Goal: Communication & Community: Share content

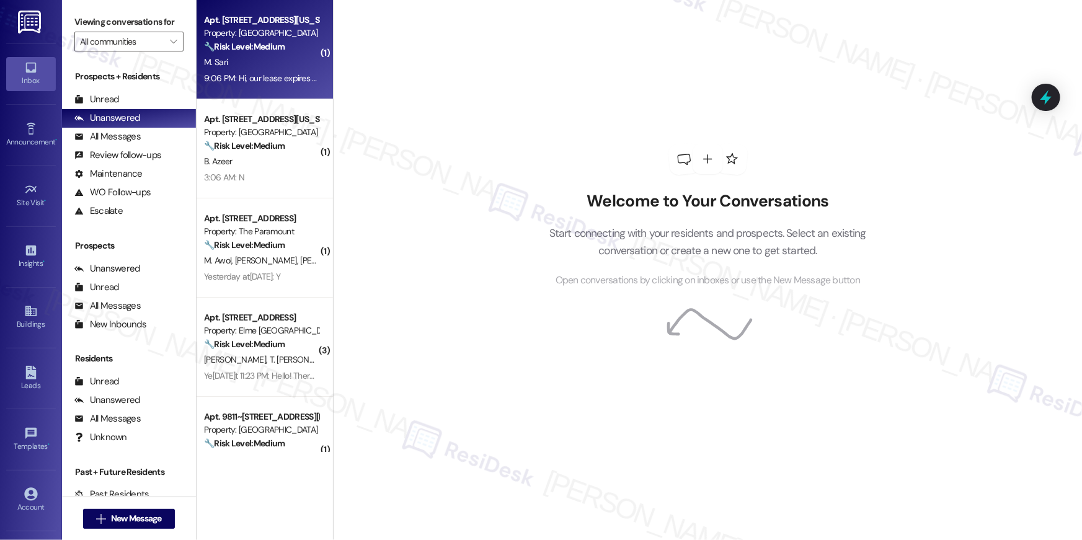
click at [230, 43] on strong "🔧 Risk Level: Medium" at bounding box center [244, 46] width 81 height 11
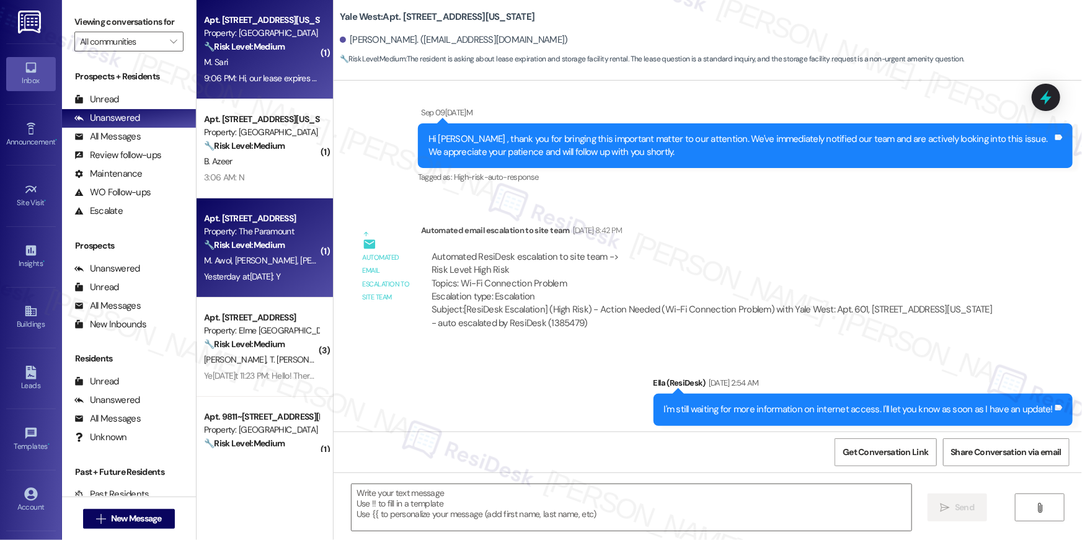
type textarea "Fetching suggested responses. Please feel free to read through the conversation…"
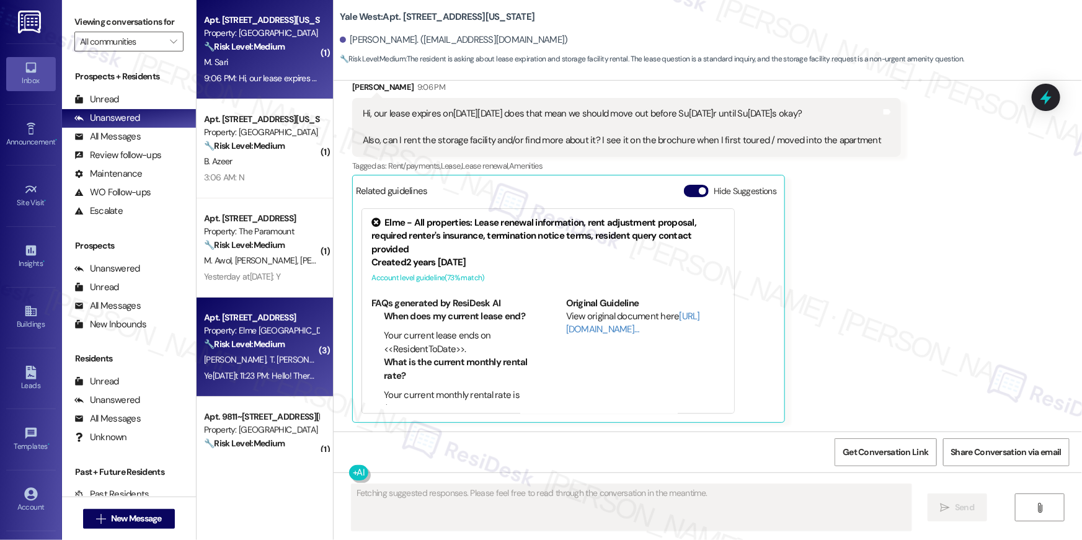
click at [269, 332] on div "Property: Elme [GEOGRAPHIC_DATA]" at bounding box center [261, 330] width 115 height 13
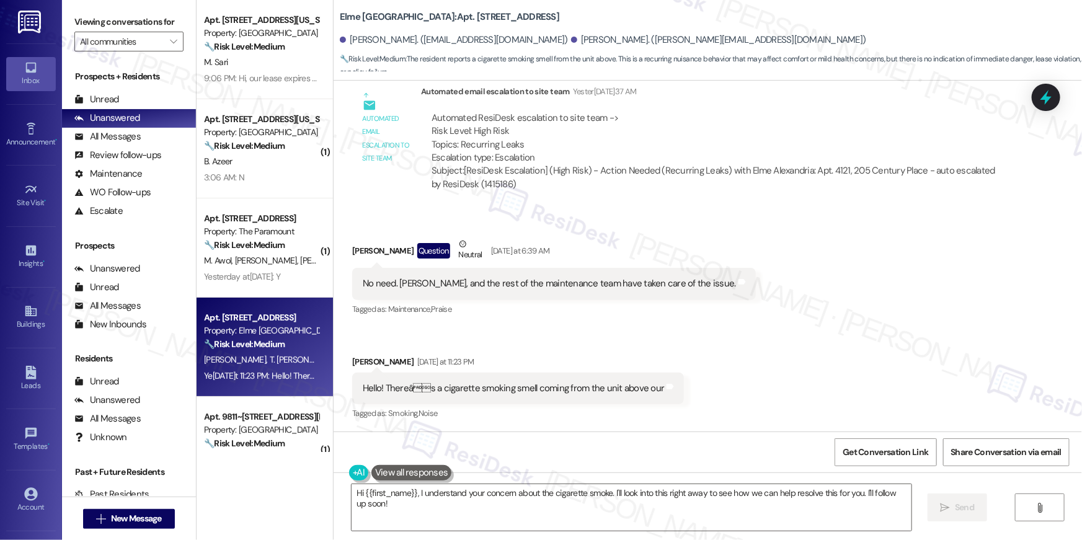
scroll to position [1613, 0]
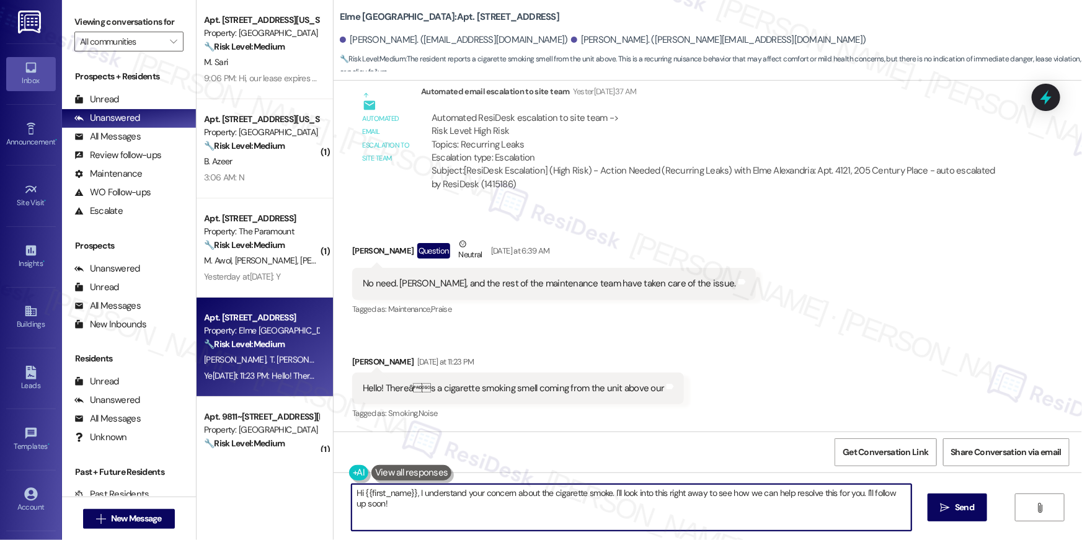
click at [477, 522] on textarea "Hi {{first_name}}, I understand your concern about the cigarette smoke. I'll lo…" at bounding box center [632, 507] width 560 height 47
click at [500, 517] on textarea "Hi {{first_name}}, I understand your concern about the cigarette smoke. I'll lo…" at bounding box center [632, 507] width 560 height 47
click at [575, 509] on textarea "Hi {{first_name}}, I understand your concern about the cigarette smoke. I'll lo…" at bounding box center [632, 507] width 560 height 47
click at [660, 511] on textarea "Hi {{first_name}}, I understand your concern about the cigarette smoke. I'll lo…" at bounding box center [632, 507] width 560 height 47
click at [661, 498] on textarea "Hi {{first_name}}, I understand your concern about the cigarette smoke. I'll lo…" at bounding box center [632, 507] width 560 height 47
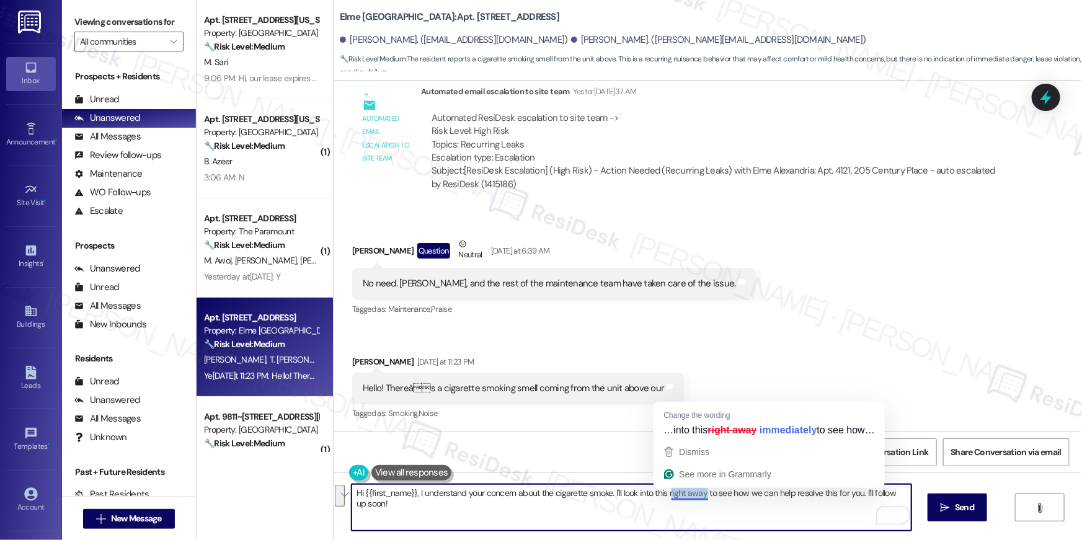
drag, startPoint x: 638, startPoint y: 495, endPoint x: 698, endPoint y: 524, distance: 66.6
click at [698, 524] on textarea "Hi {{first_name}}, I understand your concern about the cigarette smoke. I'll lo…" at bounding box center [632, 507] width 560 height 47
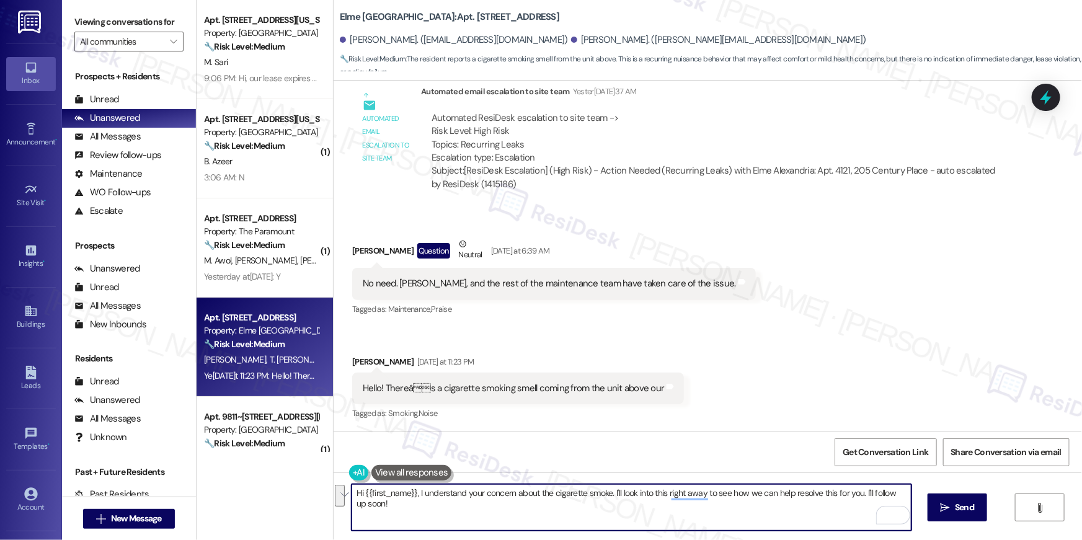
click at [487, 518] on textarea "Hi {{first_name}}, I understand your concern about the cigarette smoke. I'll lo…" at bounding box center [632, 507] width 560 height 47
type textarea "Thanks for the update about the leaks, Tiffanie. I'm glad that's been resolved …"
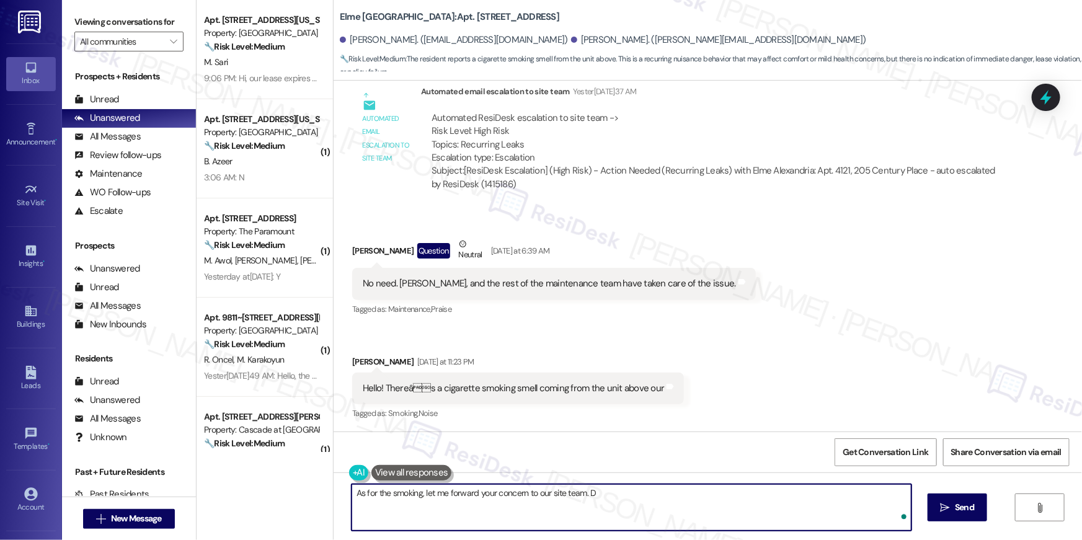
type textarea "As for the smoking, let me forward your concern to our site team."
type textarea "in the meantime, if there's anything else I can assist you with, let me know."
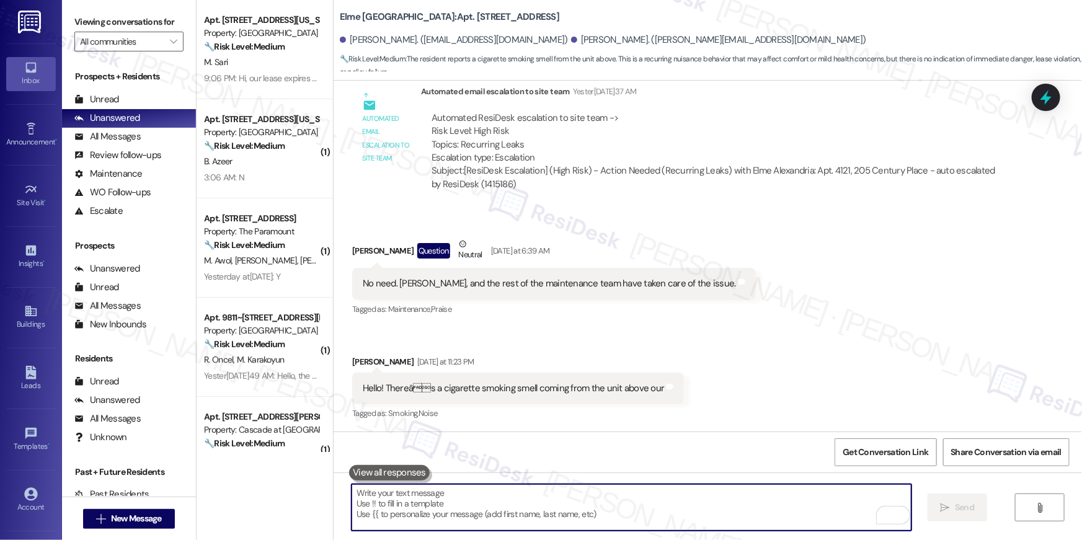
click at [803, 489] on textarea "To enrich screen reader interactions, please activate Accessibility in Grammarl…" at bounding box center [632, 507] width 560 height 47
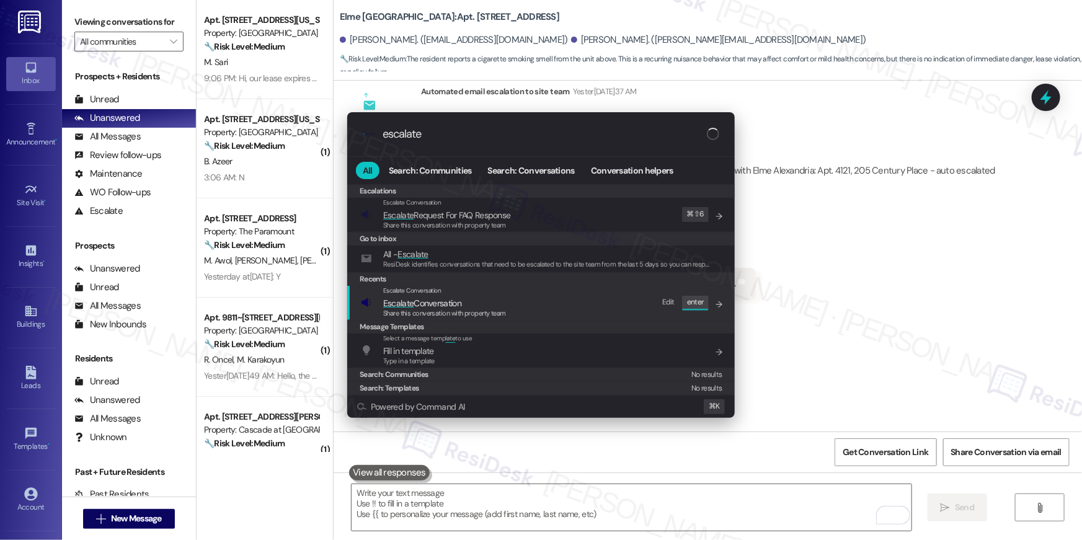
type input "escalate"
click at [526, 303] on div "Escalate Conversation Escalate Conversation Share this conversation with proper…" at bounding box center [542, 302] width 363 height 33
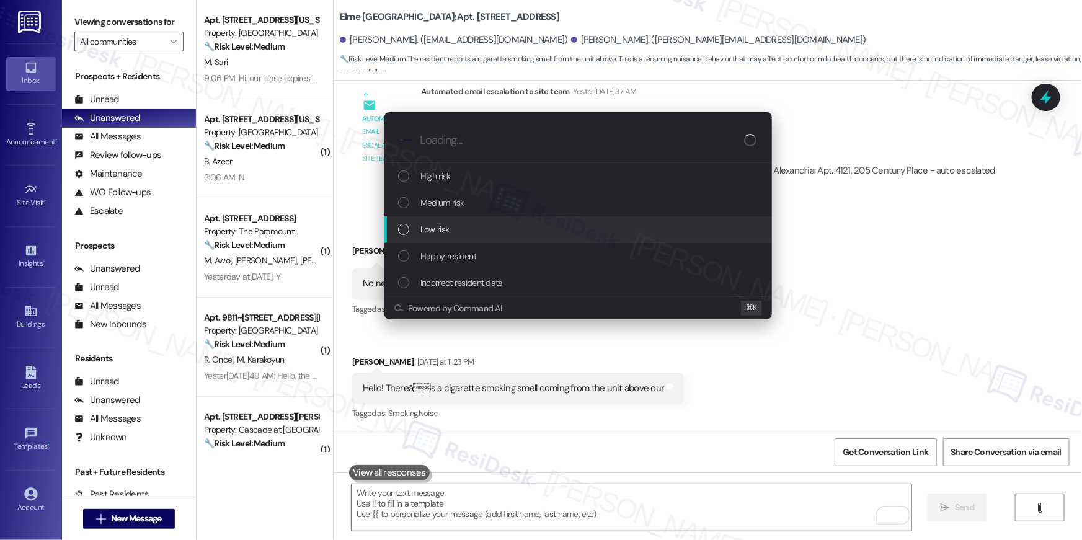
click at [470, 219] on div "Low risk" at bounding box center [579, 229] width 388 height 27
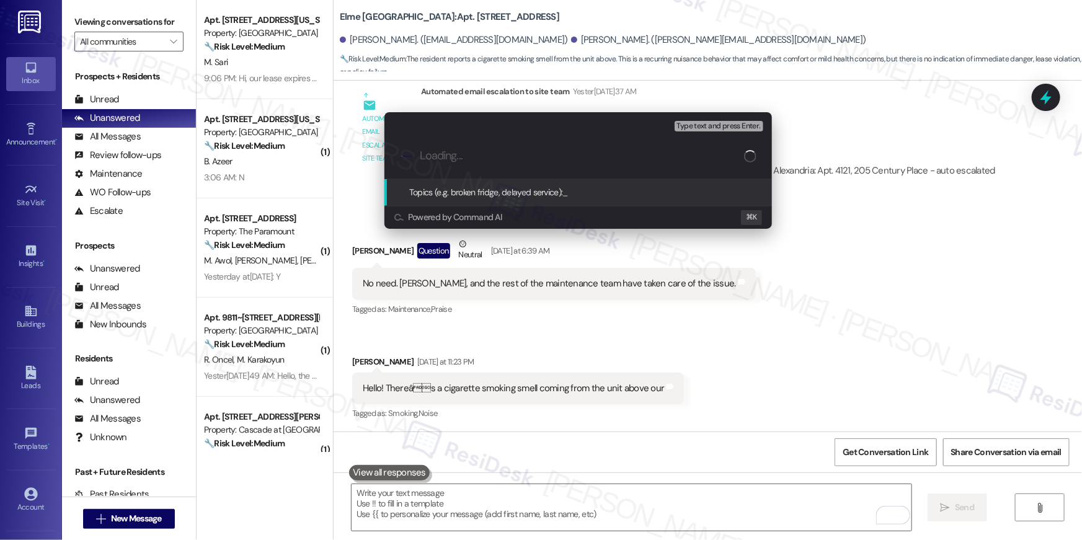
type input "s"
type input "m"
type input "Smoking complaint"
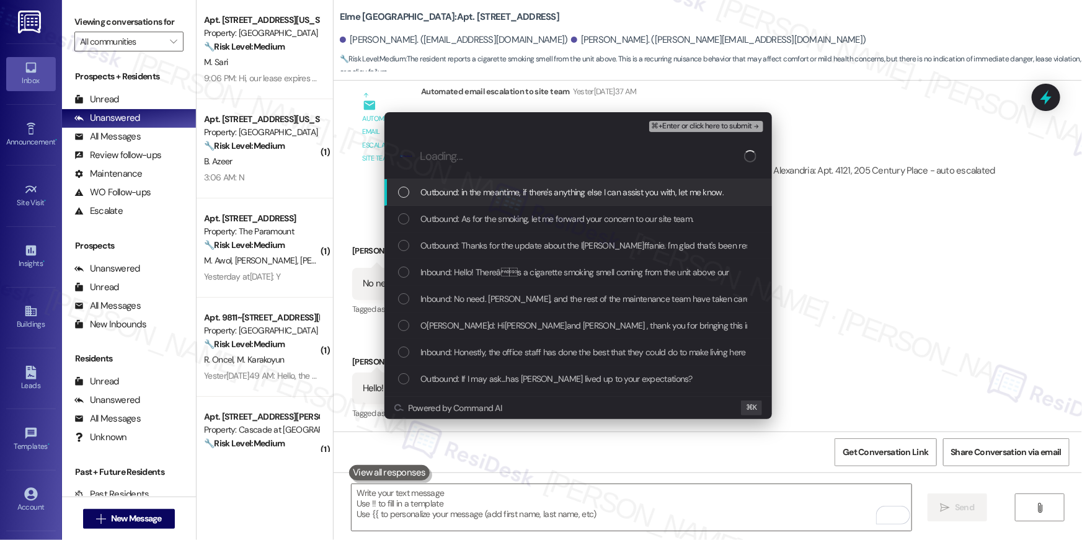
click at [429, 197] on span "Outbound: in the meantime, if there's anything else I can assist you with, let …" at bounding box center [572, 192] width 303 height 14
click at [430, 203] on div "Outbound: in the meantime, if there's anything else I can assist you with, let …" at bounding box center [579, 192] width 388 height 27
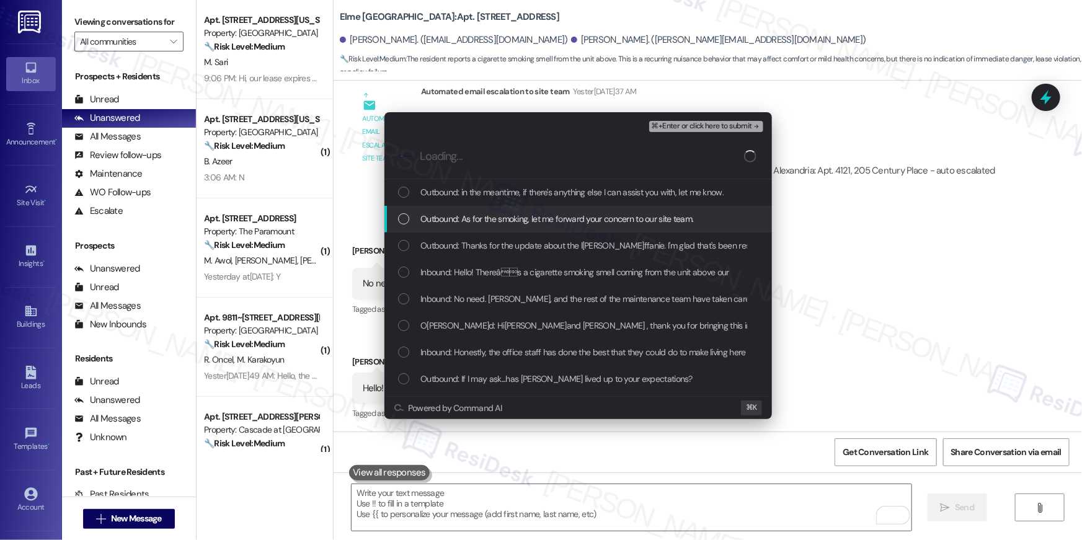
click at [442, 202] on div "Outbound: in the meantime, if there's anything else I can assist you with, let …" at bounding box center [579, 192] width 388 height 27
drag, startPoint x: 440, startPoint y: 217, endPoint x: 450, endPoint y: 249, distance: 33.2
click at [440, 217] on span "Outbound: As for the smoking, let me forward your concern to our site team." at bounding box center [558, 219] width 274 height 14
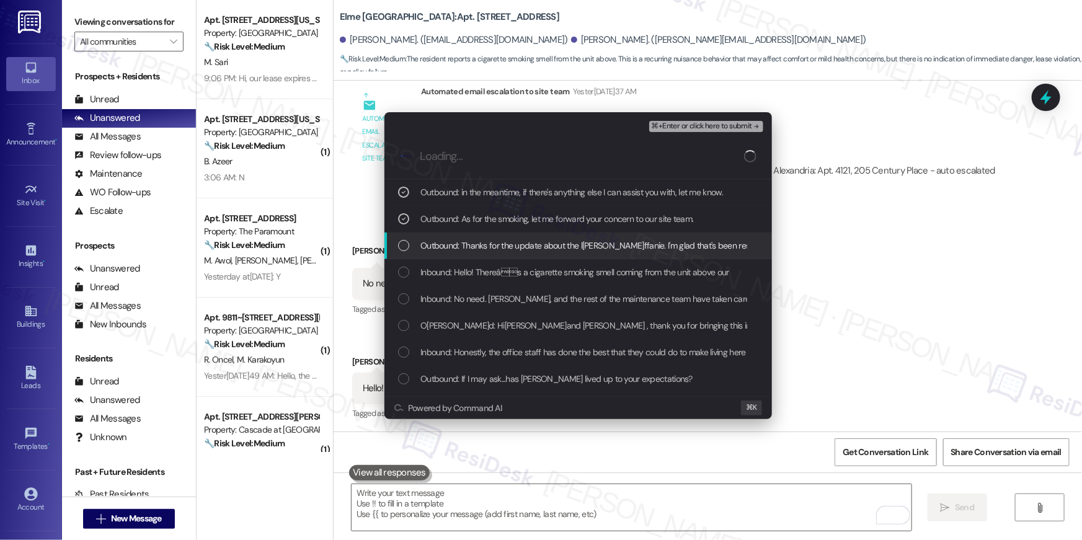
click at [450, 249] on span "Outbound: Thanks for the update about the leaks, Tiffanie. I'm glad that's been…" at bounding box center [643, 246] width 445 height 14
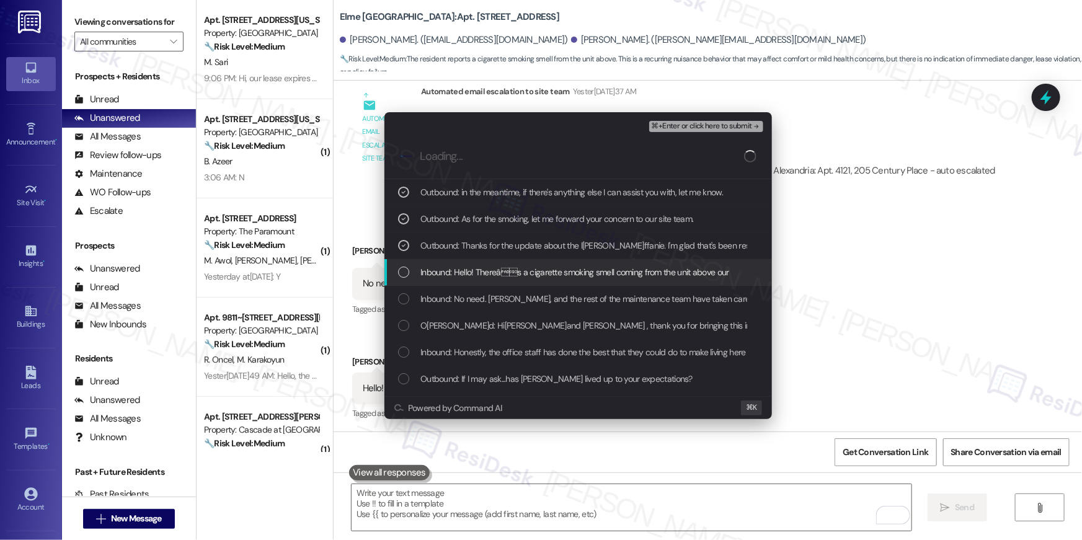
click at [453, 265] on span "Inbound: Hello! Thereâs a cigarette smoking smell coming from the unit above …" at bounding box center [575, 272] width 309 height 14
click at [455, 272] on span "Inbound: Hello! Thereâs a cigarette smoking smell coming from the unit above …" at bounding box center [575, 272] width 309 height 14
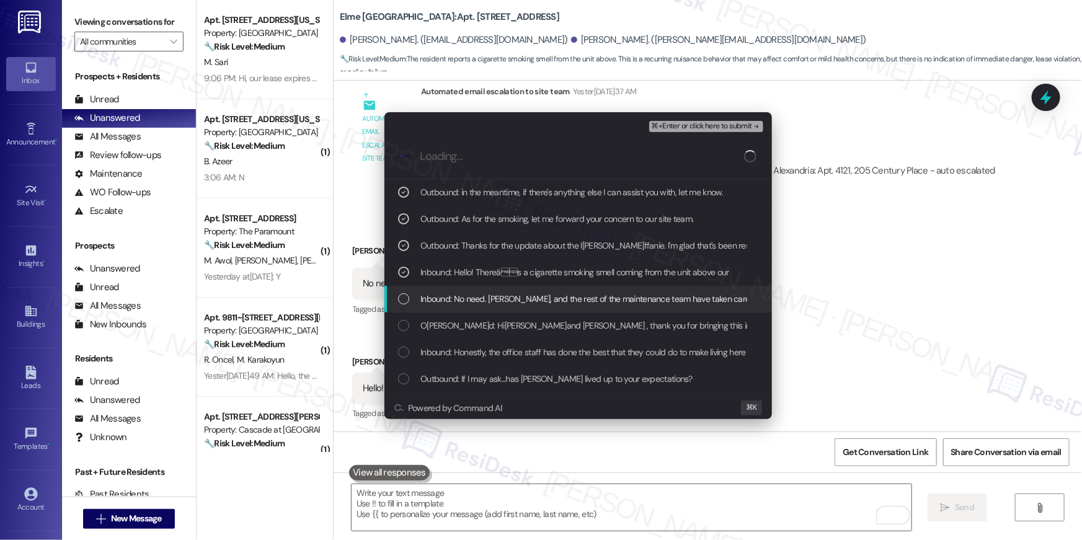
click at [457, 295] on span "Inbound: No need. Kevin, Amos, and the rest of the maintenance team have taken …" at bounding box center [608, 299] width 375 height 14
click at [616, 305] on span "Inbound: No need. Kevin, Amos, and the rest of the maintenance team have taken …" at bounding box center [608, 299] width 375 height 14
click at [613, 290] on div "Inbound: No need. Kevin, Amos, and the rest of the maintenance team have taken …" at bounding box center [579, 299] width 388 height 27
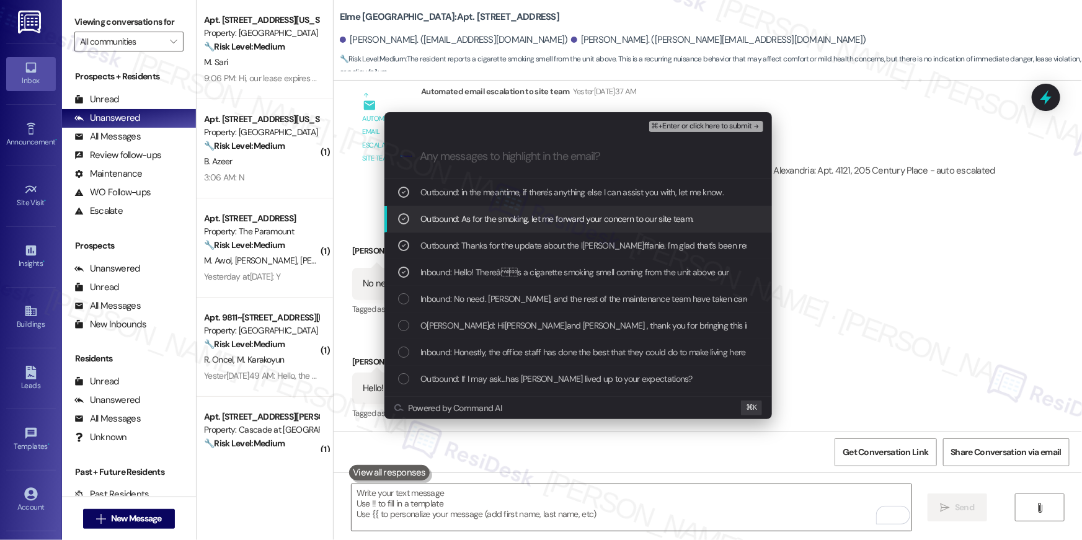
click at [705, 130] on span "⌘+Enter or click here to submit" at bounding box center [702, 126] width 100 height 9
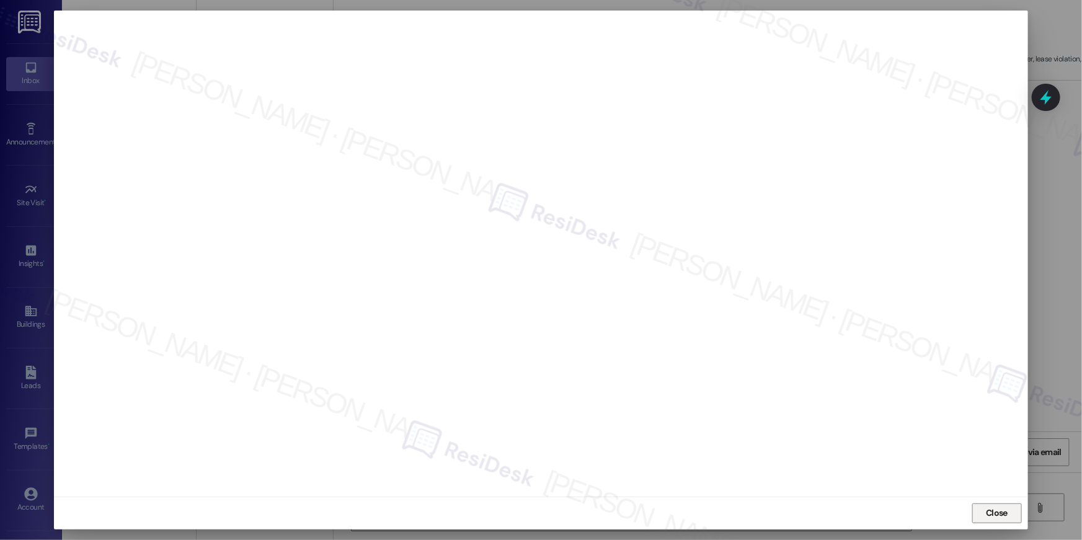
click at [993, 507] on span "Close" at bounding box center [997, 513] width 22 height 13
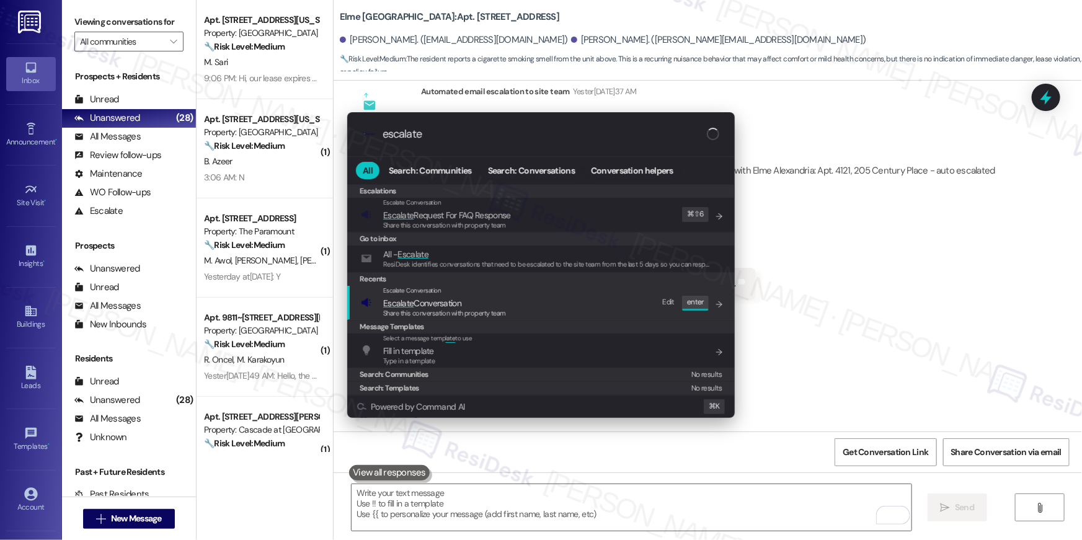
type input "escalate"
click at [535, 300] on div "Escalate Conversation Escalate Conversation Share this conversation with proper…" at bounding box center [542, 302] width 363 height 33
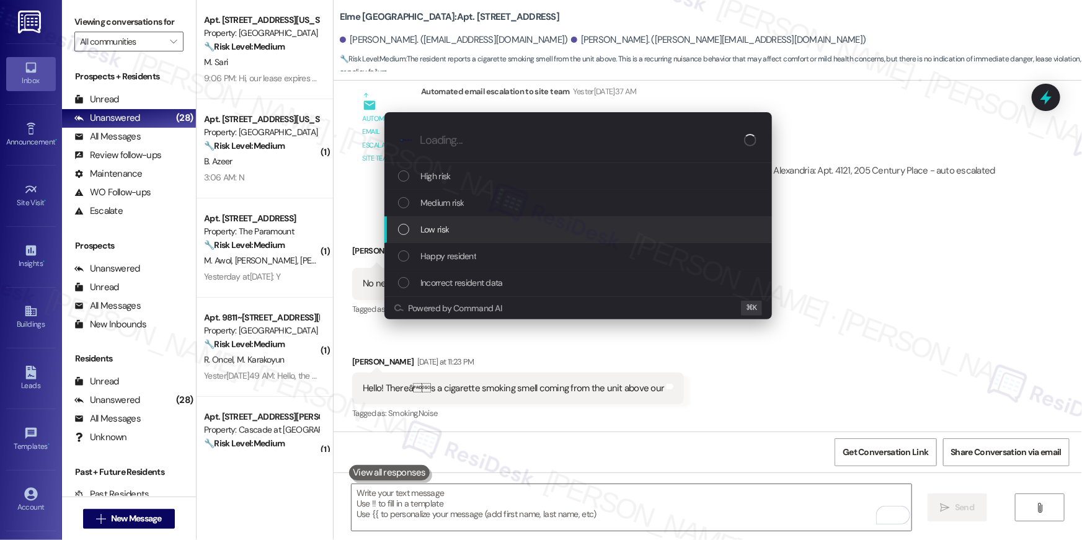
click at [480, 228] on div "Low risk" at bounding box center [579, 230] width 363 height 14
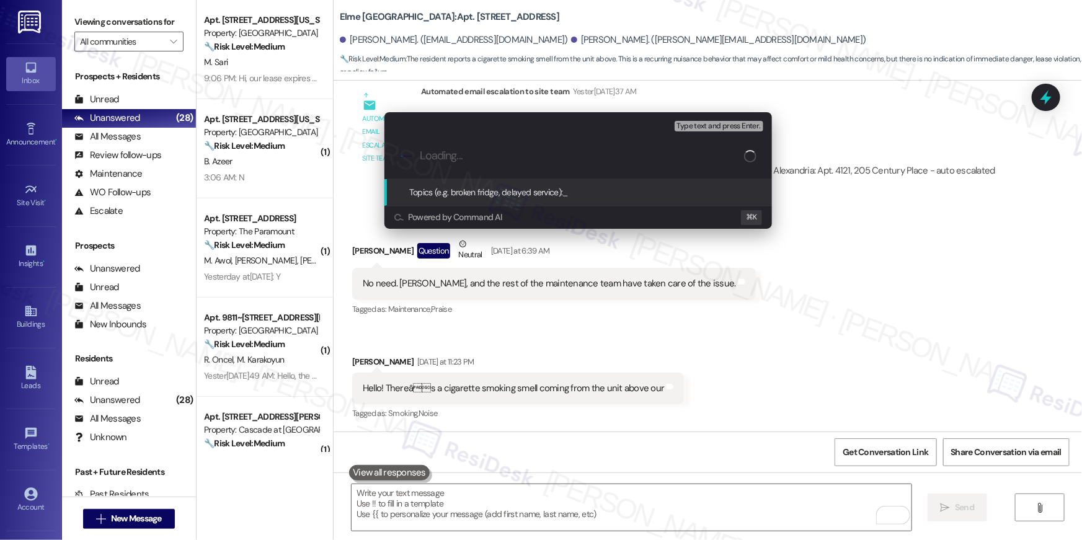
paste input "Smoking complaint"
type input "Smoking complaint"
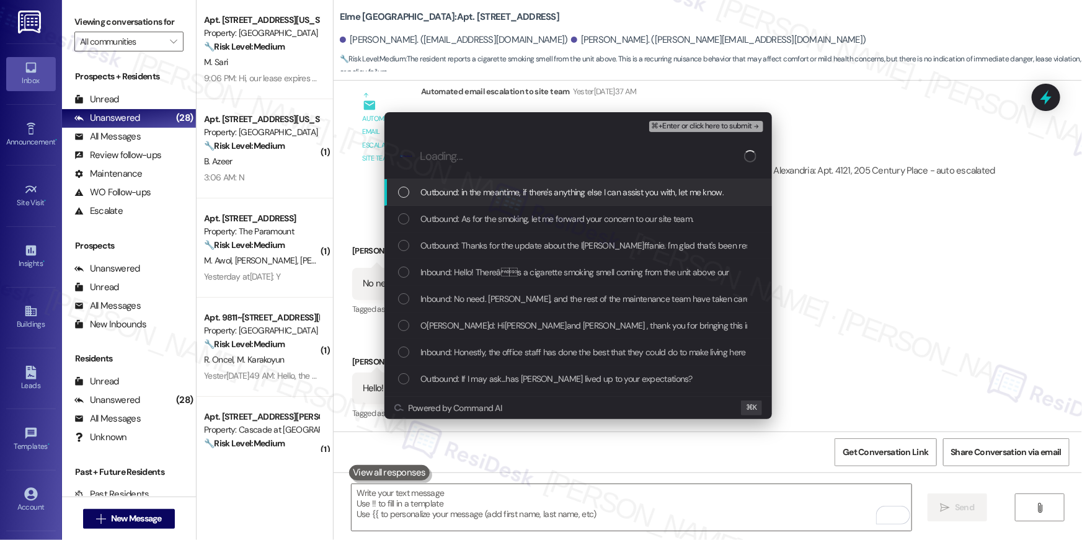
click at [501, 199] on div "Outbound: in the meantime, if there's anything else I can assist you with, let …" at bounding box center [579, 192] width 388 height 27
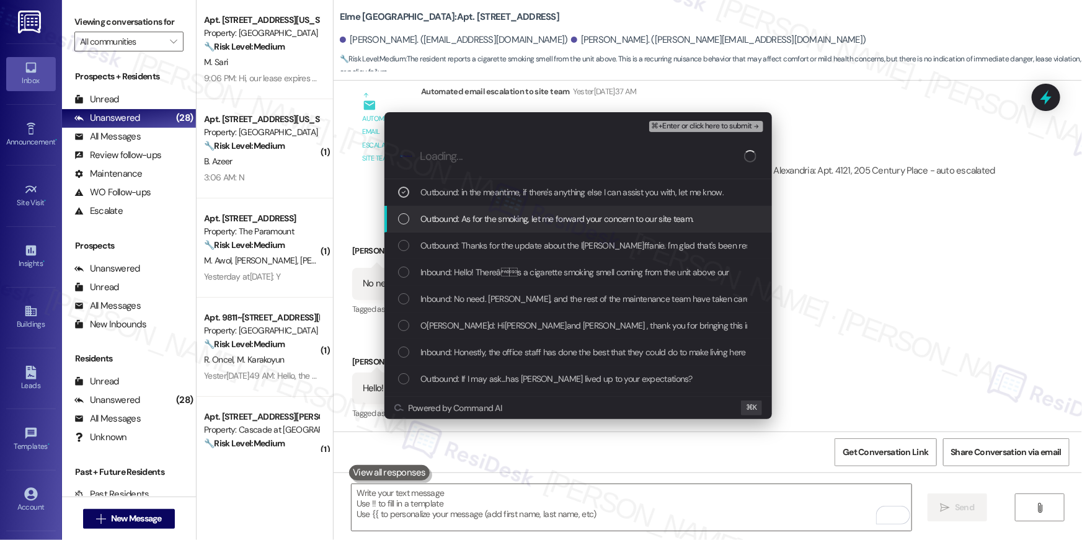
click at [494, 228] on div "Outbound: As for the smoking, let me forward your concern to our site team." at bounding box center [579, 219] width 388 height 27
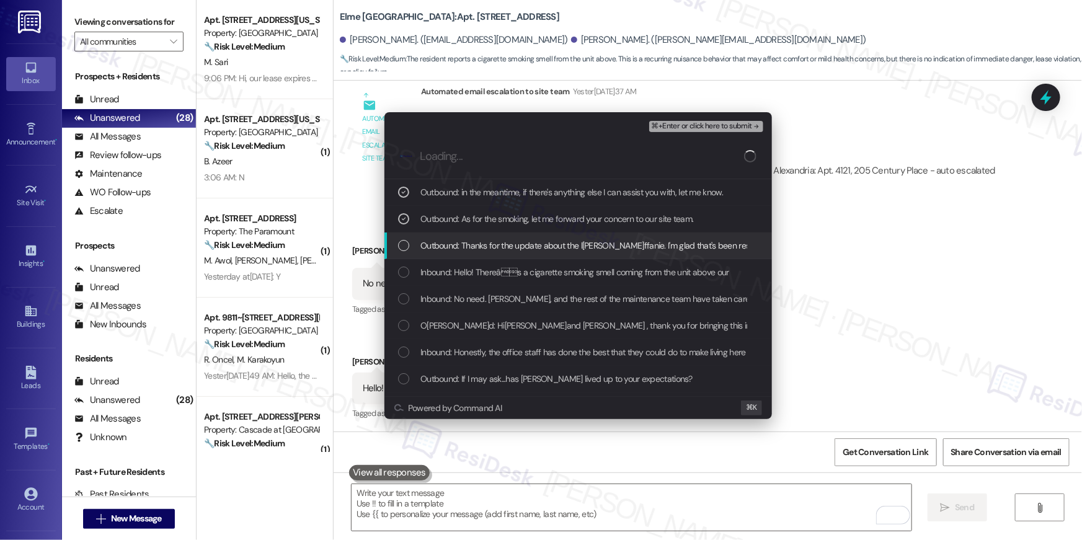
click at [494, 254] on div "Outbound: Thanks for the update about the leaks, Tiffanie. I'm glad that's been…" at bounding box center [579, 246] width 388 height 27
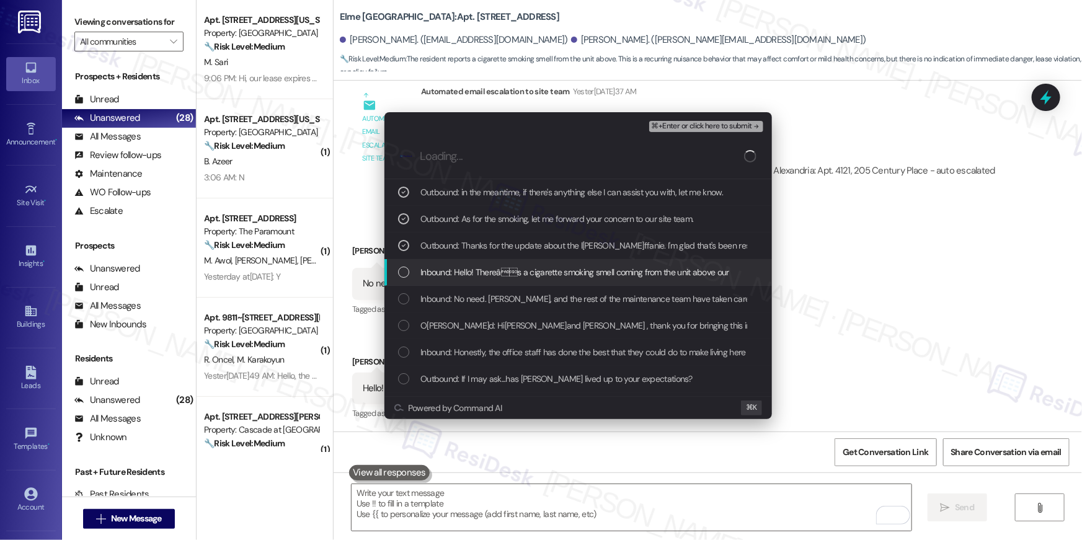
click at [493, 274] on span "Inbound: Hello! Thereâs a cigarette smoking smell coming from the unit above …" at bounding box center [575, 272] width 309 height 14
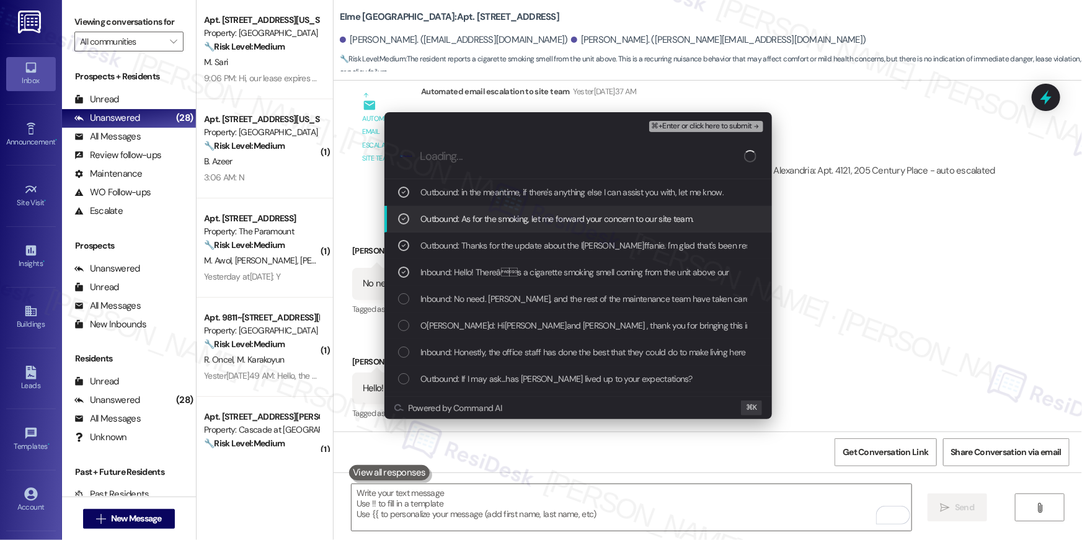
click at [656, 127] on span "⌘+Enter or click here to submit" at bounding box center [702, 126] width 100 height 9
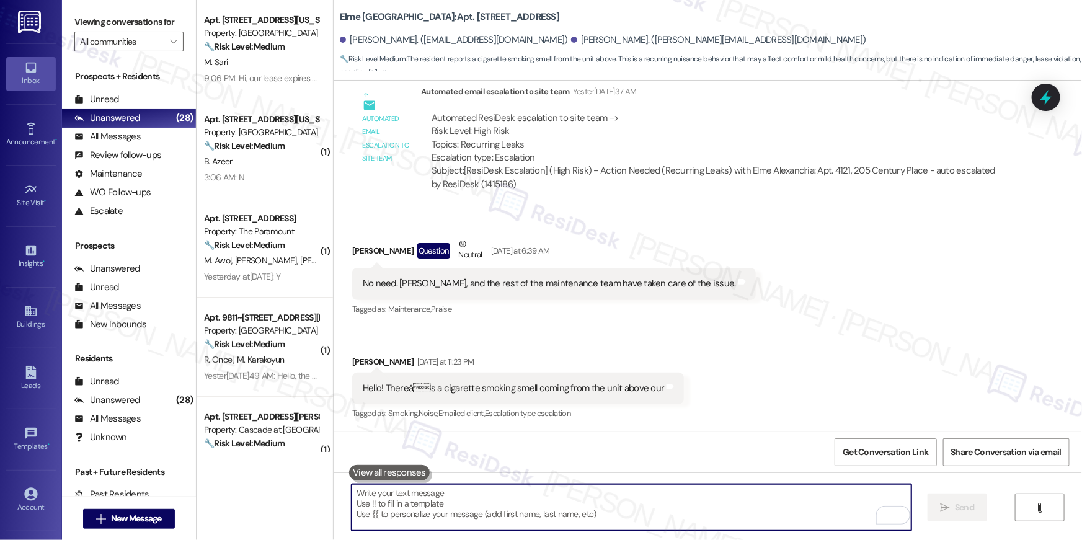
click at [807, 384] on div "Received via SMS Tiffanie Otto Question Neutral Yesterday at 6:39 AM No need. K…" at bounding box center [708, 321] width 749 height 223
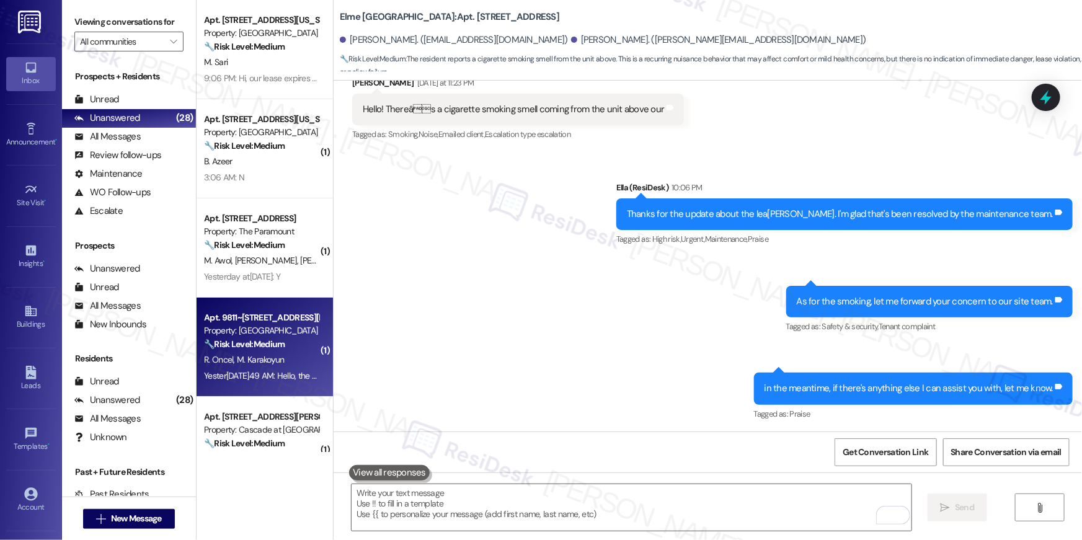
scroll to position [42, 0]
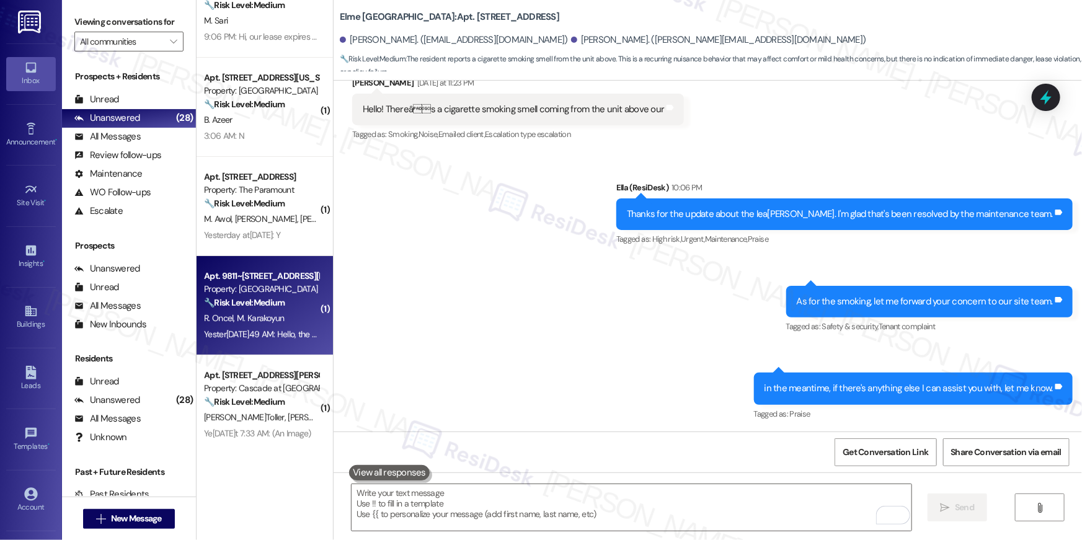
click at [277, 306] on strong "🔧 Risk Level: Medium" at bounding box center [244, 302] width 81 height 11
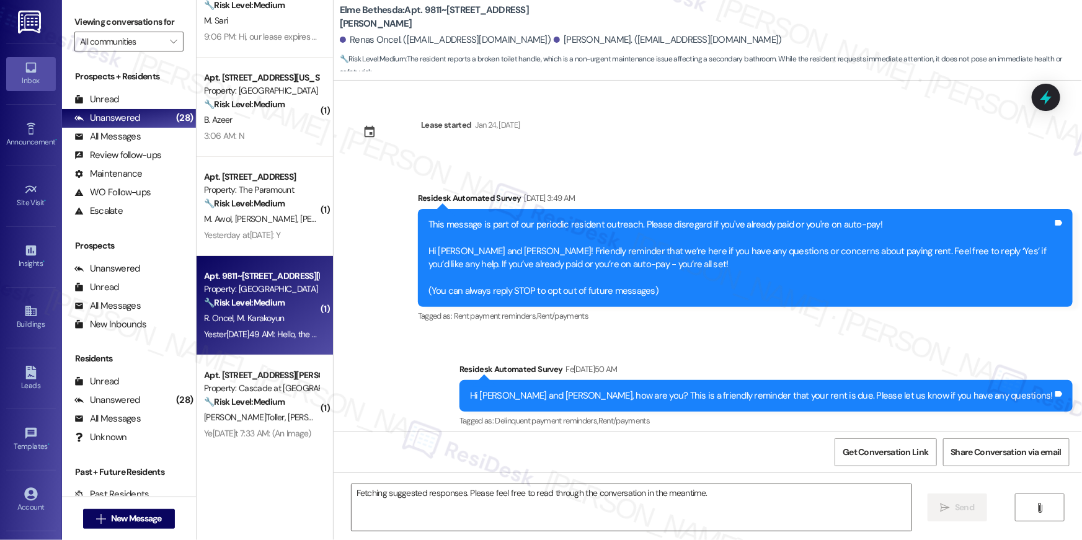
scroll to position [18003, 0]
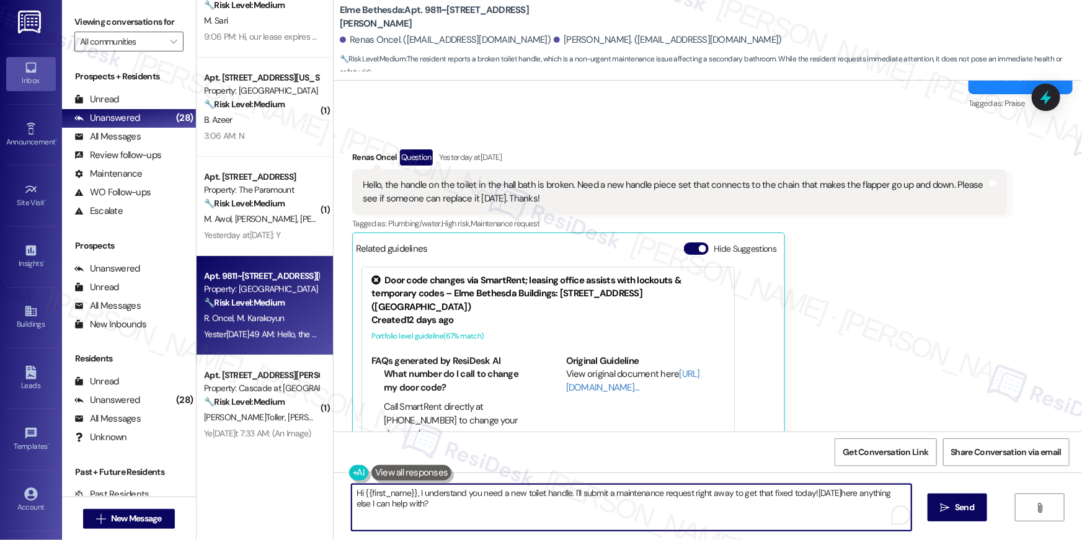
click at [450, 498] on textarea "Hi {{first_name}}, I understand you need a new toilet handle. I'll submit a mai…" at bounding box center [632, 507] width 560 height 47
click at [519, 500] on textarea "Hi {{first_name}}, I understand you need a new toilet handle. I'll submit a mai…" at bounding box center [632, 507] width 560 height 47
click at [567, 500] on textarea "Hi {{first_name}}, I understand you need a new toilet handle. I'll submit a mai…" at bounding box center [632, 507] width 560 height 47
click at [799, 503] on textarea "Hi {{first_name}}, I understand you need a new toilet handle. I'll submit a mai…" at bounding box center [632, 507] width 560 height 47
click at [790, 496] on textarea "Hi {{first_name}}, I understand you need a new toilet handle. I'll submit a mai…" at bounding box center [632, 507] width 560 height 47
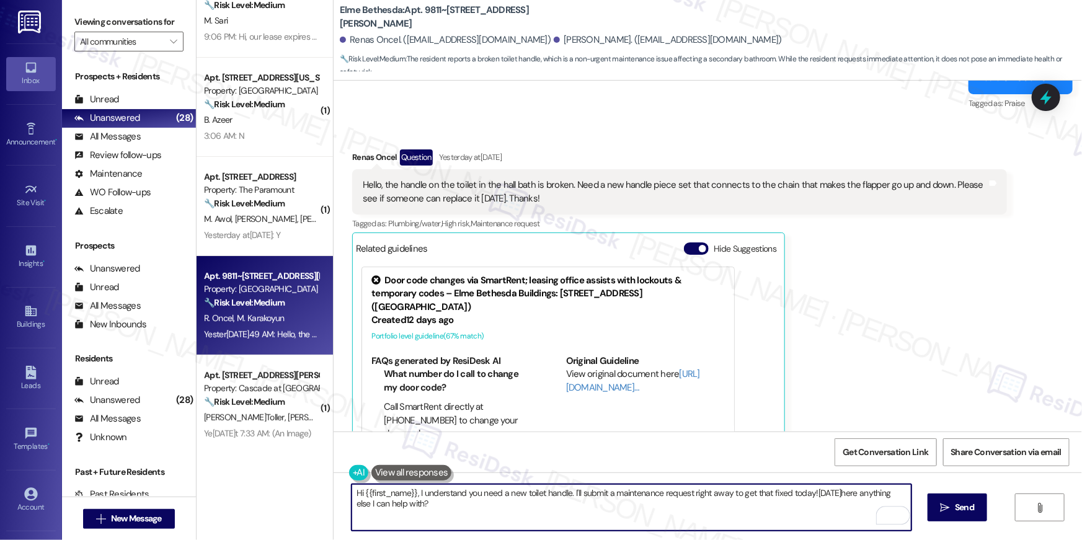
click at [790, 496] on textarea "Hi {{first_name}}, I understand you need a new toilet handle. I'll submit a mai…" at bounding box center [632, 507] width 560 height 47
type textarea "Hi {{first_name}}, I understand you need a new toilet handle. I'll submit a mai…"
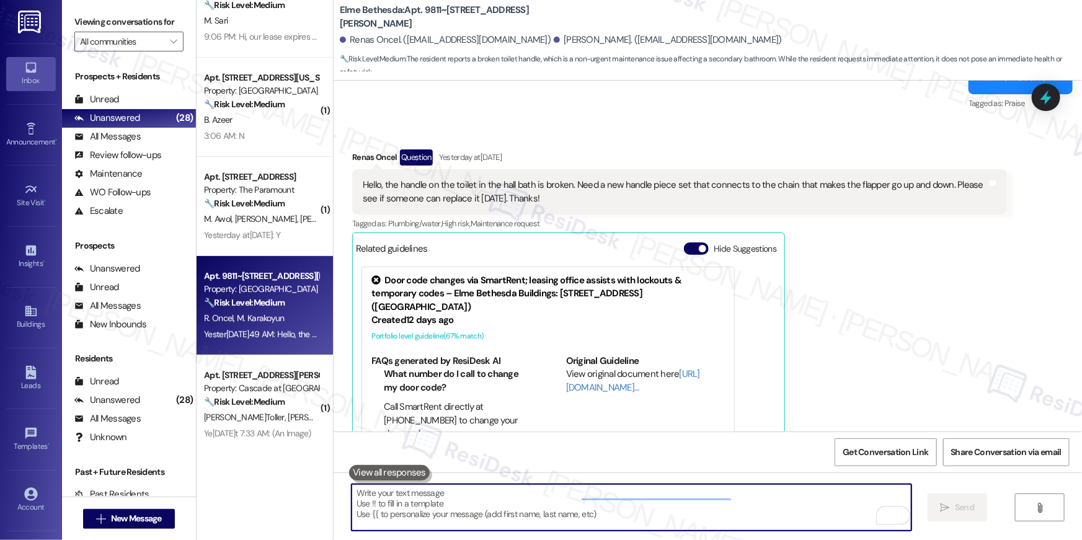
scroll to position [18002, 0]
click at [556, 508] on textarea "To enrich screen reader interactions, please activate Accessibility in Grammarl…" at bounding box center [632, 507] width 560 height 47
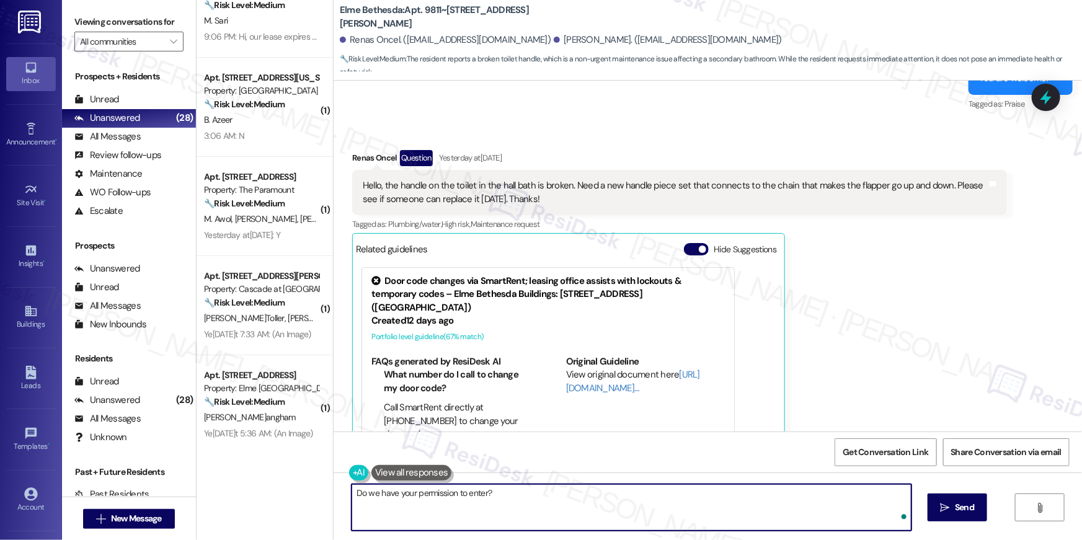
type textarea "Do we have your permission to enter?"
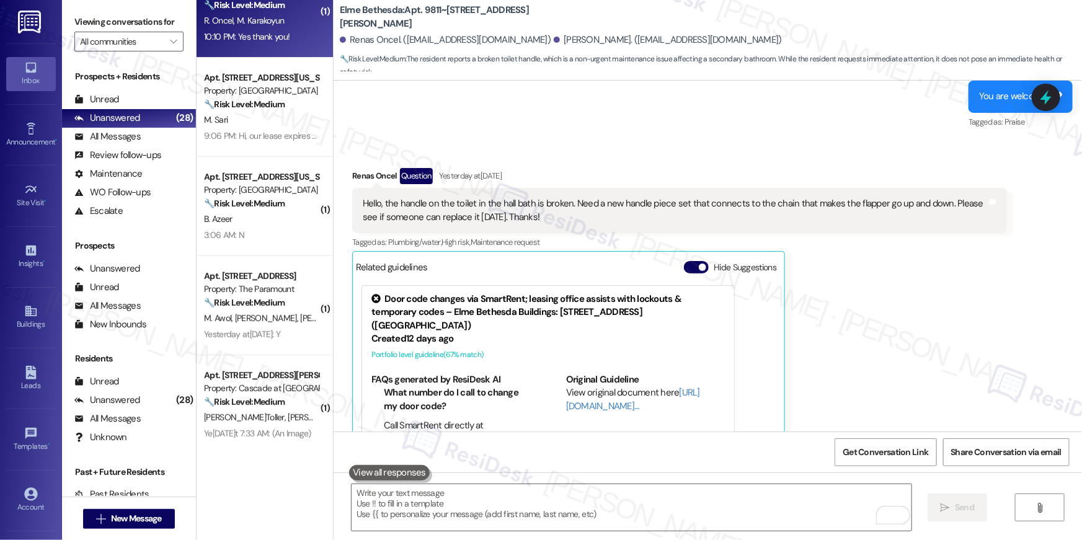
scroll to position [17943, 0]
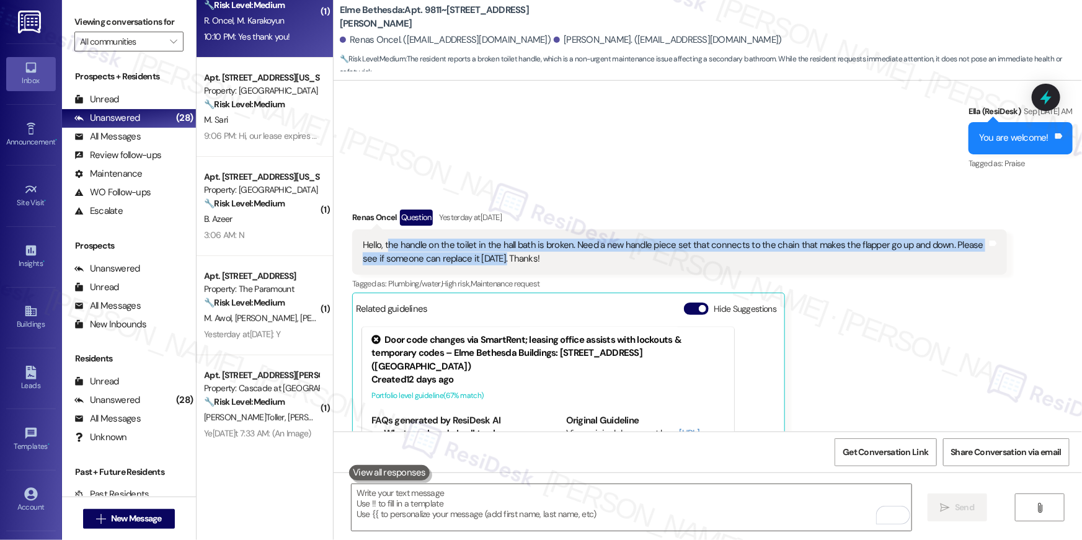
drag, startPoint x: 380, startPoint y: 189, endPoint x: 480, endPoint y: 202, distance: 100.1
click at [480, 239] on div "Hello, the handle on the toilet in the hall bath is broken. Need a new handle p…" at bounding box center [675, 252] width 625 height 27
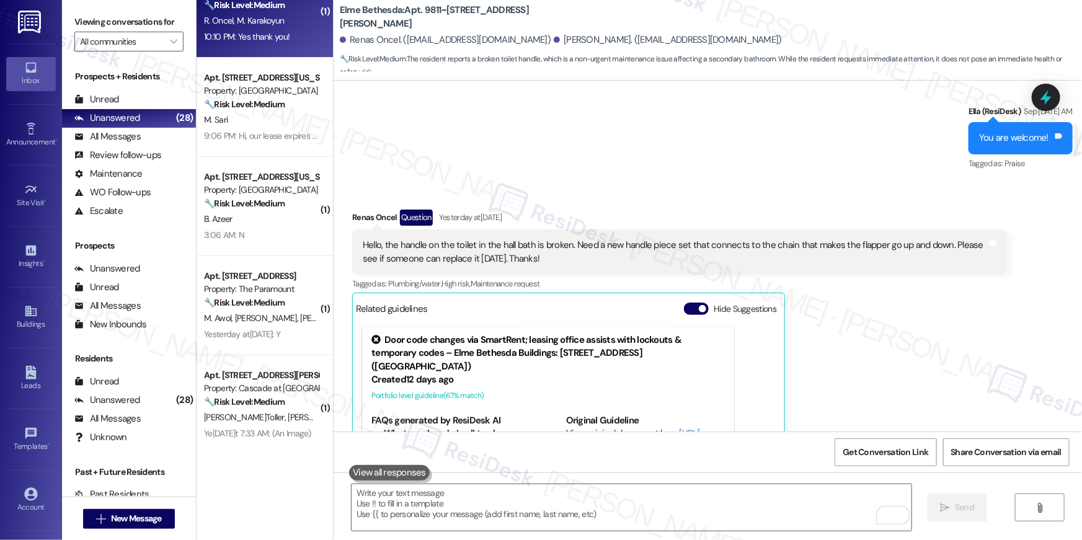
click at [493, 239] on div "Hello, the handle on the toilet in the hall bath is broken. Need a new handle p…" at bounding box center [675, 252] width 625 height 27
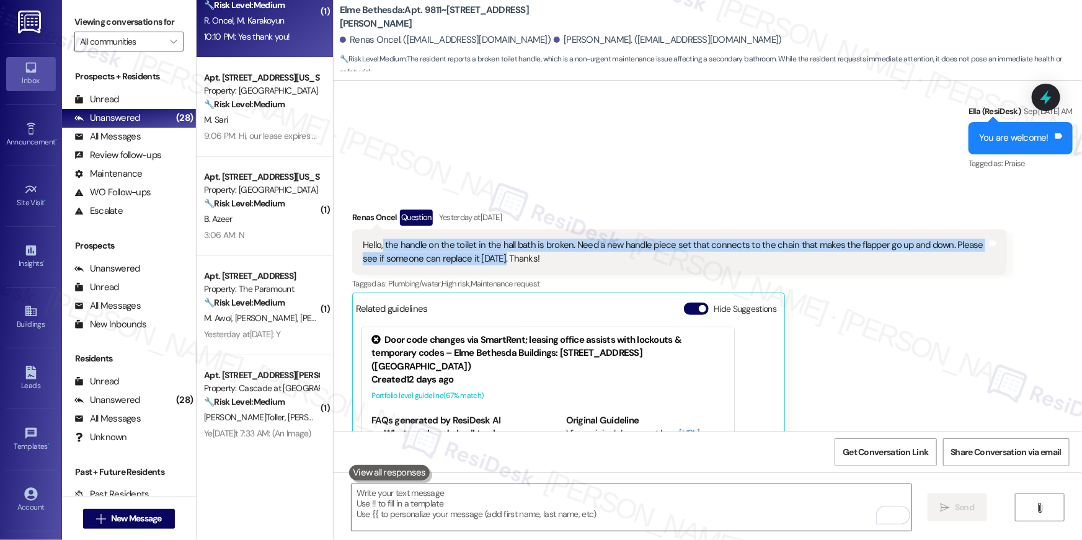
drag, startPoint x: 376, startPoint y: 191, endPoint x: 481, endPoint y: 205, distance: 106.3
click at [481, 239] on div "Hello, the handle on the toilet in the hall bath is broken. Need a new handle p…" at bounding box center [675, 252] width 625 height 27
copy div "the handle on the toilet in the hall bath is broken. Need a new handle piece se…"
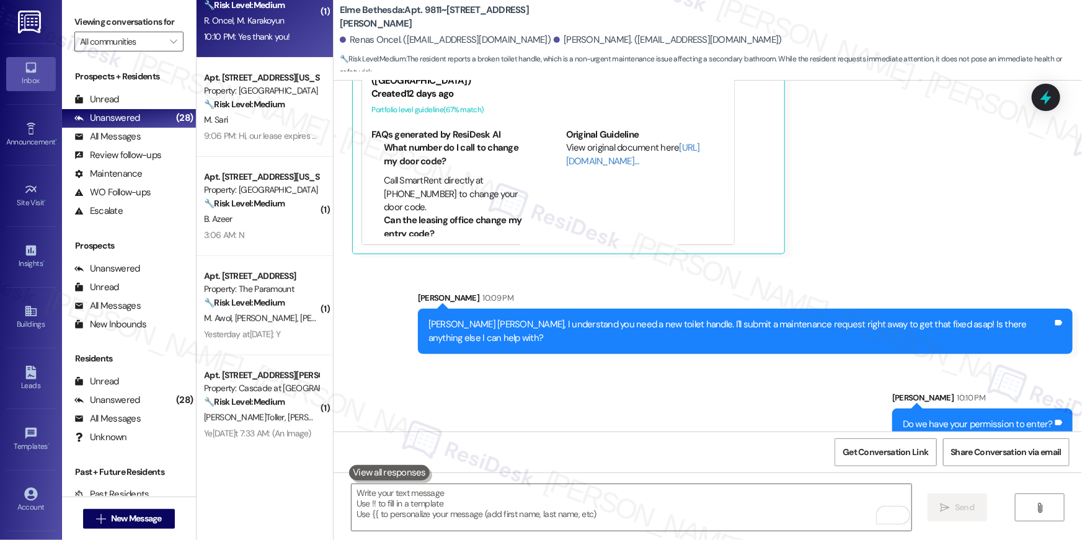
scroll to position [18275, 0]
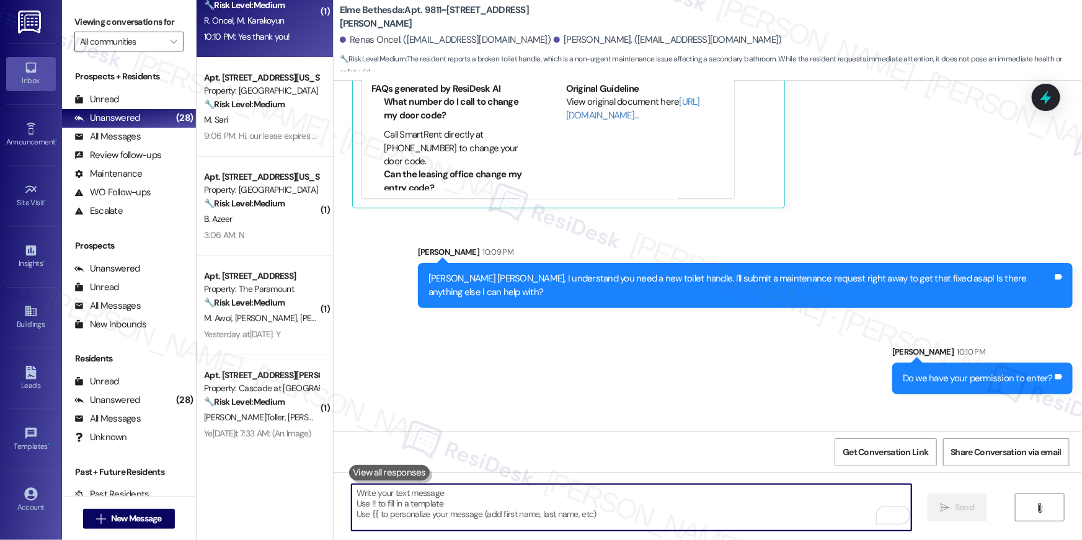
click at [777, 514] on textarea "To enrich screen reader interactions, please activate Accessibility in Grammarl…" at bounding box center [632, 507] width 560 height 47
click at [778, 511] on textarea "To enrich screen reader interactions, please activate Accessibility in Grammarl…" at bounding box center [632, 507] width 560 height 47
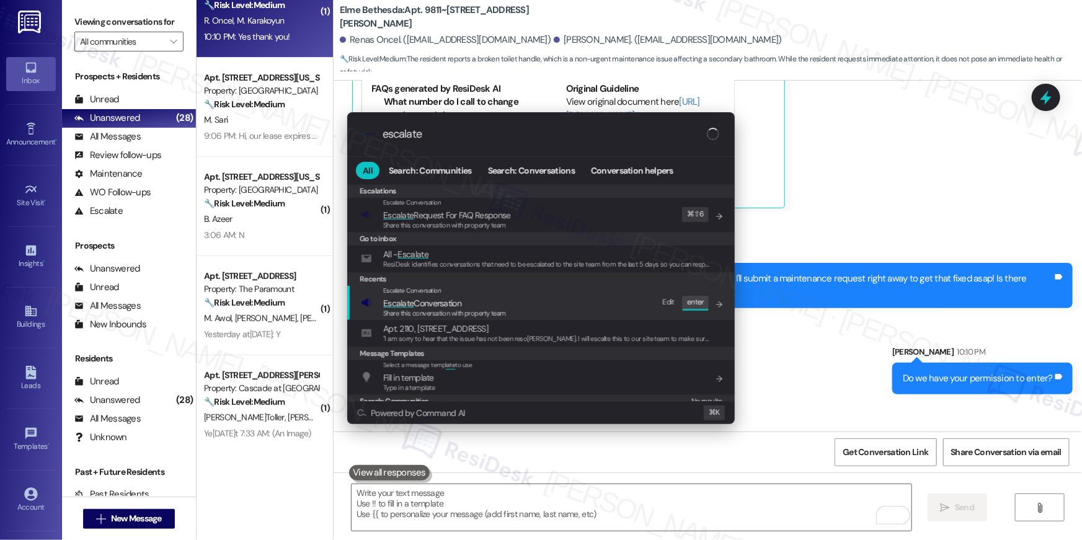
type input "escalate"
click at [466, 303] on span "Escalate Conversation" at bounding box center [444, 304] width 123 height 14
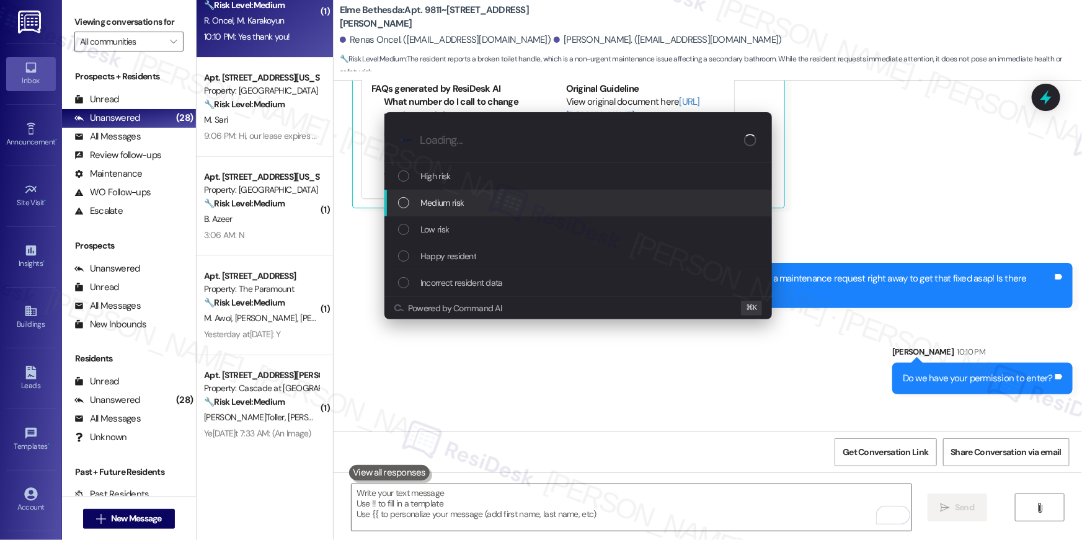
click at [448, 210] on div "Medium risk" at bounding box center [579, 203] width 388 height 27
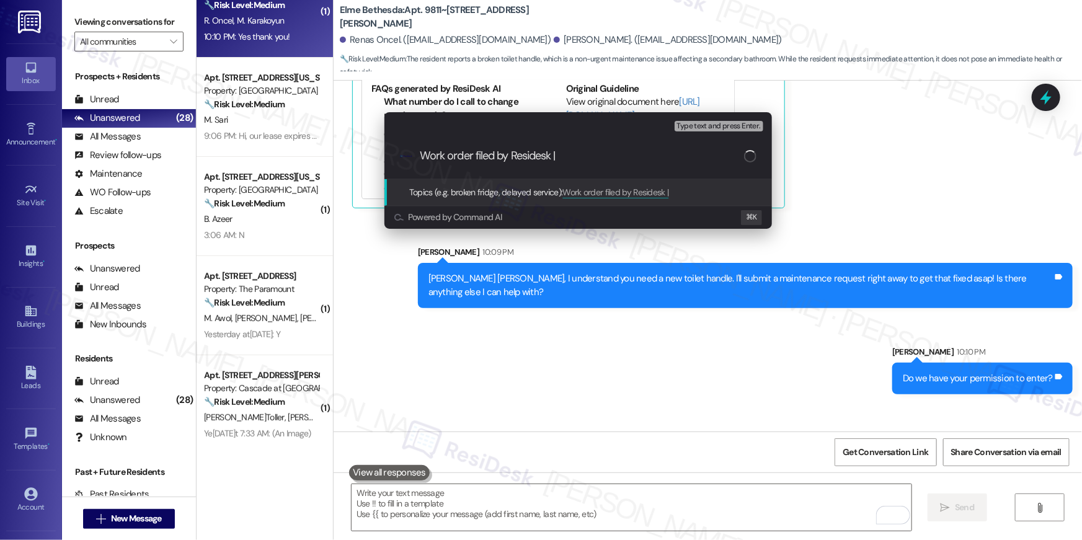
paste input "Work Order # 406328 Toilet handle"
type input "Work order filed by Residesk | Work Order # 406328 Toilet handle"
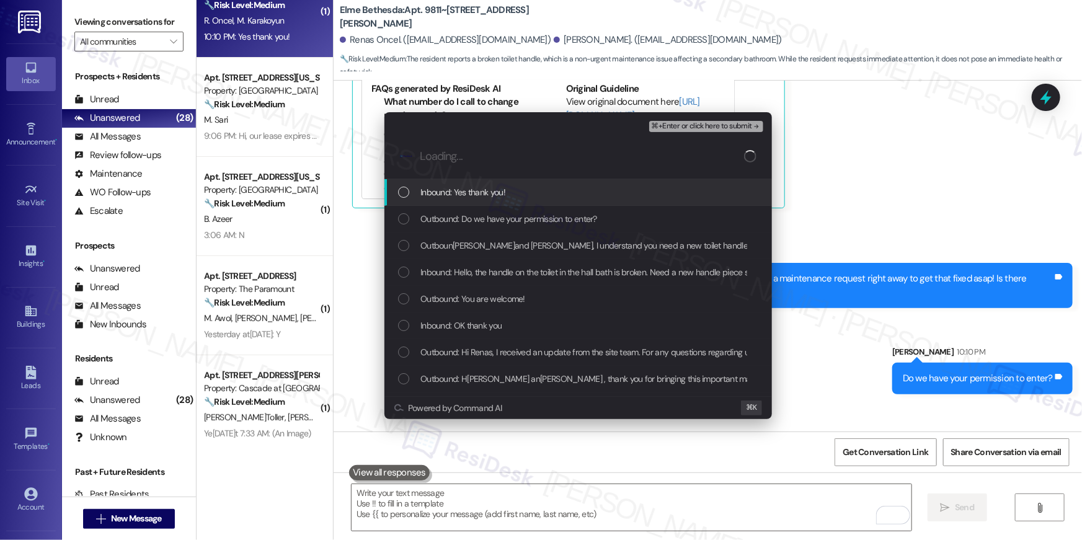
click at [459, 202] on div "Inbound: Yes thank you!" at bounding box center [579, 192] width 388 height 27
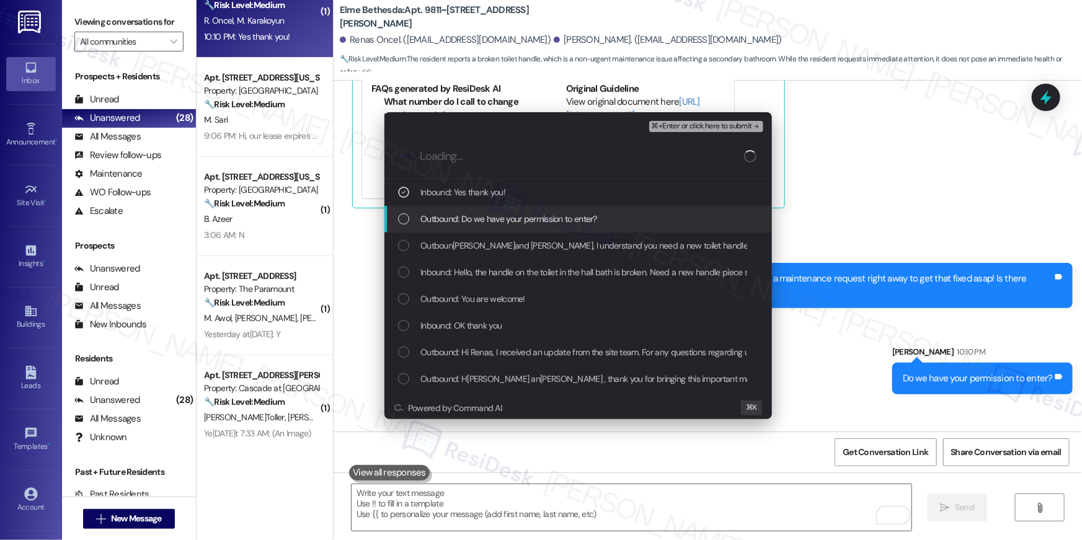
click at [461, 221] on span "Outbound: Do we have your permission to enter?" at bounding box center [509, 219] width 177 height 14
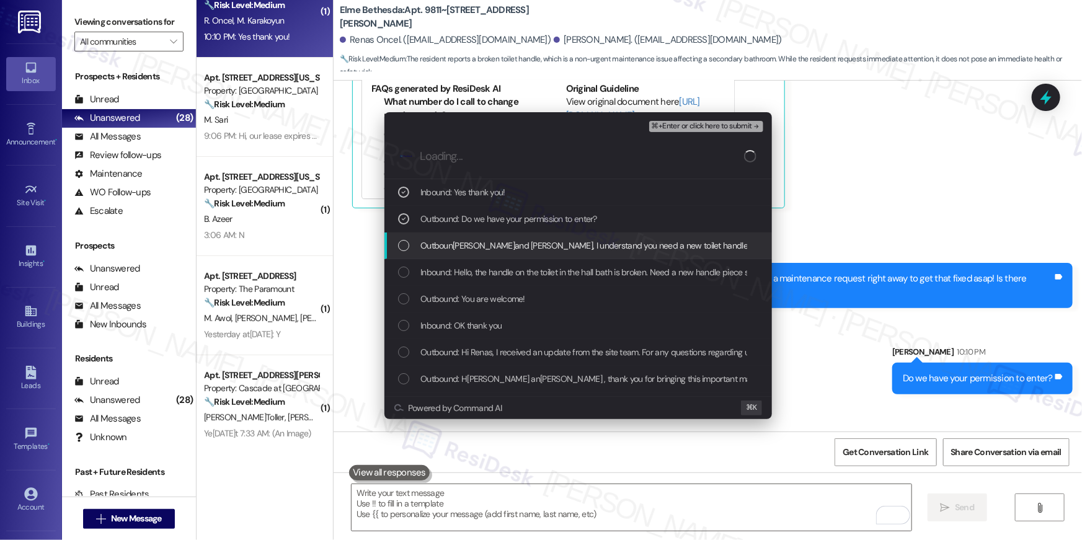
click at [460, 244] on span "Outbound: Hi Renas and Mehmet Salih, I understand you need a new toilet handle.…" at bounding box center [774, 246] width 706 height 14
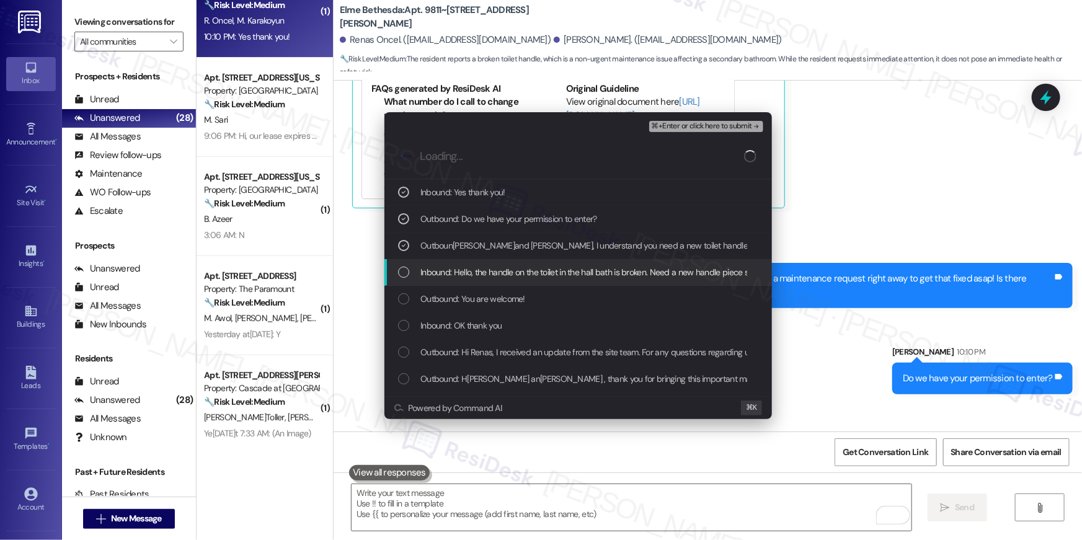
click at [460, 274] on span "Inbound: Hello, the handle on the toilet in the hall bath is broken. Need a new…" at bounding box center [807, 272] width 773 height 14
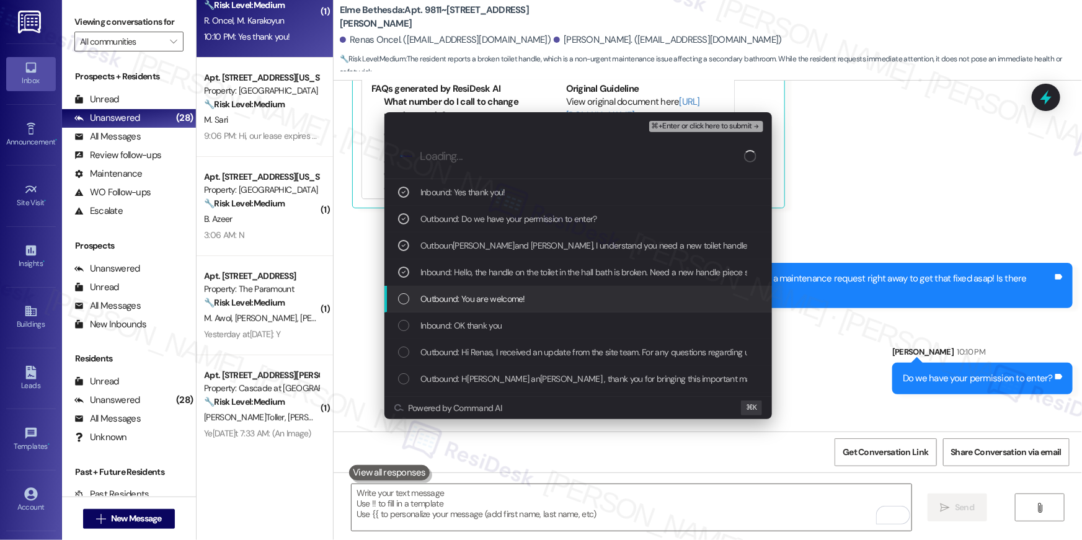
click at [465, 287] on div "Outbound: You are welcome!" at bounding box center [579, 299] width 388 height 27
click at [450, 297] on span "Outbound: You are welcome!" at bounding box center [473, 299] width 105 height 14
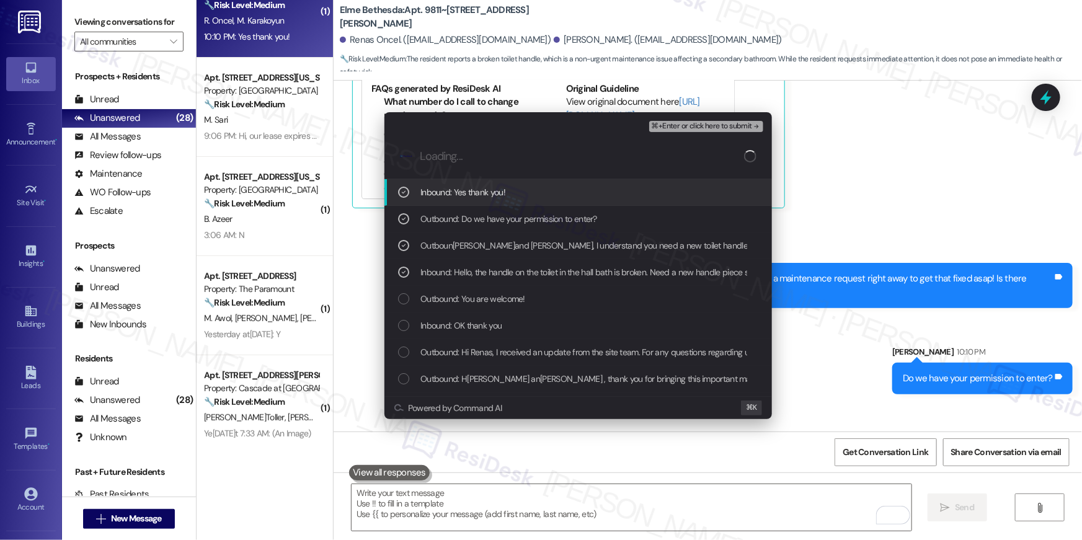
click at [693, 133] on div "⌘+Enter or click here to submit" at bounding box center [707, 126] width 117 height 16
click at [692, 129] on span "⌘+Enter or click here to submit" at bounding box center [702, 126] width 100 height 9
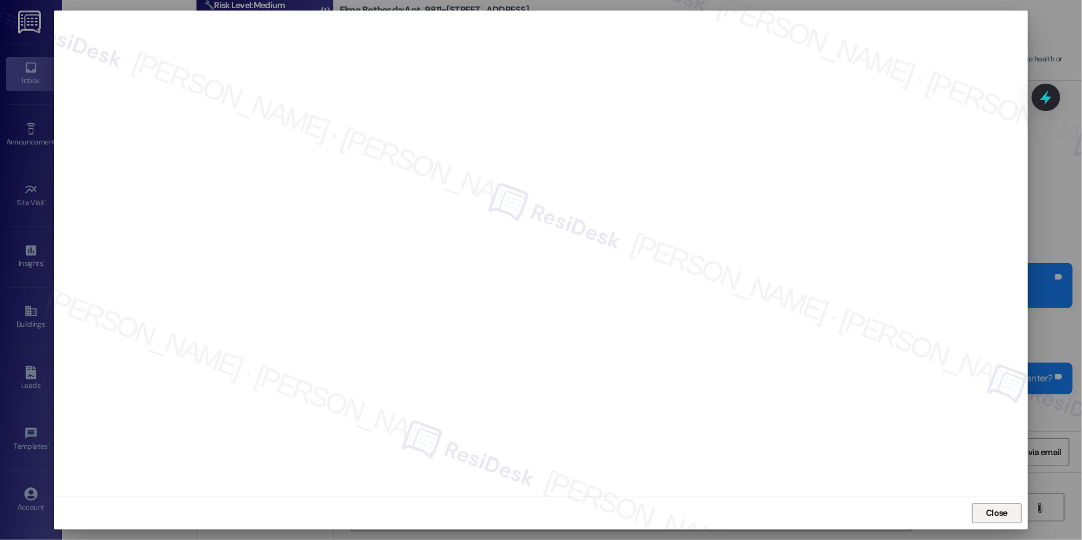
click at [993, 518] on span "Close" at bounding box center [997, 513] width 22 height 13
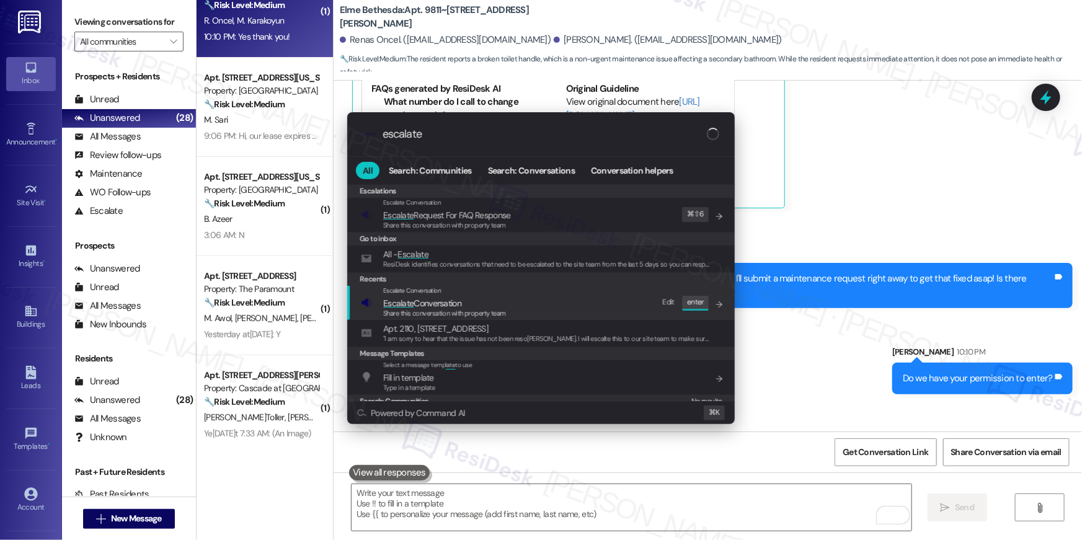
type input "escalate"
click at [511, 302] on div "Escalate Conversation Escalate Conversation Share this conversation with proper…" at bounding box center [542, 302] width 363 height 33
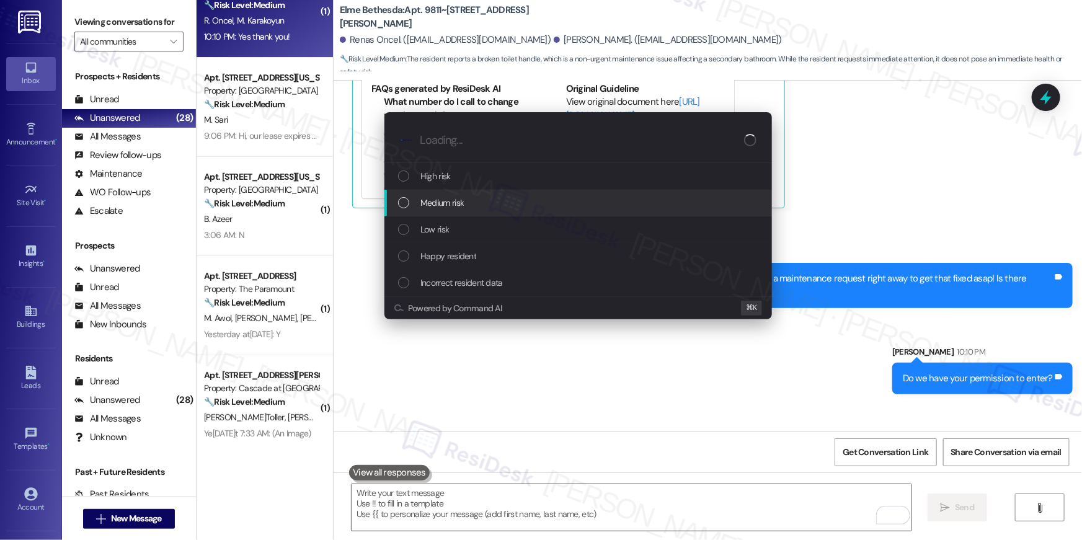
click at [484, 207] on div "Medium risk" at bounding box center [579, 203] width 363 height 14
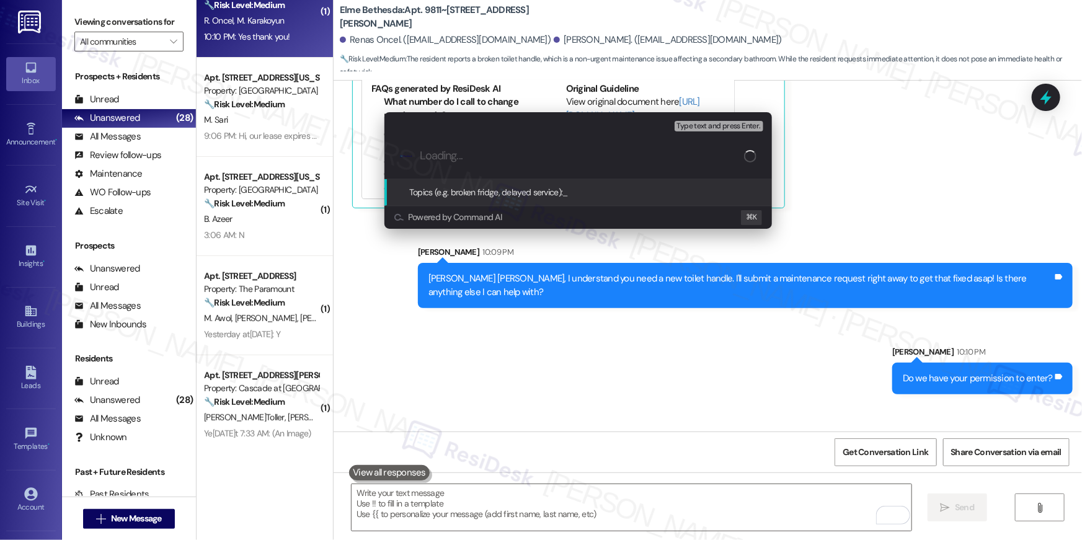
type input "v"
paste input "Work order filed by Residesk | Work Order # 406328 Toilet handle"
type input "Work order filed by Residesk | Work Order # 406328 Toilet handle"
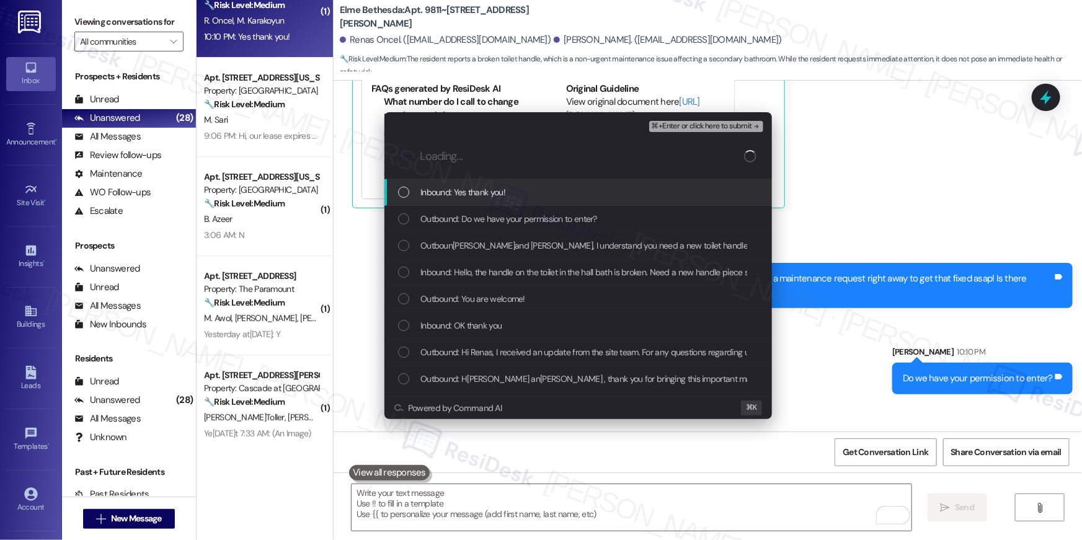
click at [484, 197] on span "Inbound: Yes thank you!" at bounding box center [463, 192] width 85 height 14
drag, startPoint x: 484, startPoint y: 201, endPoint x: 486, endPoint y: 239, distance: 37.9
click at [484, 201] on div "Inbound: Yes thank you!" at bounding box center [579, 192] width 388 height 27
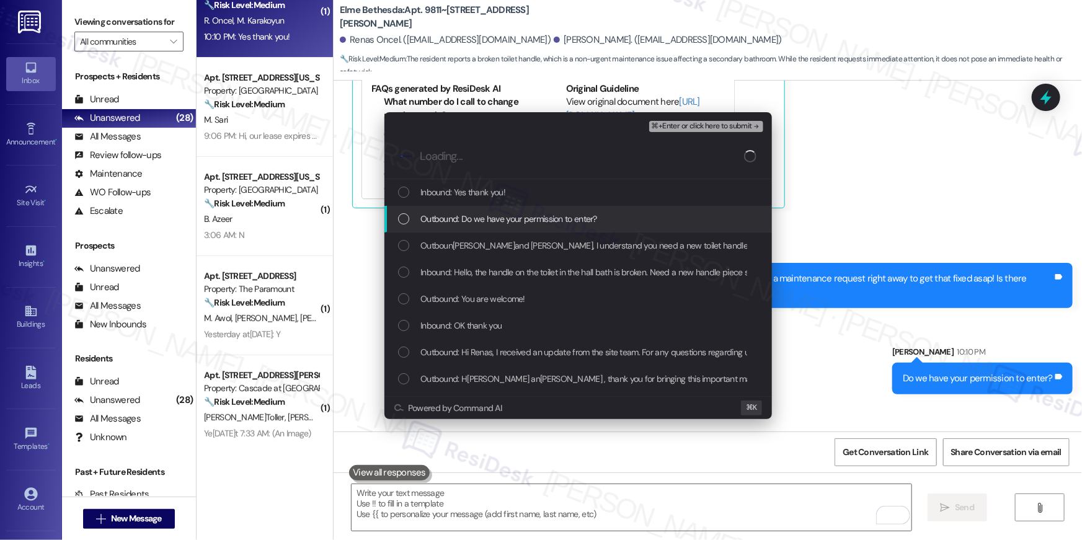
drag, startPoint x: 475, startPoint y: 204, endPoint x: 468, endPoint y: 221, distance: 17.9
click at [474, 204] on div "Inbound: Yes thank you!" at bounding box center [579, 192] width 388 height 27
click at [465, 228] on div "Outbound: Do we have your permission to enter?" at bounding box center [579, 219] width 388 height 27
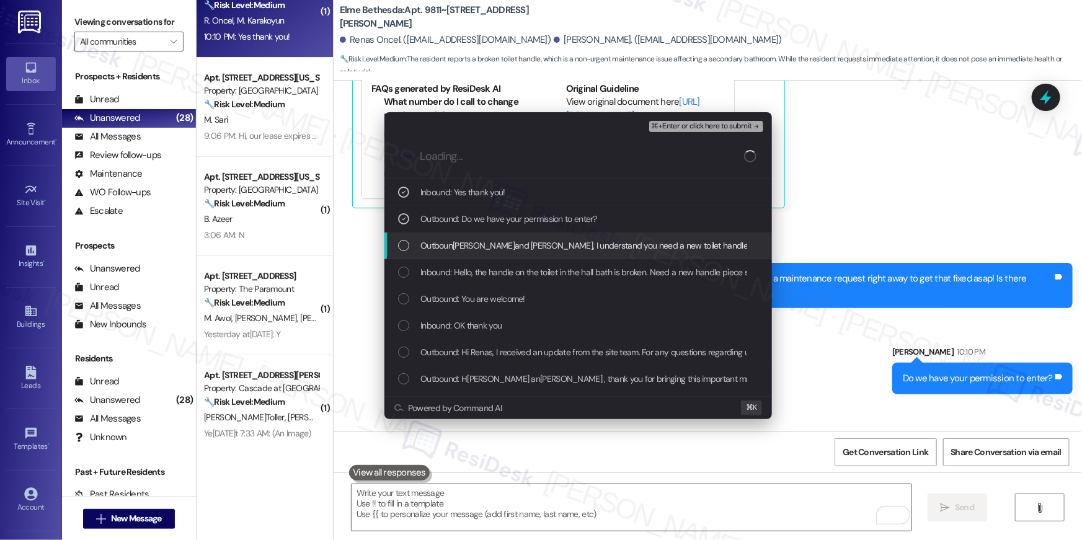
drag, startPoint x: 463, startPoint y: 236, endPoint x: 463, endPoint y: 267, distance: 30.4
click at [463, 237] on div "Outbound: Hi Renas and Mehmet Salih, I understand you need a new toilet handle.…" at bounding box center [579, 246] width 388 height 27
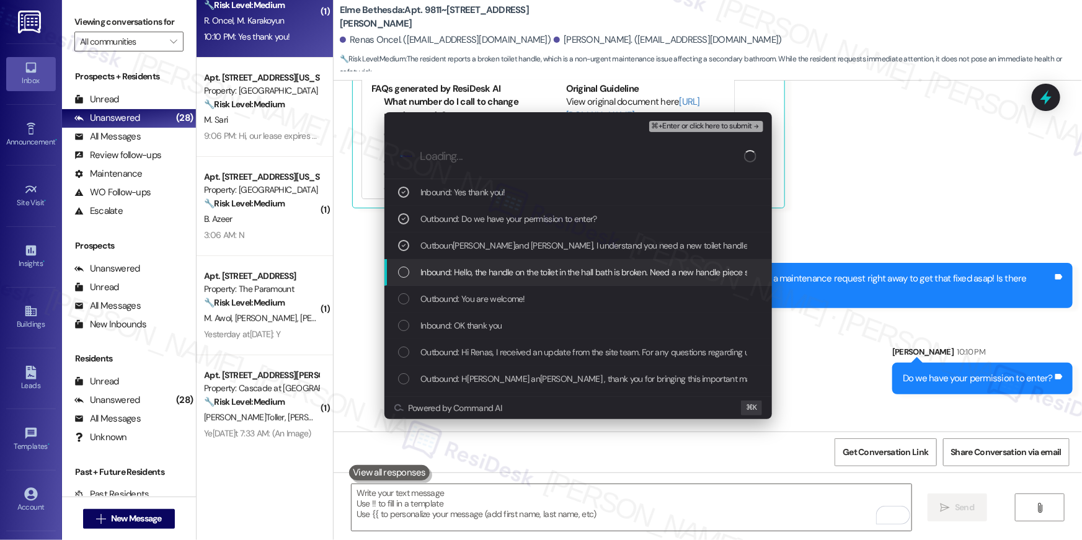
click at [463, 267] on span "Inbound: Hello, the handle on the toilet in the hall bath is broken. Need a new…" at bounding box center [807, 272] width 773 height 14
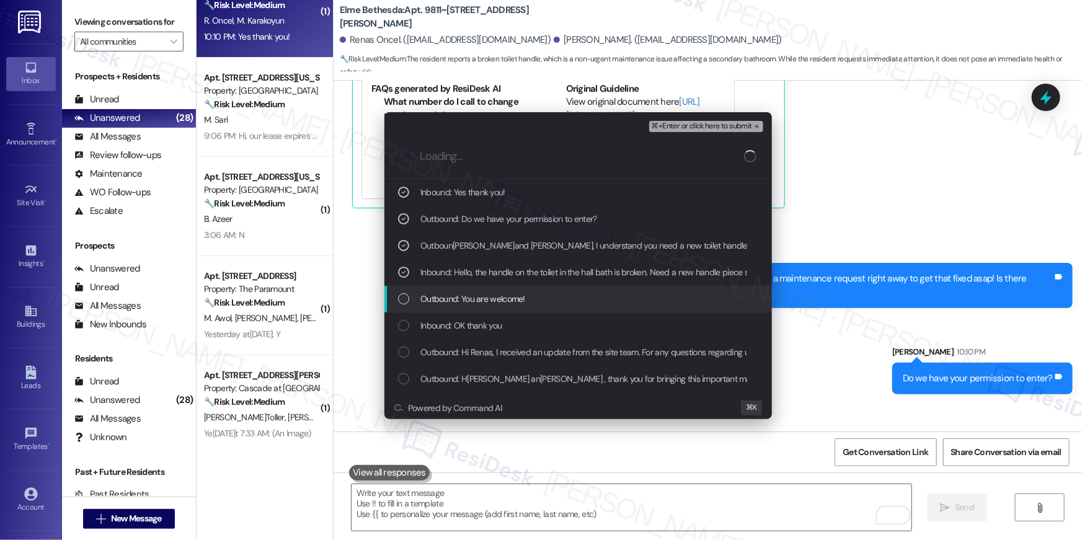
click at [464, 290] on div "Outbound: You are welcome!" at bounding box center [579, 299] width 388 height 27
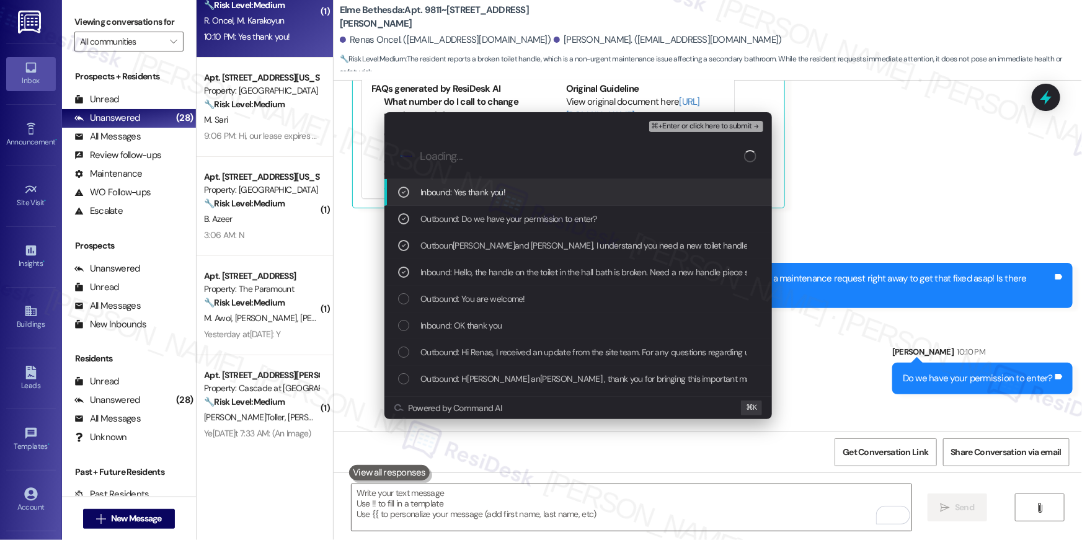
click at [718, 131] on button "⌘+Enter or click here to submit" at bounding box center [706, 126] width 114 height 11
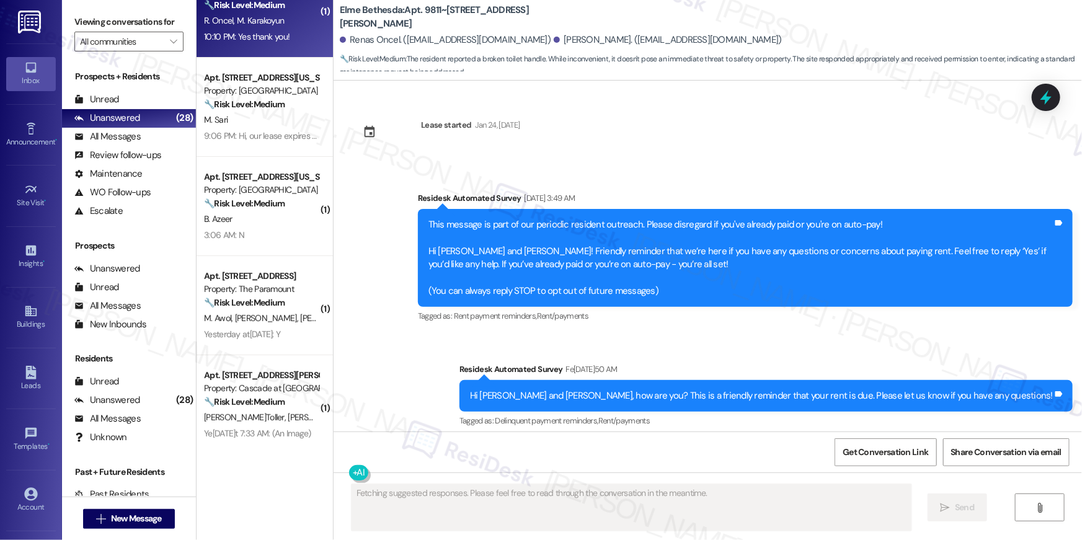
scroll to position [18097, 0]
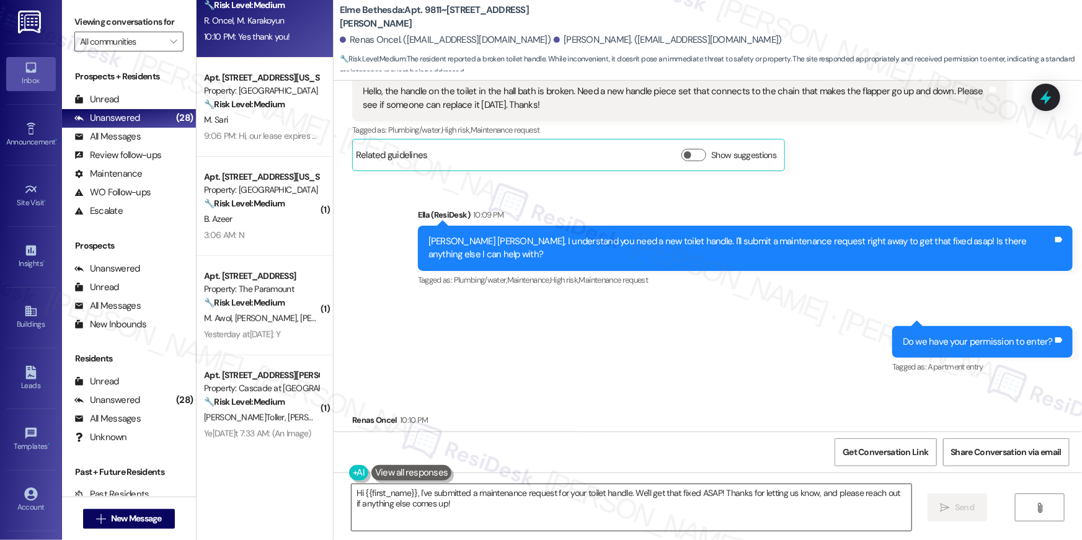
click at [685, 508] on textarea "Hi {{first_name}}, I've submitted a maintenance request for your toilet handle.…" at bounding box center [632, 507] width 560 height 47
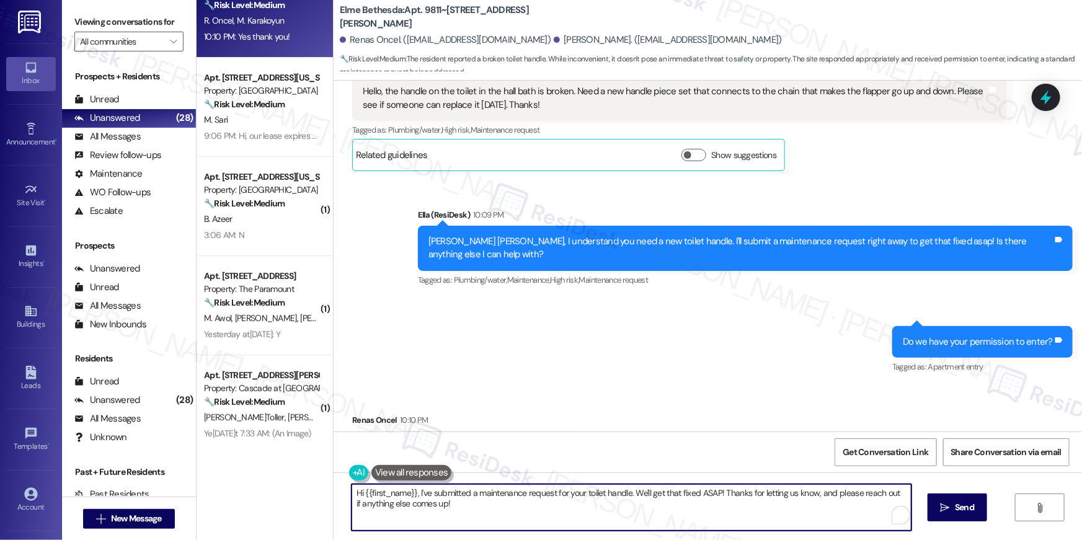
click at [685, 508] on textarea "Hi {{first_name}}, I've submitted a maintenance request for your toilet handle.…" at bounding box center [632, 507] width 560 height 47
paste textarea "Thank you, {{first_name}}! I’ve submitted your request, and our maintenance tea…"
type textarea "Thank you, {{first_name}}! I’ve submitted your request, and our maintenance tea…"
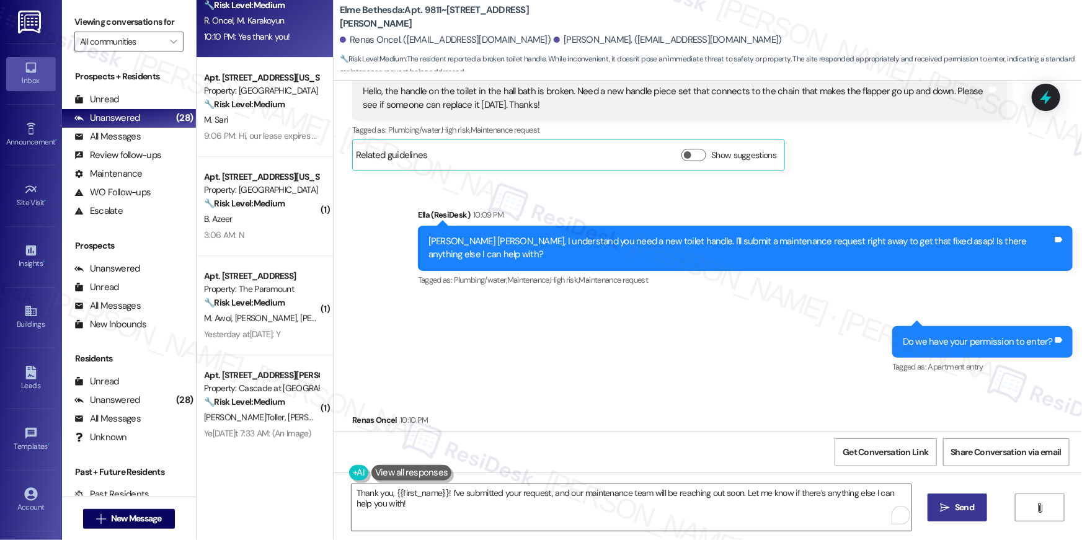
click at [953, 507] on span "Send" at bounding box center [965, 507] width 24 height 13
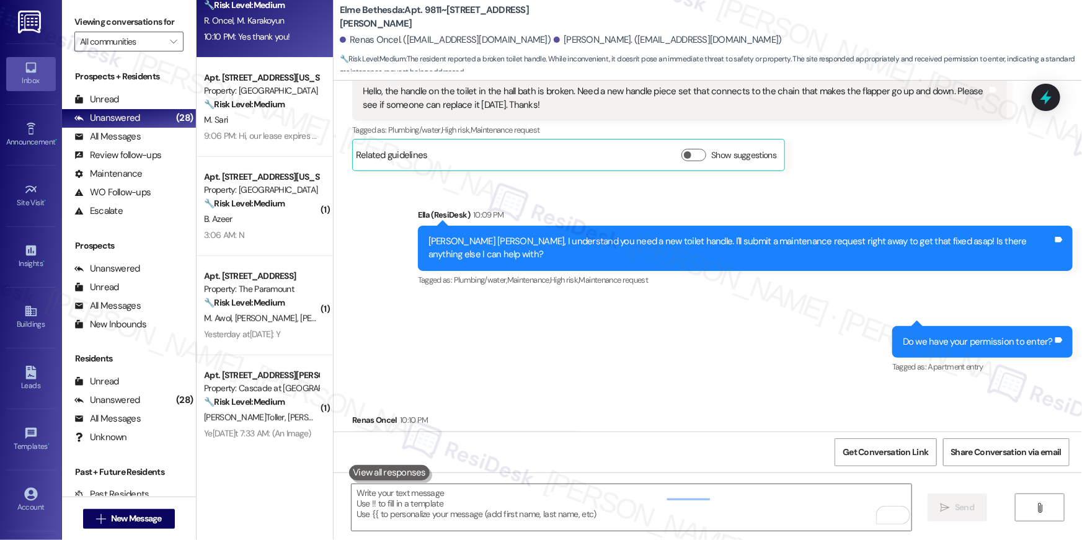
scroll to position [213, 0]
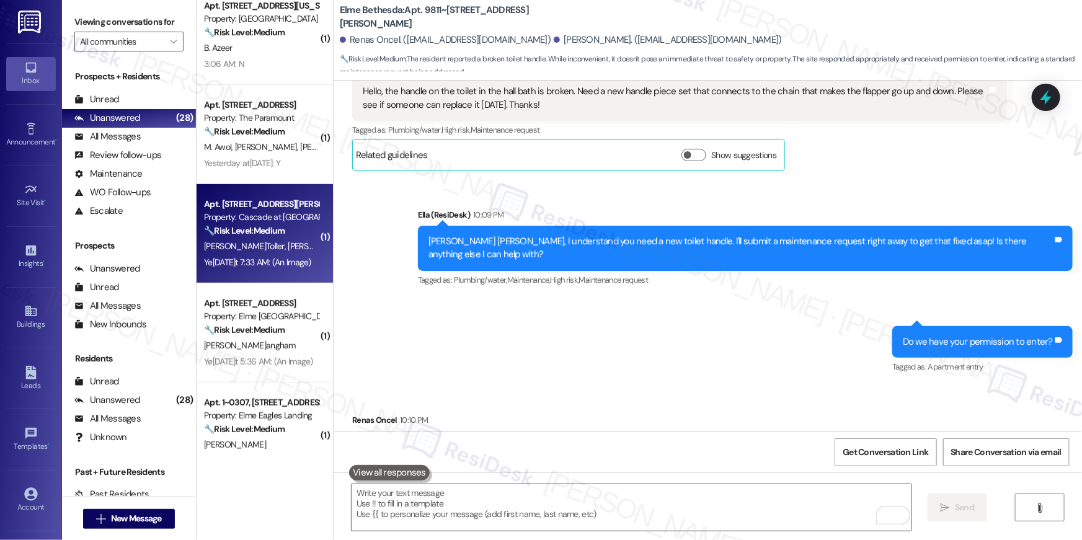
click at [288, 251] on span "K. Quinerly" at bounding box center [325, 246] width 75 height 11
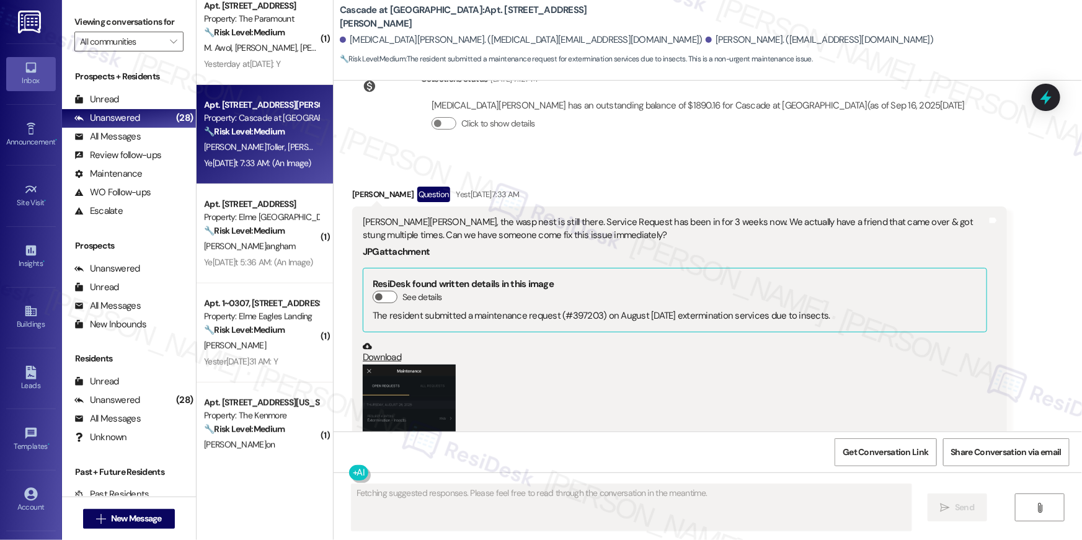
scroll to position [14859, 0]
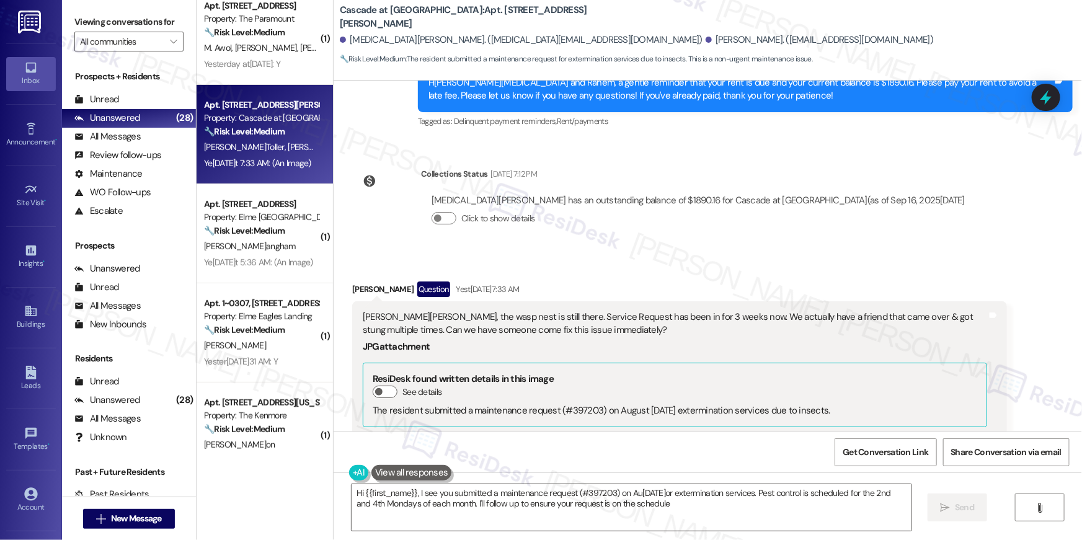
type textarea "Hi {{first_name}}, I see you submitted a maintenance request (#397203) on Augus…"
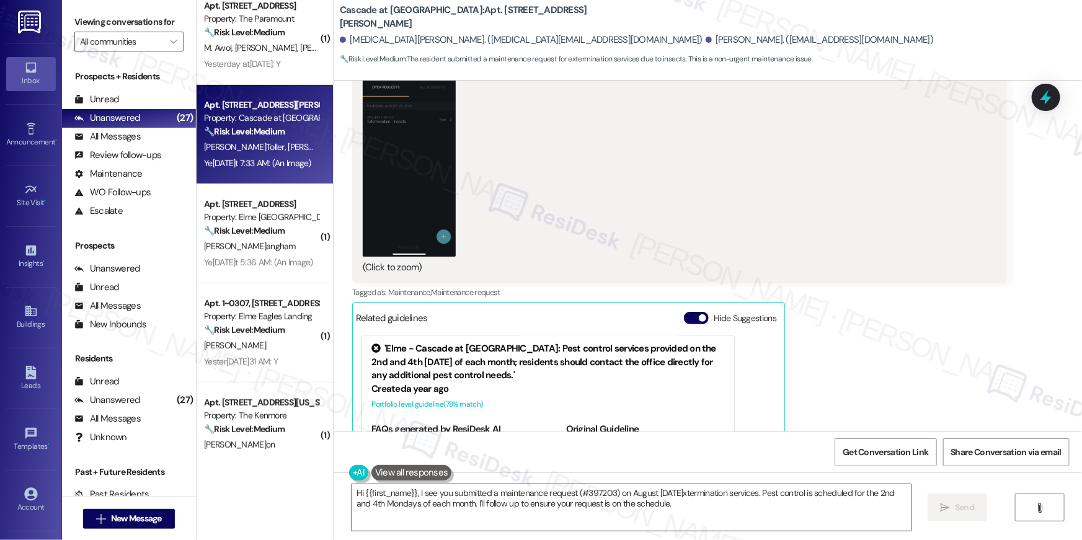
scroll to position [15268, 0]
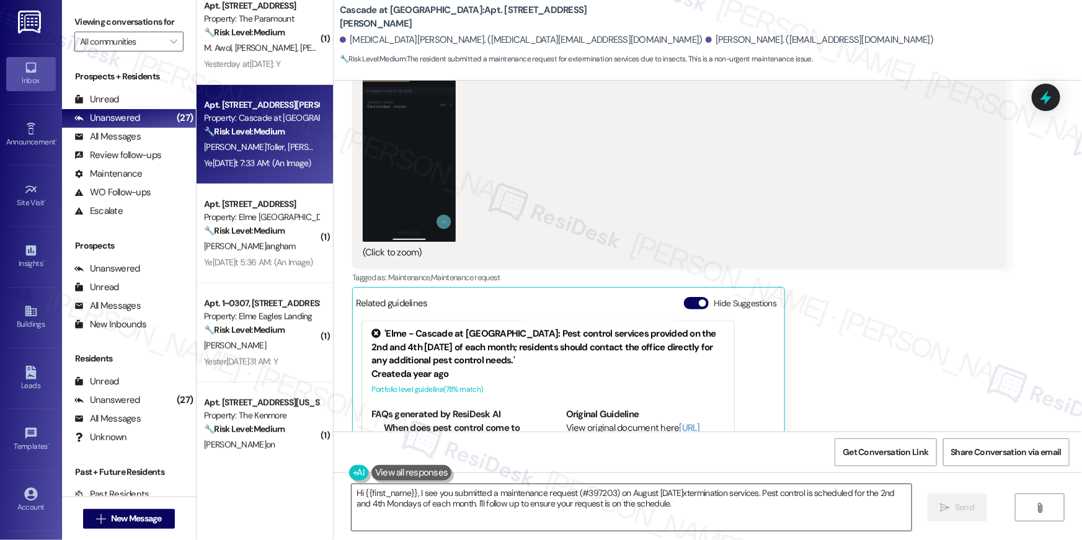
click at [439, 494] on textarea "Hi {{first_name}}, I see you submitted a maintenance request (#397203) on Augus…" at bounding box center [632, 507] width 560 height 47
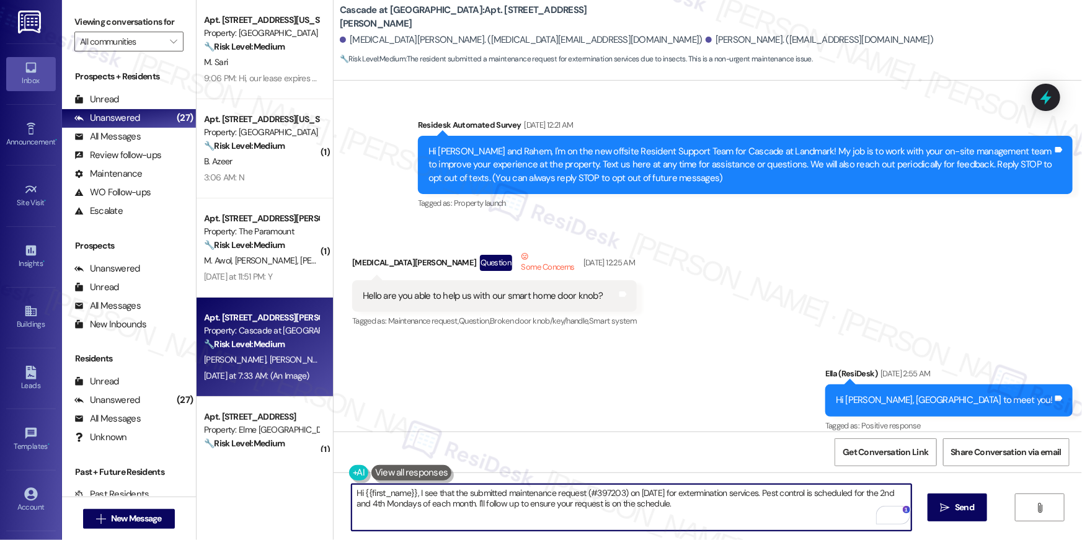
scroll to position [15268, 0]
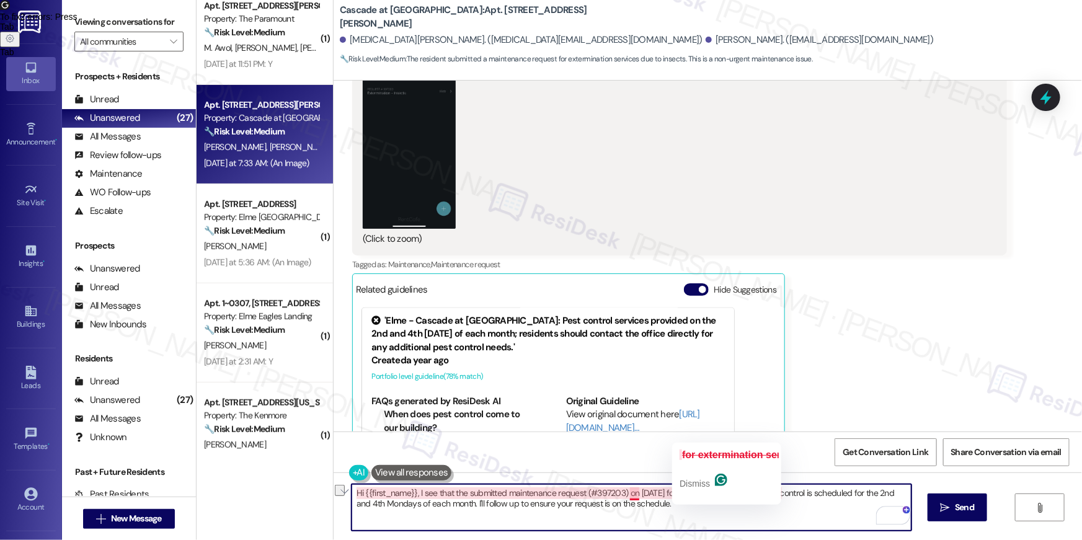
drag, startPoint x: 582, startPoint y: 493, endPoint x: 681, endPoint y: 494, distance: 99.3
click at [681, 494] on textarea "Hi {{first_name}}, I see that the submitted maintenance request (#397203) on [D…" at bounding box center [632, 507] width 560 height 47
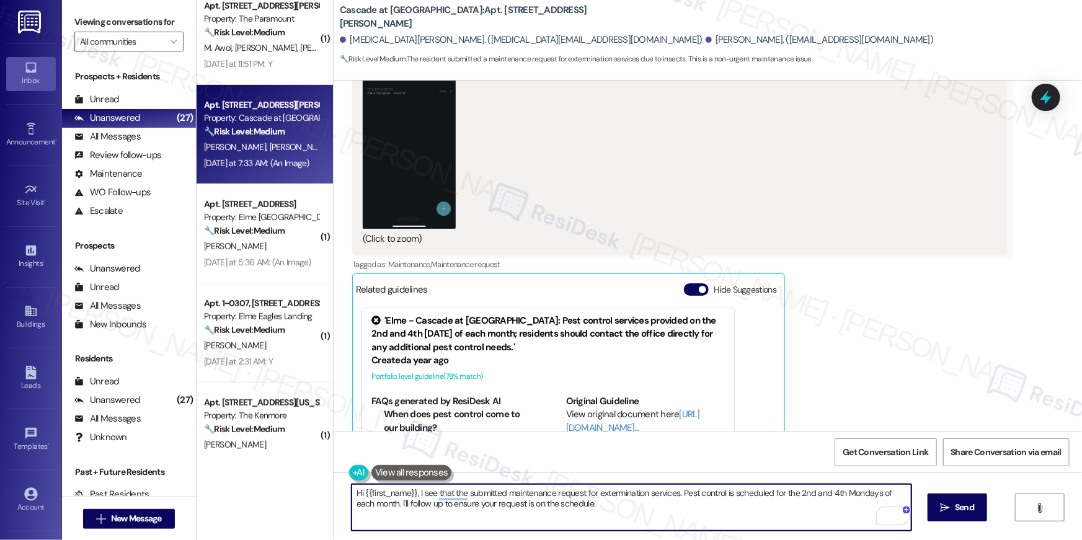
click at [682, 497] on textarea "Hi {{first_name}}, I see that the submitted maintenance request for exterminati…" at bounding box center [632, 507] width 560 height 47
click at [680, 499] on textarea "Hi {{first_name}}, I see that the submitted maintenance request for exterminati…" at bounding box center [632, 507] width 560 height 47
click at [735, 499] on textarea "Hi {{first_name}}, I see that the submitted maintenance request for exterminati…" at bounding box center [632, 507] width 560 height 47
click at [676, 493] on textarea "Hi {{first_name}}, I see that the submitted maintenance request for exterminati…" at bounding box center [632, 507] width 560 height 47
click at [762, 493] on textarea "Hi {{first_name}}, I see that the submitted maintenance request for exterminati…" at bounding box center [632, 507] width 560 height 47
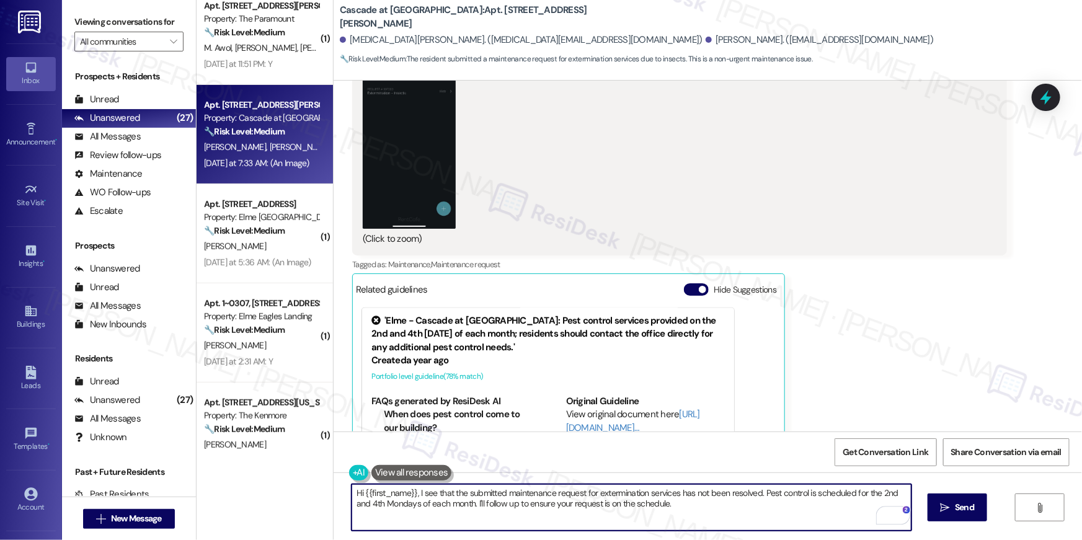
click at [714, 516] on textarea "Hi {{first_name}}, I see that the submitted maintenance request for exterminati…" at bounding box center [632, 507] width 560 height 47
click at [510, 506] on textarea "Hi {{first_name}}, I see that the submitted maintenance request for exterminati…" at bounding box center [632, 507] width 560 height 47
type textarea "Hi {{first_name}}, I see that the submitted maintenance request for exterminati…"
click at [961, 507] on span "Send" at bounding box center [964, 507] width 19 height 13
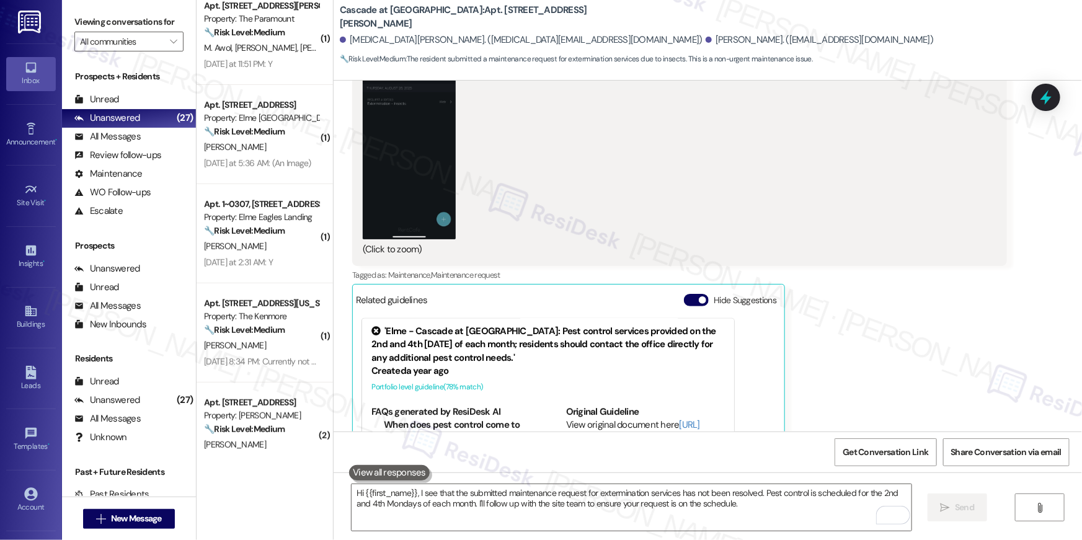
scroll to position [15368, 0]
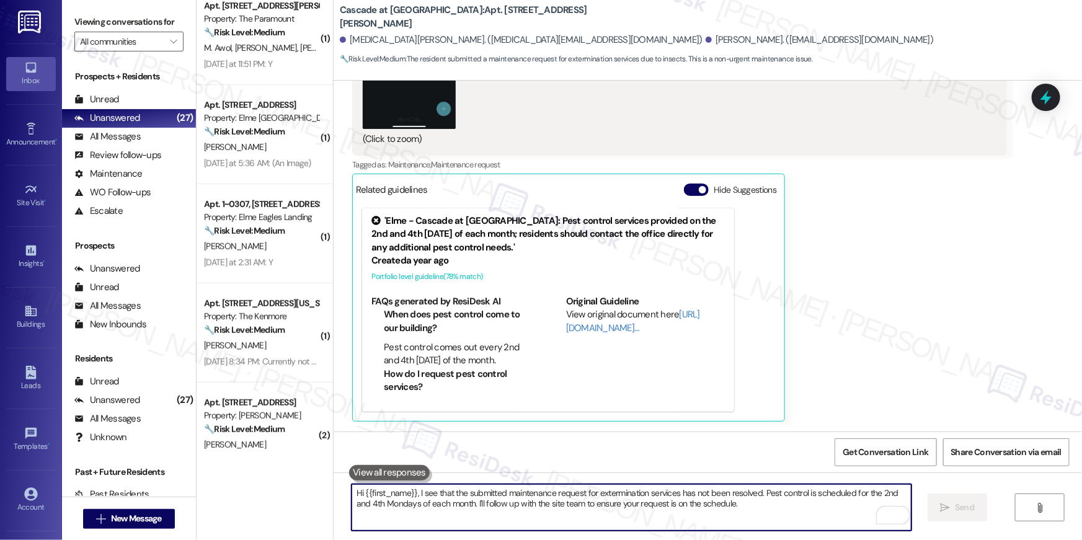
click at [778, 526] on textarea "Hi {{first_name}}, I see that the submitted maintenance request for exterminati…" at bounding box center [632, 507] width 560 height 47
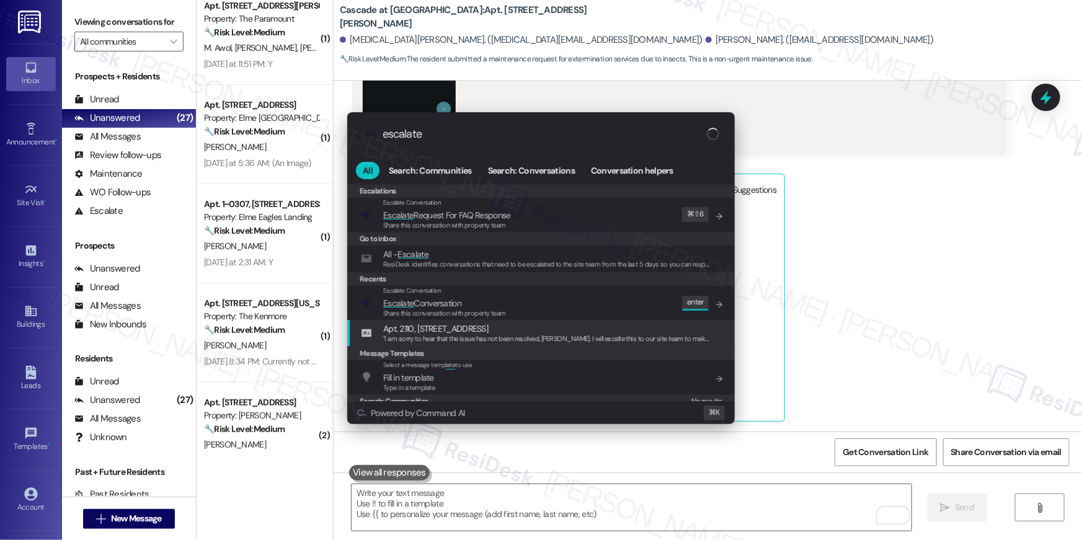
type input "escalate"
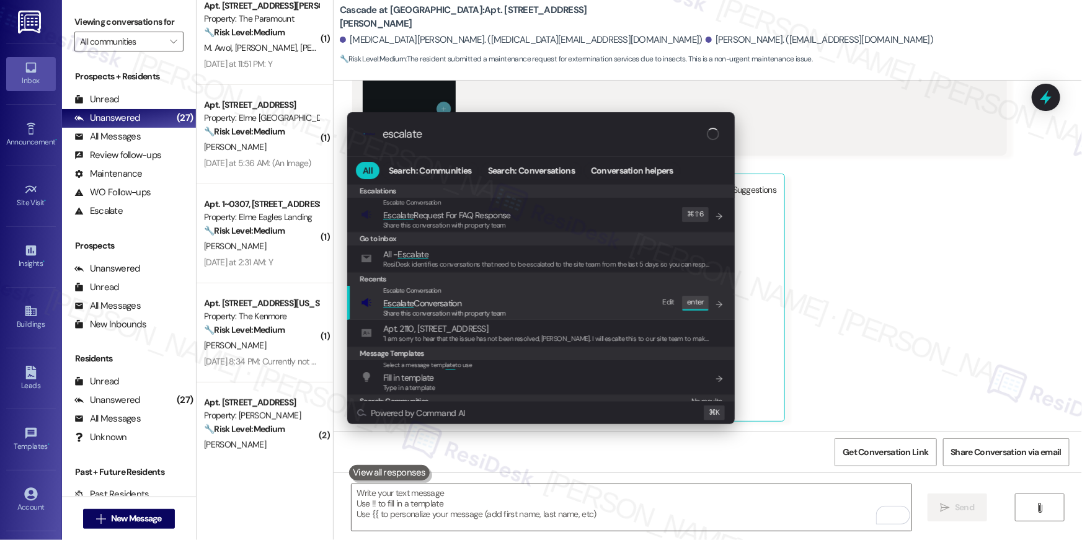
click at [550, 315] on div "Escalate Conversation Escalate Conversation Share this conversation with proper…" at bounding box center [542, 302] width 363 height 33
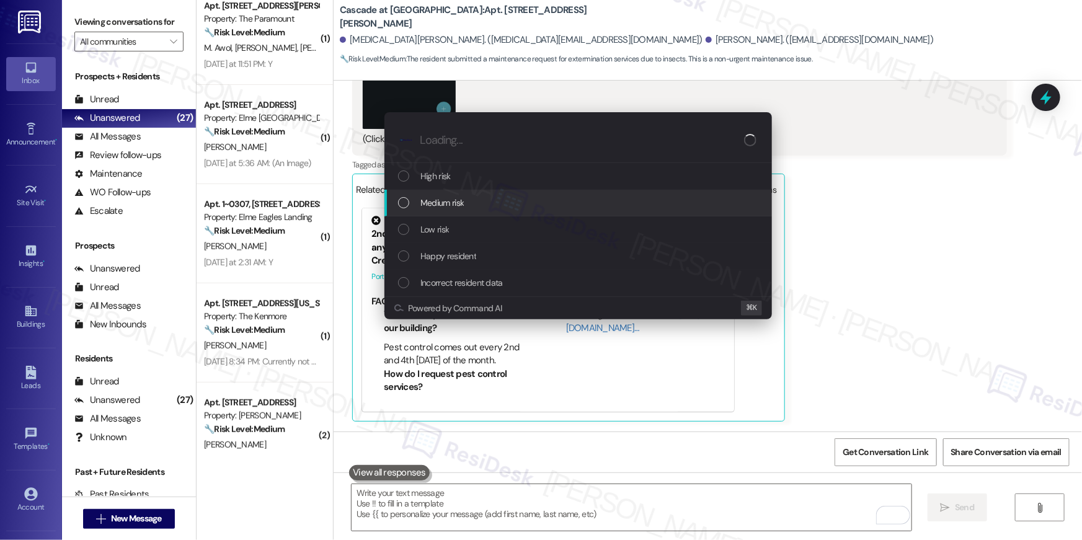
click at [476, 204] on div "Medium risk" at bounding box center [579, 203] width 363 height 14
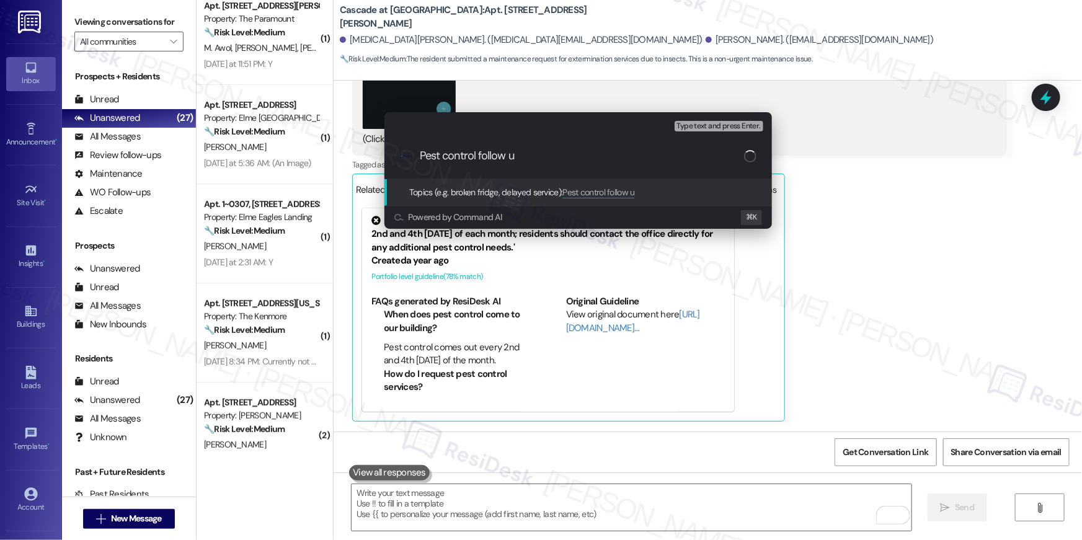
type input "Pest control follow up"
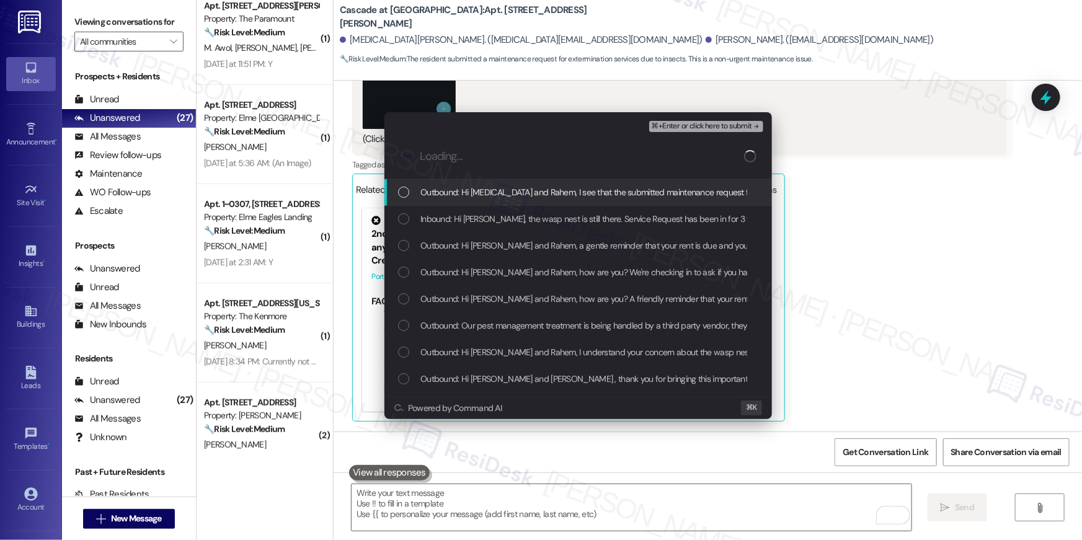
drag, startPoint x: 463, startPoint y: 190, endPoint x: 465, endPoint y: 223, distance: 32.3
click at [463, 192] on span "Outbound: Hi Kyra and Rahem, I see that the submitted maintenance request for e…" at bounding box center [931, 192] width 1020 height 14
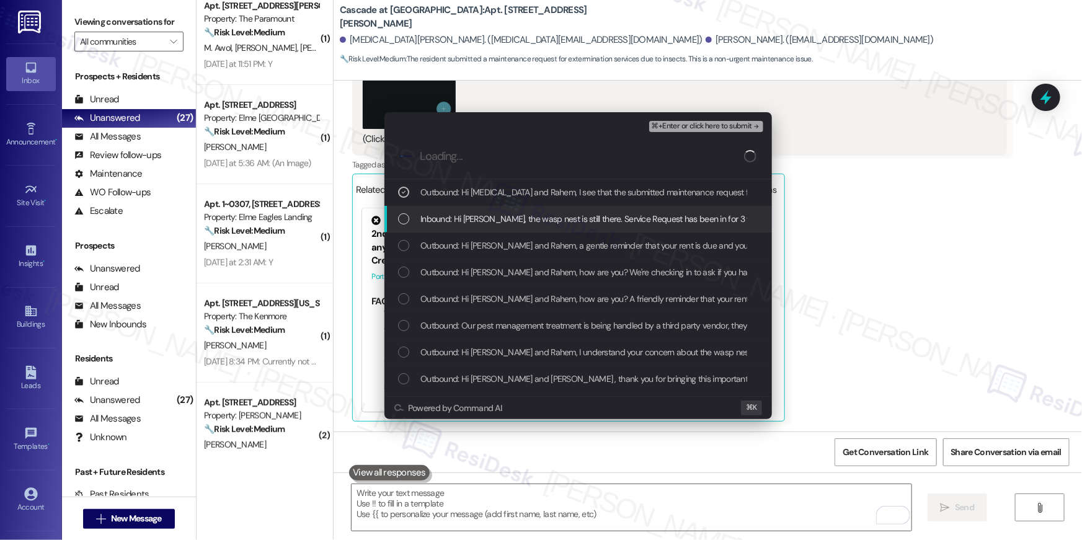
click at [465, 223] on span "Inbound: Hi Ella, the wasp nest is still there. Service Request has been in for…" at bounding box center [830, 219] width 819 height 14
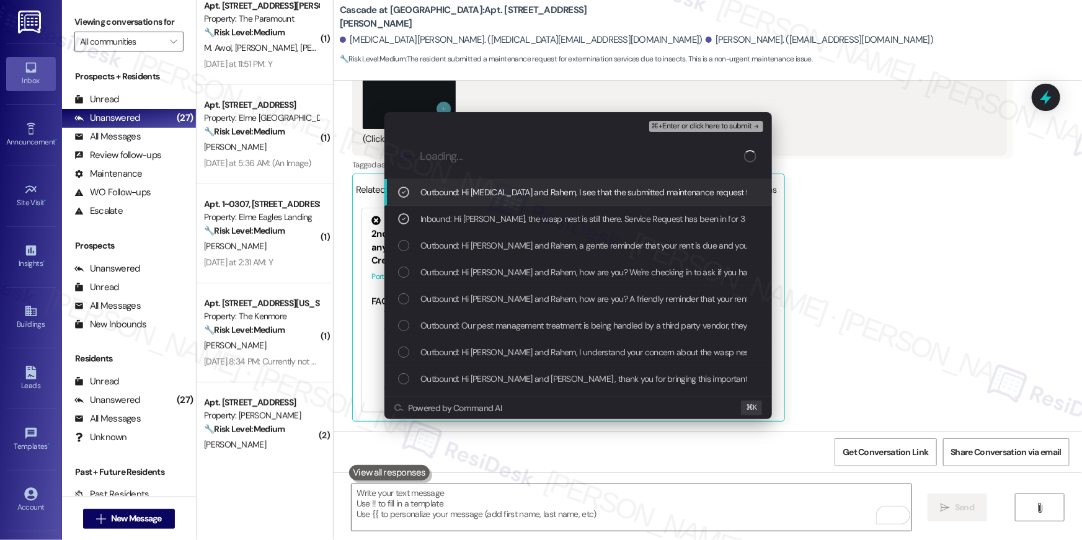
click at [709, 125] on span "⌘+Enter or click here to submit" at bounding box center [702, 126] width 100 height 9
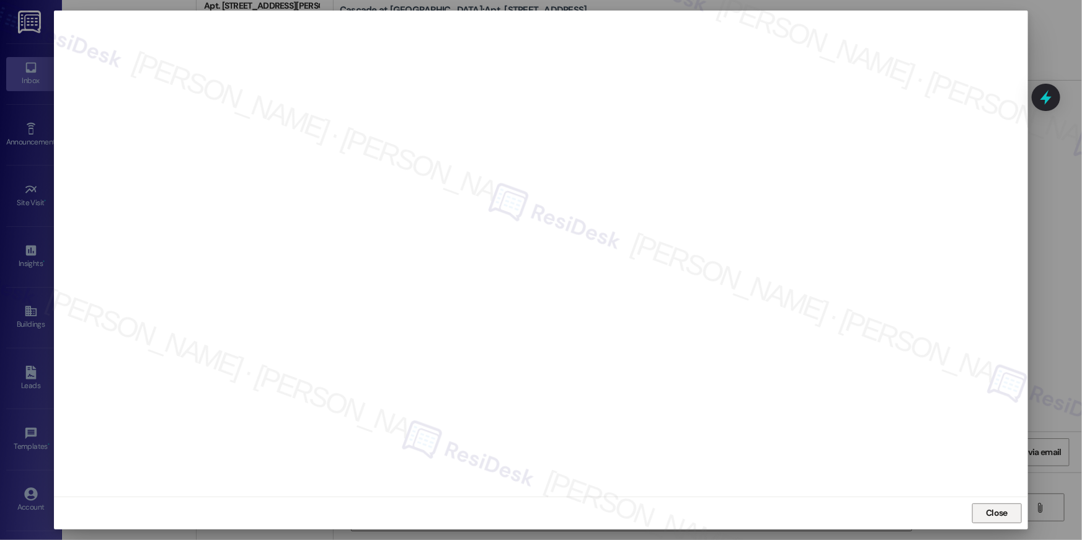
click at [994, 519] on span "Close" at bounding box center [997, 513] width 22 height 13
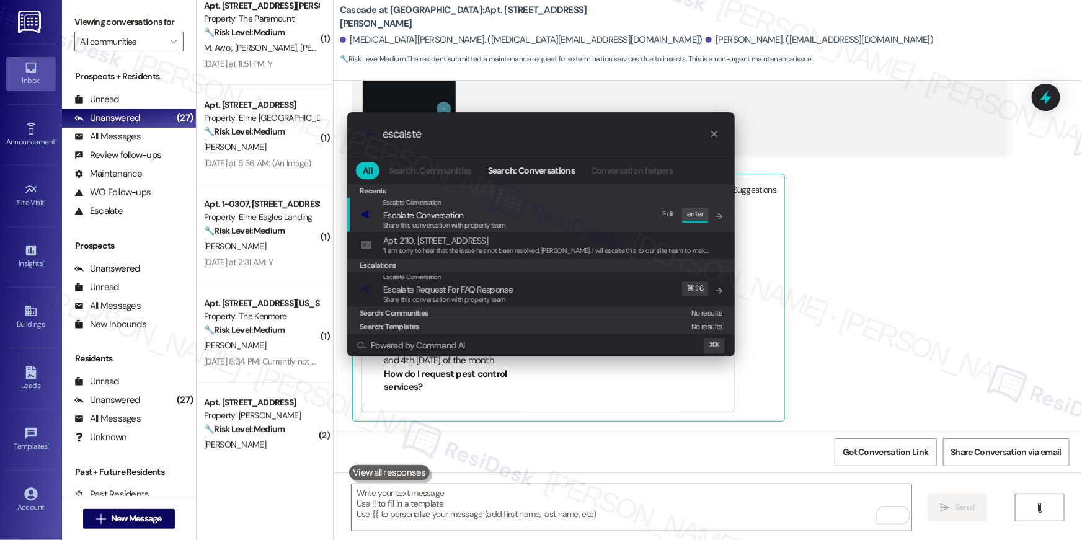
type input "escalste"
click at [440, 223] on span "Share this conversation with property team" at bounding box center [444, 225] width 123 height 9
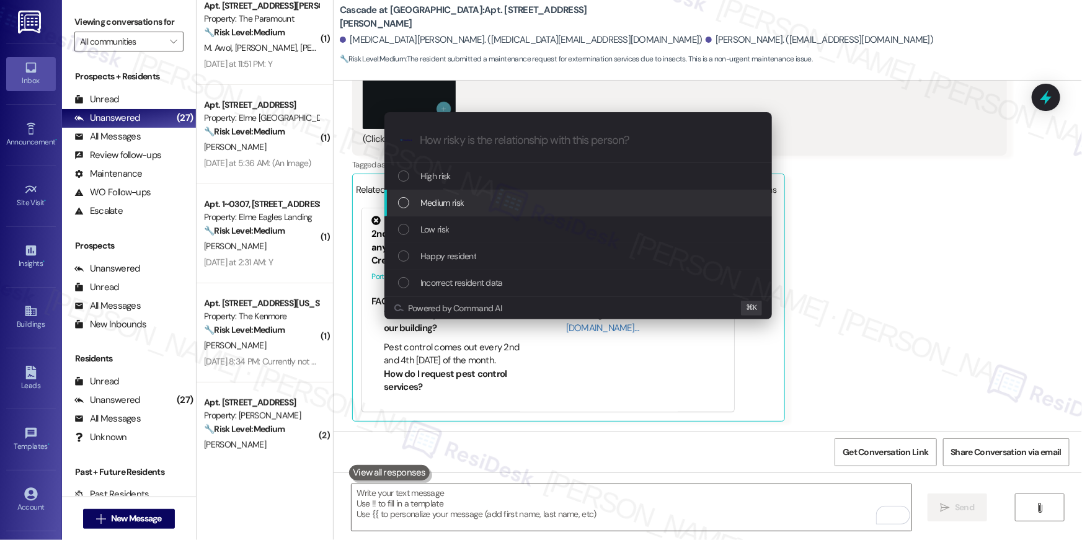
click at [436, 209] on span "Medium risk" at bounding box center [442, 203] width 43 height 14
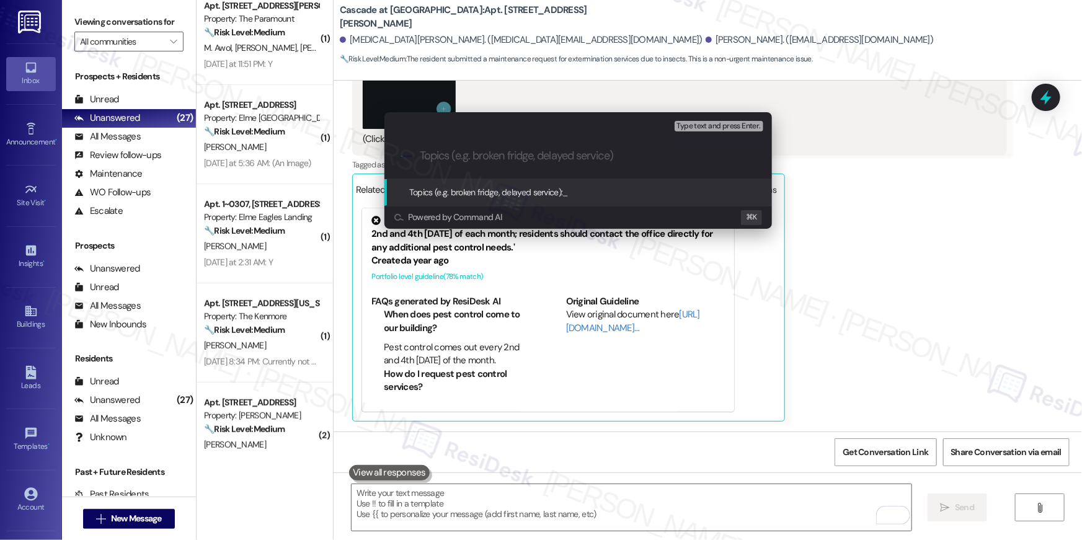
paste input "Pest control follow up"
type input "Pest control follow up"
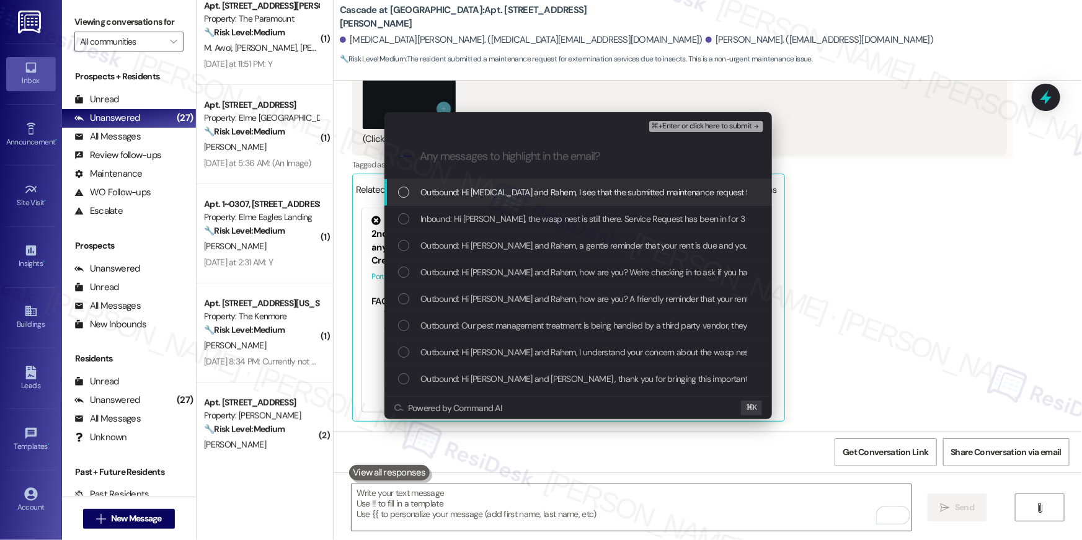
click at [463, 197] on span "Outbound: Hi Kyra and Rahem, I see that the submitted maintenance request for e…" at bounding box center [931, 192] width 1020 height 14
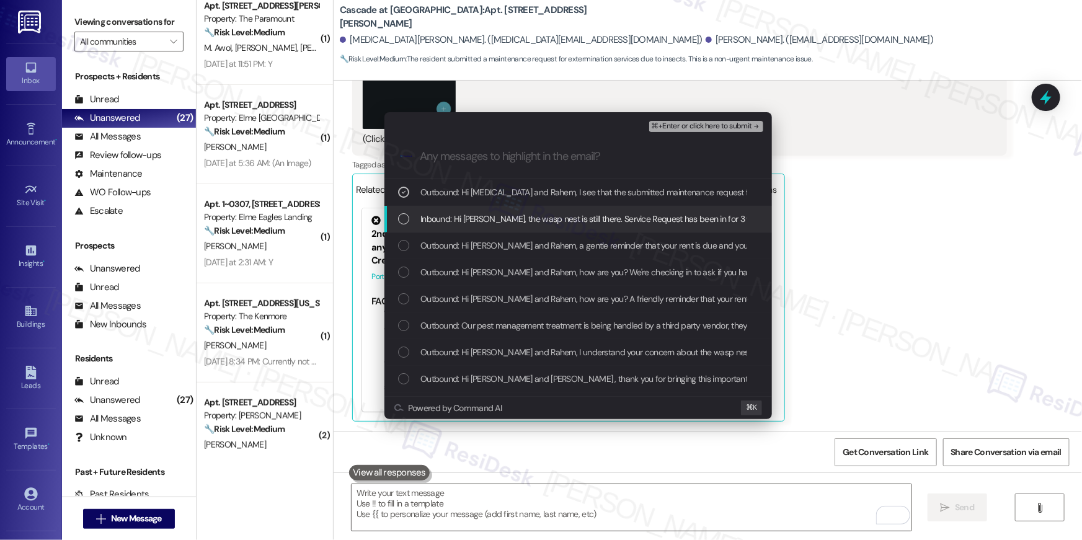
drag, startPoint x: 464, startPoint y: 218, endPoint x: 596, endPoint y: 182, distance: 136.8
click at [465, 218] on span "Inbound: Hi Ella, the wasp nest is still there. Service Request has been in for…" at bounding box center [830, 219] width 819 height 14
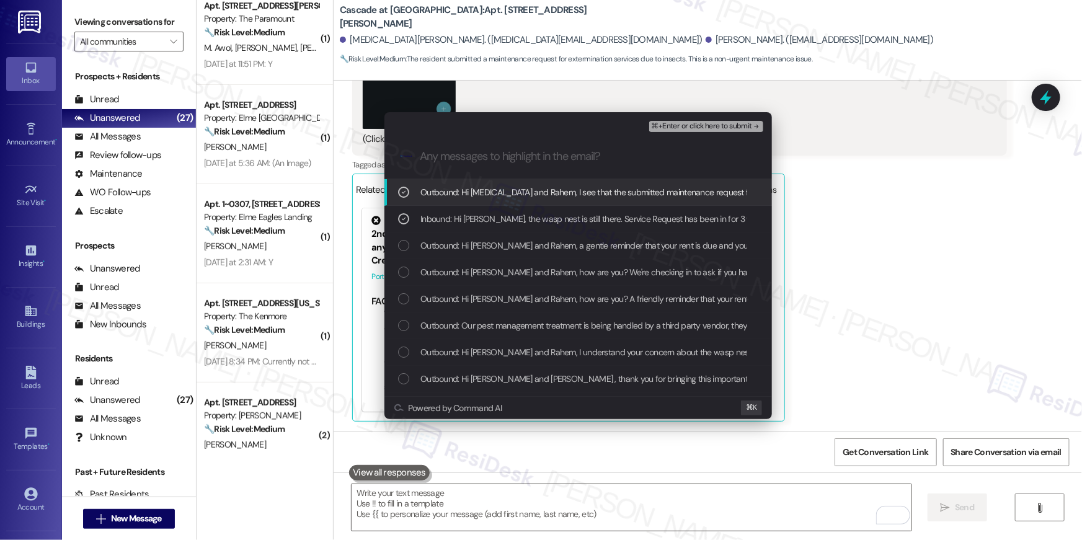
click at [687, 130] on span "⌘+Enter or click here to submit" at bounding box center [702, 126] width 100 height 9
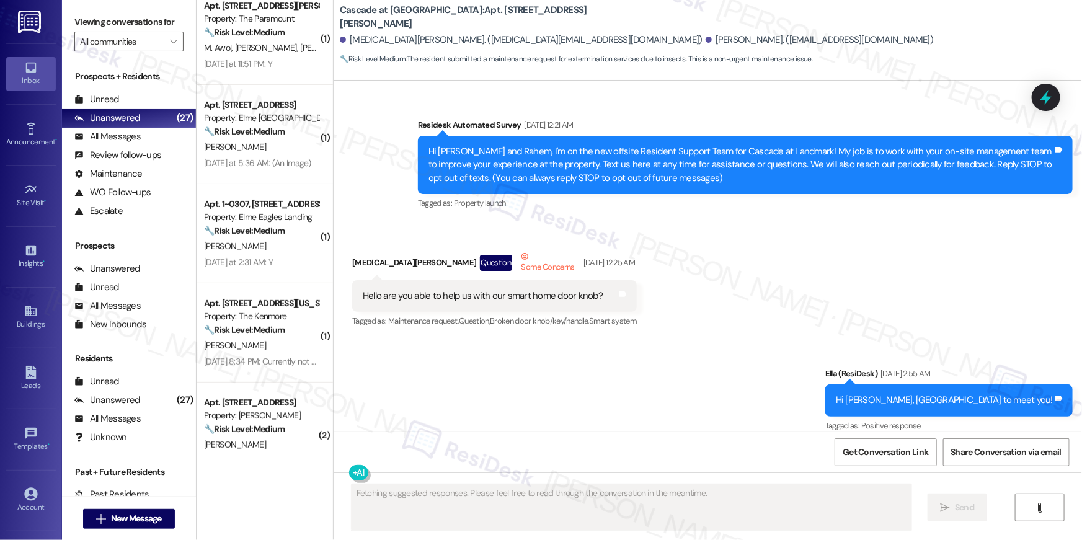
scroll to position [15267, 0]
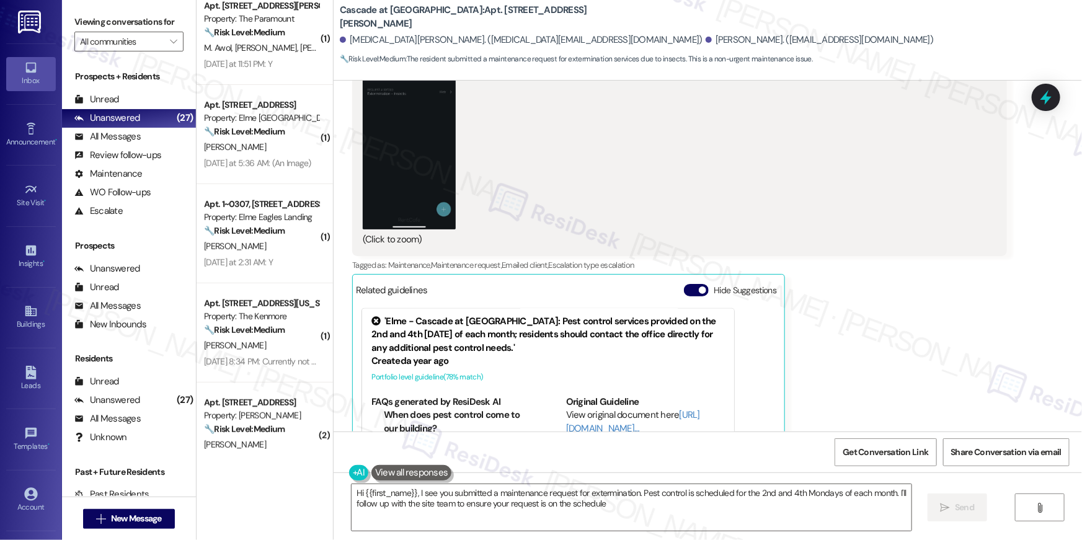
type textarea "Hi {{first_name}}, I see you submitted a maintenance request for extermination.…"
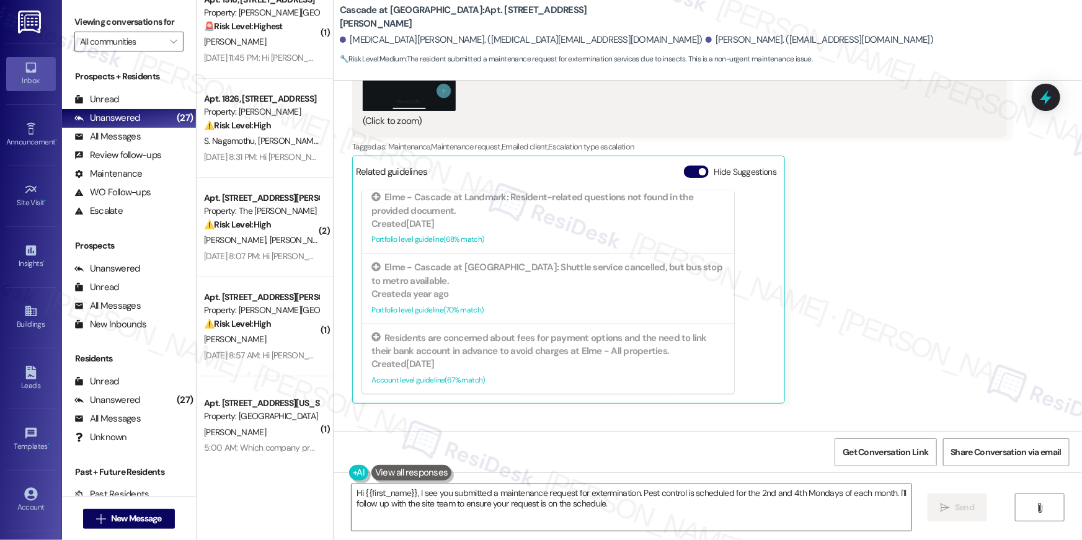
scroll to position [2227, 0]
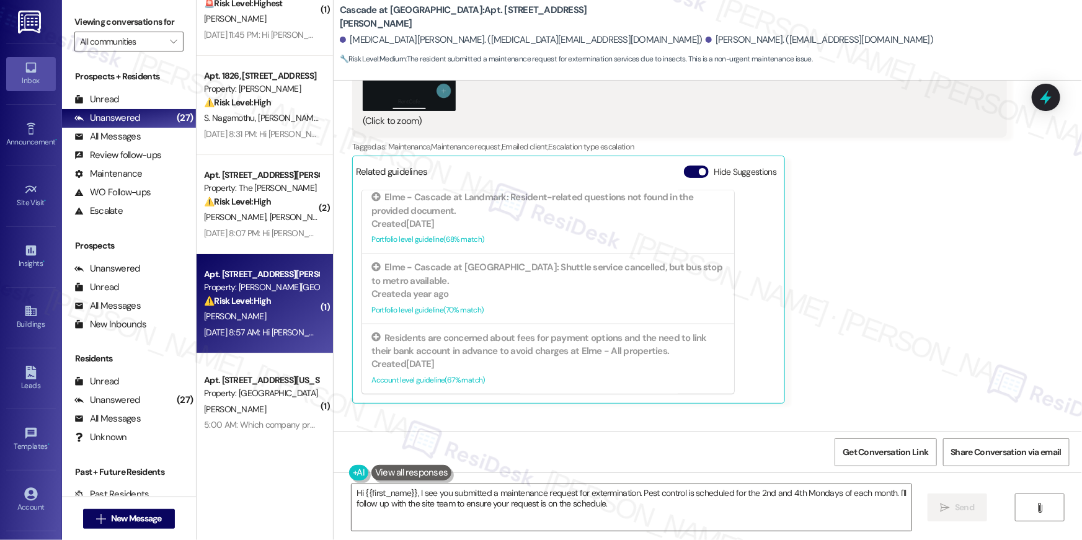
click at [250, 306] on div "⚠️ Risk Level: High The resident reports that the stove has not been fixed for …" at bounding box center [261, 301] width 115 height 13
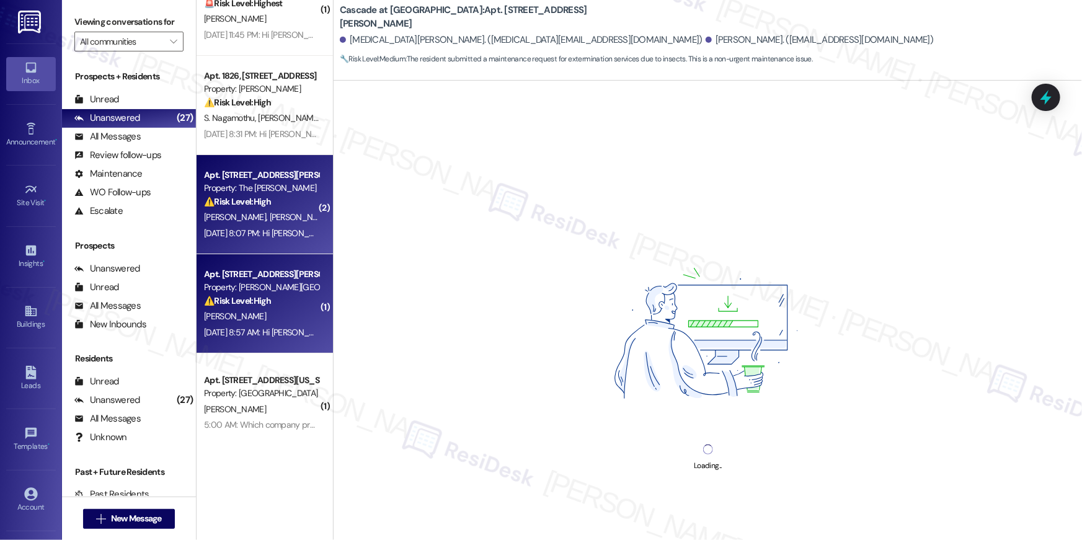
click at [270, 216] on span "J. Richards" at bounding box center [301, 217] width 62 height 11
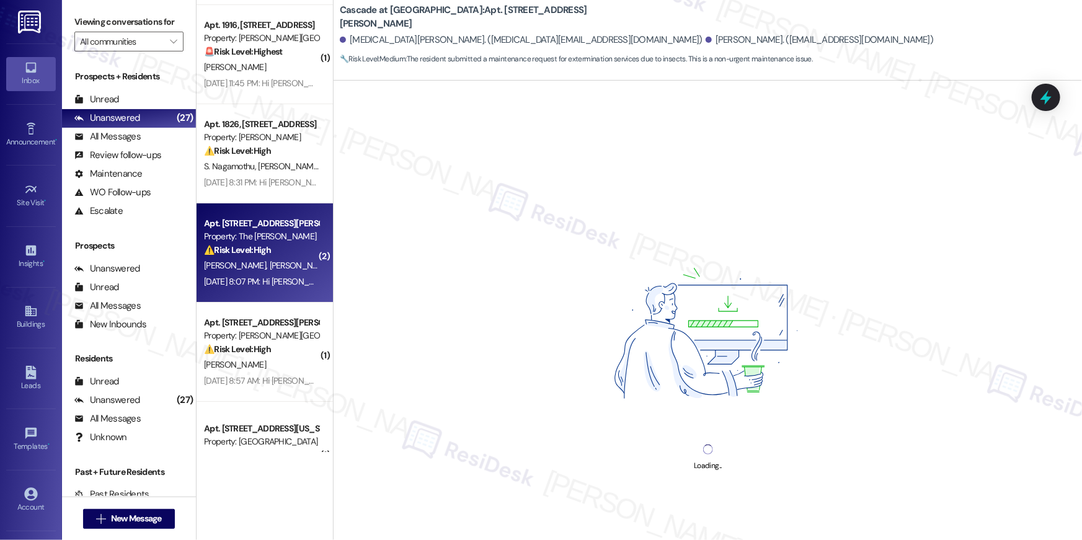
scroll to position [2056, 0]
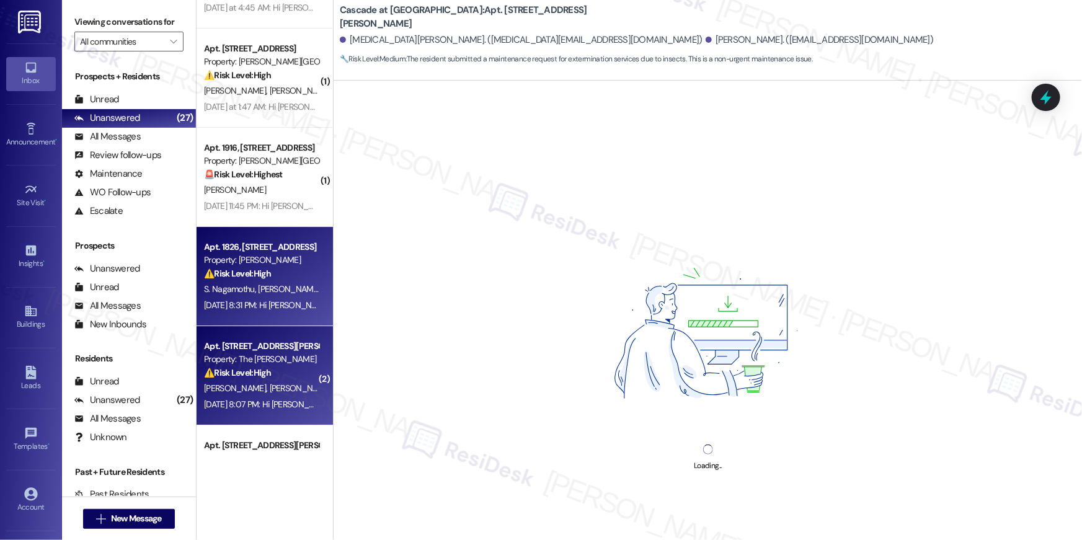
click at [263, 246] on div "Apt. 1826, 1113 Powers Ferry Place SE" at bounding box center [261, 247] width 115 height 13
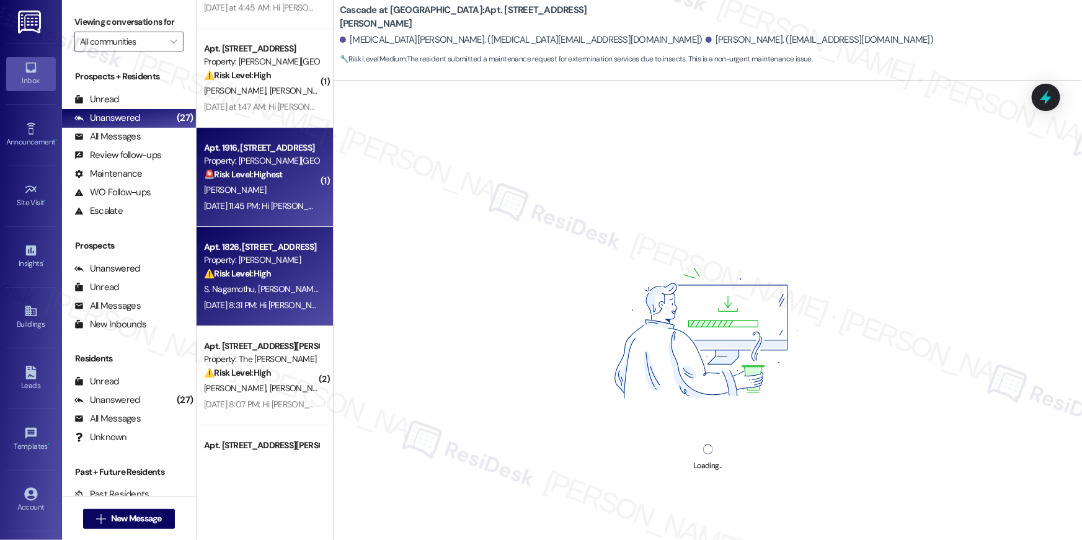
click at [261, 194] on div "R. Giordani" at bounding box center [261, 190] width 117 height 16
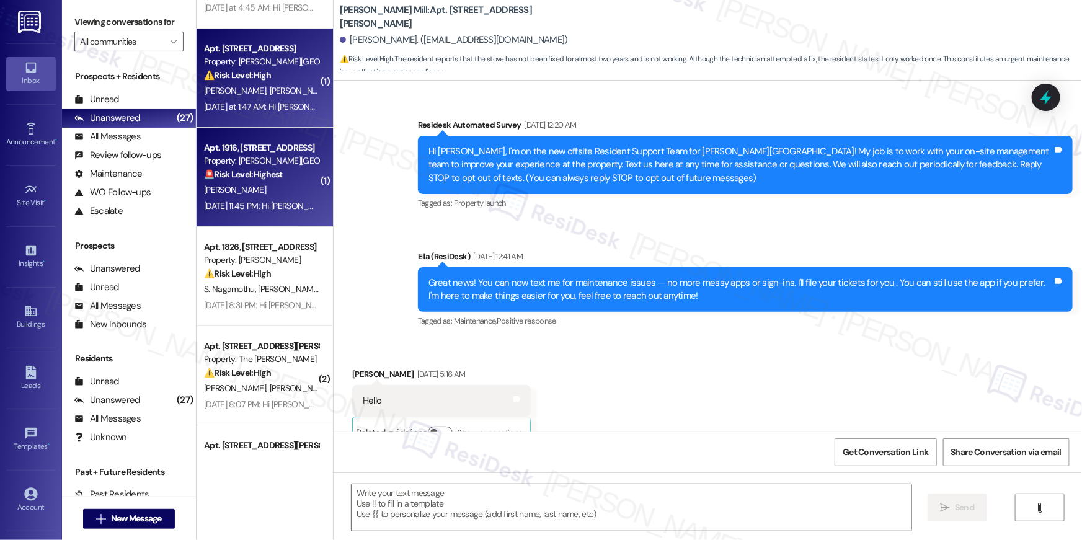
click at [262, 84] on div "J. Clark V. Clark" at bounding box center [261, 91] width 117 height 16
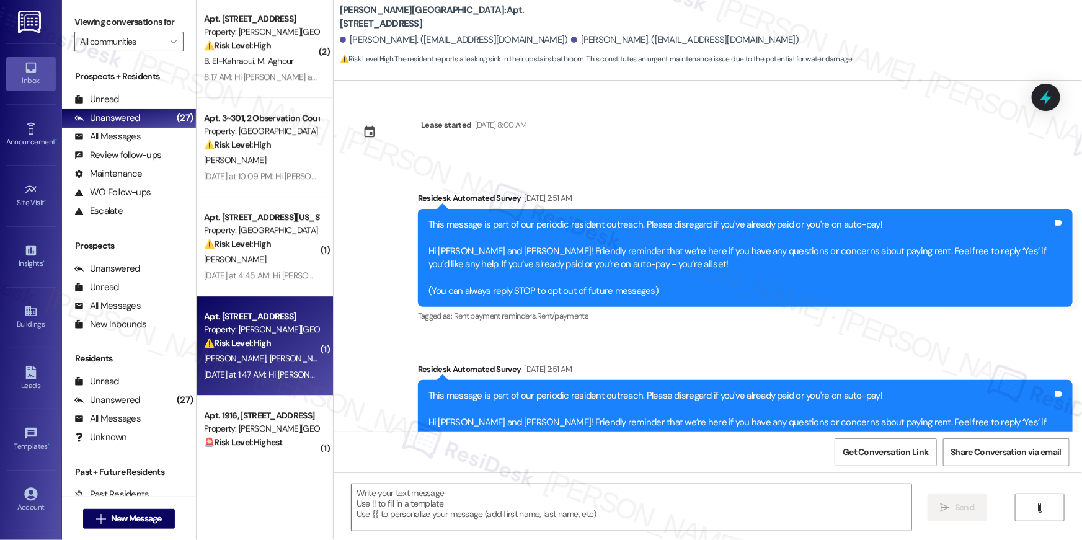
scroll to position [5368, 0]
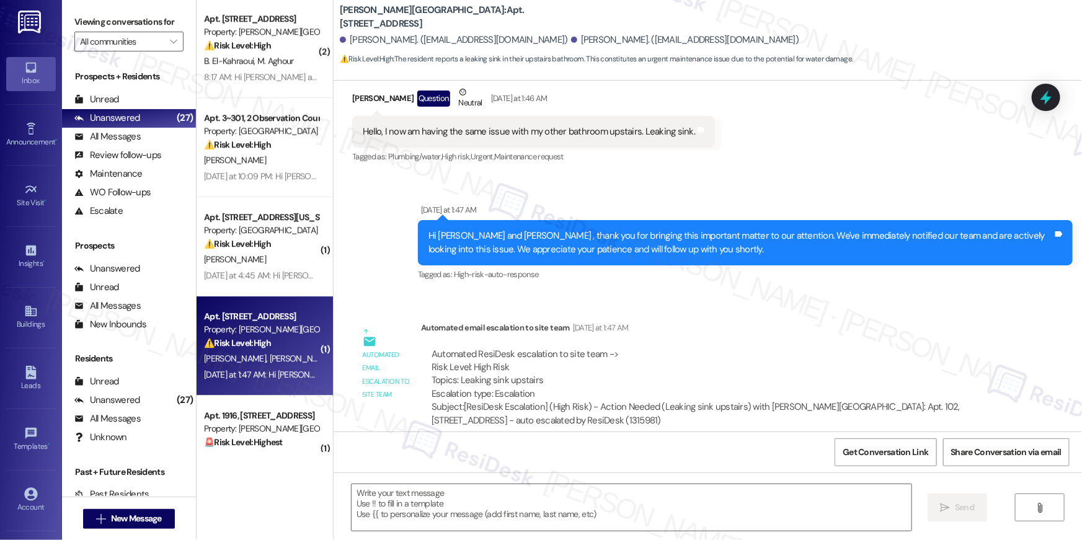
type textarea "Fetching suggested responses. Please feel free to read through the conversation…"
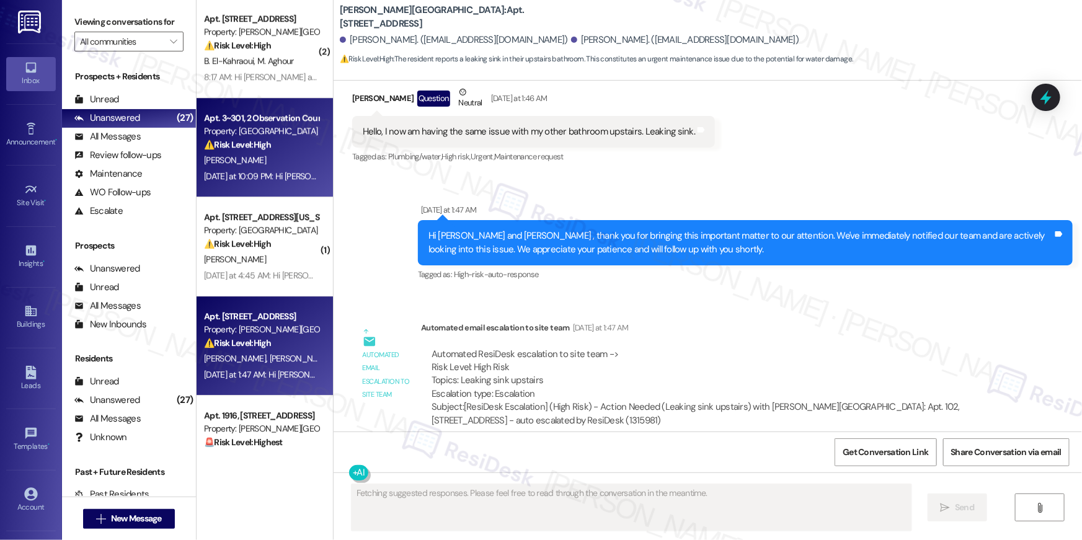
click at [305, 149] on div "⚠️ Risk Level: High A laundry room door off its hinges is a potential safety ha…" at bounding box center [261, 144] width 115 height 13
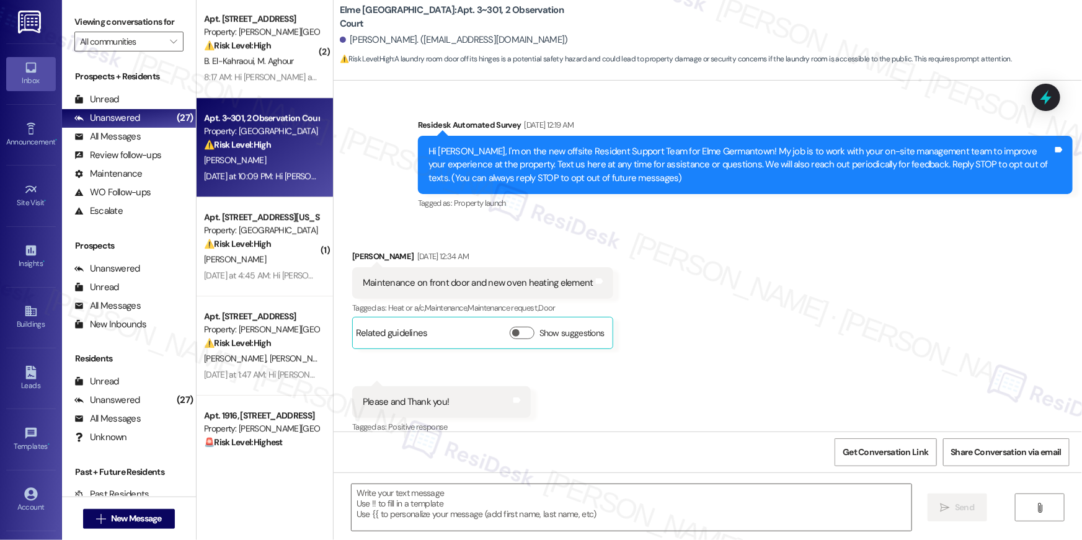
scroll to position [9474, 0]
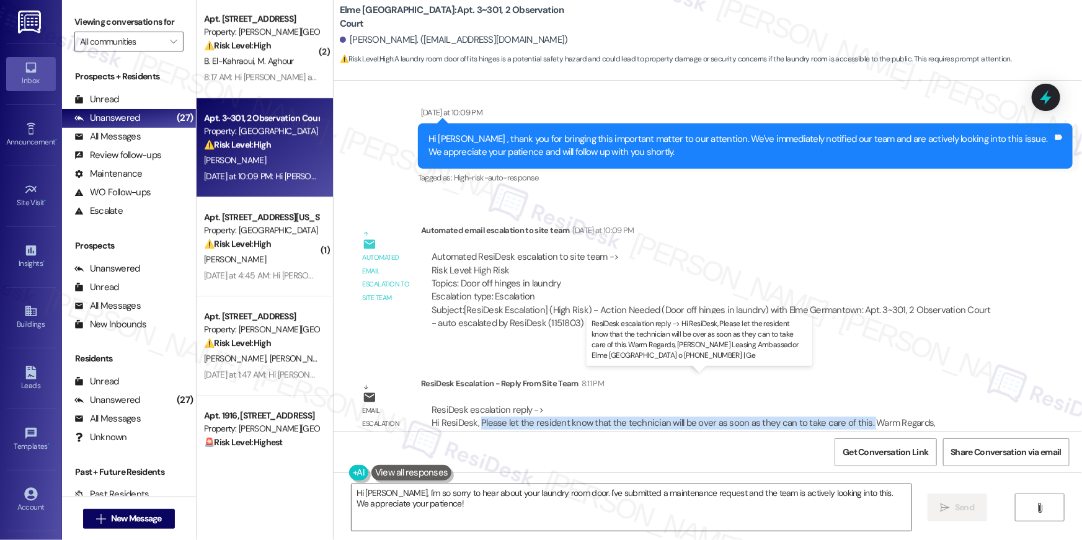
drag, startPoint x: 473, startPoint y: 392, endPoint x: 855, endPoint y: 392, distance: 381.5
click at [855, 404] on div "ResiDesk escalation reply -> Hi ResiDesk, Please let the resident know that the…" at bounding box center [684, 423] width 504 height 39
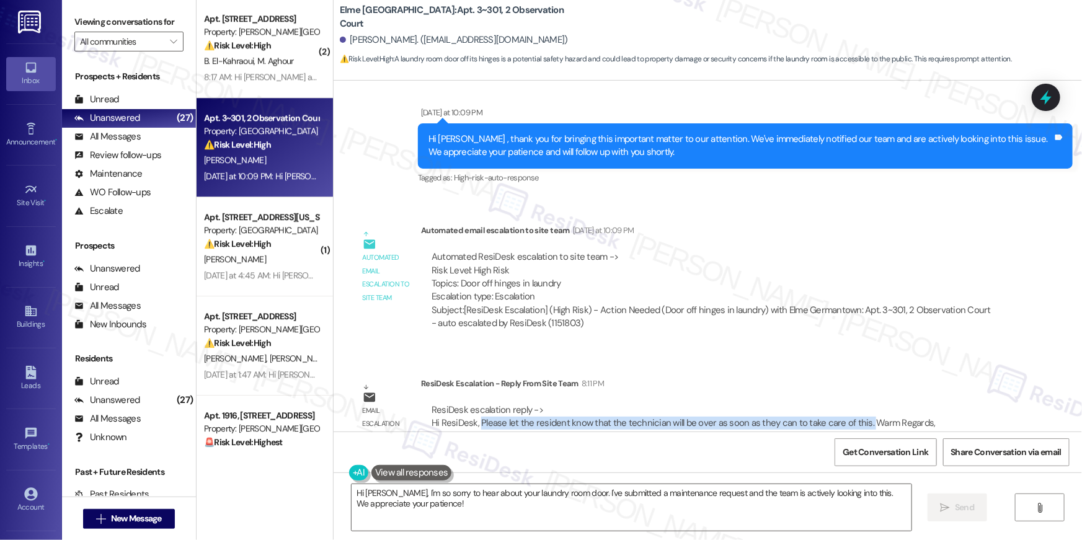
copy div "Please let the resident know that the technician will be over as soon as they c…"
click at [445, 511] on textarea "Hi Maya, I'm so sorry to hear about your laundry room door. I've submitted a ma…" at bounding box center [632, 507] width 560 height 47
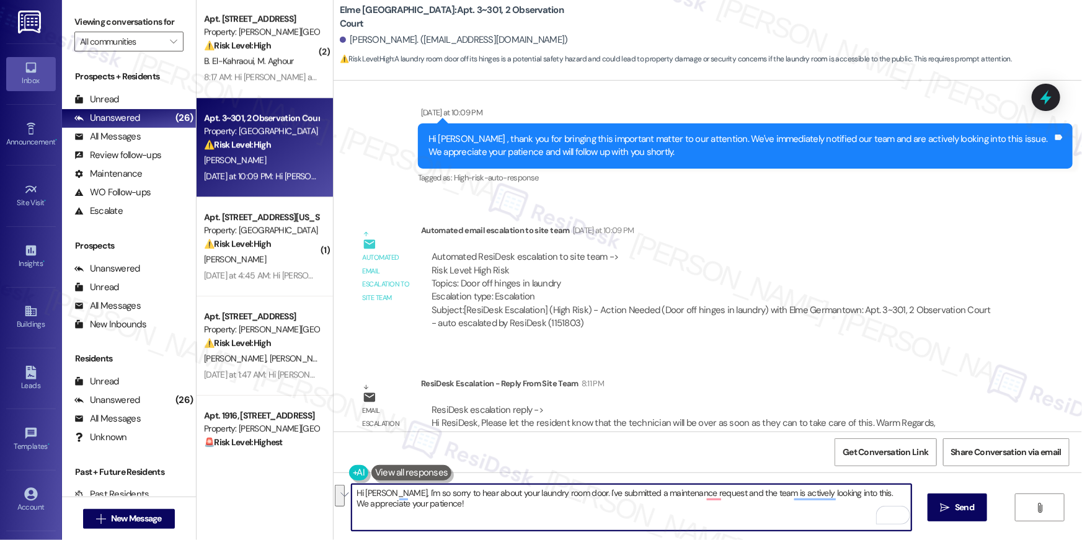
drag, startPoint x: 385, startPoint y: 492, endPoint x: 561, endPoint y: 493, distance: 176.2
click at [561, 493] on textarea "Hi Maya, I'm so sorry to hear about your laundry room door. I've submitted a ma…" at bounding box center [632, 507] width 560 height 47
paste textarea "just got an update from the site team. The technician will be over as soon as t…"
type textarea "Hi Maya, I'm so sorry to hear about your laundry room door. I just got an updat…"
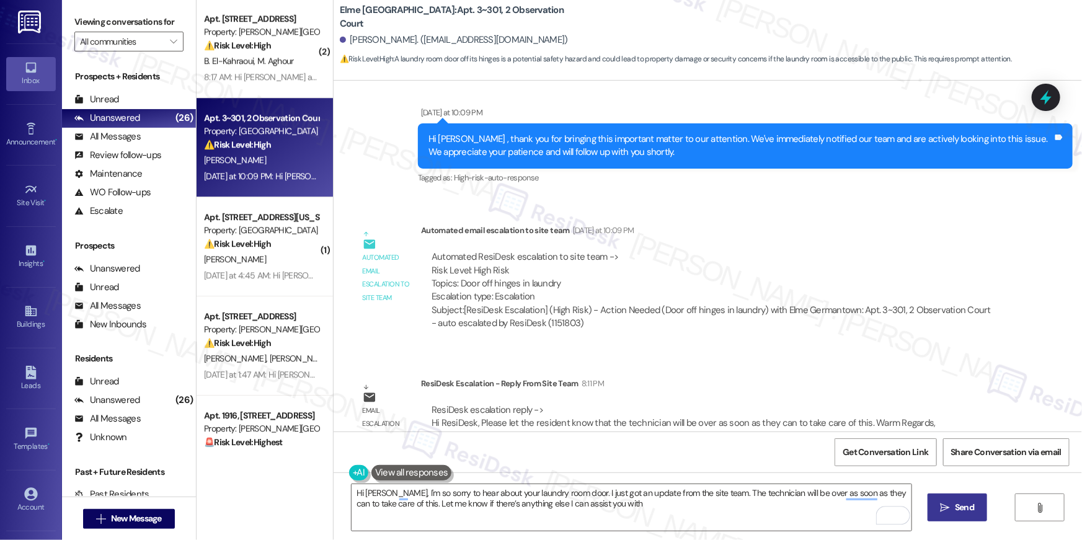
click at [955, 502] on span "Send" at bounding box center [964, 507] width 19 height 13
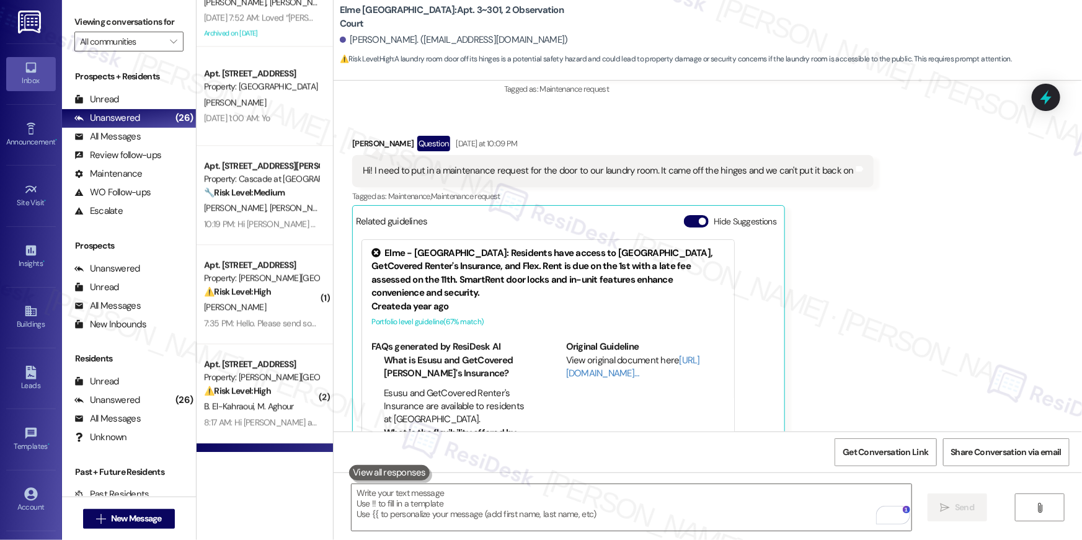
scroll to position [1442, 0]
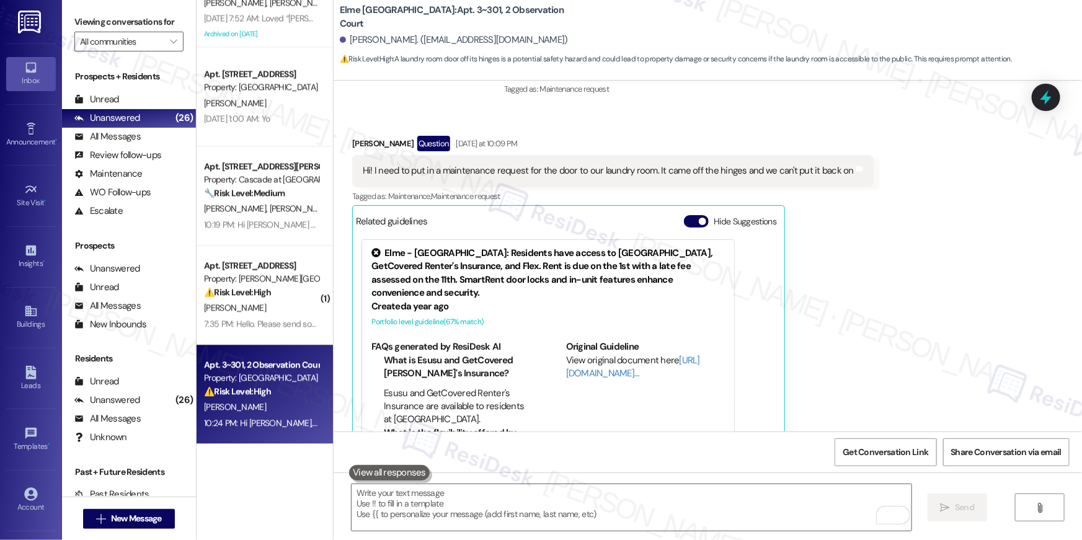
click at [270, 208] on span "K. Quinerly" at bounding box center [301, 208] width 62 height 11
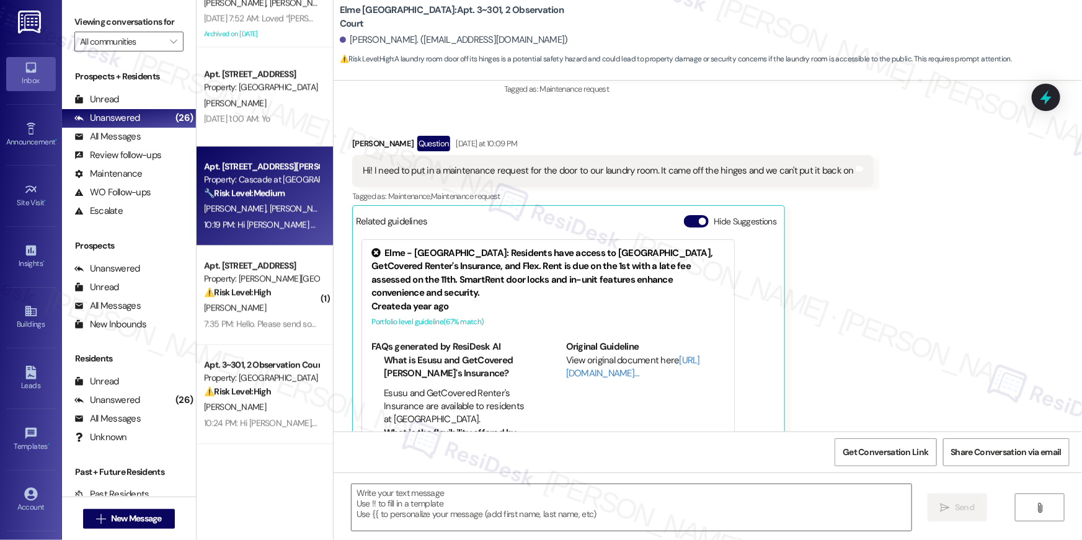
type textarea "Fetching suggested responses. Please feel free to read through the conversation…"
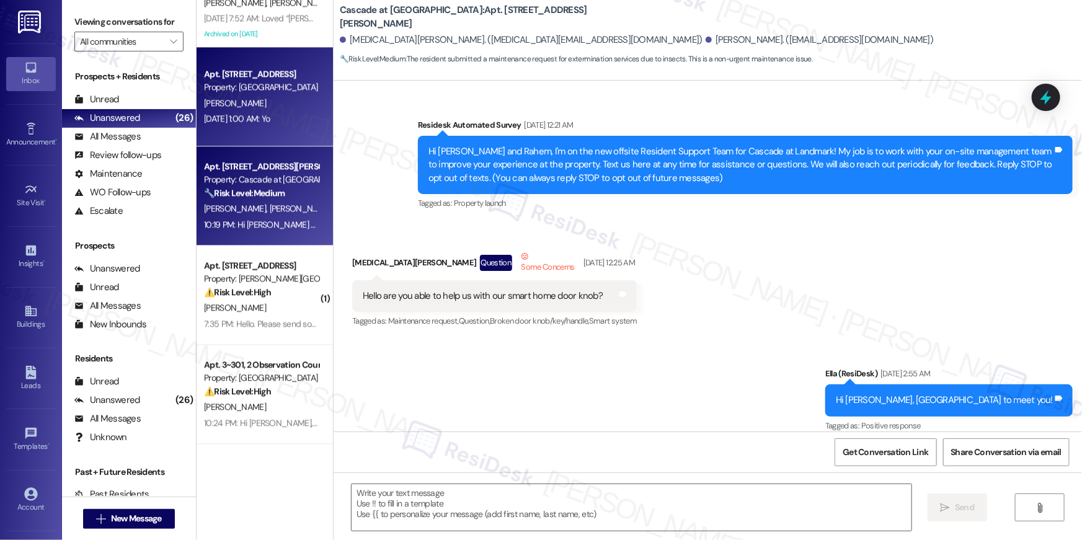
click at [262, 130] on div "Apt. 7333, 10519 Lariat Lane Property: Elme Manassas B. Damte Sep 09, 2025 at 1…" at bounding box center [265, 96] width 136 height 99
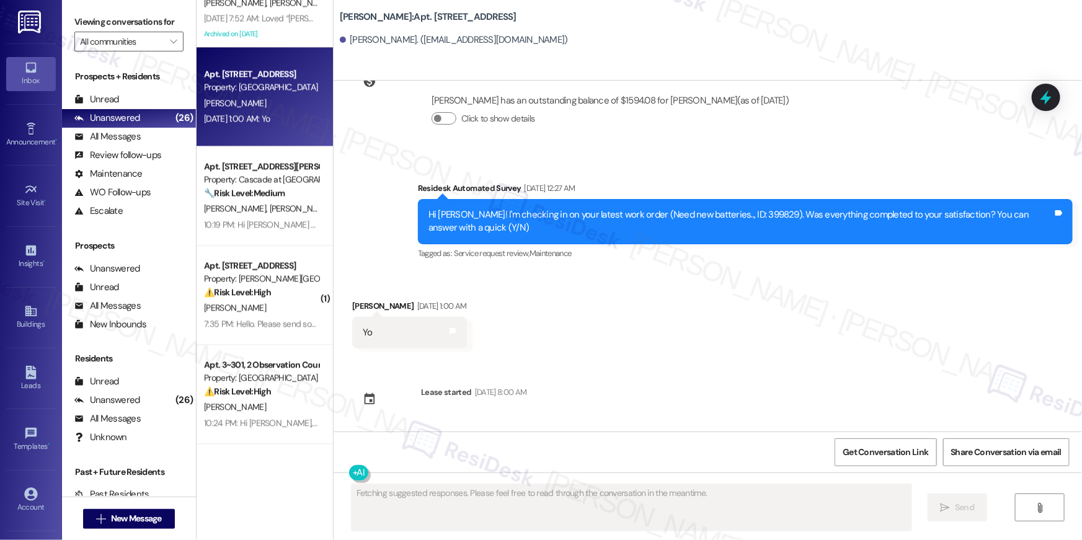
scroll to position [3054, 0]
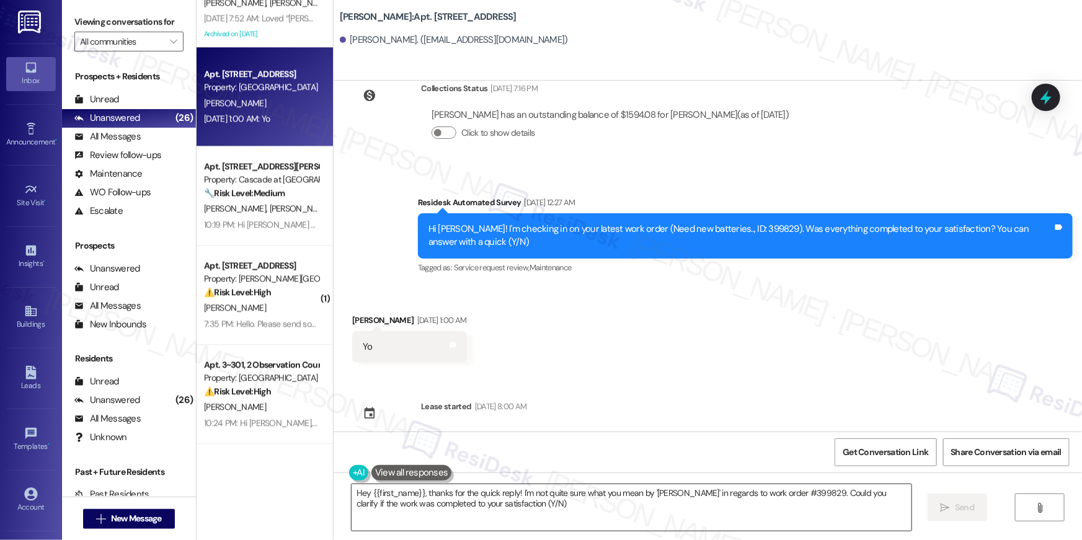
type textarea "Hey {{first_name}}, thanks for the quick reply! I'm not quite sure what you mea…"
click at [589, 509] on textarea "Hey {{first_name}}, thanks for the quick reply! I'm not quite sure what you mea…" at bounding box center [632, 507] width 560 height 47
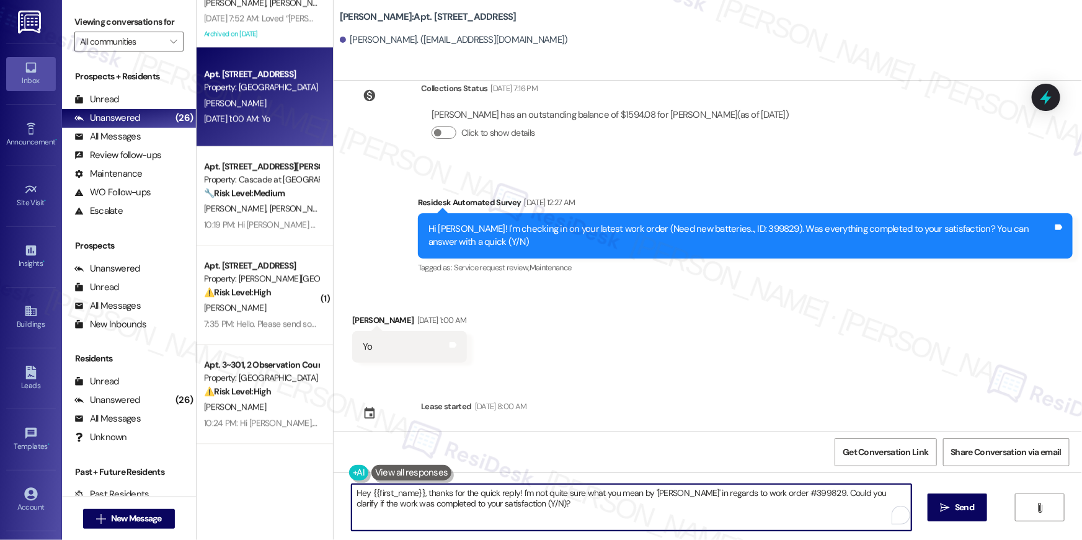
click at [716, 510] on textarea "Hey {{first_name}}, thanks for the quick reply! I'm not quite sure what you mea…" at bounding box center [632, 507] width 560 height 47
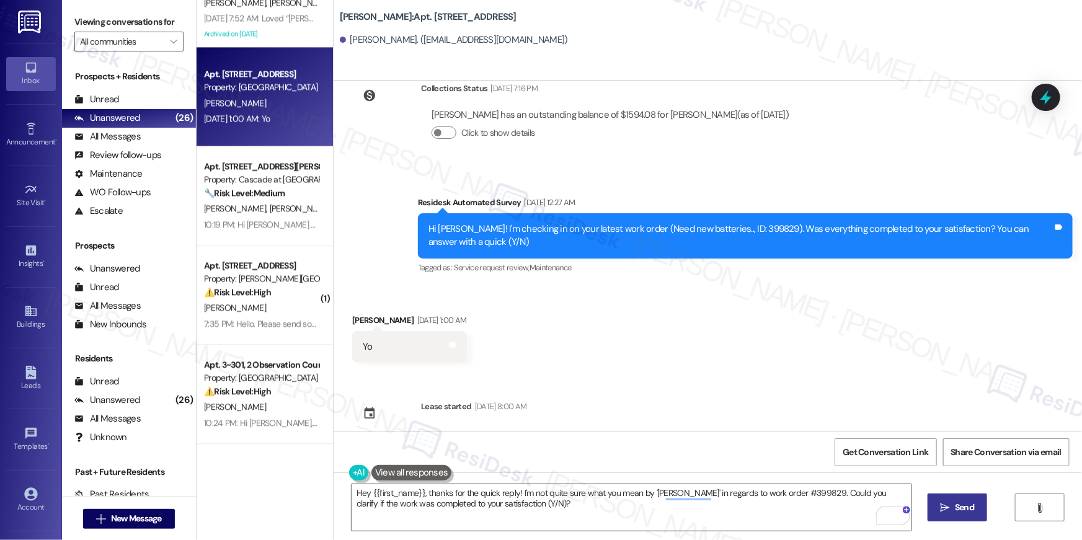
click at [979, 511] on button " Send" at bounding box center [958, 508] width 60 height 28
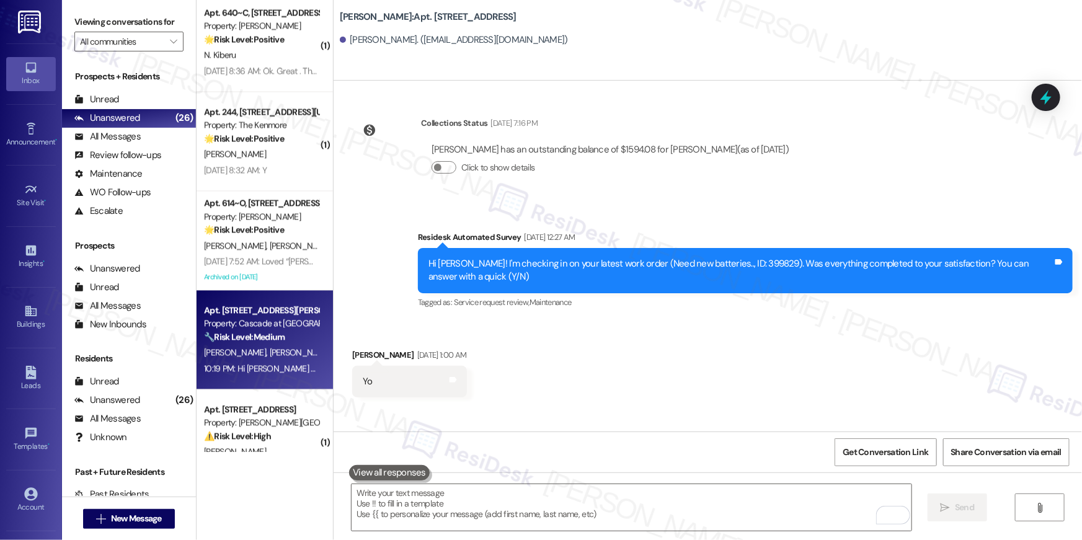
scroll to position [1197, 0]
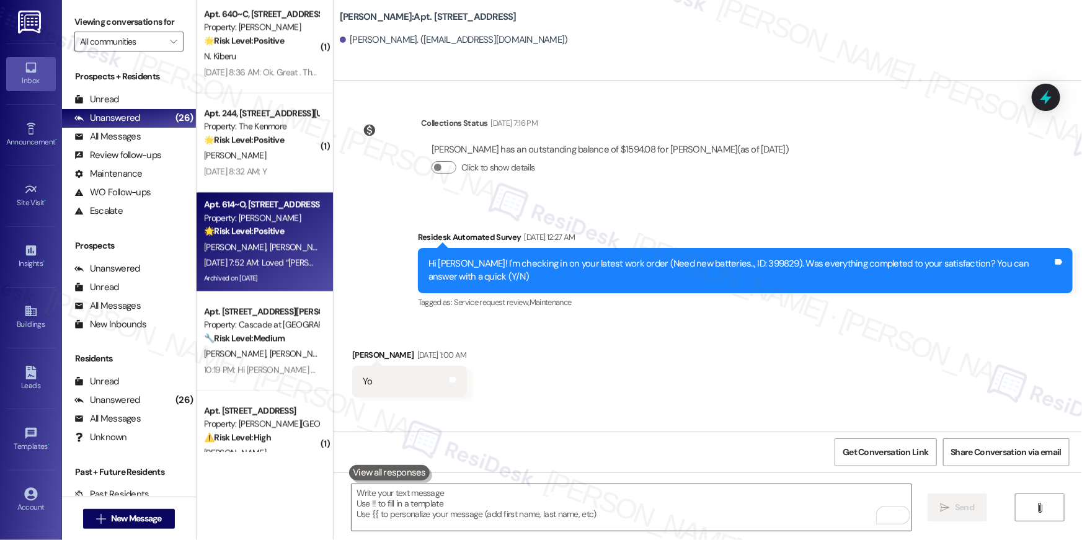
click at [270, 250] on span "A. Naumov" at bounding box center [301, 246] width 62 height 11
type textarea "Fetching suggested responses. Please feel free to read through the conversation…"
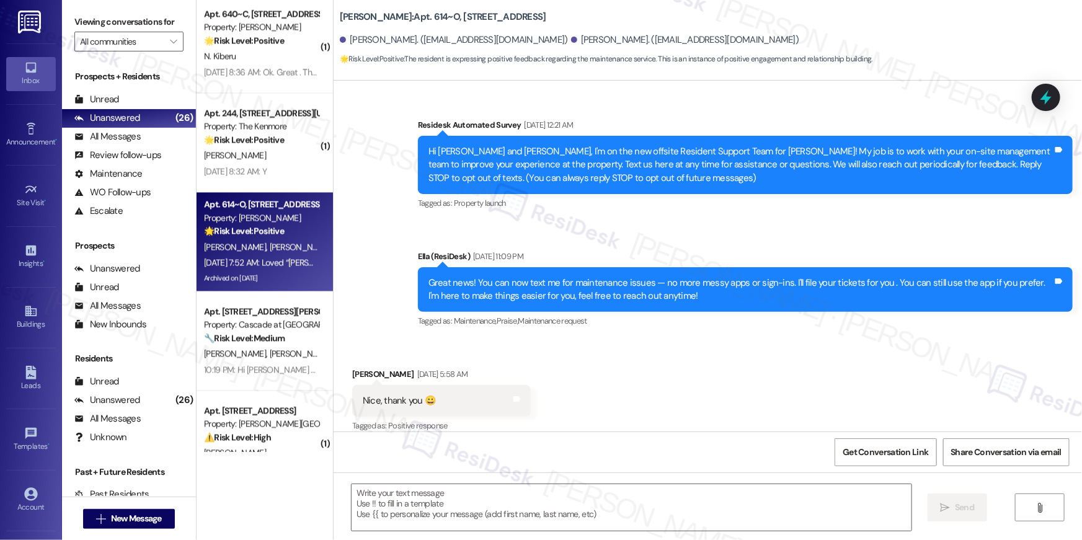
scroll to position [13387, 0]
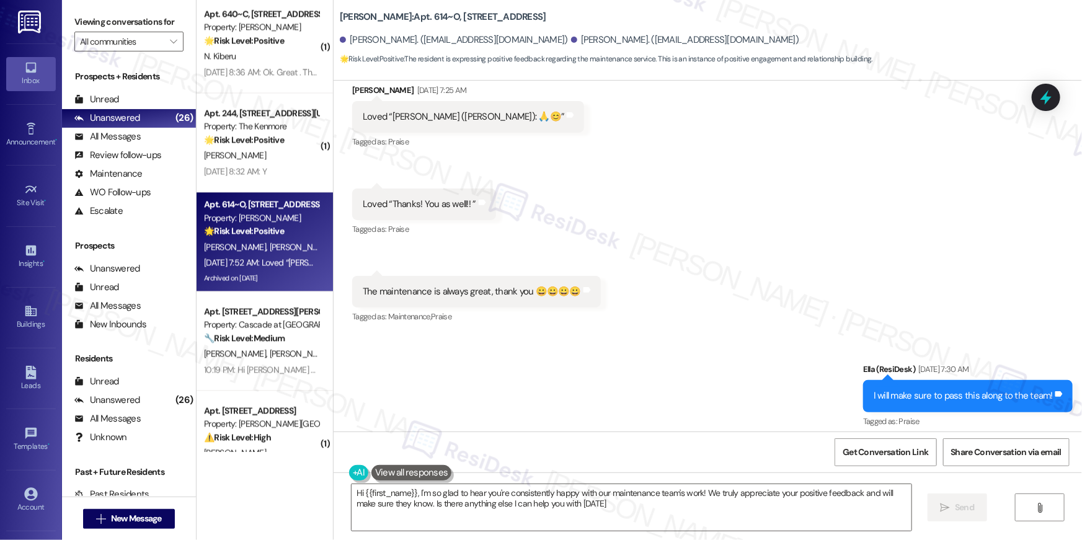
type textarea "Hi {{first_name}}, I'm so glad to hear you're consistently happy with our maint…"
click at [728, 514] on textarea "Hi {{first_name}}, I'm so glad to hear you're consistently happy with our maint…" at bounding box center [632, 507] width 560 height 47
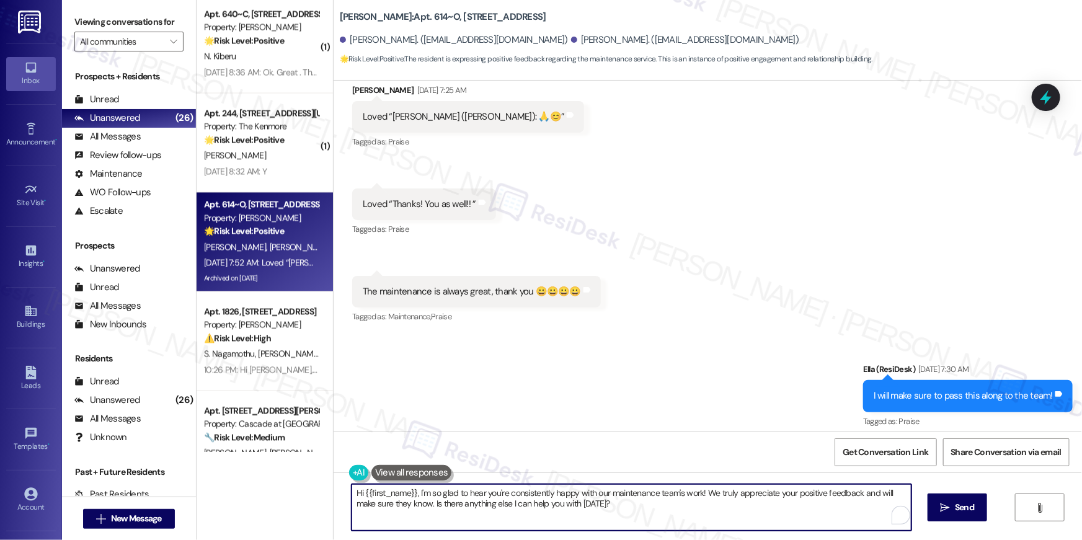
click at [728, 514] on textarea "Hi {{first_name}}, I'm so glad to hear you're consistently happy with our maint…" at bounding box center [632, 507] width 560 height 47
click at [726, 532] on div "Hi {{first_name}}, I'm so glad to hear you're consistently happy with our maint…" at bounding box center [708, 519] width 749 height 93
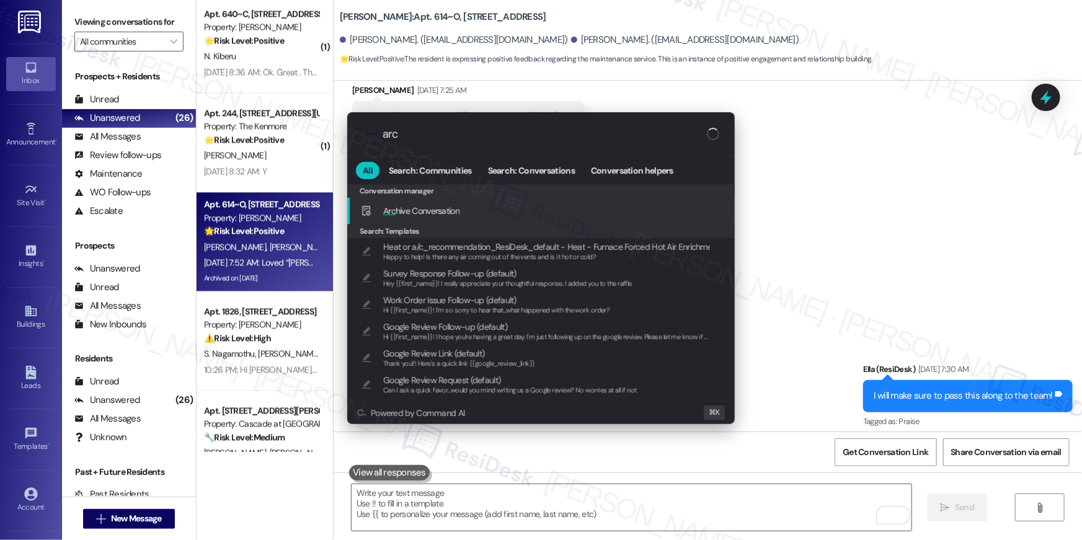
type input "arch"
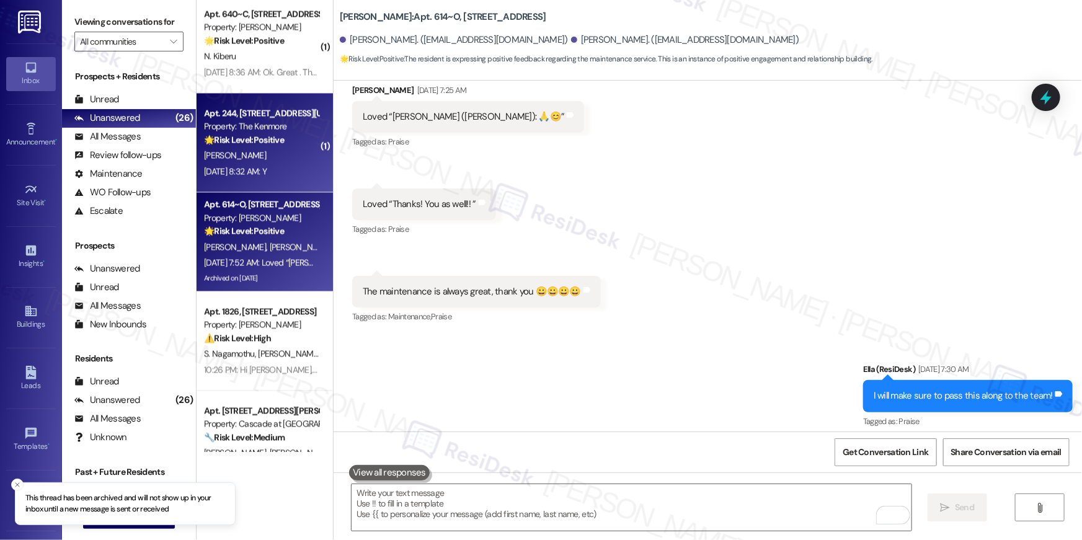
click at [277, 159] on div "E. Paukstis" at bounding box center [261, 156] width 117 height 16
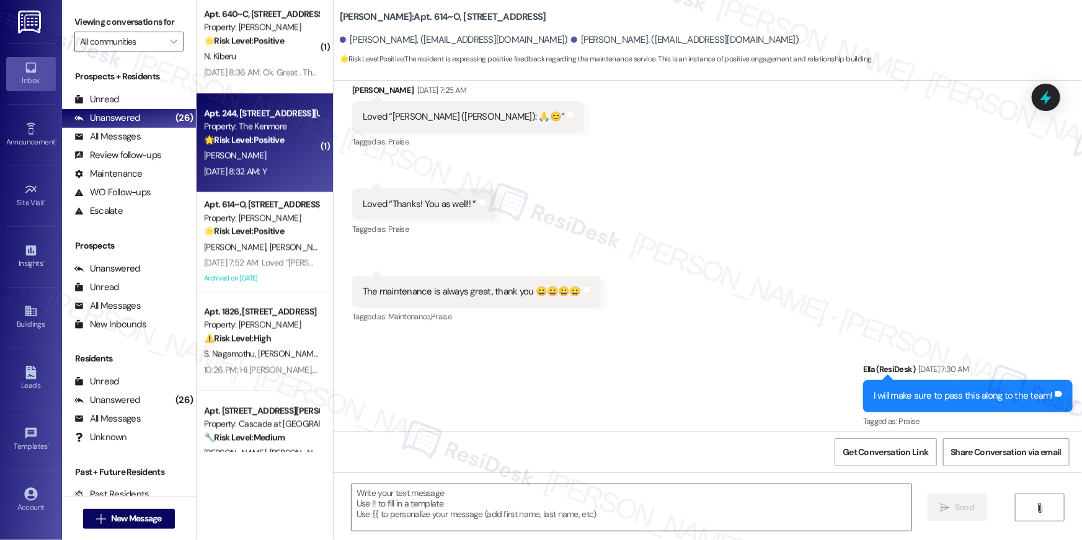
type textarea "Fetching suggested responses. Please feel free to read through the conversation…"
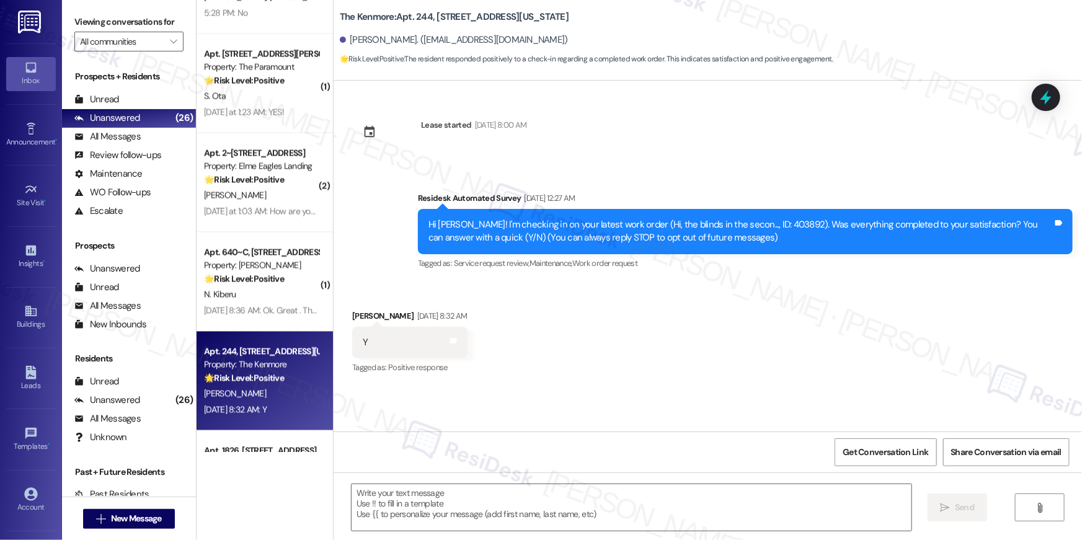
scroll to position [1002, 0]
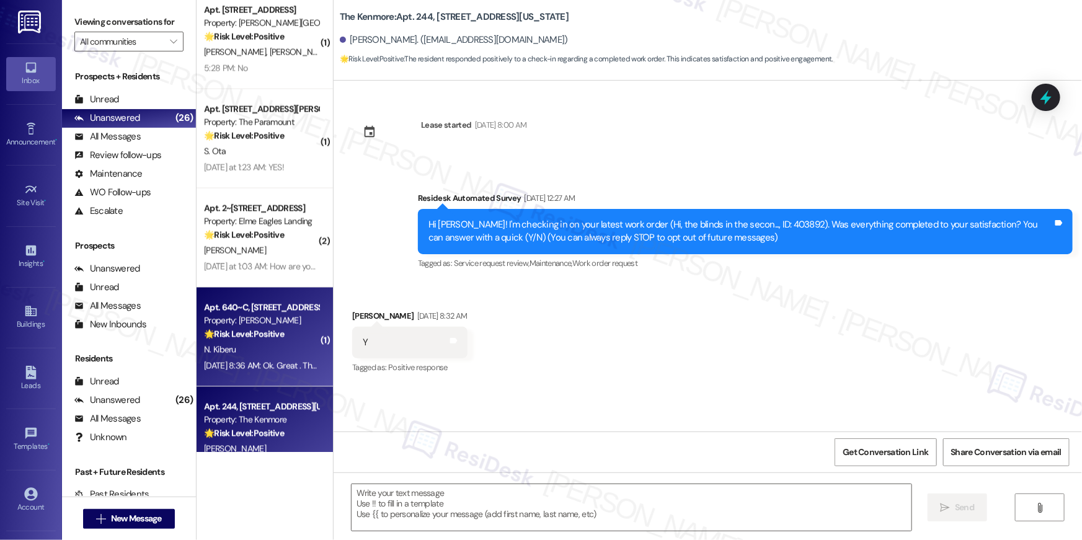
click at [280, 326] on div "Property: Elme Dulles" at bounding box center [261, 321] width 115 height 13
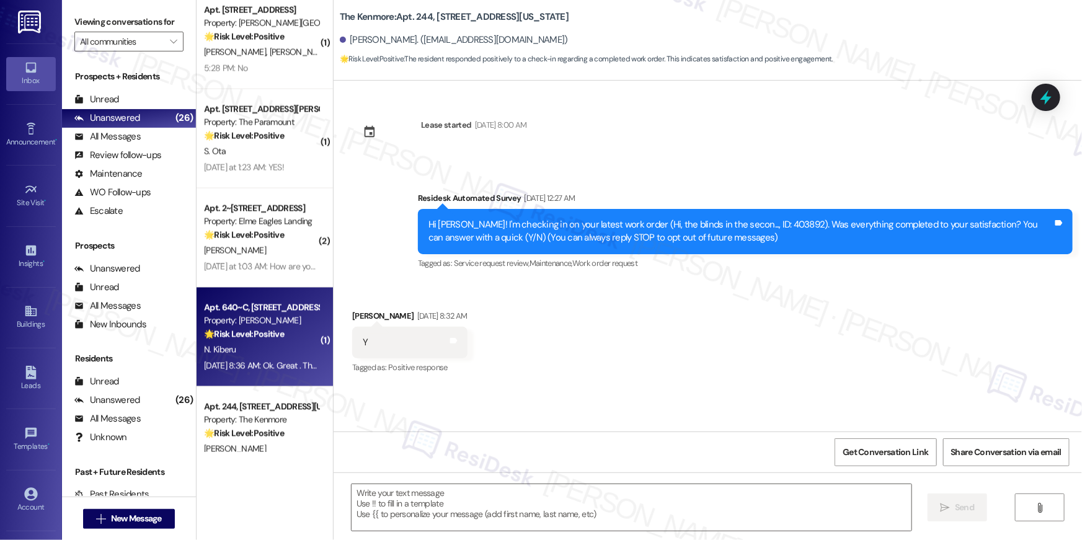
type textarea "Fetching suggested responses. Please feel free to read through the conversation…"
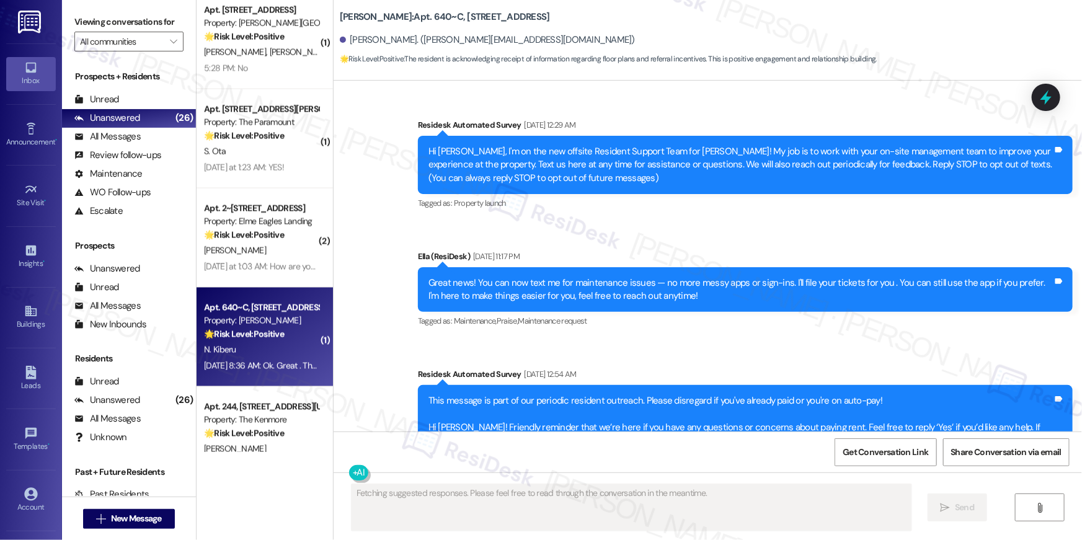
scroll to position [13157, 0]
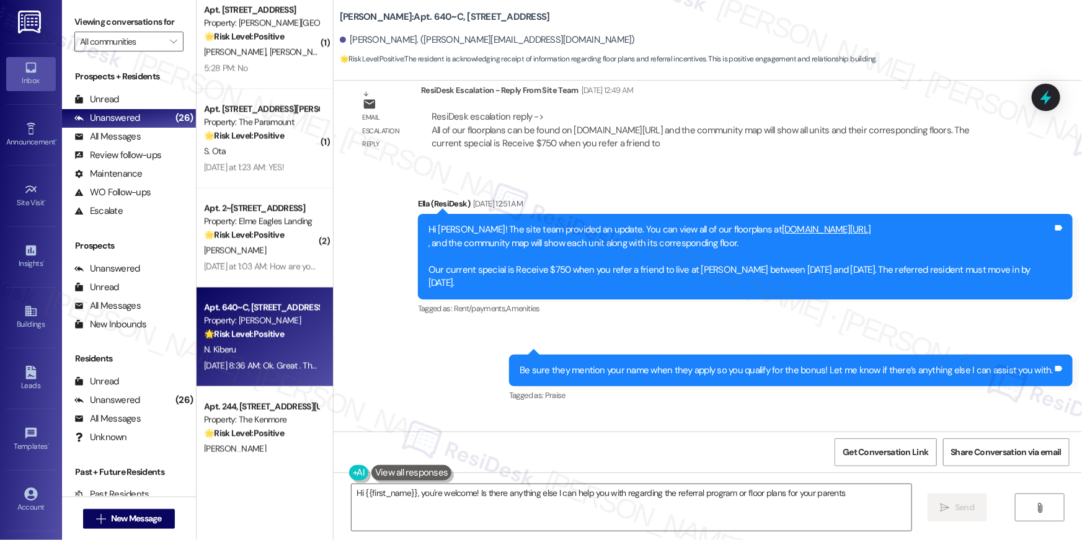
type textarea "Hi {{first_name}}, you're welcome! Is there anything else I can help you with r…"
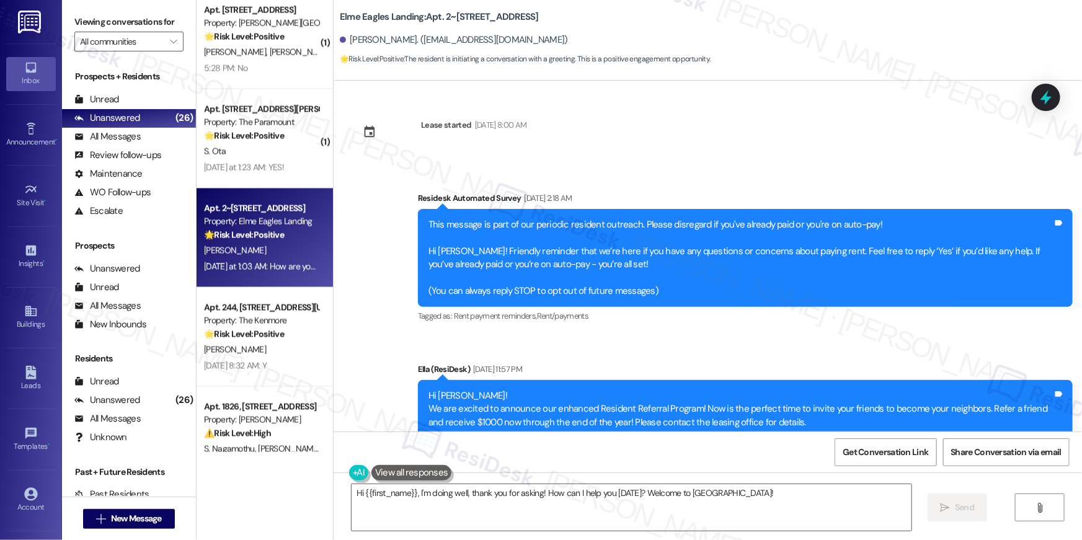
scroll to position [10223, 0]
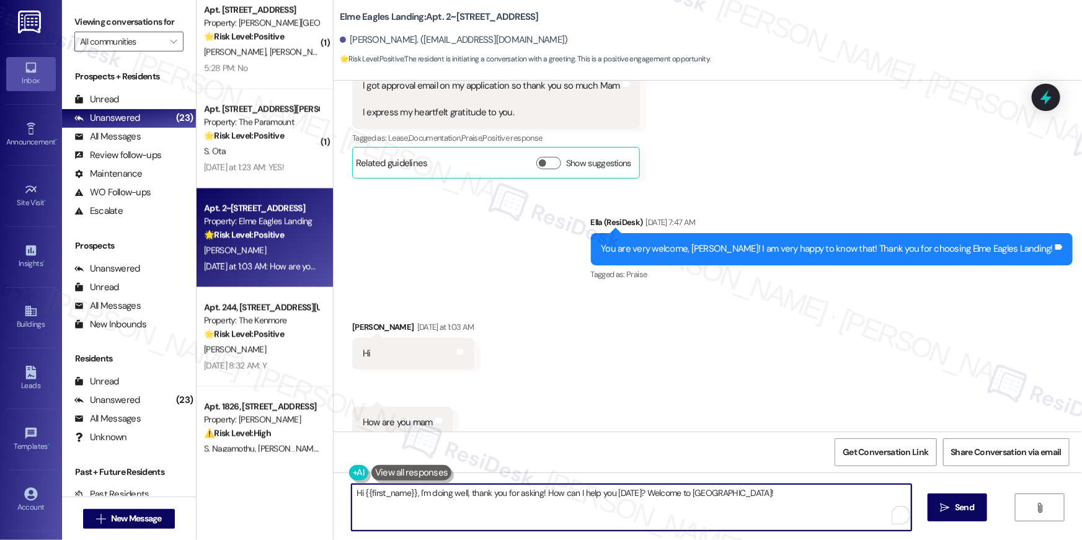
click at [597, 499] on textarea "Hi {{first_name}}, I'm doing well, thank you for asking! How can I help you tod…" at bounding box center [632, 507] width 560 height 47
click at [582, 504] on textarea "Hi {{first_name}}, I'm doing well, thank you for asking! How can I help you tod…" at bounding box center [632, 507] width 560 height 47
click at [567, 503] on textarea "Hi {{first_name}}, I'm doing well, thank you for asking! How can I help you tod…" at bounding box center [632, 507] width 560 height 47
drag, startPoint x: 634, startPoint y: 496, endPoint x: 708, endPoint y: 533, distance: 82.7
click at [708, 533] on div "Hi {{first_name}}, I'm doing well, thank you for asking! How can I help you tod…" at bounding box center [708, 519] width 749 height 93
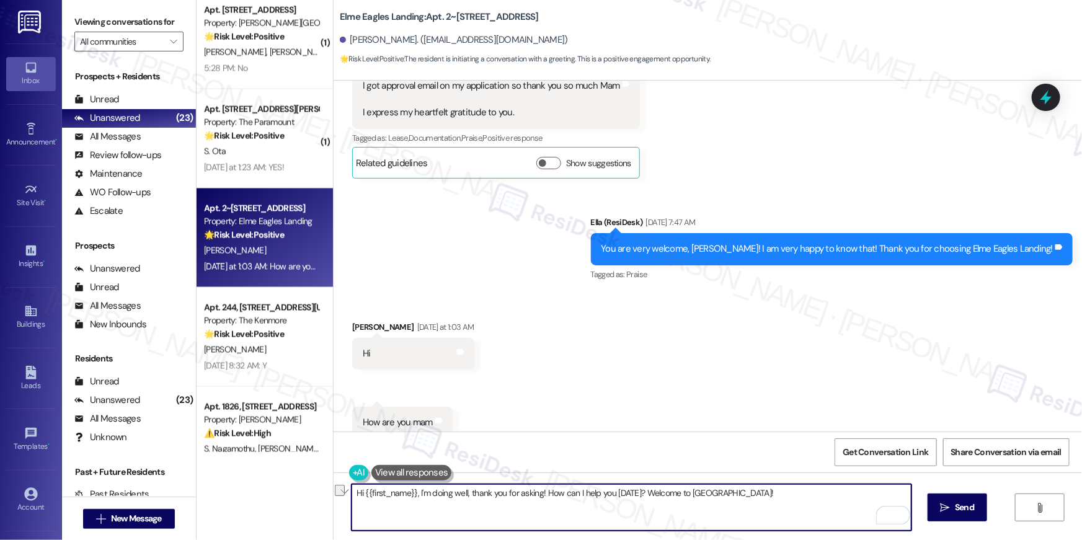
type textarea "Hi {{first_name}}, I'm doing well, thank you for asking! How can I help you tod…"
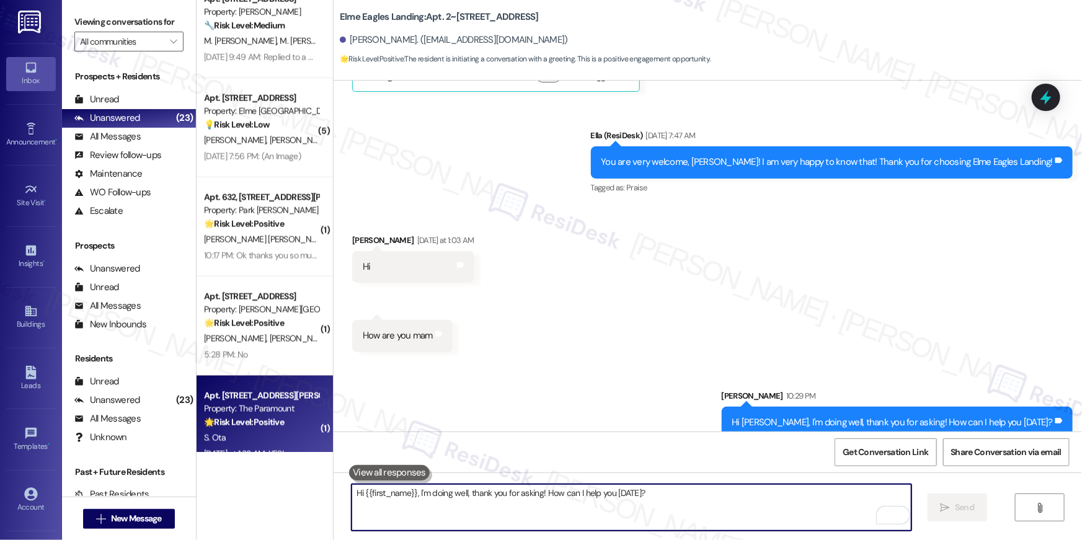
scroll to position [712, 0]
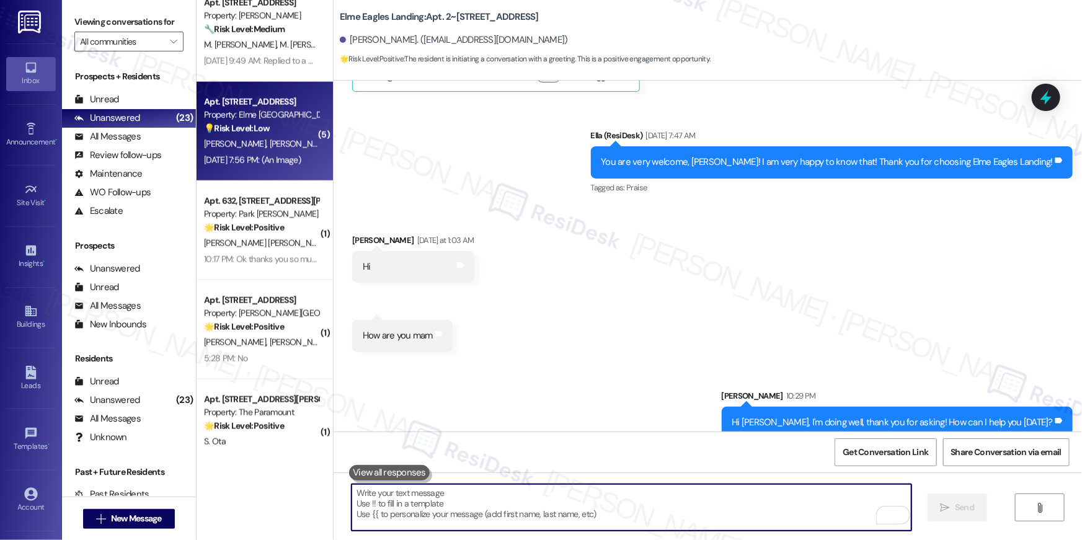
click at [270, 138] on span "A. Rowe" at bounding box center [301, 143] width 62 height 11
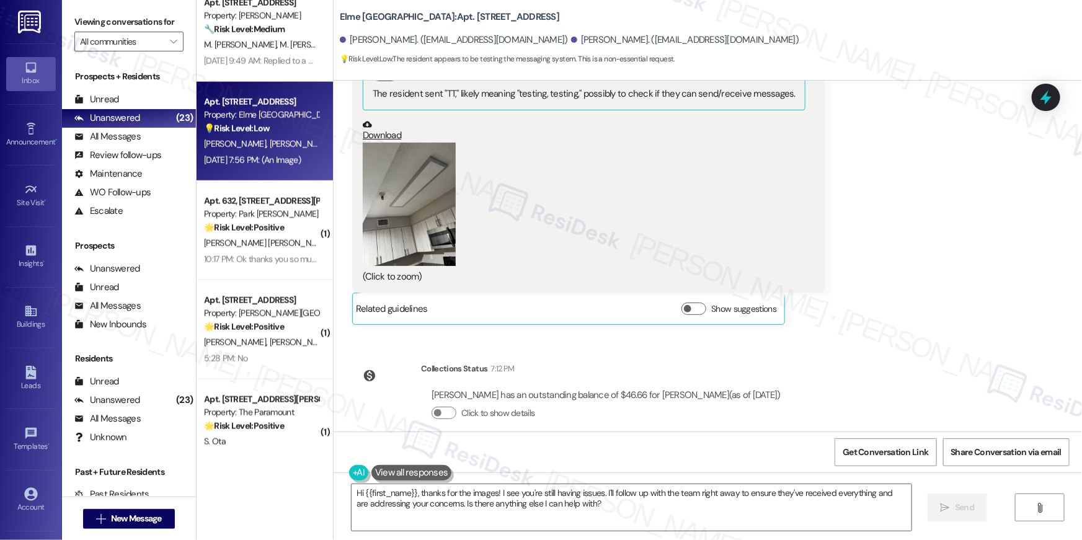
scroll to position [4449, 0]
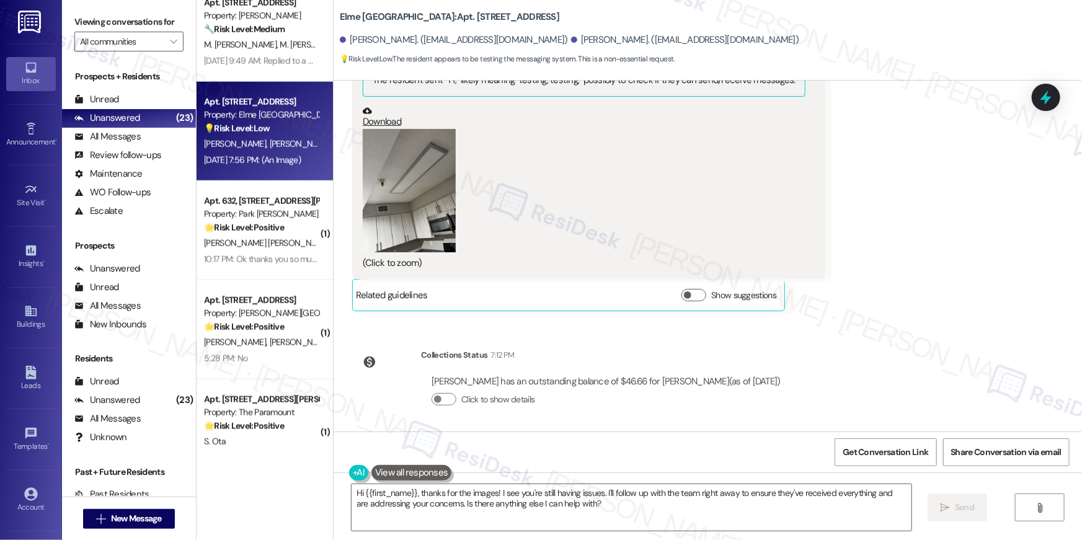
click at [414, 213] on button "Zoom image" at bounding box center [409, 191] width 93 height 124
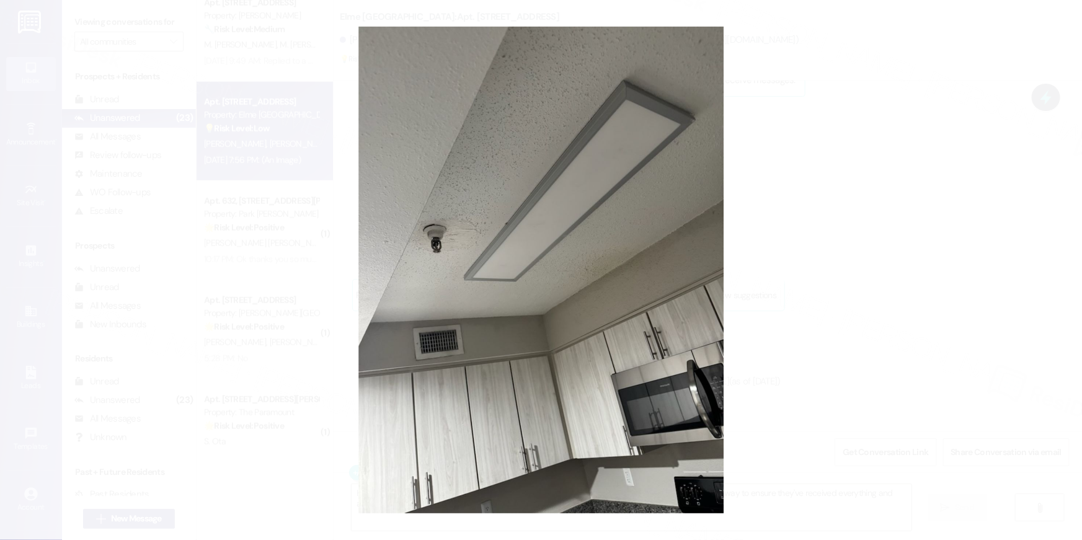
click at [843, 269] on button "Unzoom image" at bounding box center [541, 270] width 1082 height 540
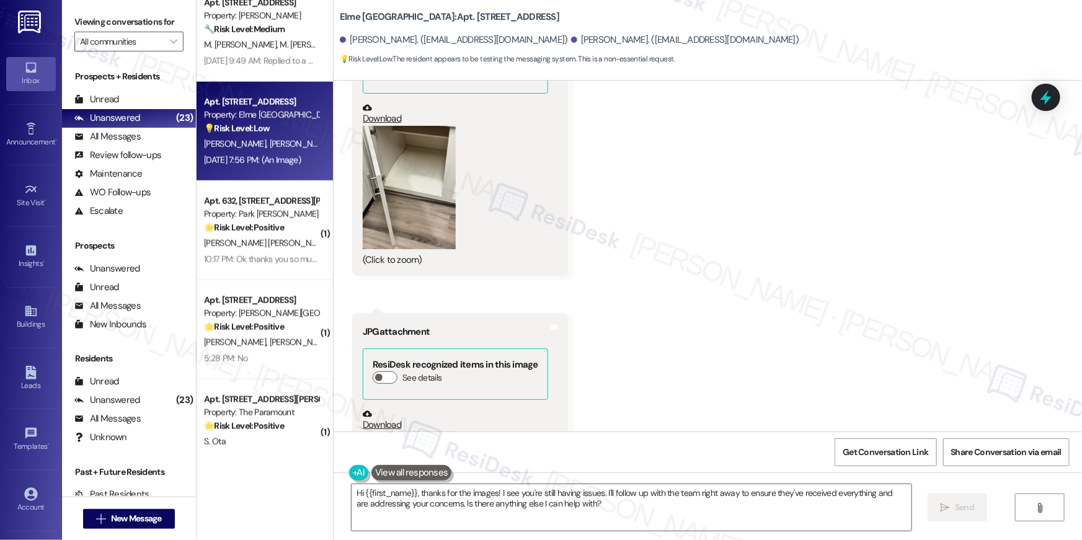
scroll to position [3363, 0]
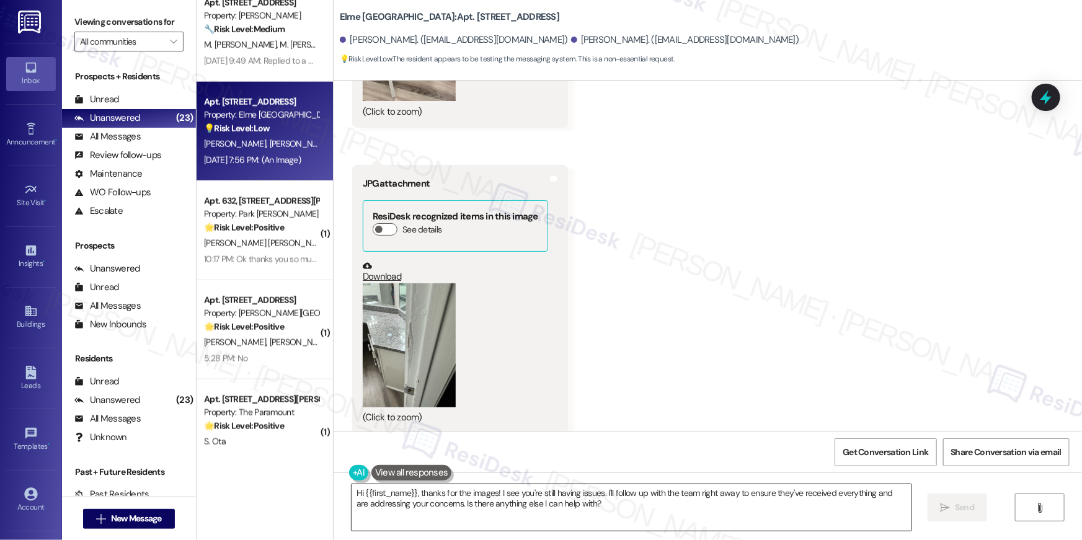
click at [592, 504] on textarea "Hi {{first_name}}, thanks for the images! I see you're still having issues. I'l…" at bounding box center [632, 507] width 560 height 47
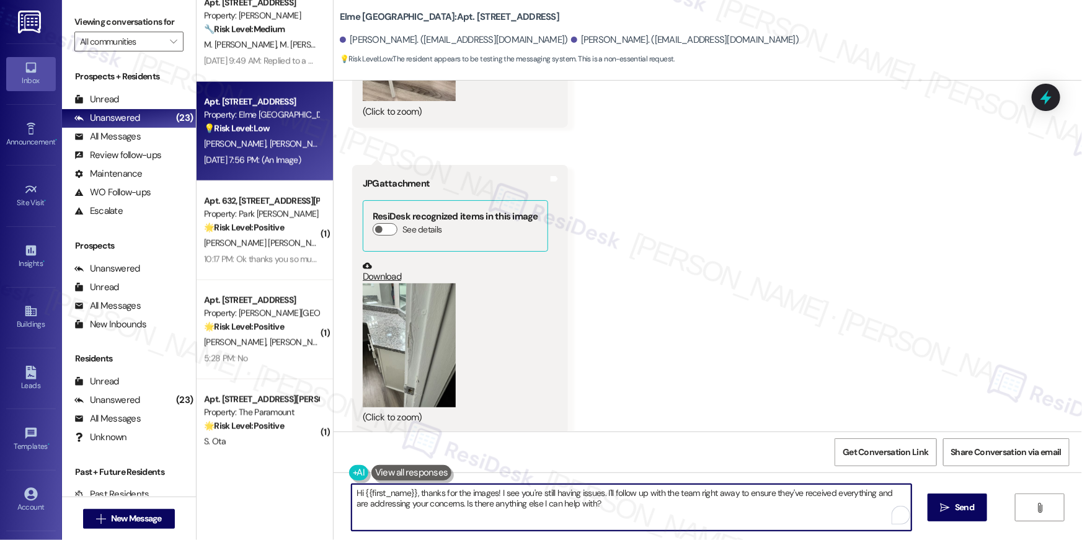
drag, startPoint x: 596, startPoint y: 507, endPoint x: 538, endPoint y: 503, distance: 58.4
click at [538, 503] on textarea "Hi {{first_name}}, thanks for the images! I see you're still having issues. I'l…" at bounding box center [632, 507] width 560 height 47
click at [504, 494] on textarea "Hi {{first_name}}, thanks for the images! I see you're still having issues. I'l…" at bounding box center [632, 507] width 560 height 47
drag, startPoint x: 494, startPoint y: 493, endPoint x: 600, endPoint y: 491, distance: 106.7
click at [600, 491] on textarea "Hi {{first_name}}, thanks for the images! I see you're still having issues. I'l…" at bounding box center [632, 507] width 560 height 47
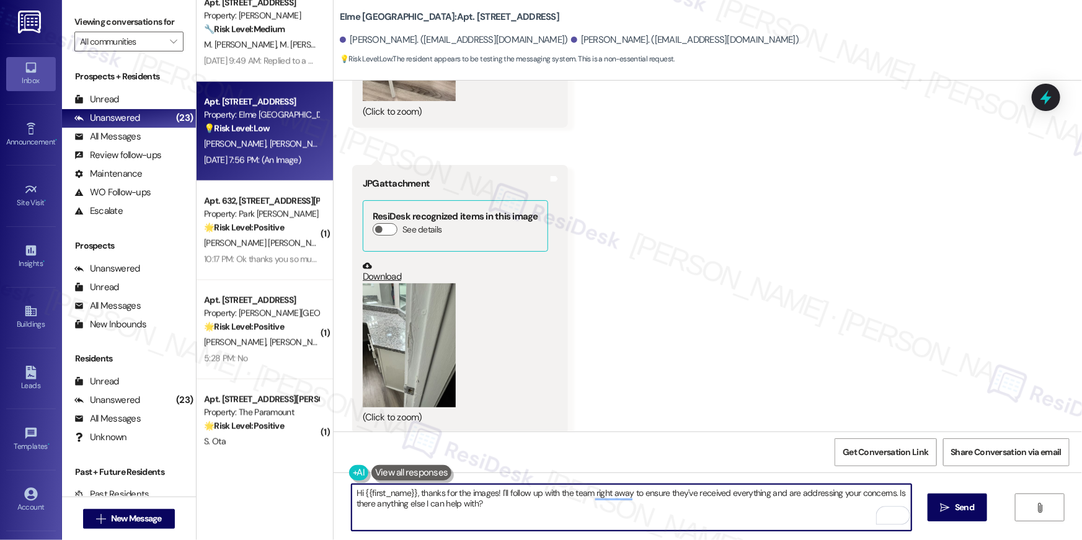
click at [564, 495] on textarea "Hi {{first_name}}, thanks for the images! I'll follow up with the team right aw…" at bounding box center [632, 507] width 560 height 47
drag, startPoint x: 603, startPoint y: 493, endPoint x: 641, endPoint y: 495, distance: 38.5
click at [641, 495] on textarea "Hi {{first_name}}, thanks for the images! I'll follow up with the site team rig…" at bounding box center [632, 507] width 560 height 47
click at [650, 502] on textarea "Hi {{first_name}}, thanks for the images! I'll follow up with the site team rig…" at bounding box center [632, 507] width 560 height 47
type textarea "Hi {{first_name}}, thanks for the images! I'll follow up with the site team rig…"
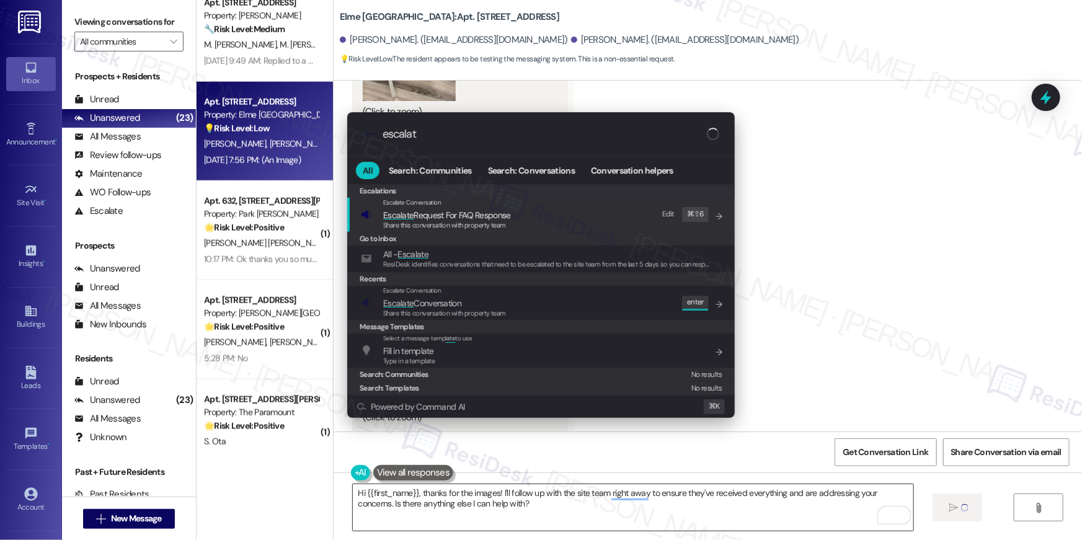
type input "escalate"
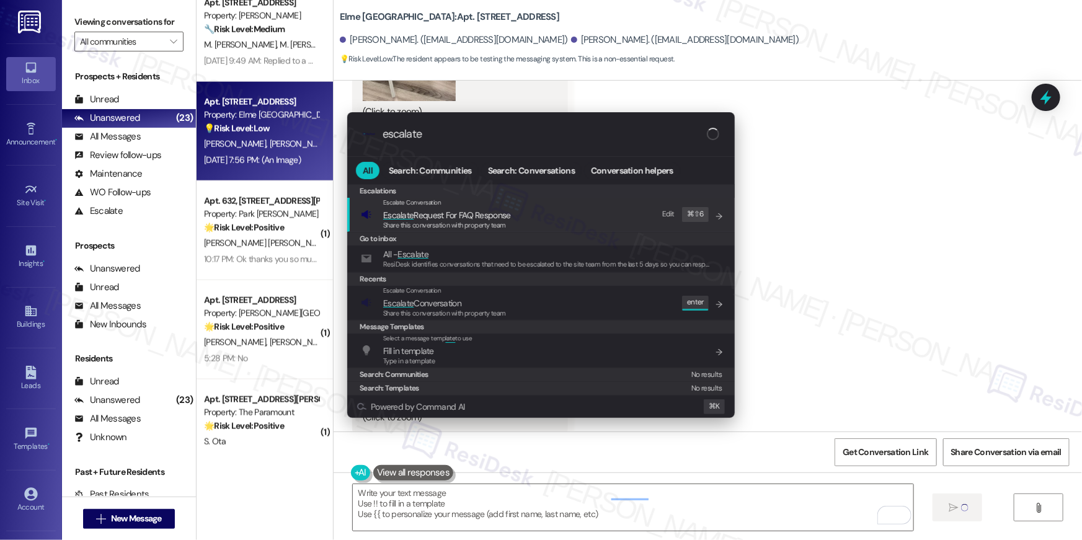
type input "escalate"
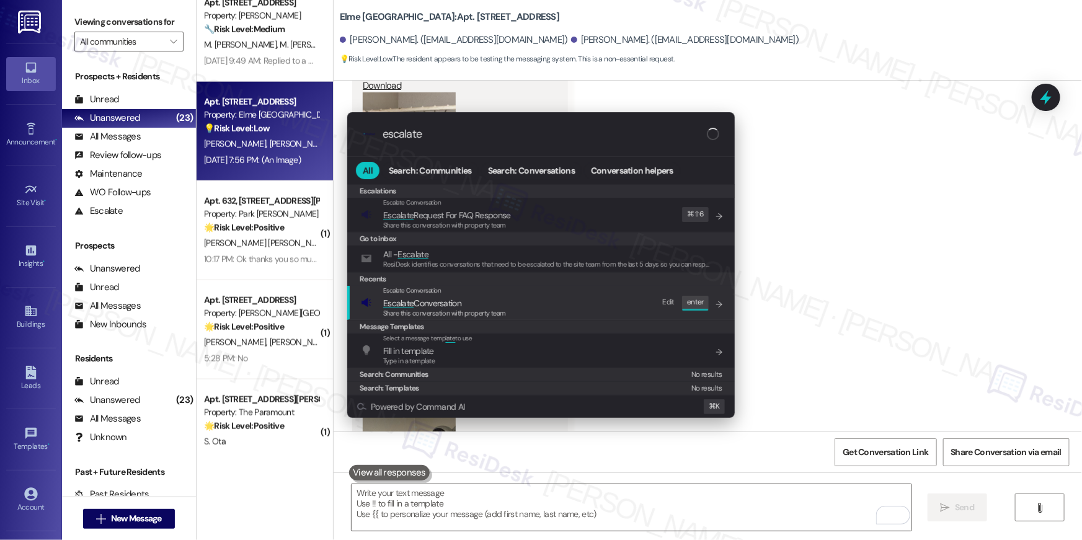
click at [516, 300] on div "Escalate Conversation Escalate Conversation Share this conversation with proper…" at bounding box center [542, 302] width 363 height 33
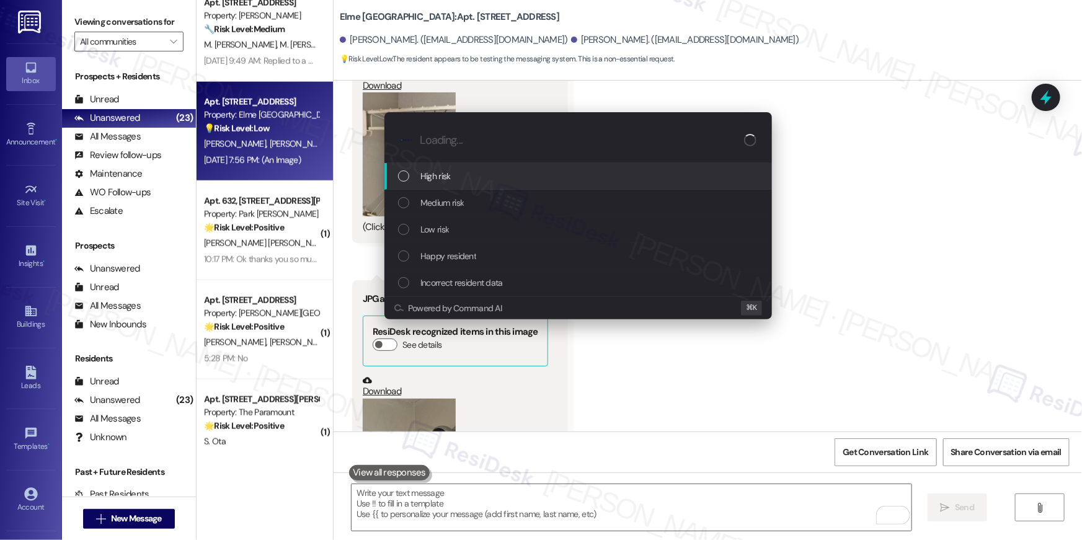
scroll to position [4335, 0]
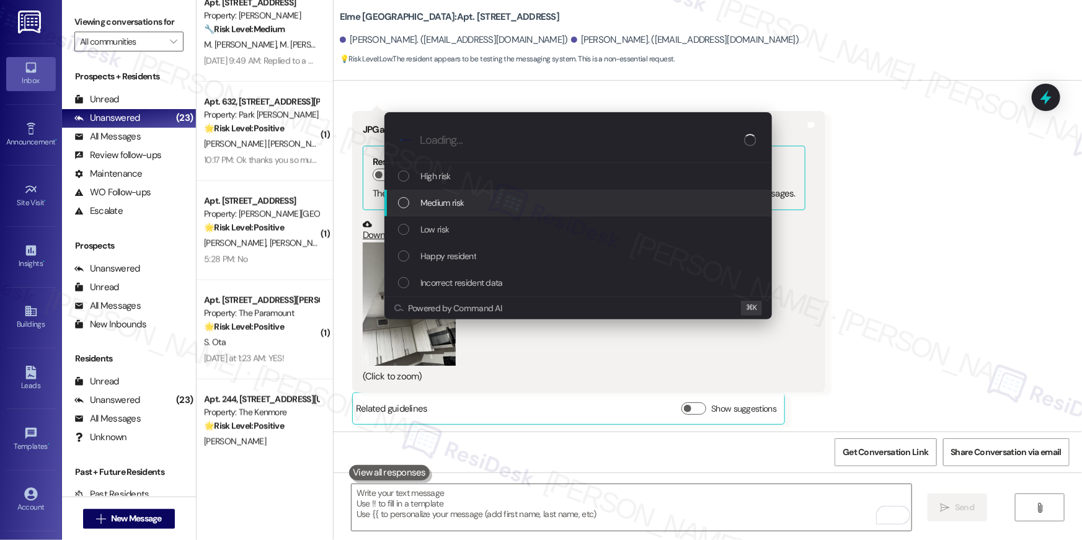
drag, startPoint x: 490, startPoint y: 187, endPoint x: 488, endPoint y: 195, distance: 7.7
click at [488, 195] on div "High risk Medium risk Low risk Happy resident Incorrect resident data" at bounding box center [579, 229] width 388 height 133
click at [488, 195] on div "Medium risk" at bounding box center [579, 203] width 388 height 27
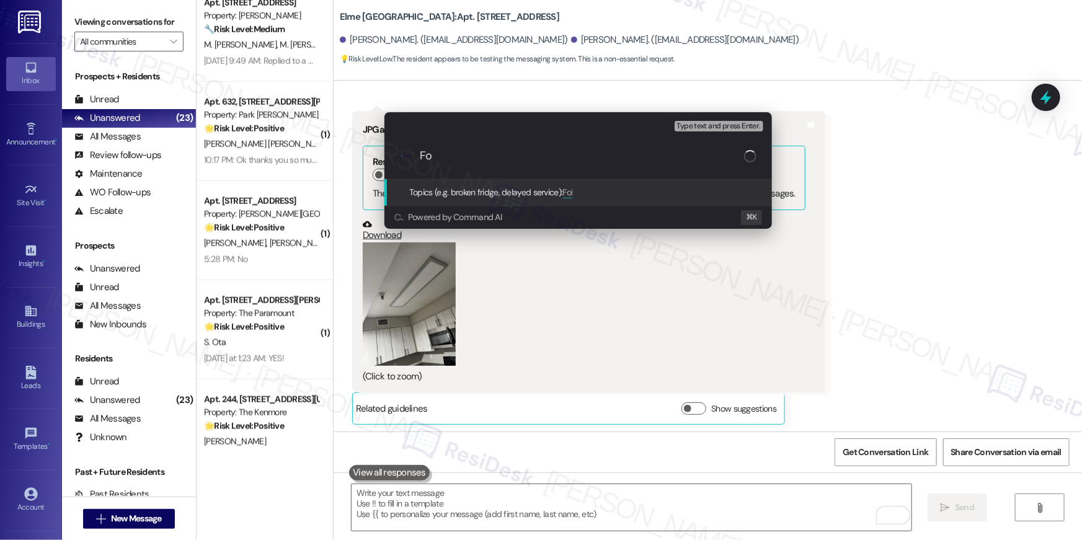
type input "F"
type input "Resident following up on move-in repair items"
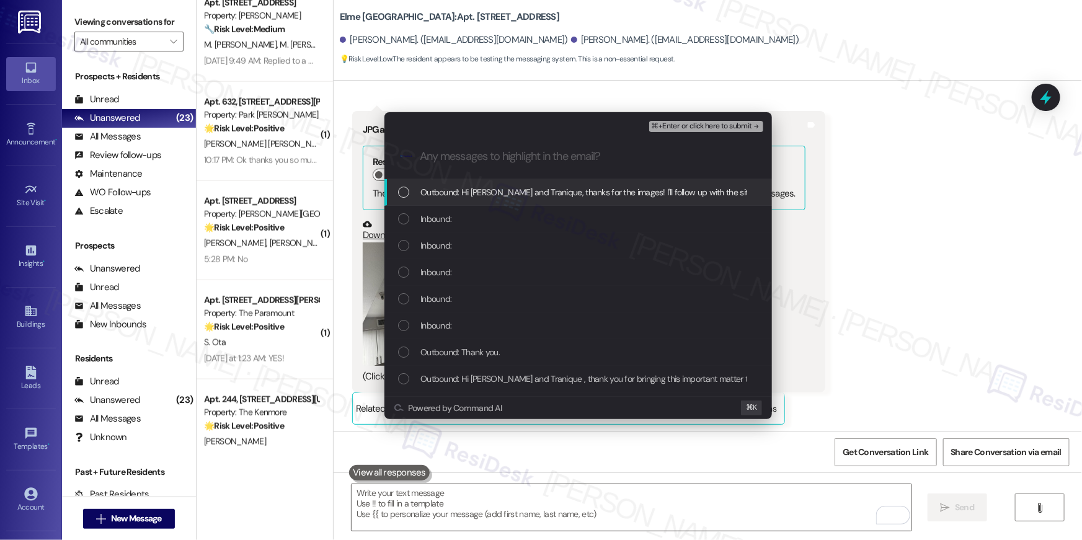
drag, startPoint x: 424, startPoint y: 192, endPoint x: 419, endPoint y: 210, distance: 18.5
click at [424, 192] on span "Outbound: Hi Ada and Tranique, thanks for the images! I'll follow up with the s…" at bounding box center [817, 192] width 793 height 14
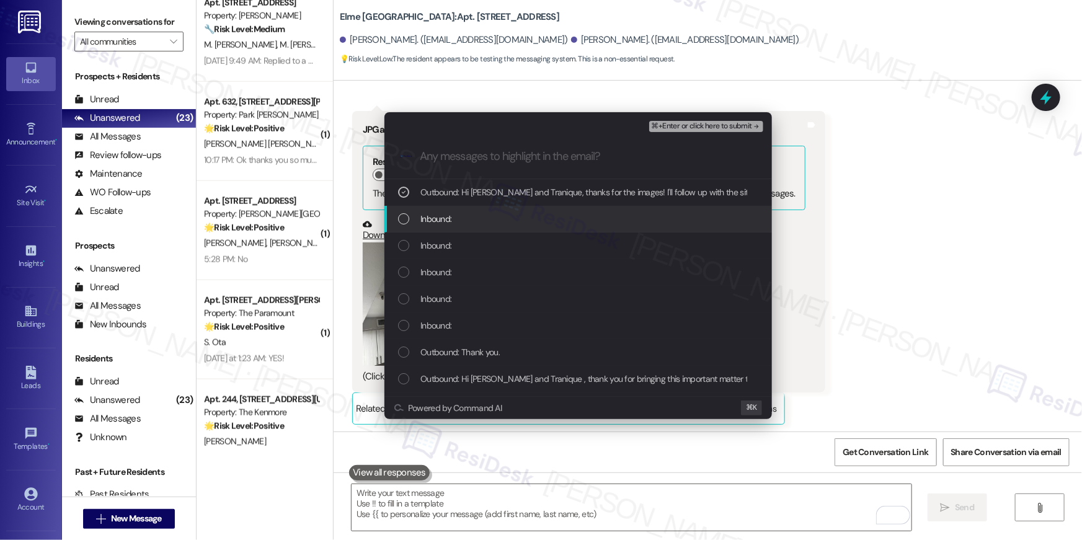
drag, startPoint x: 419, startPoint y: 213, endPoint x: 419, endPoint y: 220, distance: 7.4
click at [419, 214] on div "Inbound:" at bounding box center [579, 219] width 363 height 14
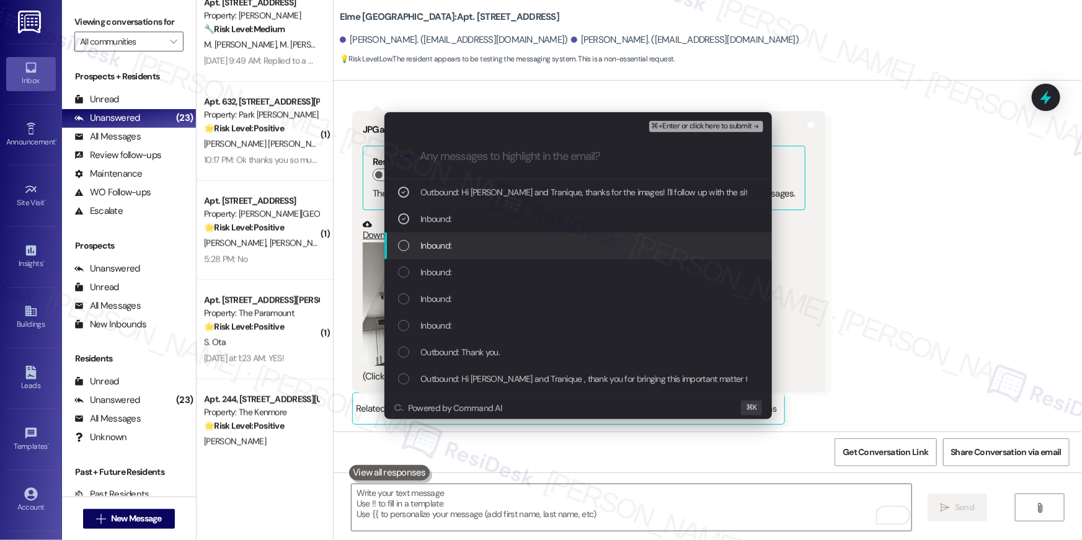
drag, startPoint x: 420, startPoint y: 254, endPoint x: 422, endPoint y: 263, distance: 8.9
click at [420, 254] on div "Inbound:" at bounding box center [579, 246] width 388 height 27
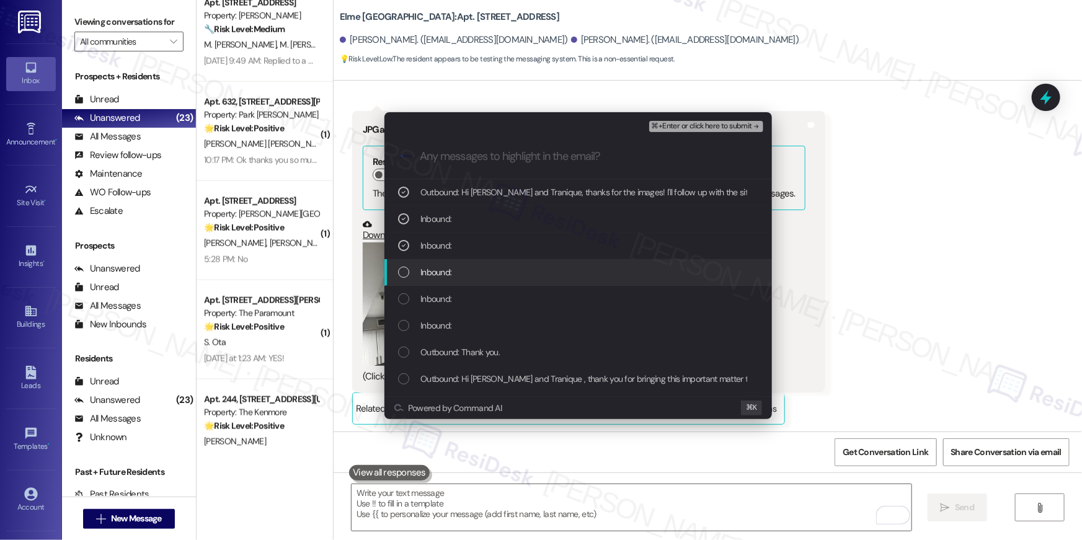
drag, startPoint x: 422, startPoint y: 274, endPoint x: 424, endPoint y: 291, distance: 16.9
click at [424, 280] on div "Inbound:" at bounding box center [579, 272] width 388 height 27
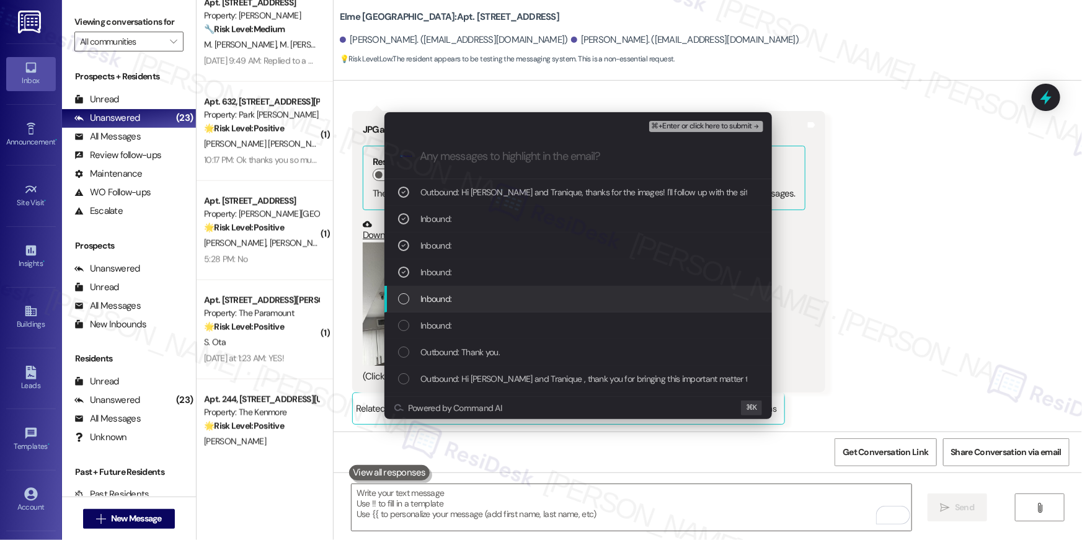
click at [424, 298] on span "Inbound:" at bounding box center [436, 299] width 31 height 14
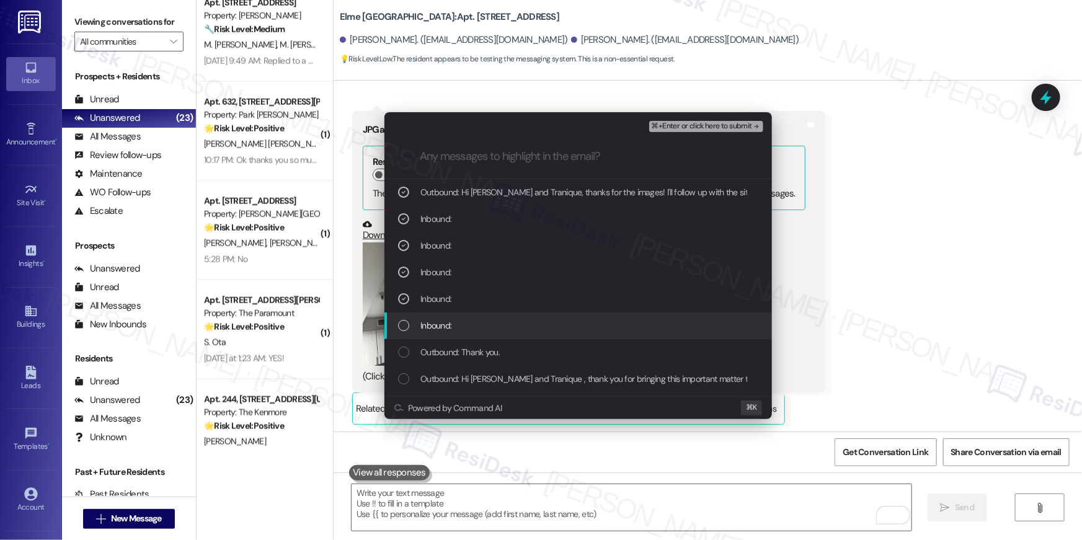
click at [428, 319] on span "Inbound:" at bounding box center [436, 326] width 31 height 14
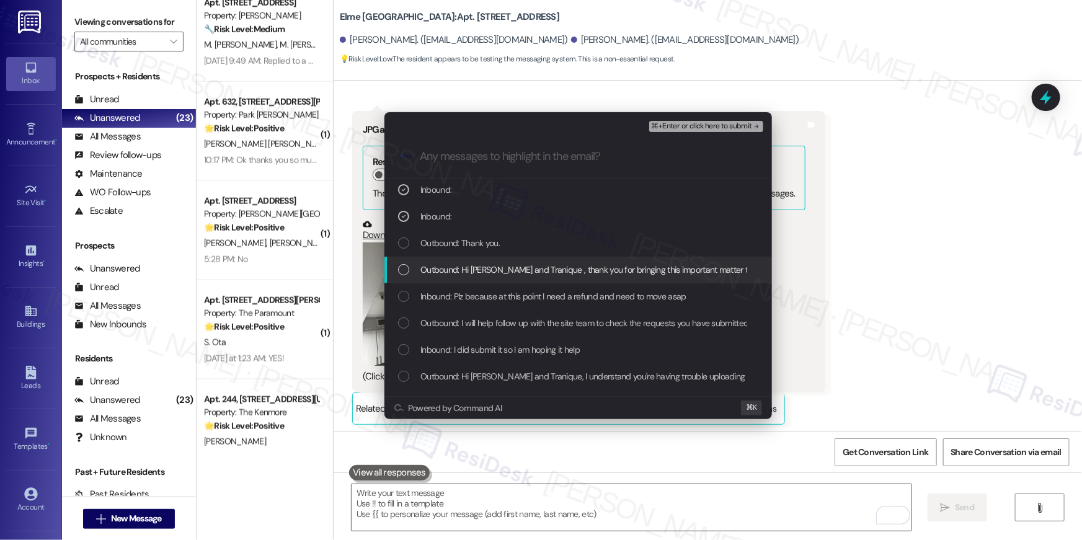
scroll to position [118, 0]
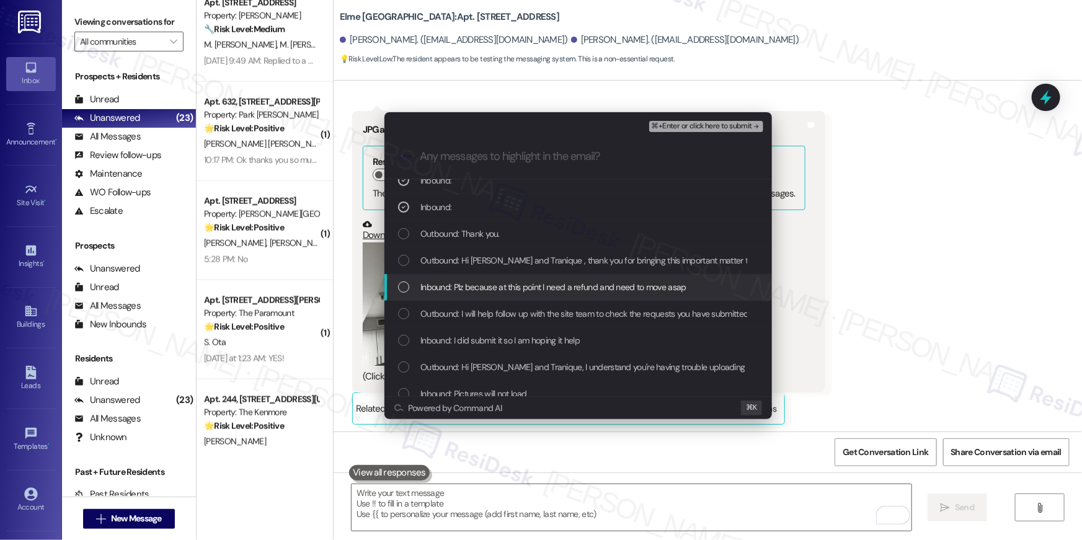
click at [430, 294] on div "Inbound: Plz because at this point I need a refund and need to move asap" at bounding box center [579, 287] width 388 height 27
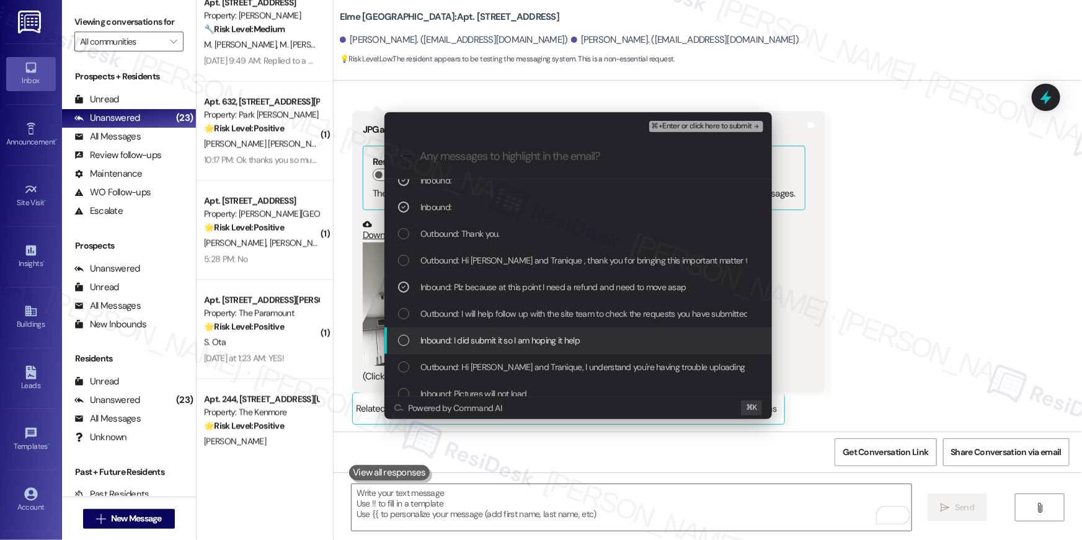
click at [439, 350] on div "Inbound: I did submit it so I am hoping it help" at bounding box center [579, 341] width 388 height 27
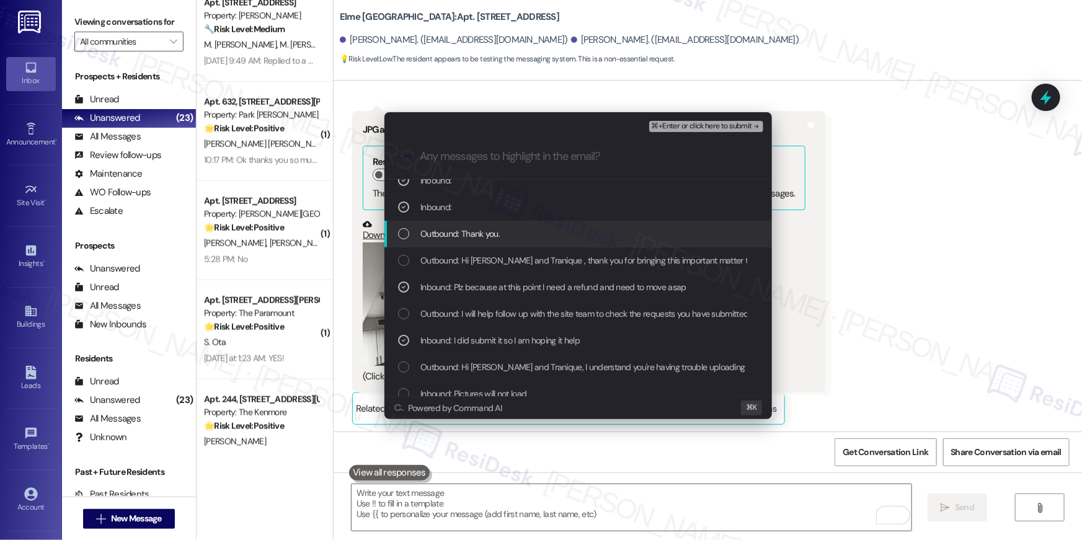
scroll to position [160, 0]
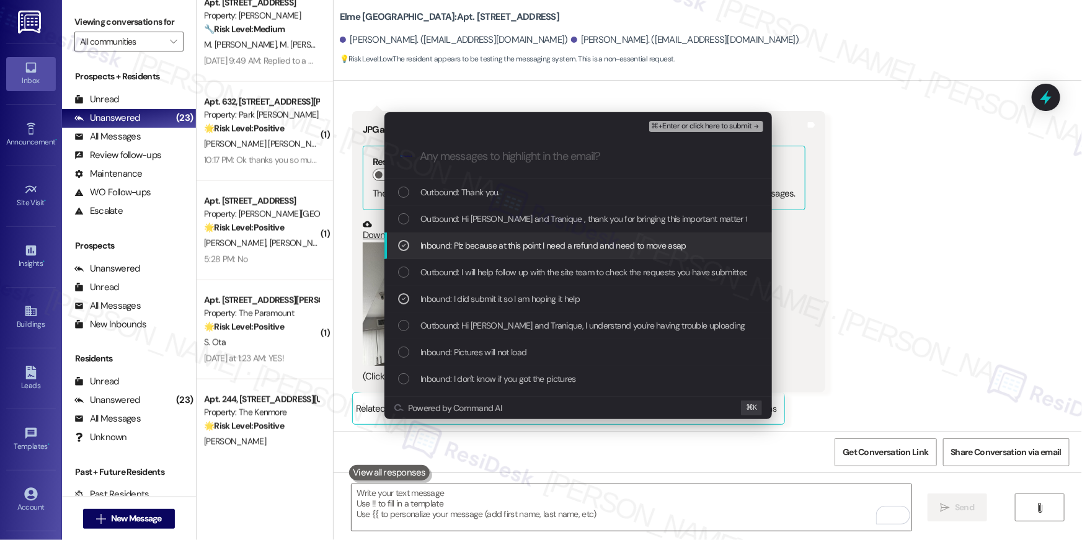
click at [725, 123] on span "⌘+Enter or click here to submit" at bounding box center [702, 126] width 100 height 9
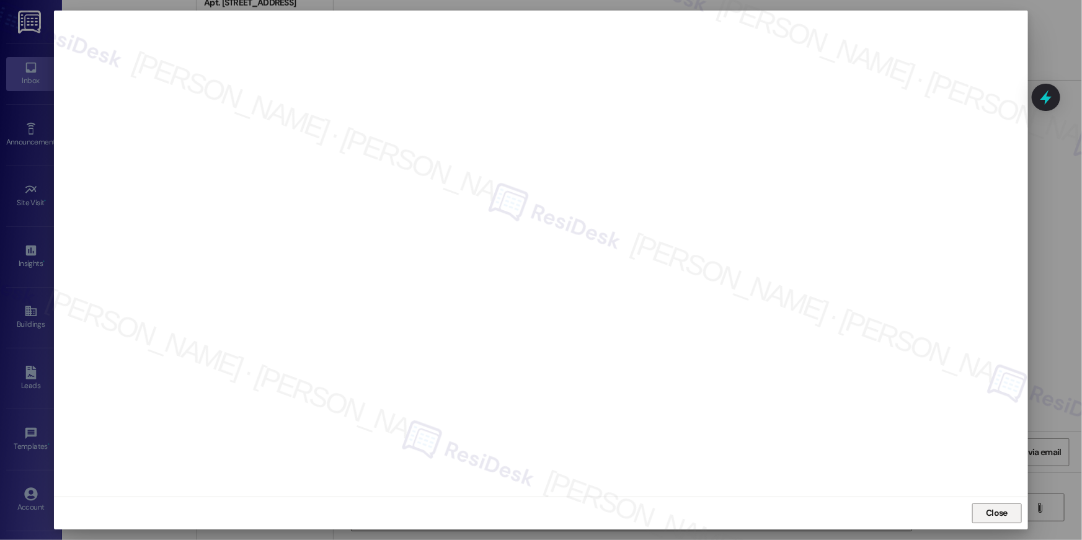
click at [991, 509] on span "Close" at bounding box center [997, 513] width 22 height 13
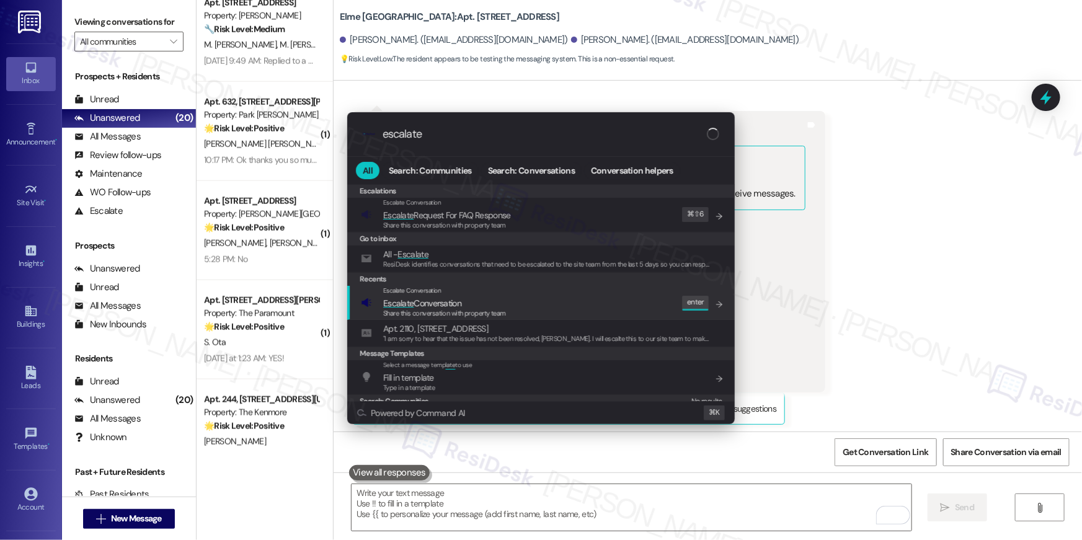
type input "escalate"
click at [518, 303] on div "Escalate Conversation Escalate Conversation Share this conversation with proper…" at bounding box center [542, 302] width 363 height 33
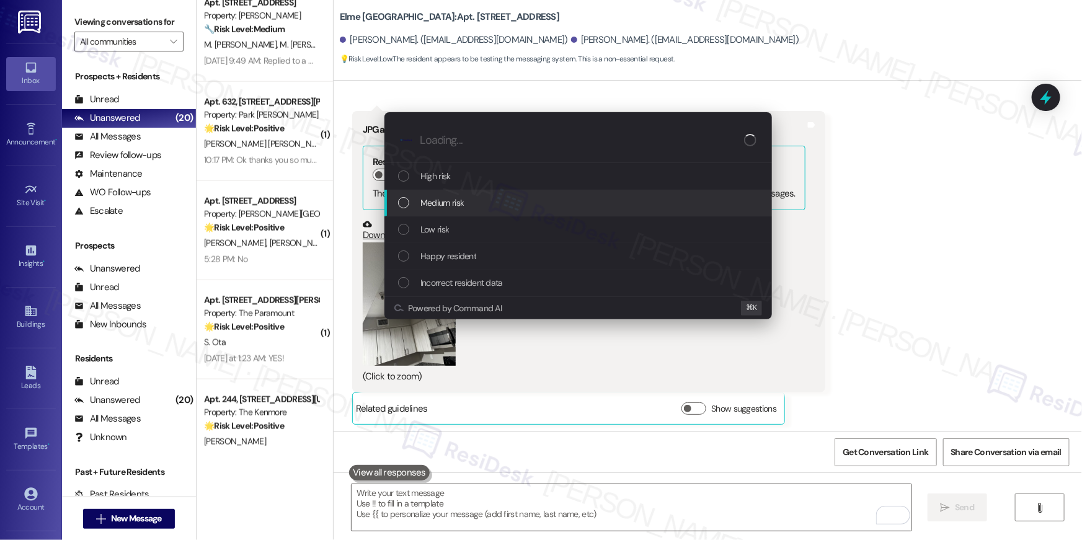
click at [471, 205] on div "Medium risk" at bounding box center [579, 203] width 363 height 14
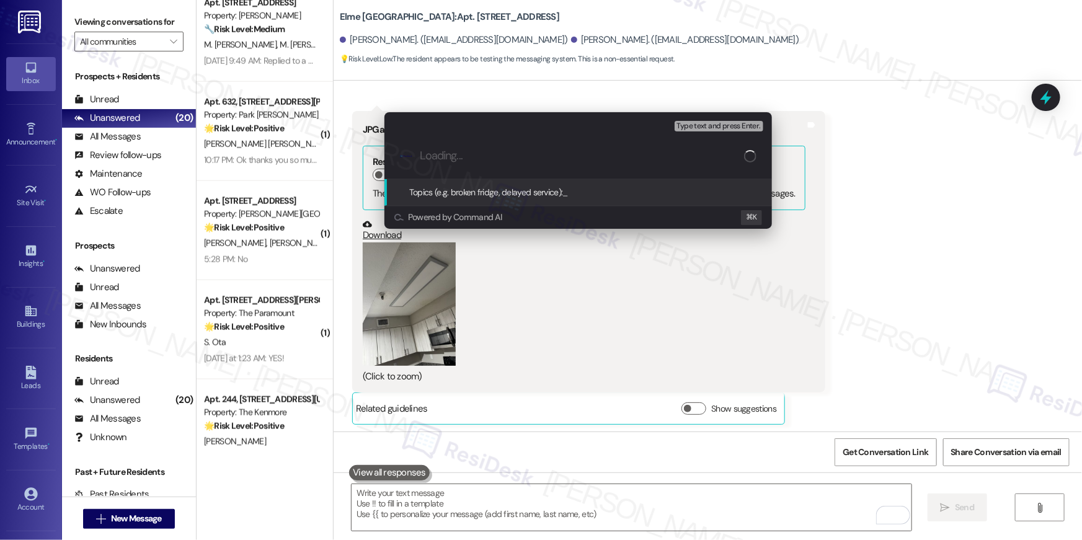
paste input "Resident following up on move-in repair items"
type input "Resident following up on move-in repair items"
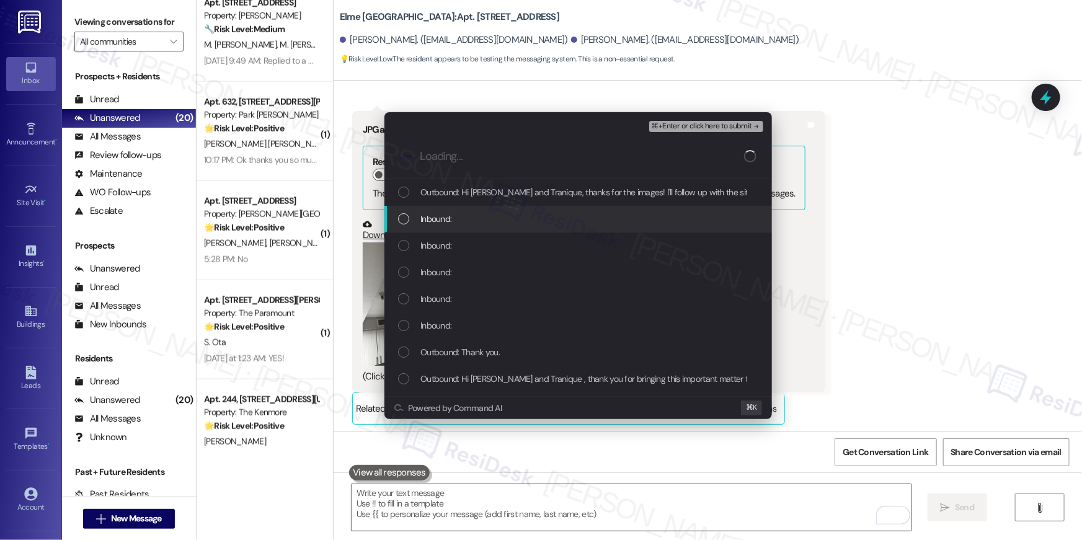
click at [450, 220] on span "Inbound:" at bounding box center [436, 219] width 31 height 14
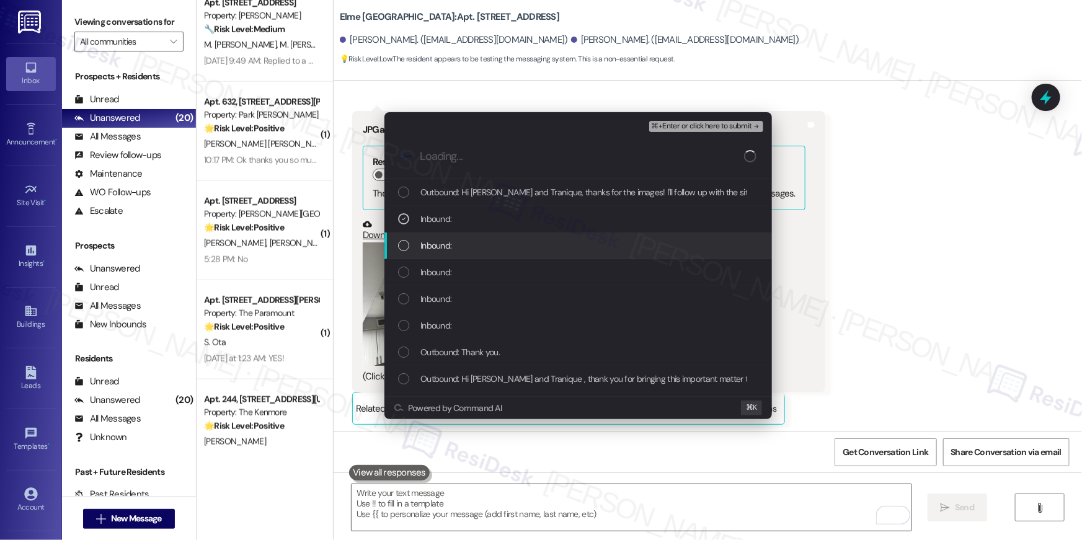
click at [439, 245] on span "Inbound:" at bounding box center [436, 246] width 31 height 14
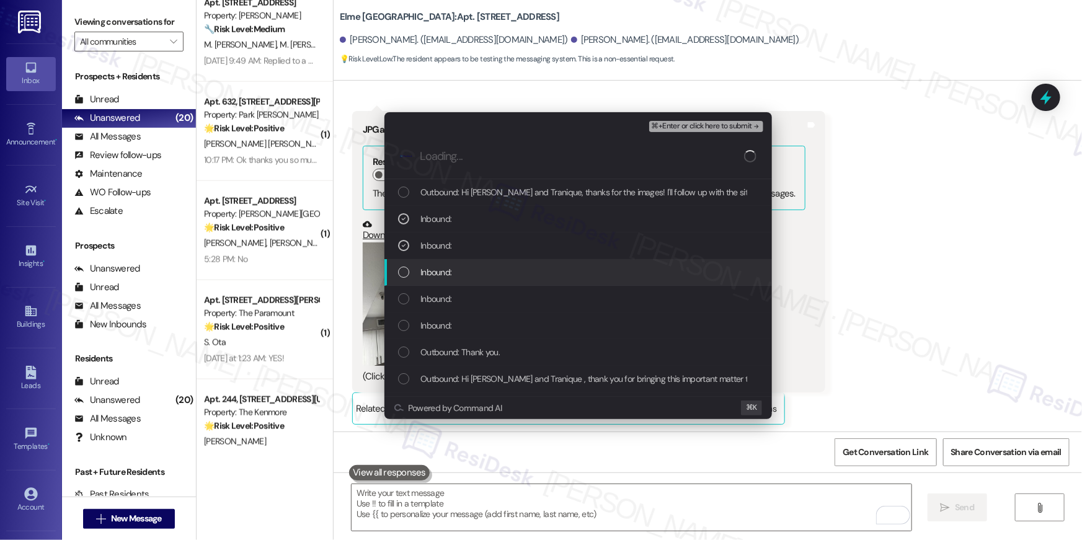
click at [437, 272] on span "Inbound:" at bounding box center [436, 272] width 31 height 14
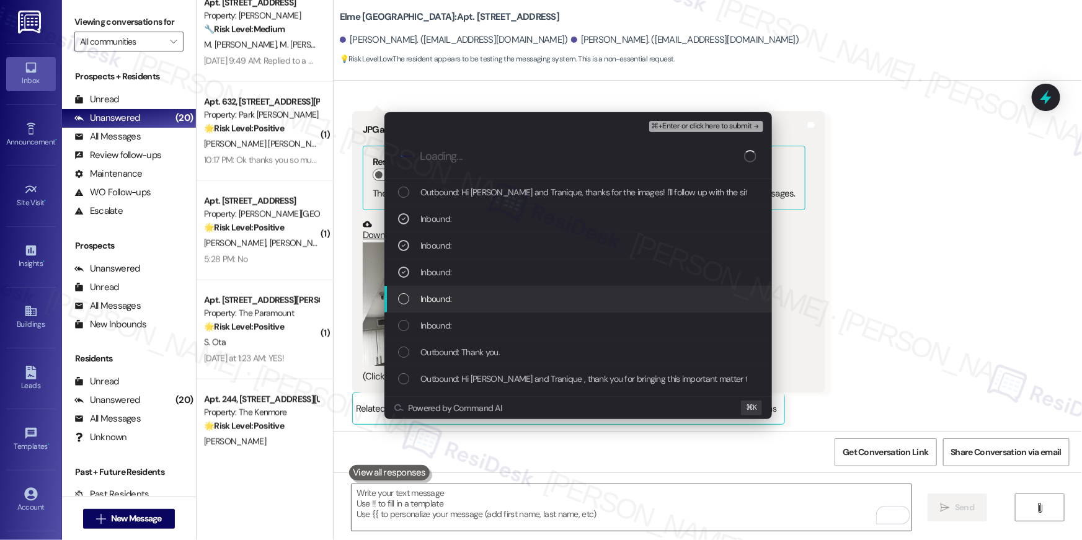
drag, startPoint x: 444, startPoint y: 301, endPoint x: 444, endPoint y: 310, distance: 8.7
click at [444, 301] on span "Inbound:" at bounding box center [436, 299] width 31 height 14
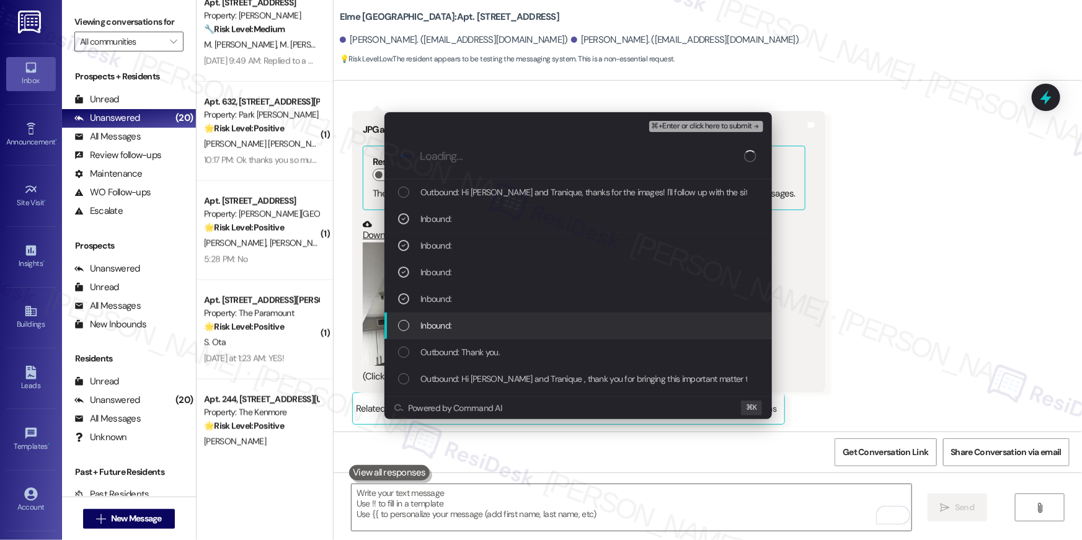
click at [443, 328] on span "Inbound:" at bounding box center [436, 326] width 31 height 14
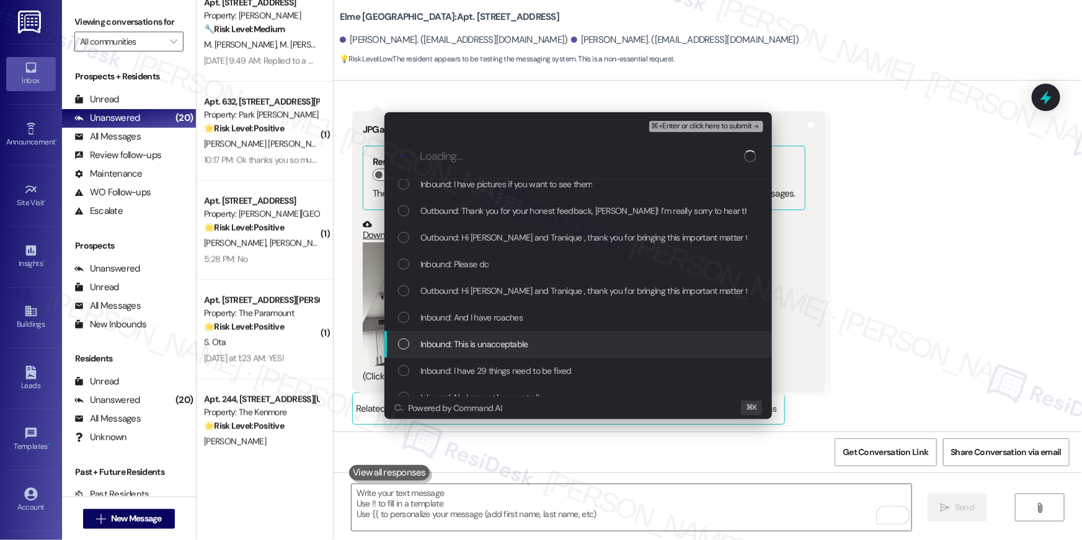
scroll to position [459, 0]
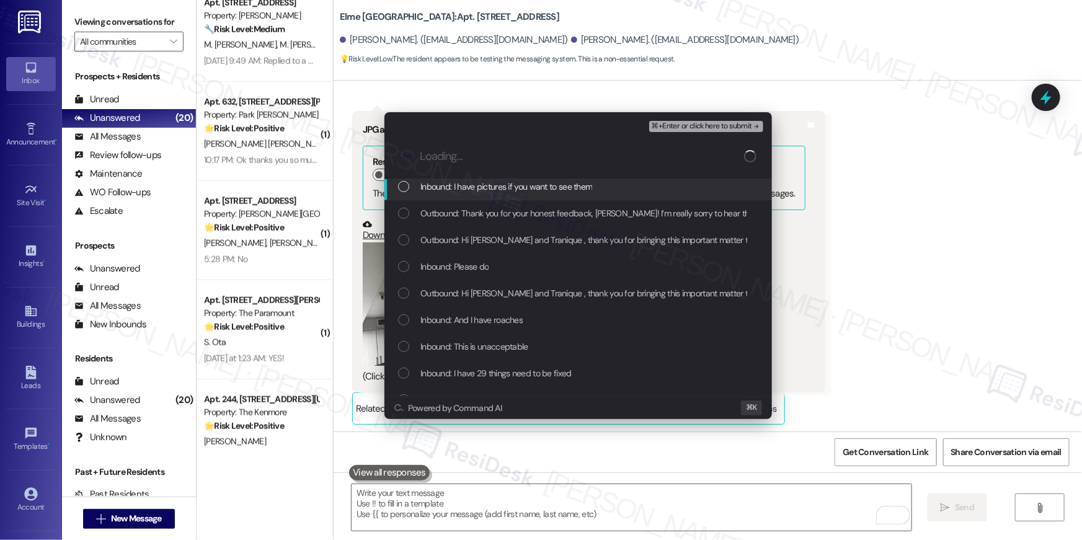
click at [438, 190] on span "Inbound: I have pictures if you want to see them" at bounding box center [507, 187] width 172 height 14
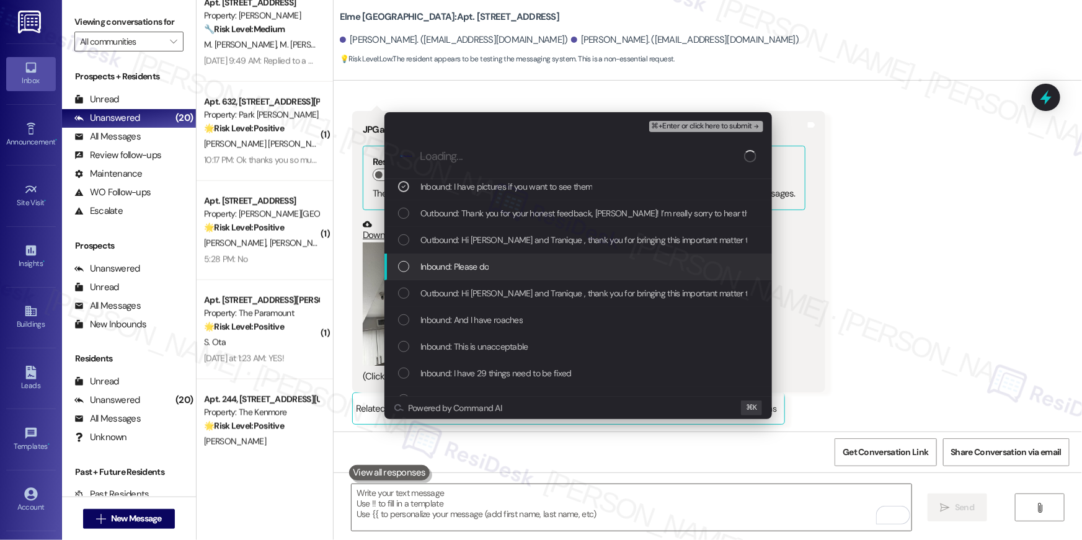
click at [435, 265] on span "Inbound: Please do" at bounding box center [455, 267] width 68 height 14
click at [464, 272] on span "Inbound: Please do" at bounding box center [455, 267] width 68 height 14
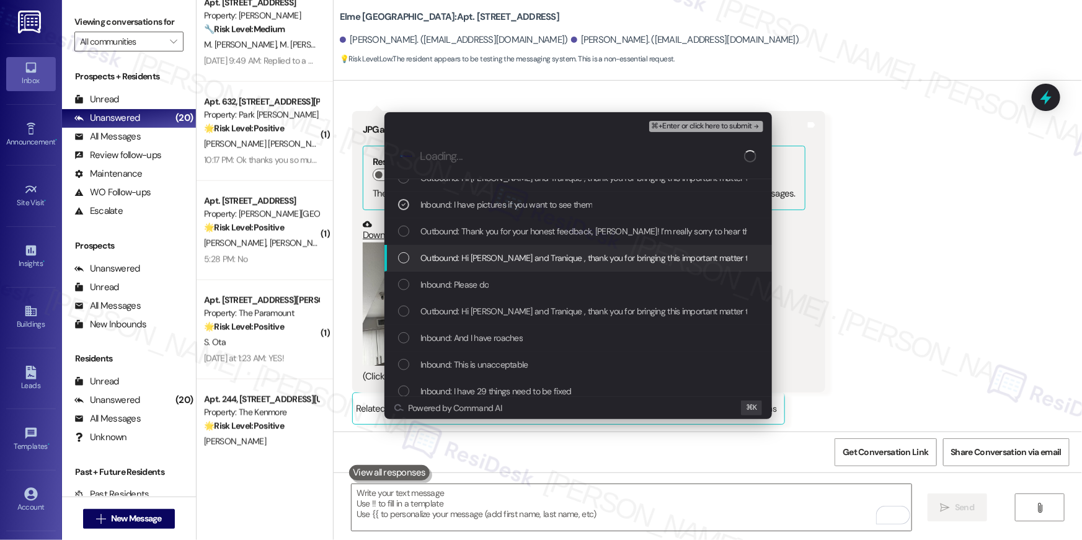
scroll to position [432, 0]
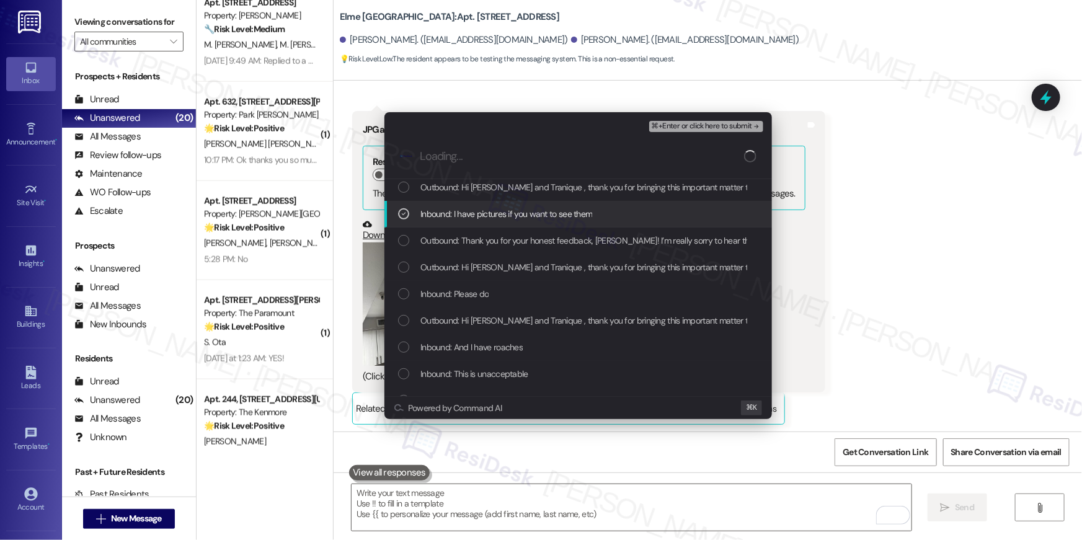
click at [732, 126] on span "⌘+Enter or click here to submit" at bounding box center [702, 126] width 100 height 9
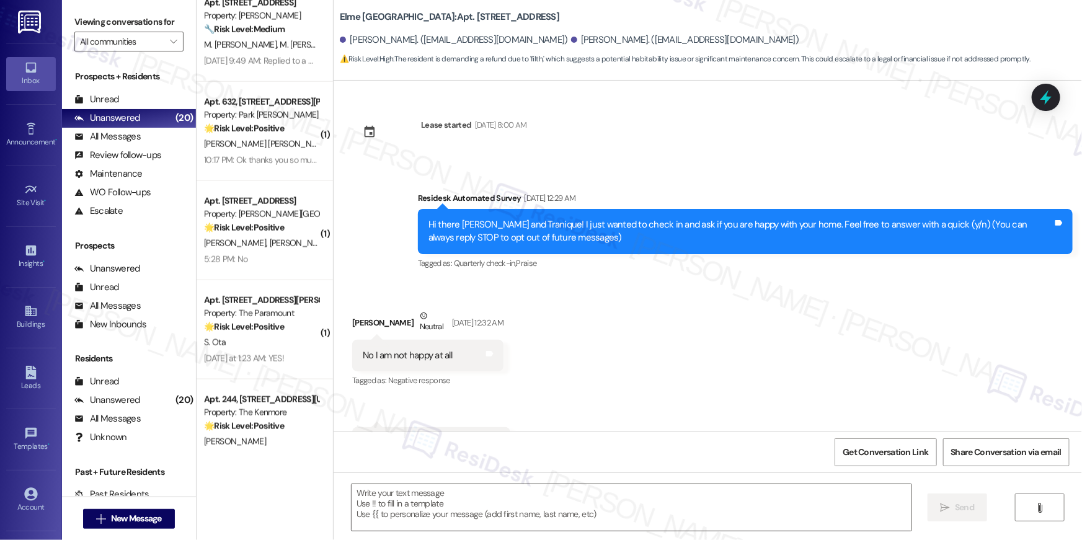
scroll to position [4690, 0]
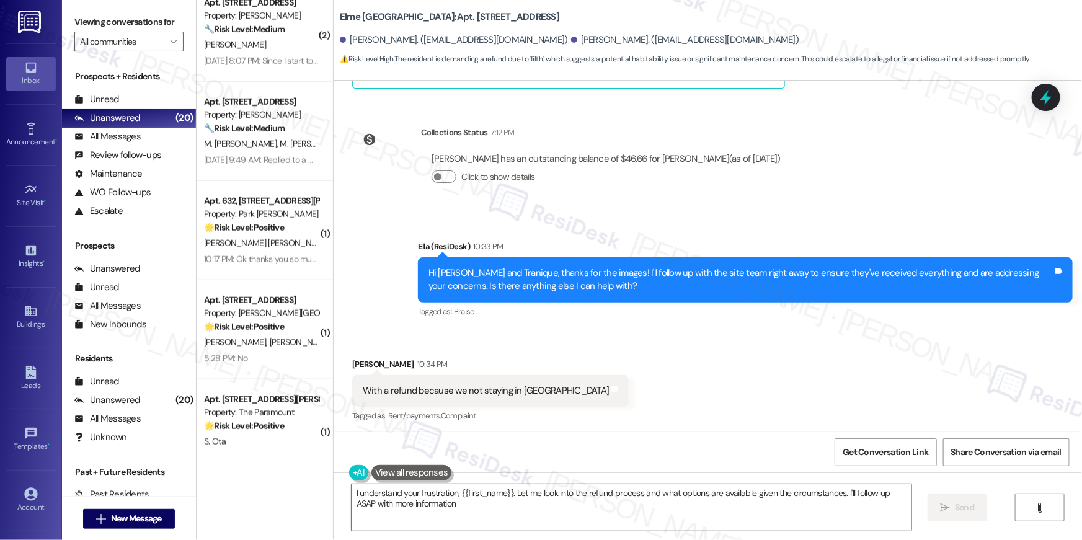
type textarea "I understand your frustration, {{first_name}}. Let me look into the refund proc…"
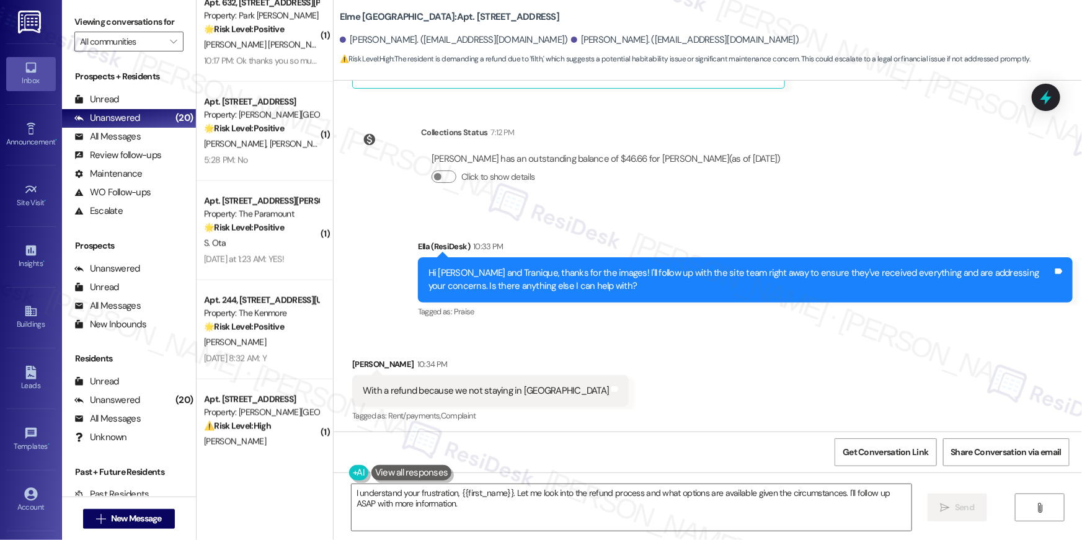
scroll to position [4789, 0]
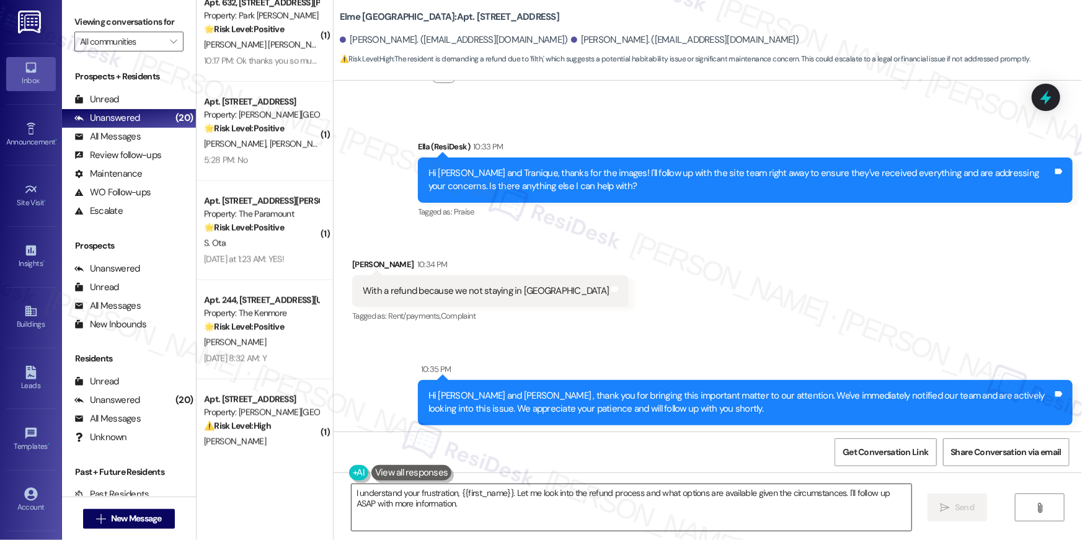
click at [607, 501] on textarea "I understand your frustration, {{first_name}}. Let me look into the refund proc…" at bounding box center [632, 507] width 560 height 47
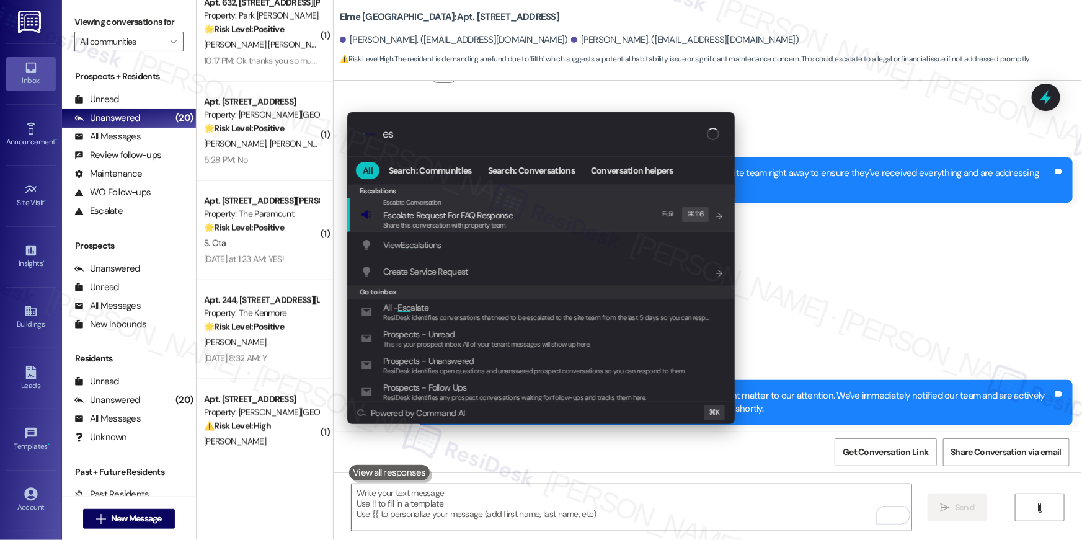
type input "e"
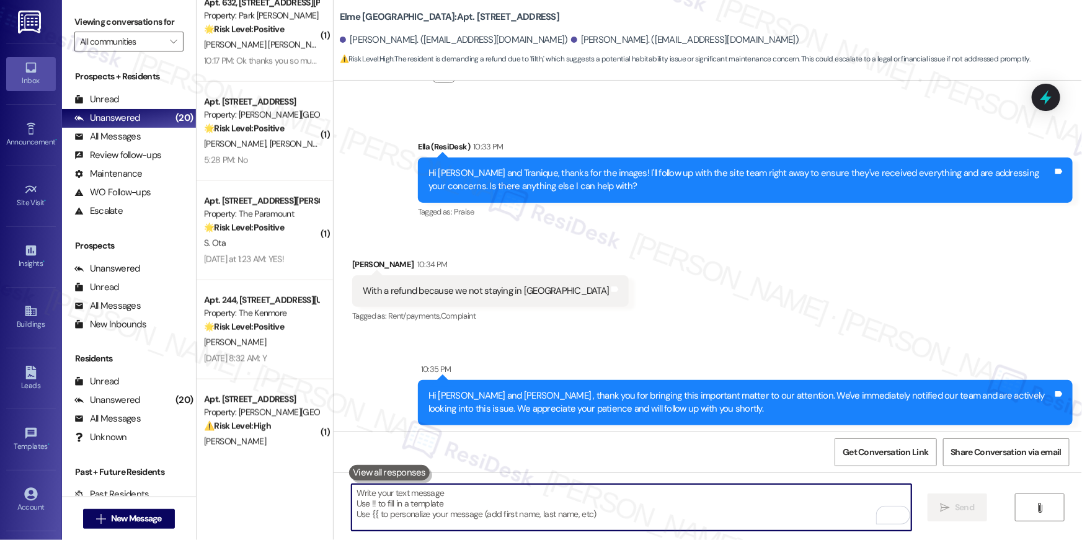
click at [646, 510] on textarea "To enrich screen reader interactions, please activate Accessibility in Grammarl…" at bounding box center [632, 507] width 560 height 47
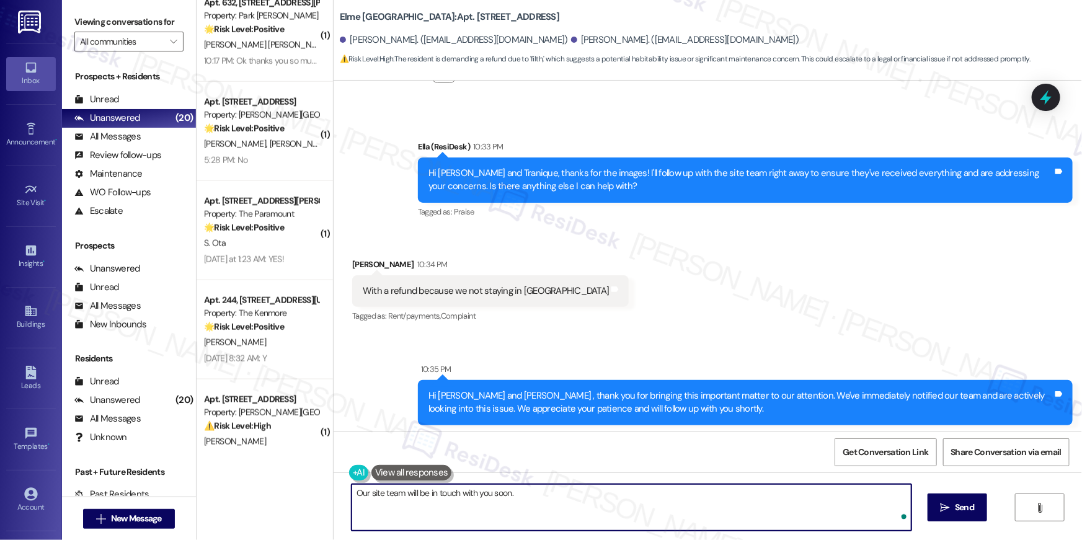
type textarea "Our site team will be in touch with you soon."
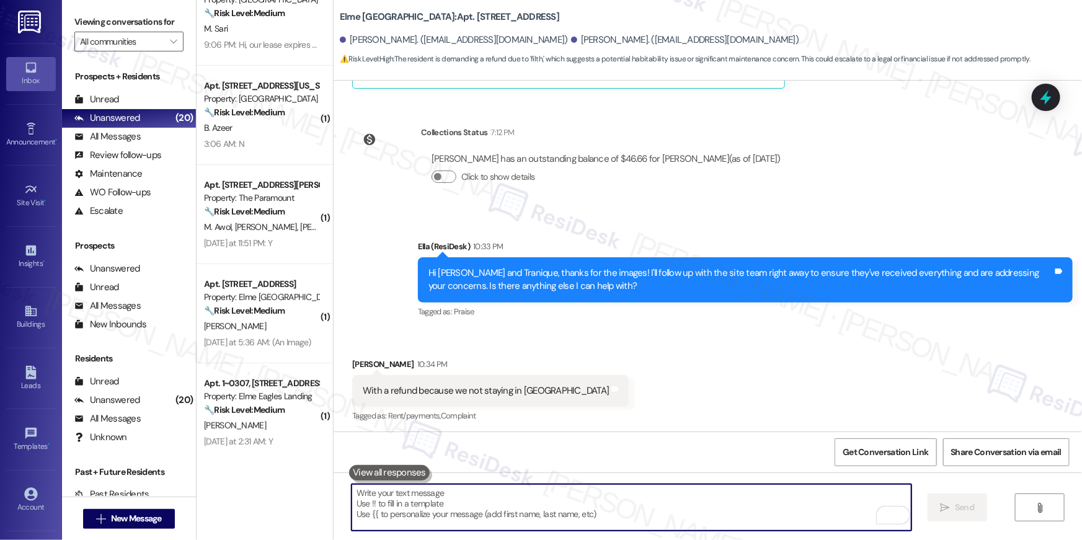
scroll to position [0, 0]
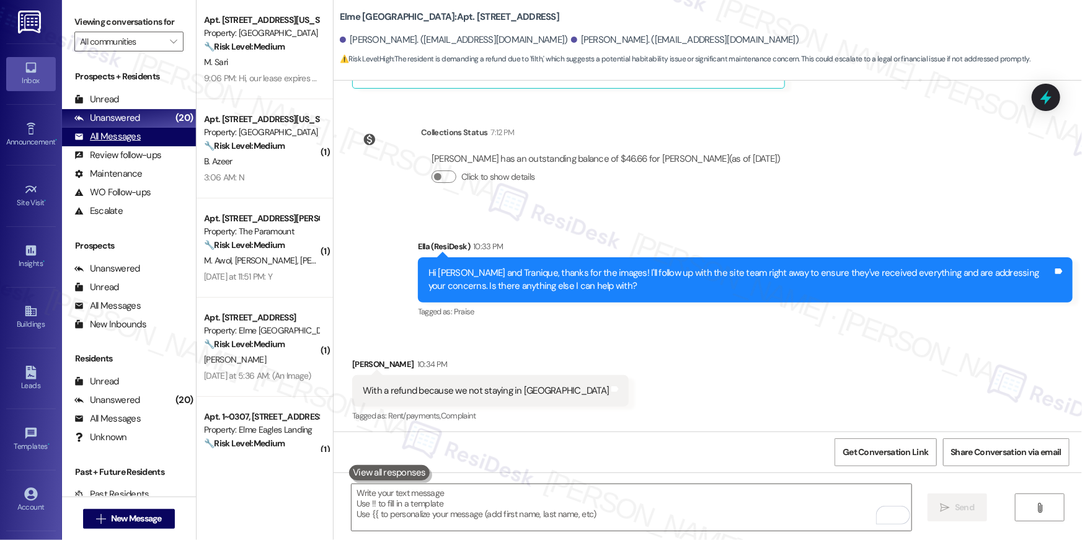
click at [125, 140] on div "All Messages" at bounding box center [107, 136] width 66 height 13
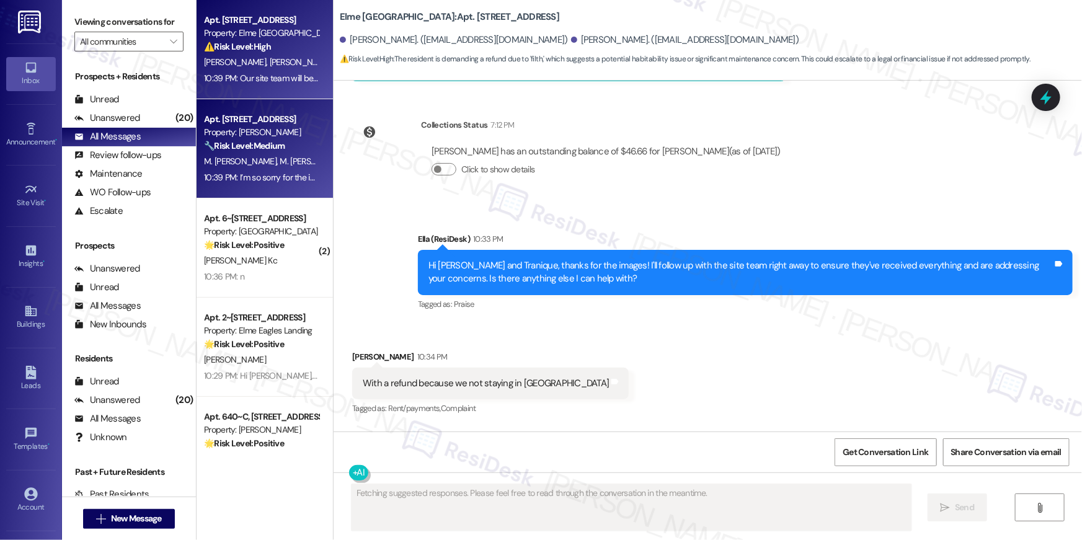
scroll to position [4690, 0]
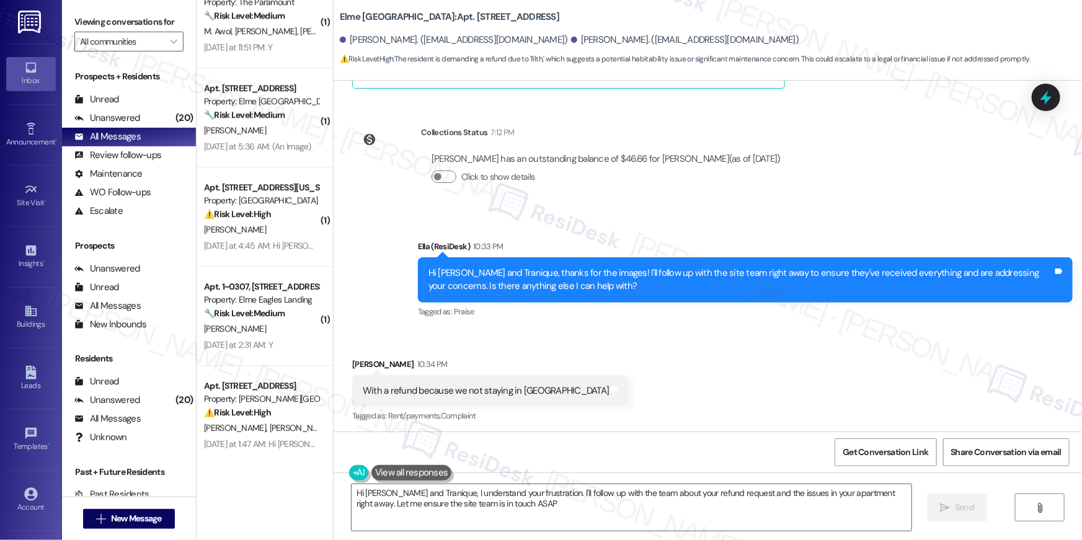
type textarea "Hi Ada and Tranique, I understand your frustration. I'll follow up with the tea…"
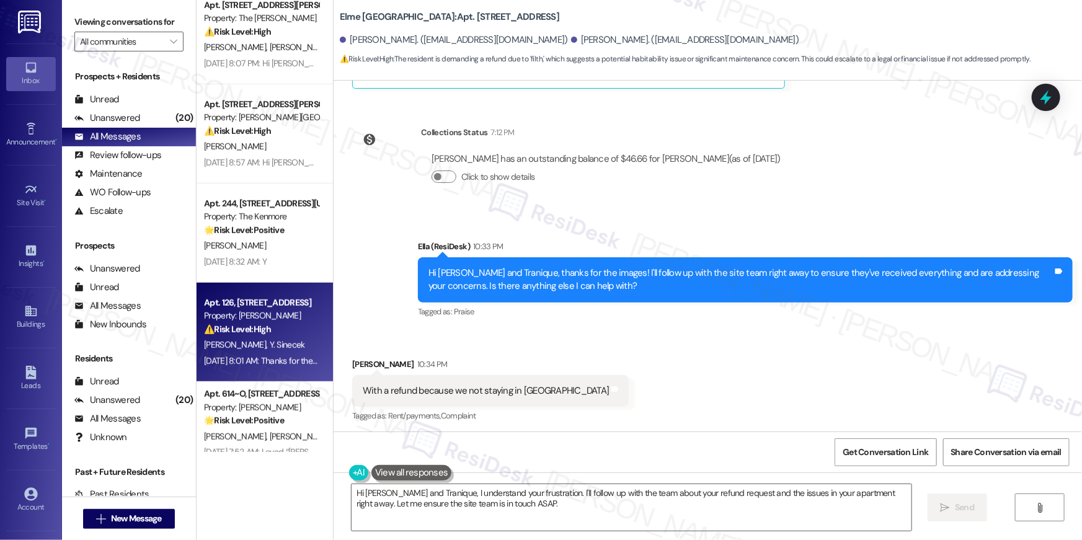
click at [284, 352] on div "E. Demircan Y. Sinecek" at bounding box center [261, 345] width 117 height 16
type textarea "Fetching suggested responses. Please feel free to read through the conversation…"
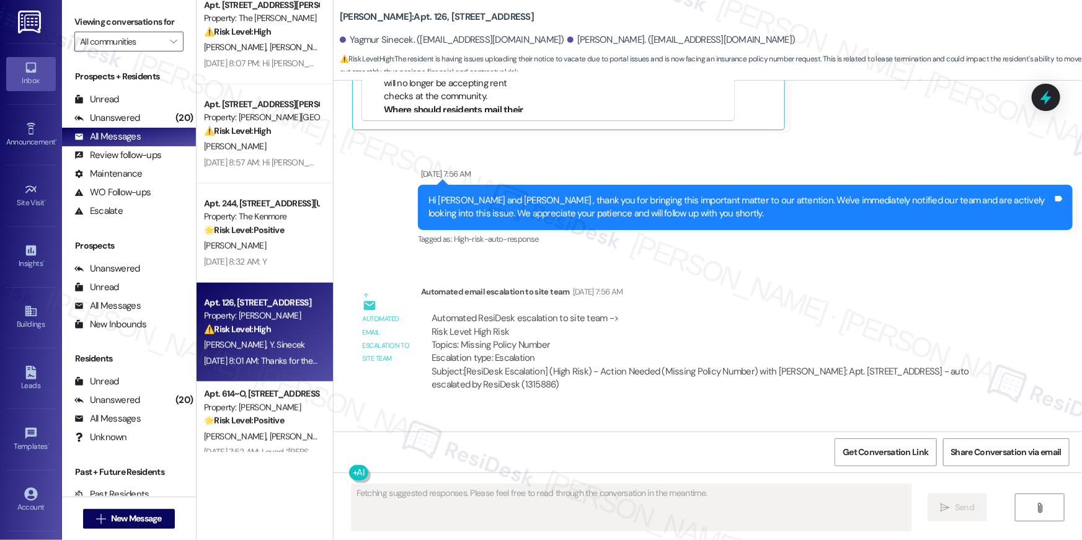
type textarea "Fetching suggested responses. Please feel free to read through the conversation…"
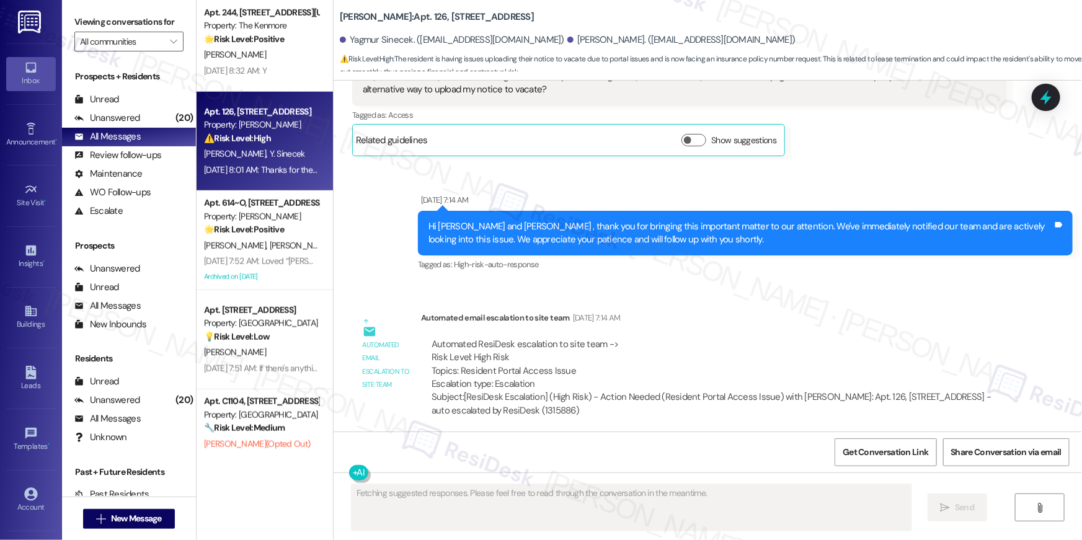
scroll to position [2893, 0]
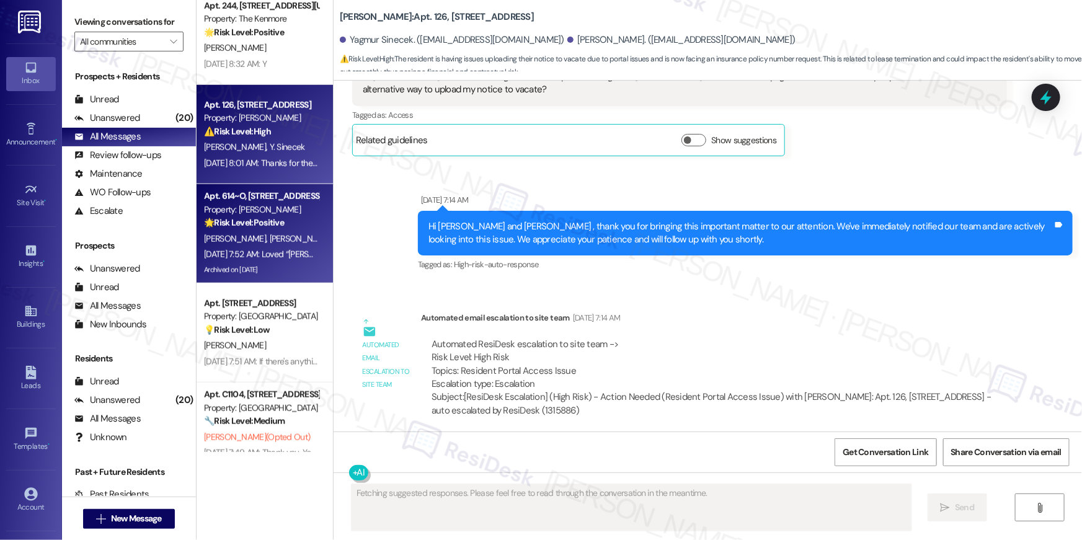
click at [225, 242] on span "C. Sprague" at bounding box center [237, 238] width 66 height 11
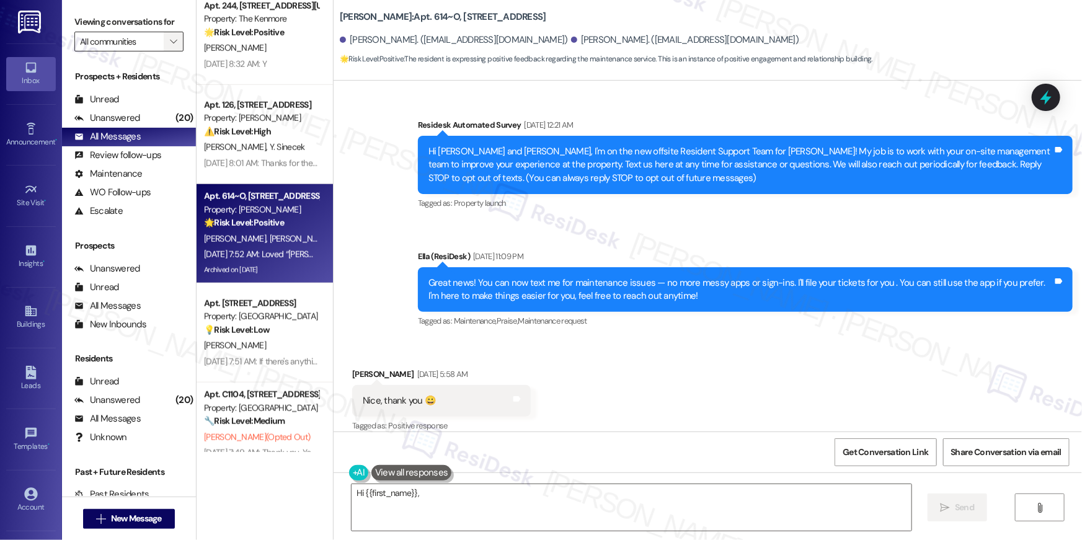
scroll to position [13387, 0]
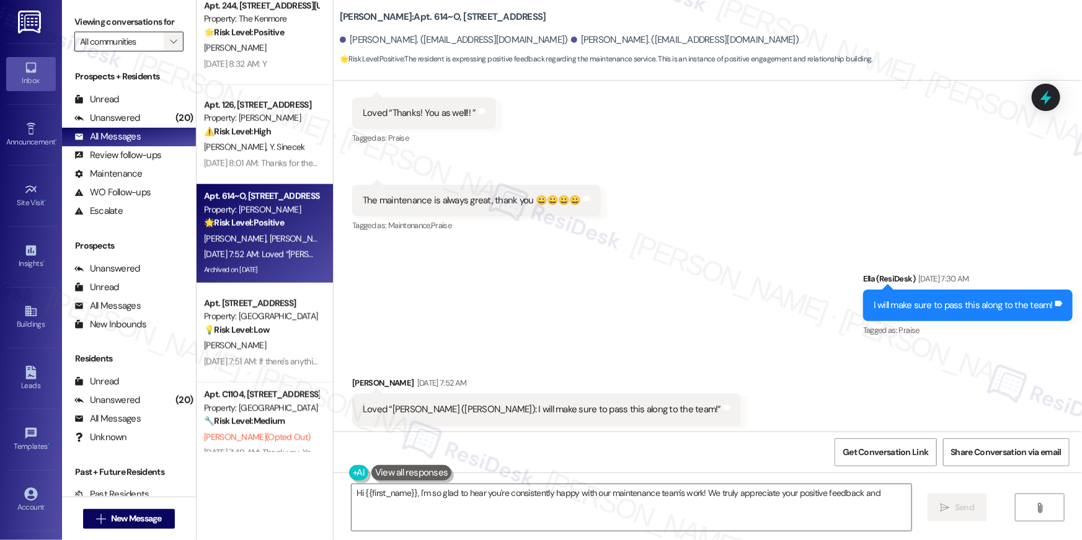
click at [170, 42] on icon "" at bounding box center [173, 42] width 7 height 10
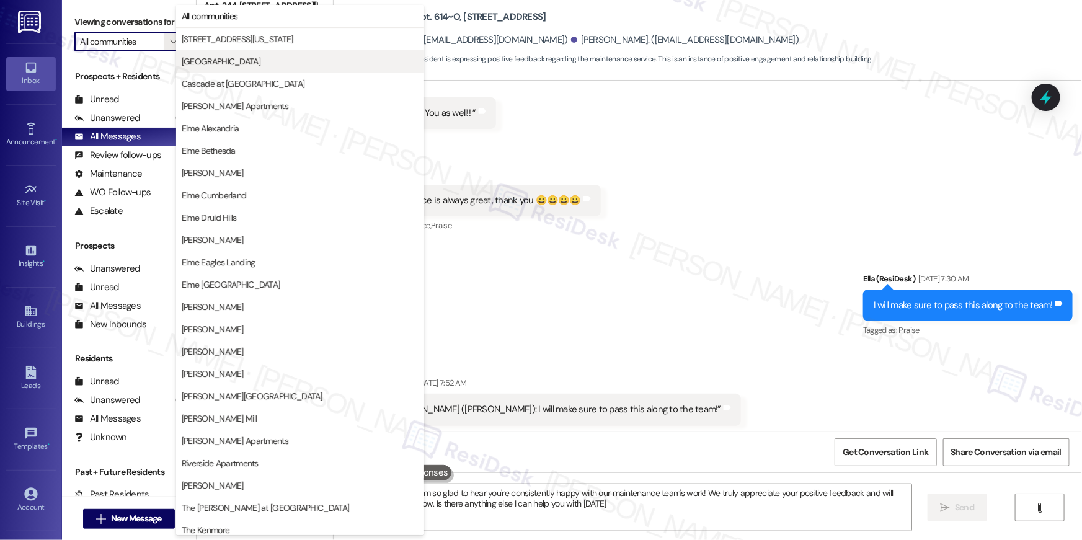
type textarea "Hi {{first_name}}, I'm so glad to hear you're consistently happy with our maint…"
click at [224, 133] on span "Elme Alexandria" at bounding box center [211, 128] width 58 height 12
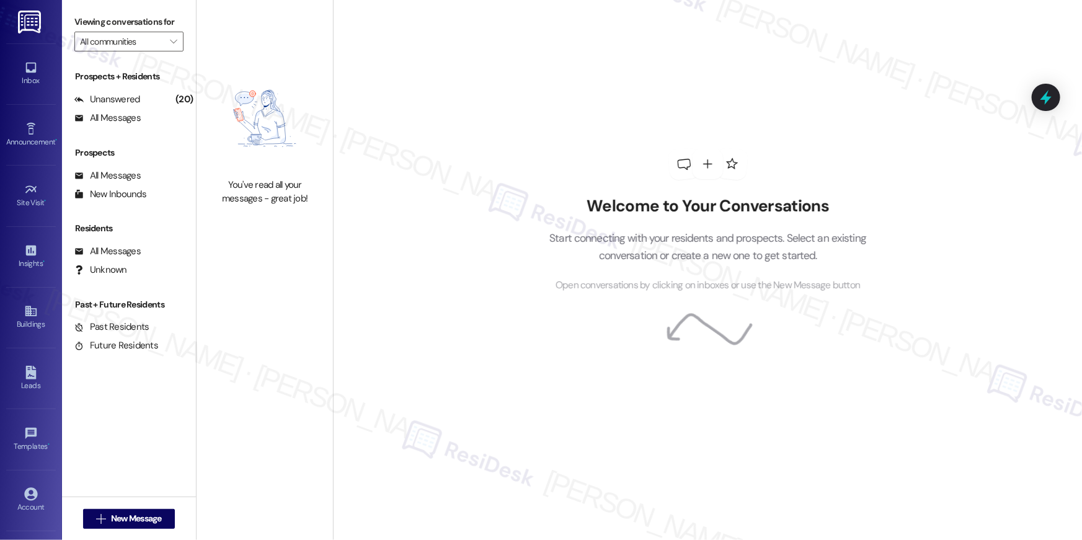
type input "Elme Alexandria"
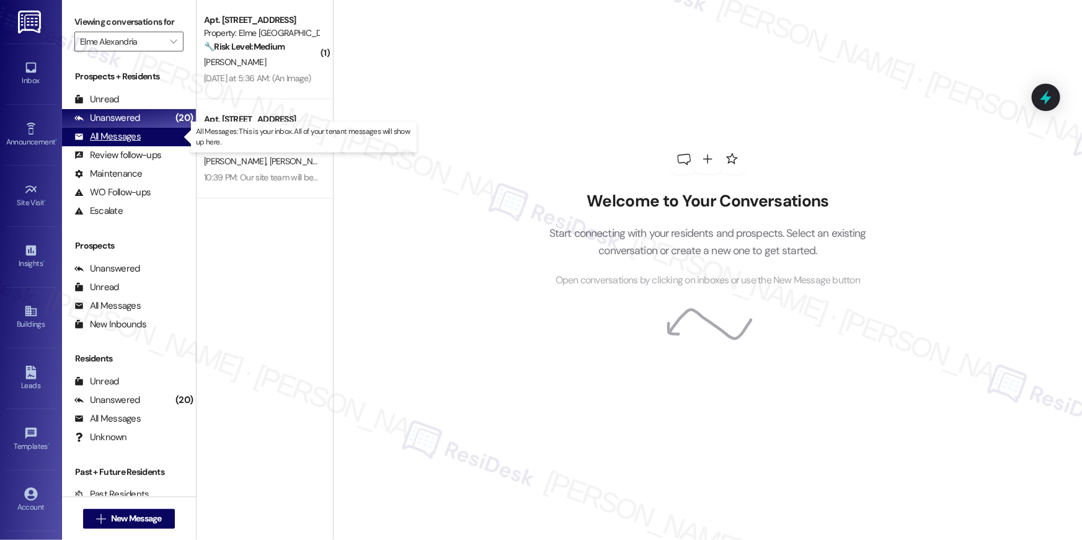
click at [127, 136] on div "All Messages" at bounding box center [107, 136] width 66 height 13
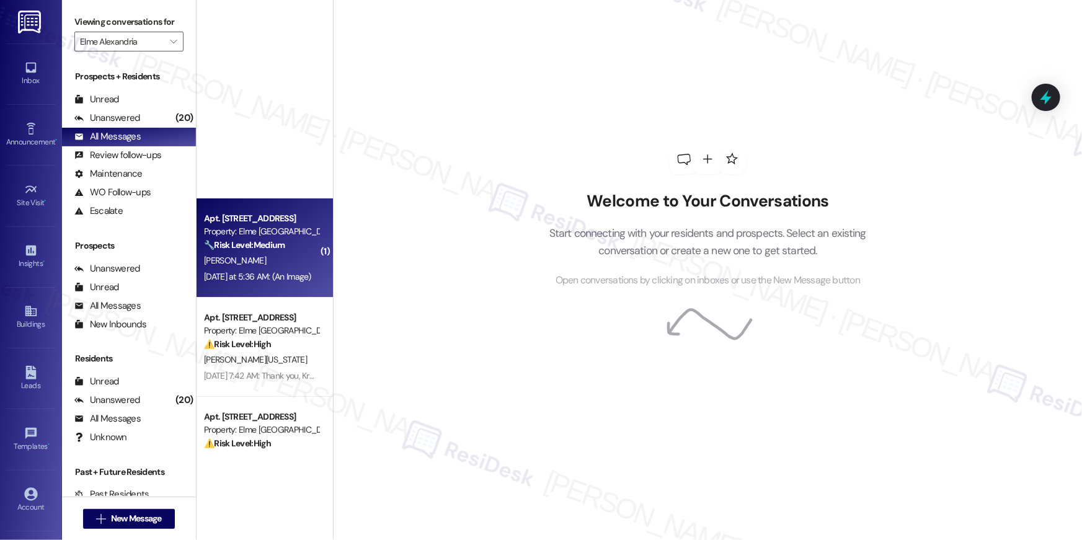
scroll to position [563, 0]
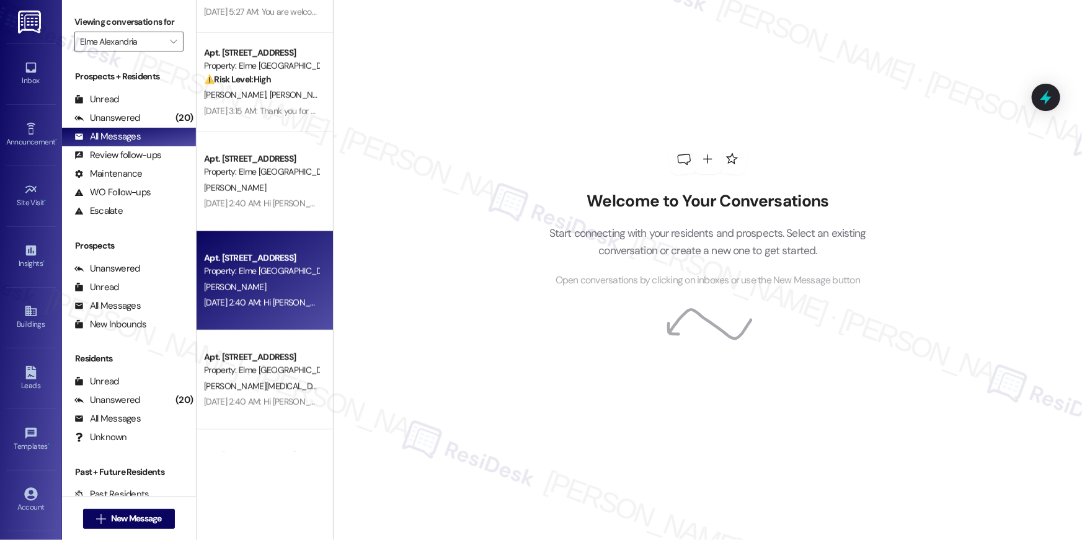
click at [250, 269] on div "Property: Elme [GEOGRAPHIC_DATA]" at bounding box center [261, 271] width 115 height 13
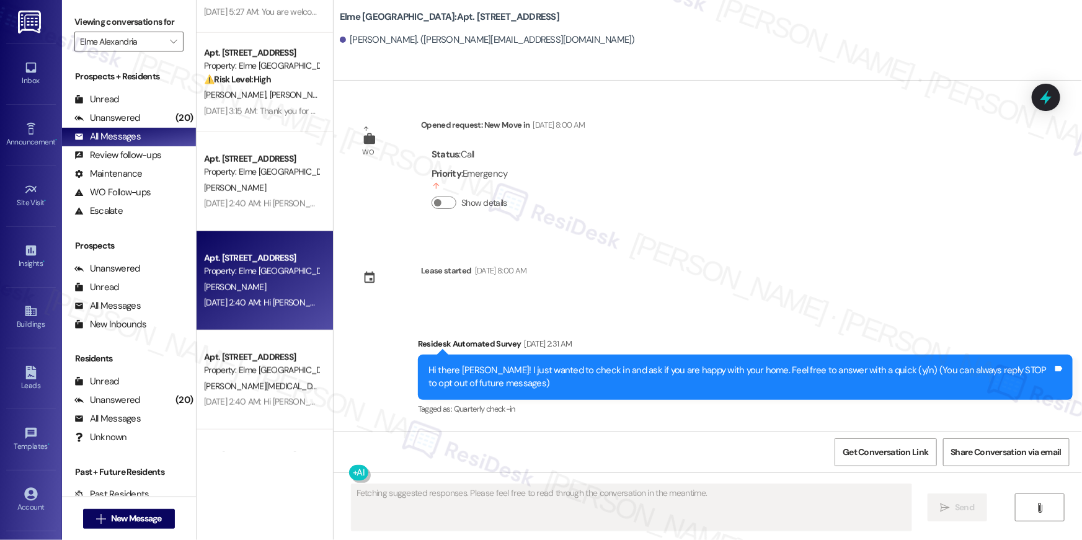
scroll to position [13224, 0]
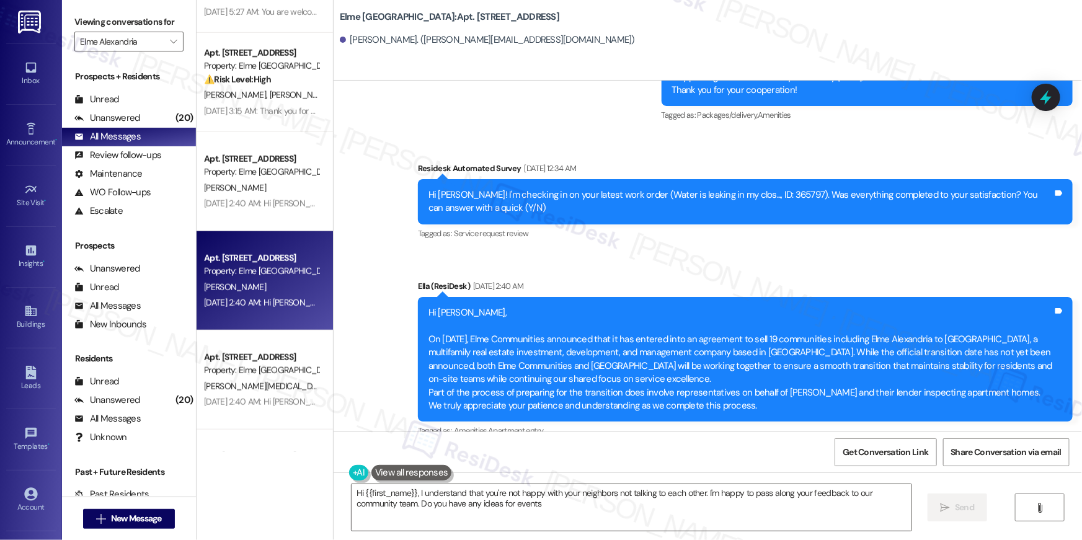
type textarea "Hi {{first_name}}, I understand that you're not happy with your neighbors not t…"
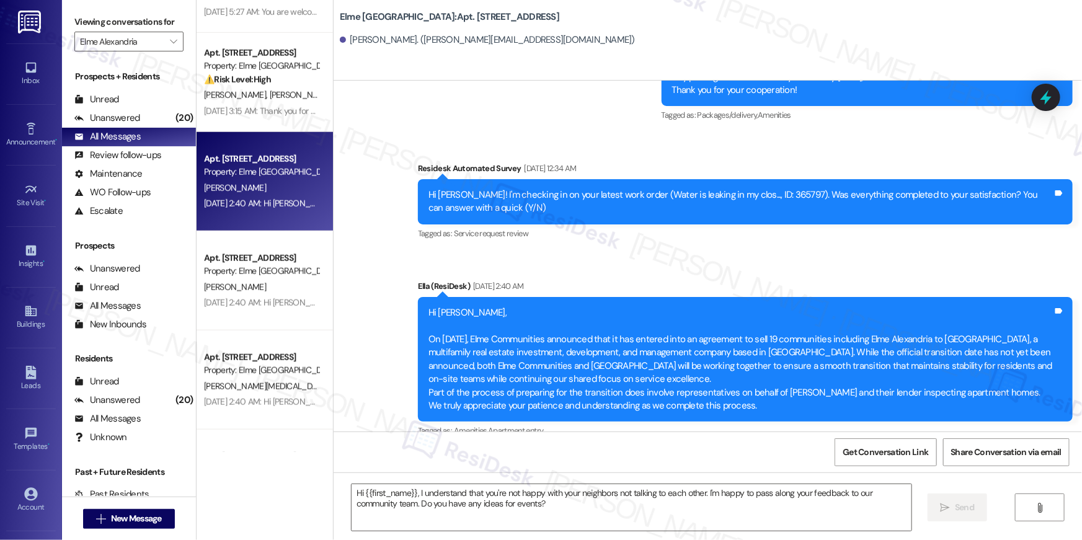
type textarea "Fetching suggested responses. Please feel free to read through the conversation…"
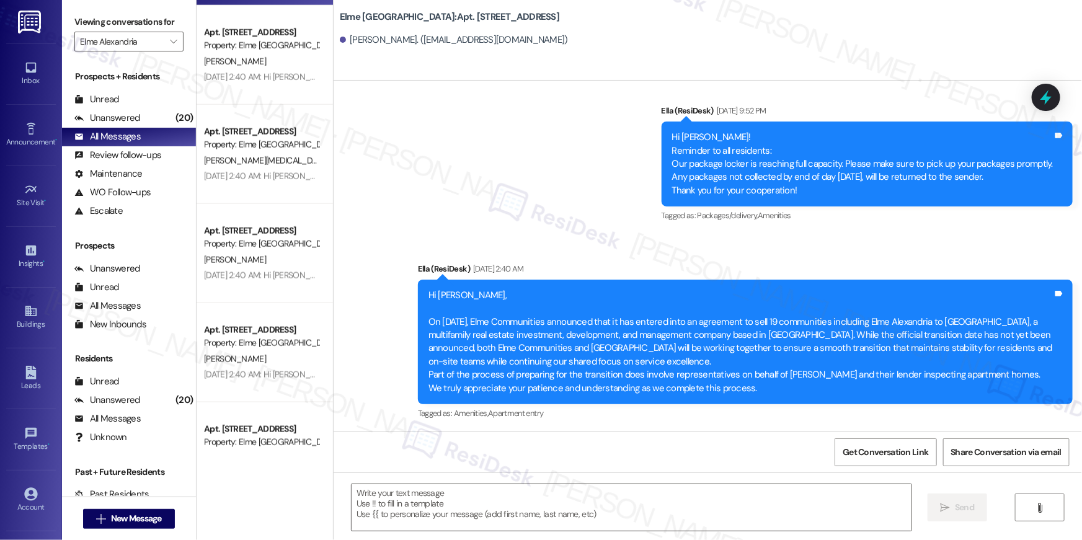
scroll to position [813, 0]
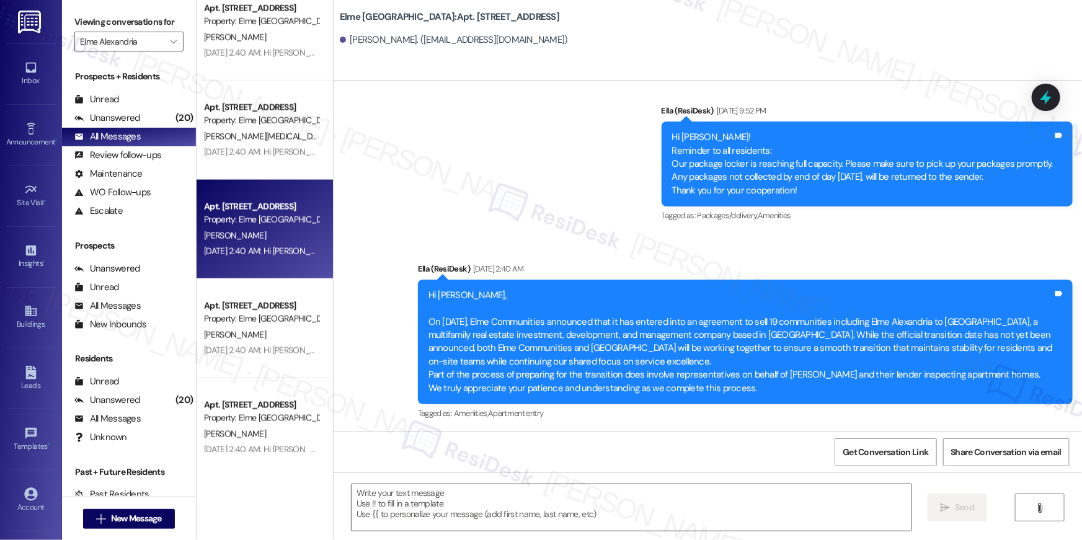
click at [234, 241] on div "J. Fucetola" at bounding box center [261, 236] width 117 height 16
type textarea "Fetching suggested responses. Please feel free to read through the conversation…"
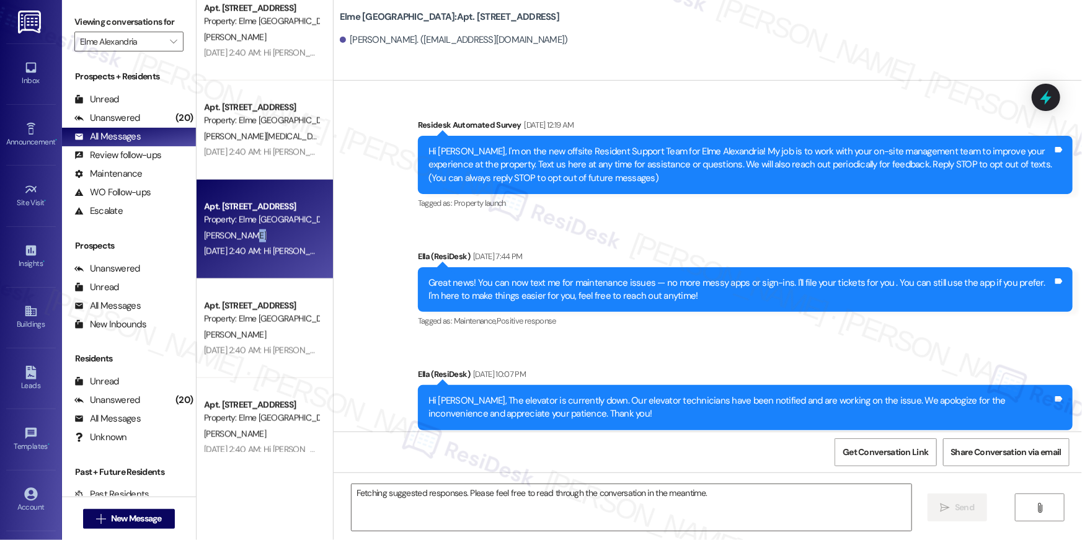
scroll to position [15088, 0]
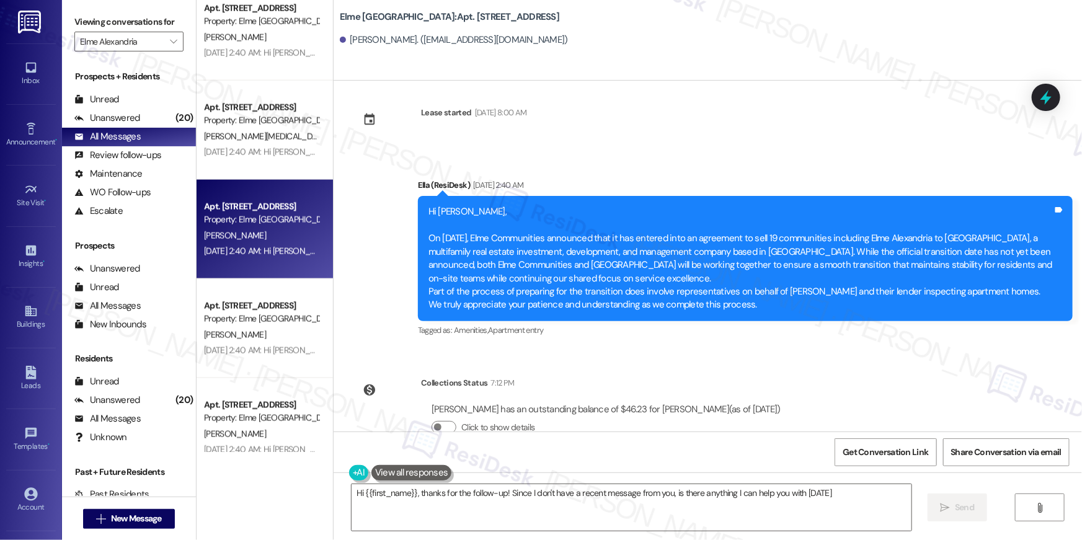
type textarea "Hi {{first_name}}, thanks for the follow-up! Since I don't have a recent messag…"
click at [170, 43] on icon "" at bounding box center [173, 42] width 7 height 10
click at [174, 47] on button "" at bounding box center [174, 42] width 20 height 20
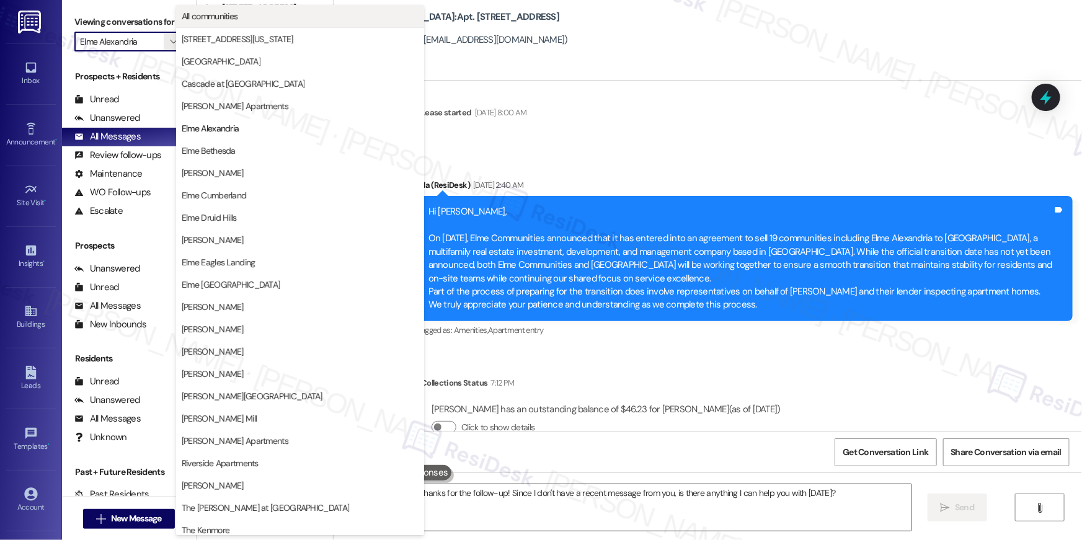
click at [248, 19] on span "All communities" at bounding box center [300, 16] width 237 height 12
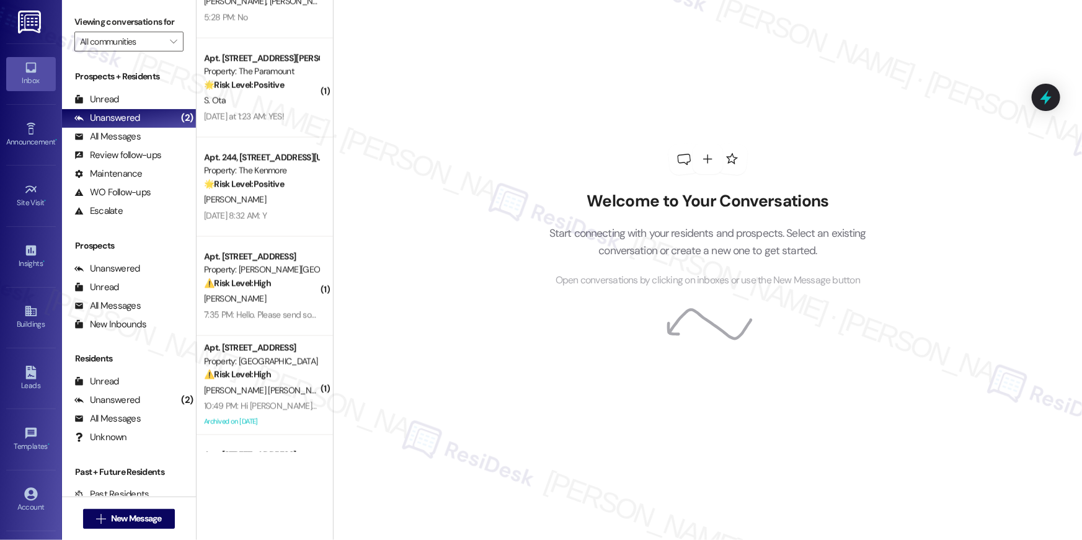
scroll to position [955, 0]
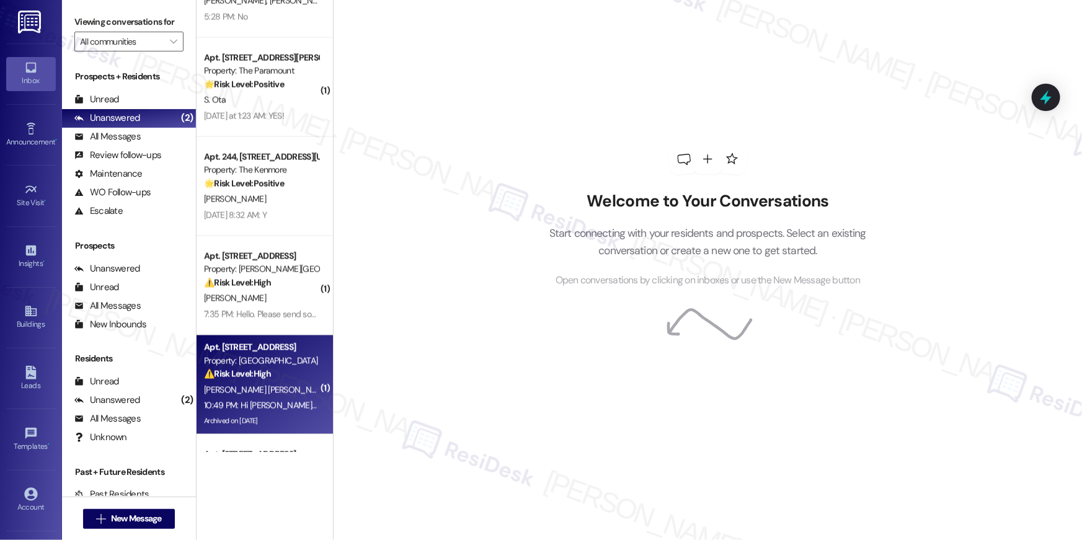
click at [283, 356] on div "Property: Elme Manassas" at bounding box center [261, 361] width 115 height 13
click at [281, 368] on div "⚠️ Risk Level: High The resident is disputing a charge for internet service the…" at bounding box center [261, 374] width 115 height 13
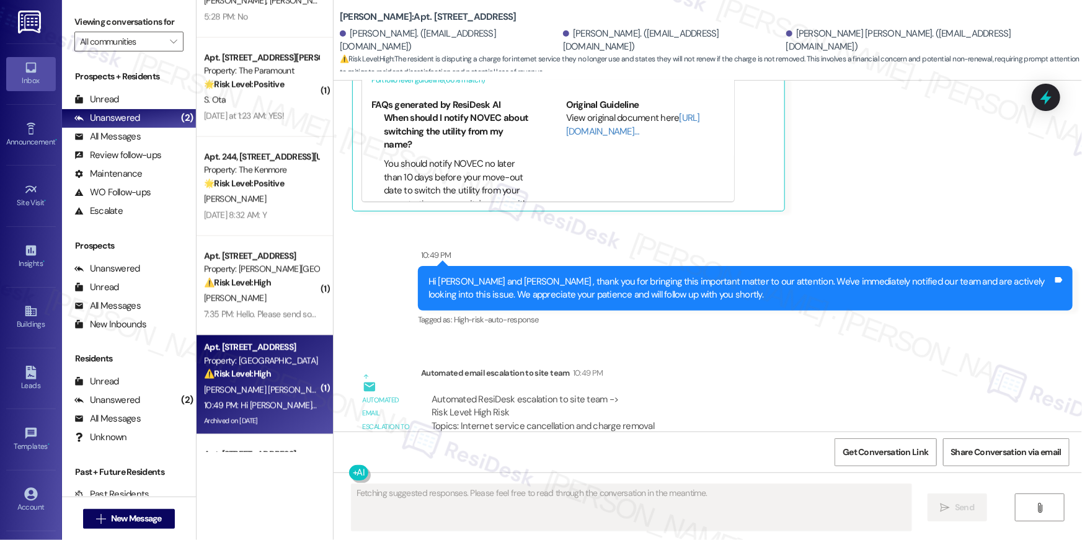
scroll to position [15049, 0]
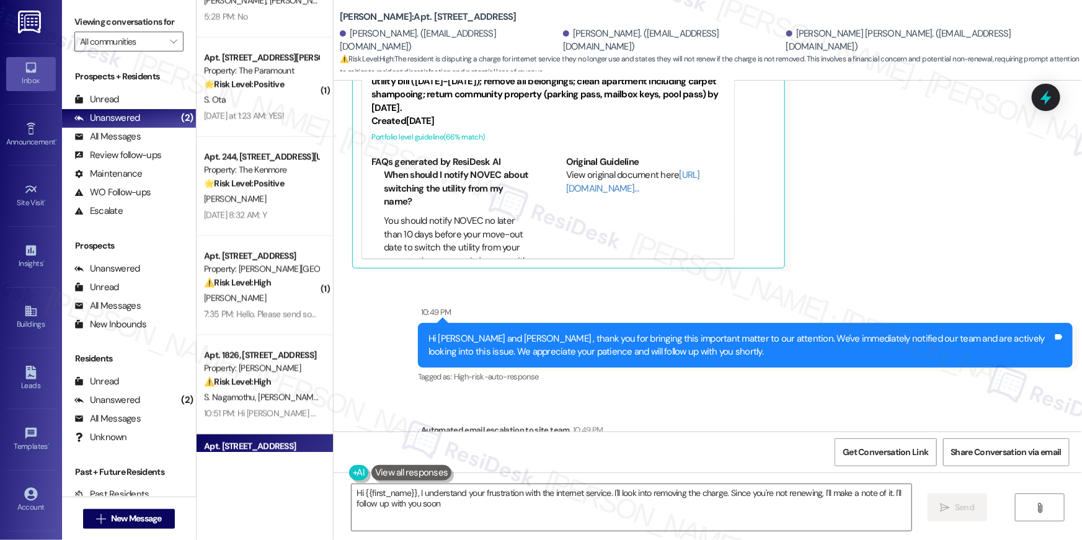
type textarea "Hi {{first_name}}, I understand your frustration with the internet service. I'l…"
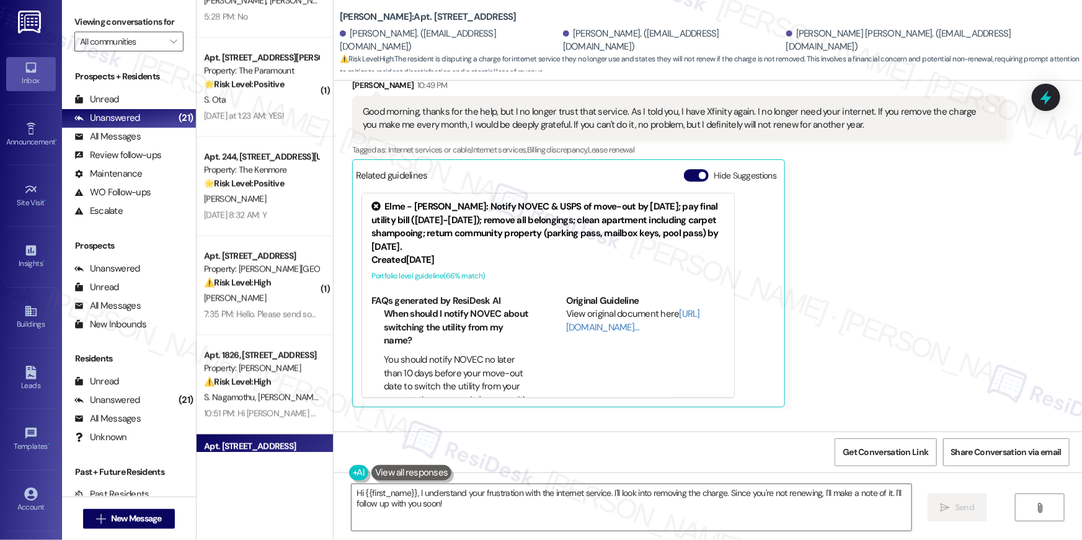
scroll to position [14686, 0]
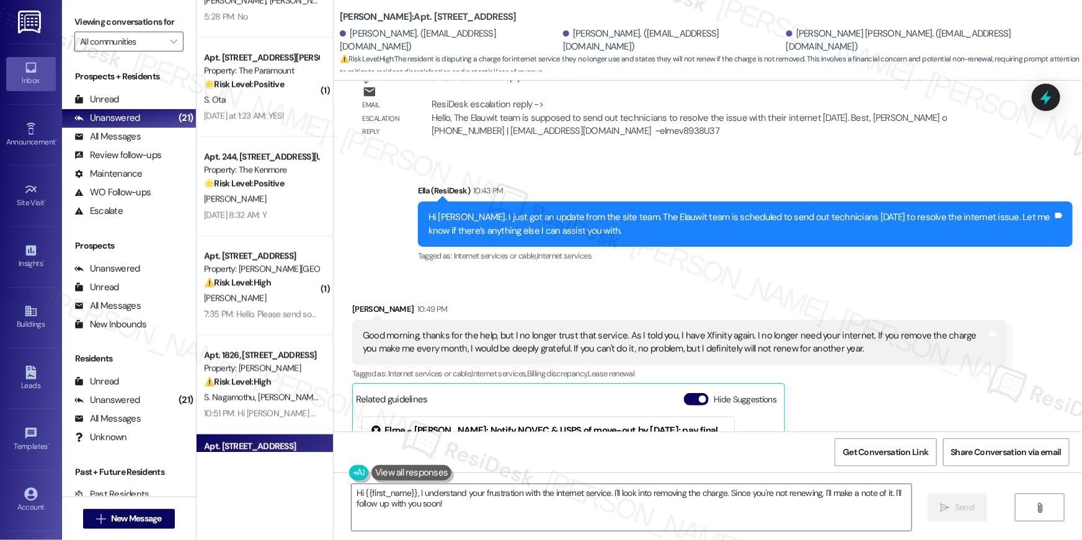
click at [842, 334] on div "Angel Espiritu 10:49 PM Good morning, thanks for the help, but I no longer trus…" at bounding box center [679, 467] width 655 height 329
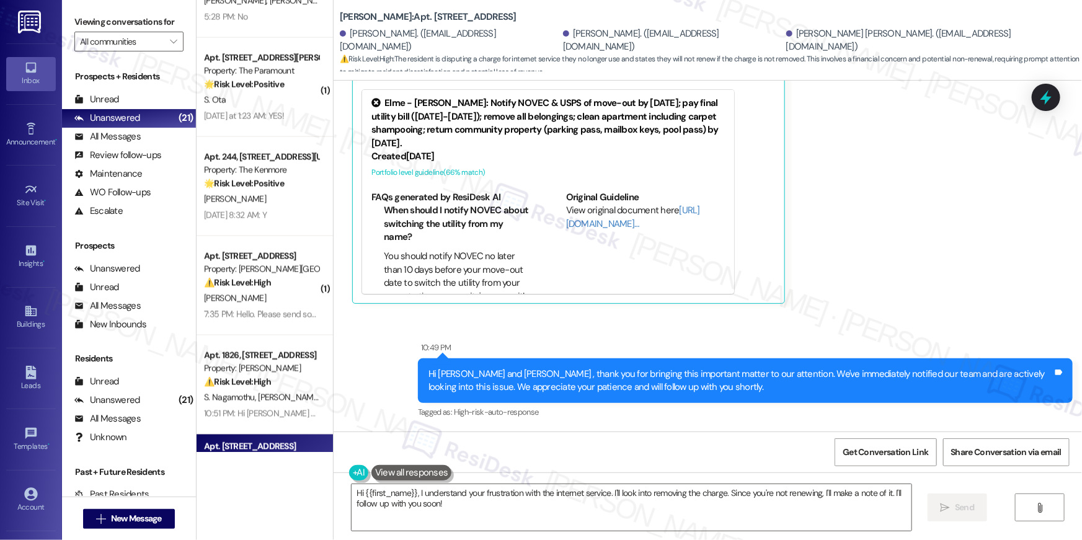
scroll to position [15106, 0]
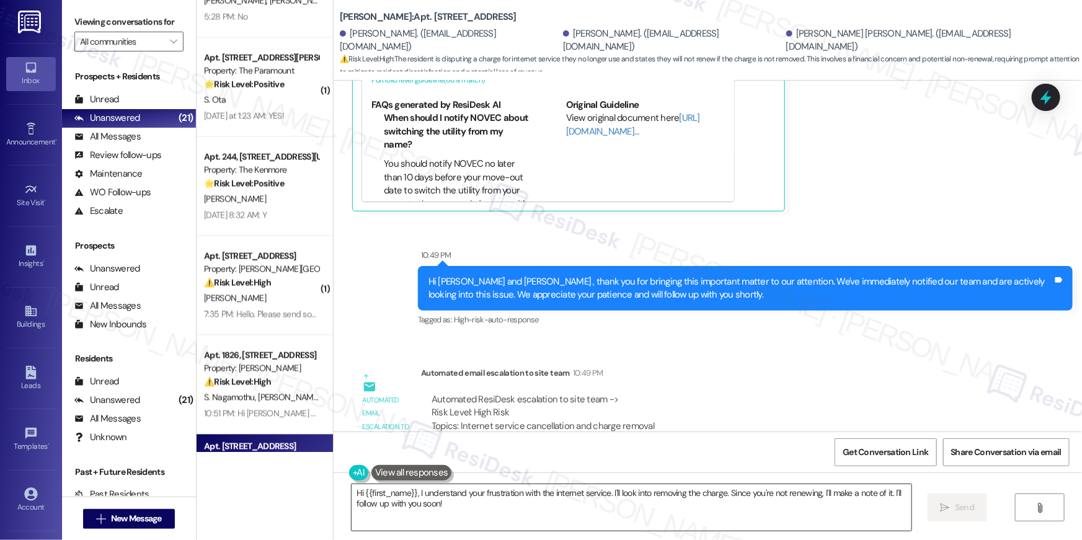
click at [664, 522] on textarea "Hi {{first_name}}, I understand your frustration with the internet service. I'l…" at bounding box center [632, 507] width 560 height 47
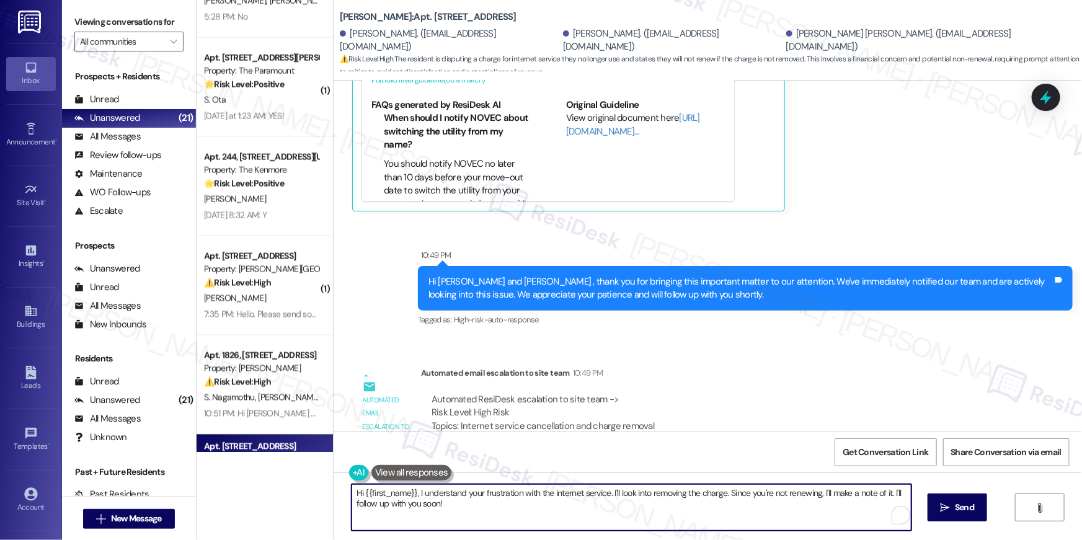
click at [664, 522] on textarea "Hi {{first_name}}, I understand your frustration with the internet service. I'l…" at bounding box center [632, 507] width 560 height 47
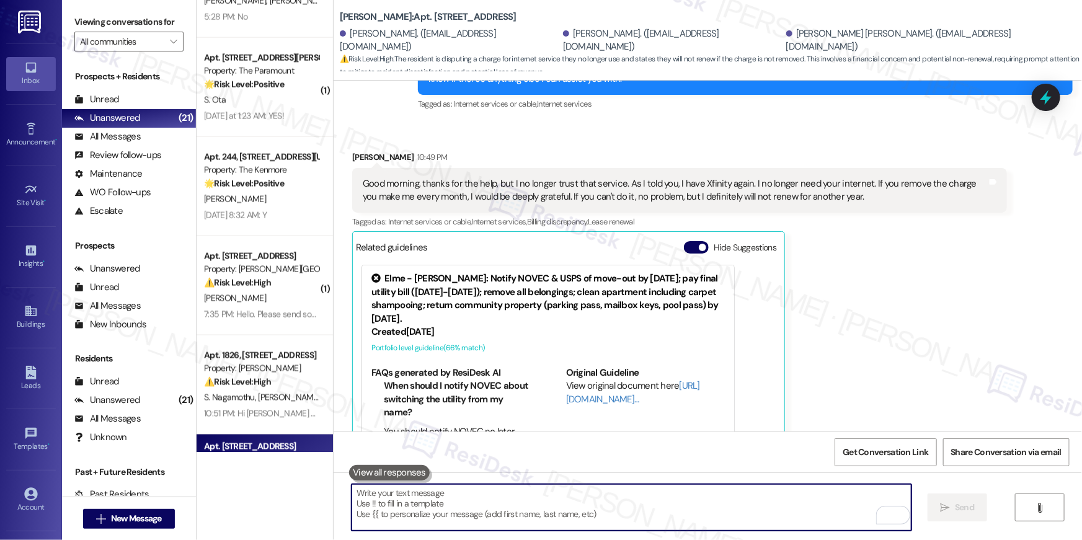
scroll to position [14821, 0]
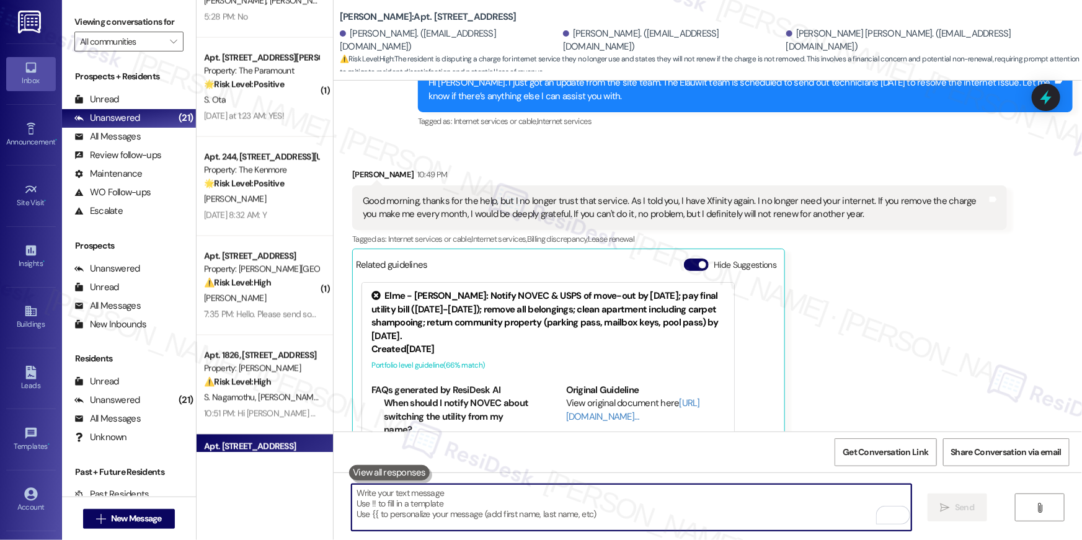
click at [624, 503] on textarea "To enrich screen reader interactions, please activate Accessibility in Grammarl…" at bounding box center [632, 507] width 560 height 47
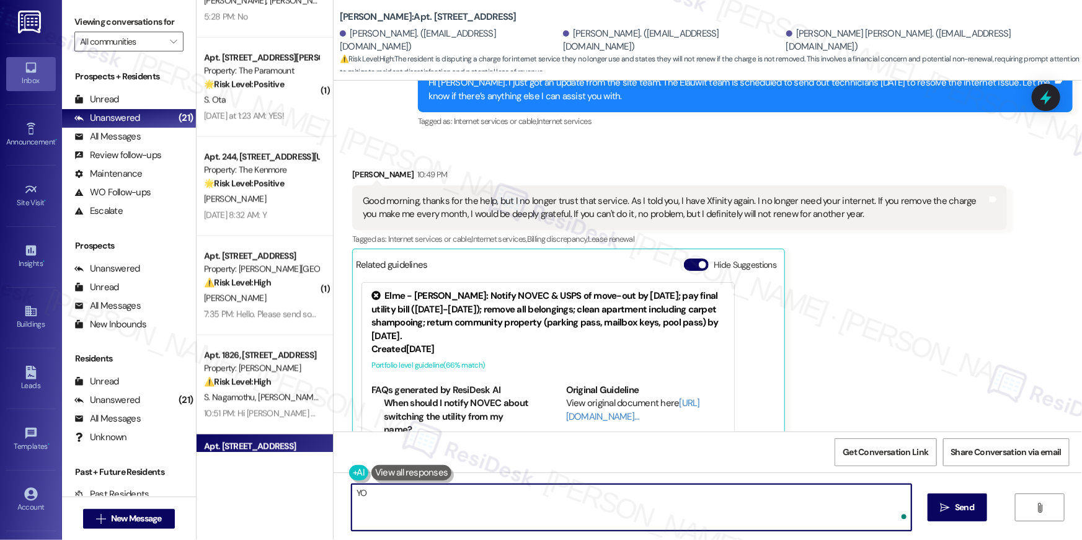
type textarea "Y"
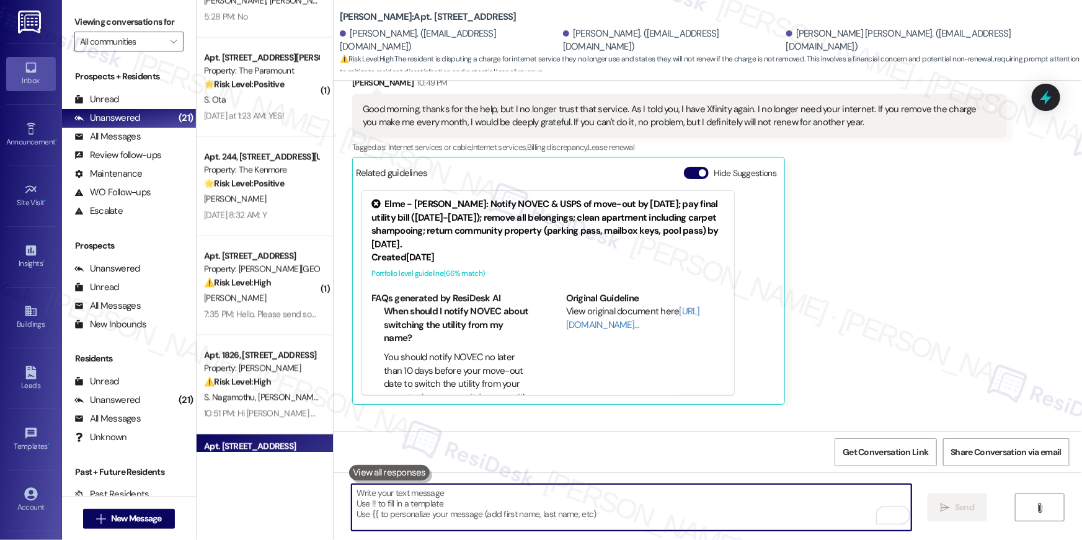
scroll to position [15106, 0]
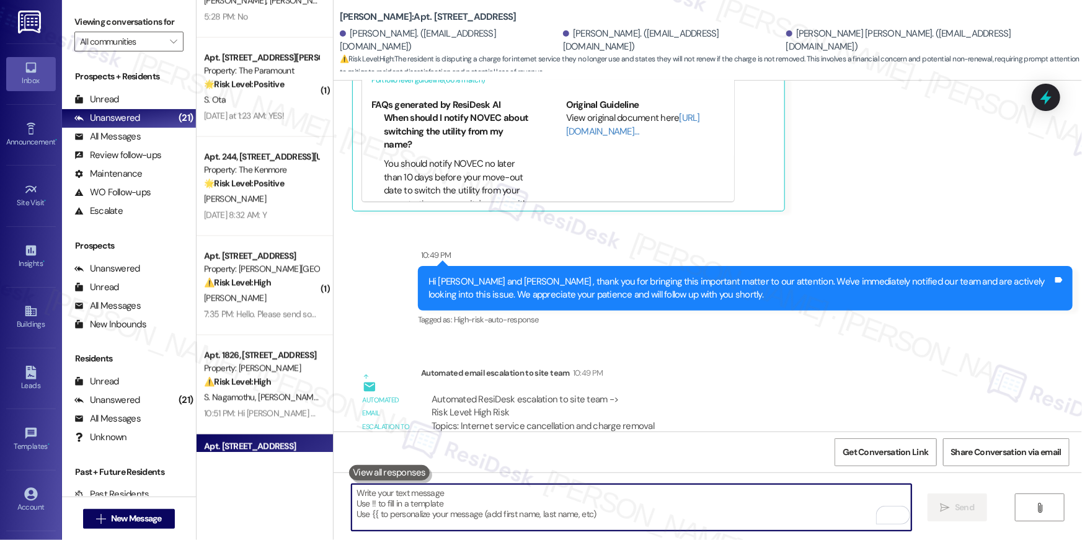
click at [638, 502] on textarea "To enrich screen reader interactions, please activate Accessibility in Grammarl…" at bounding box center [632, 507] width 560 height 47
click at [638, 503] on textarea "To enrich screen reader interactions, please activate Accessibility in Grammarl…" at bounding box center [632, 507] width 560 height 47
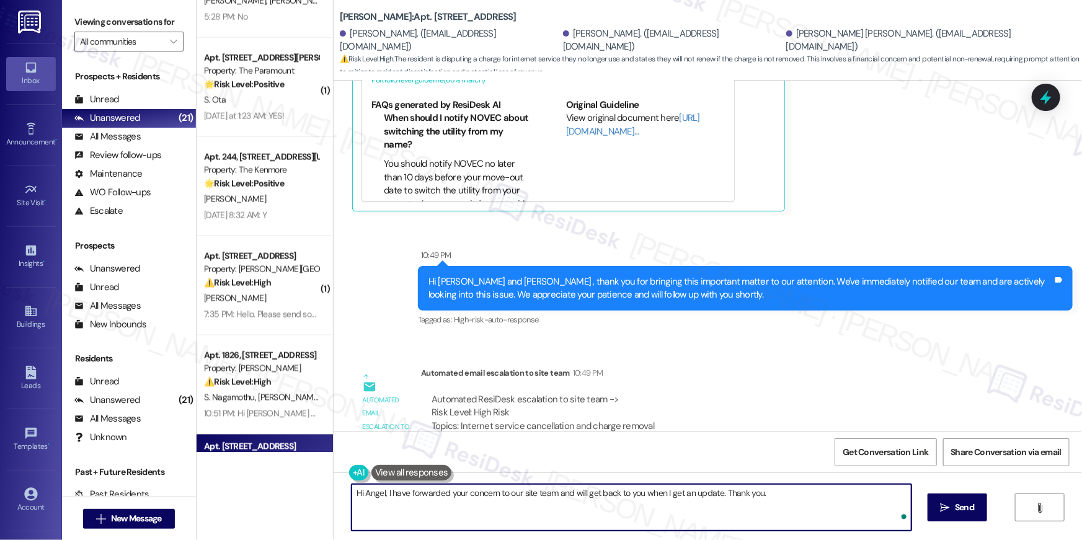
type textarea "Hi Angel, I have forwarded your concern to our site team and will get back to y…"
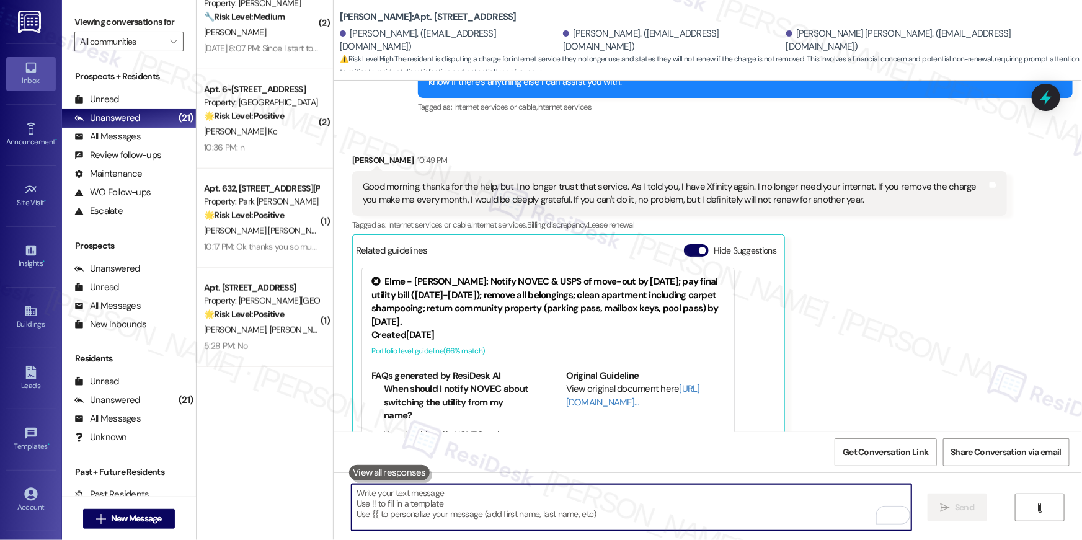
scroll to position [310, 0]
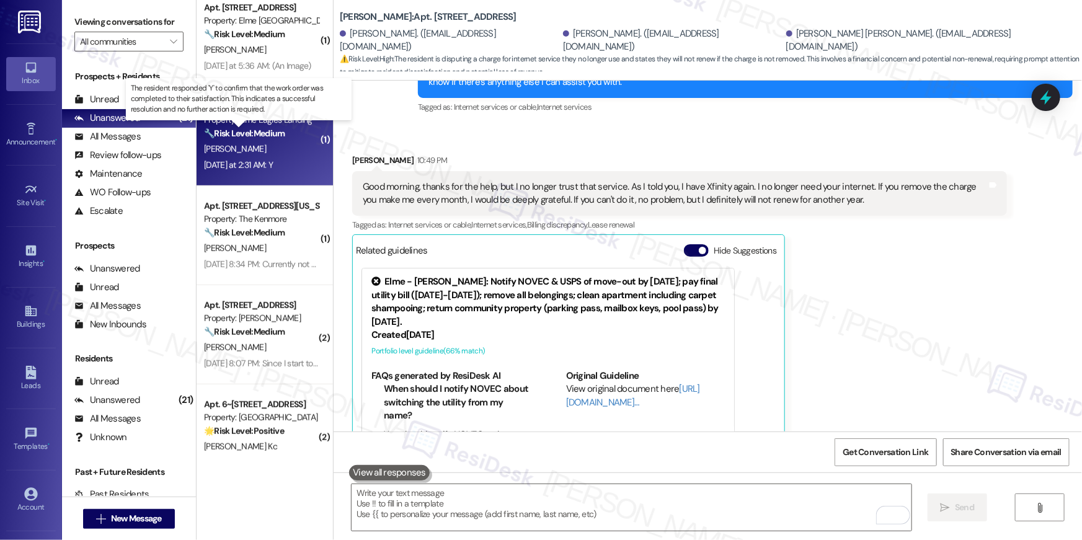
click at [265, 130] on strong "🔧 Risk Level: Medium" at bounding box center [244, 133] width 81 height 11
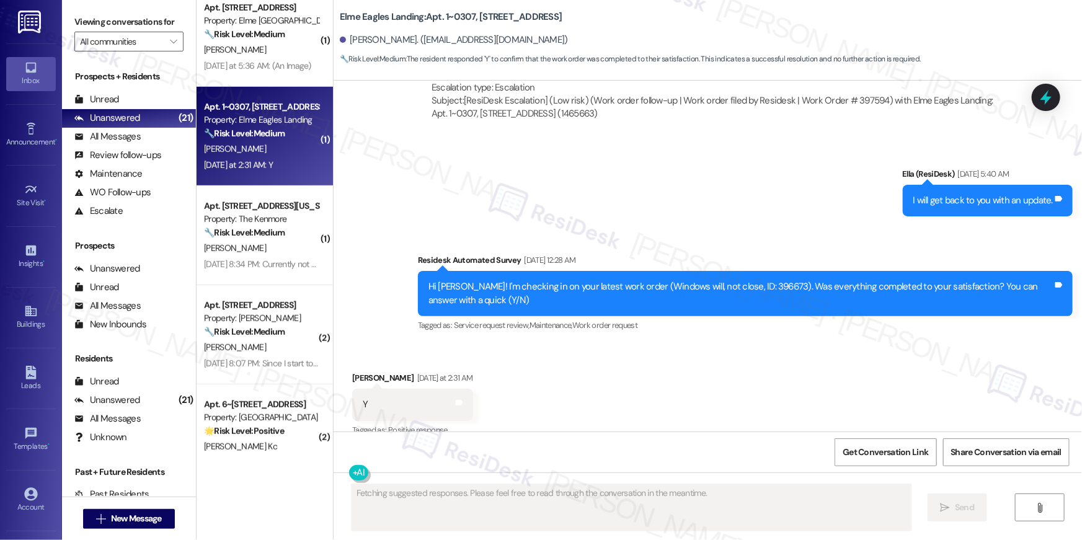
scroll to position [893, 0]
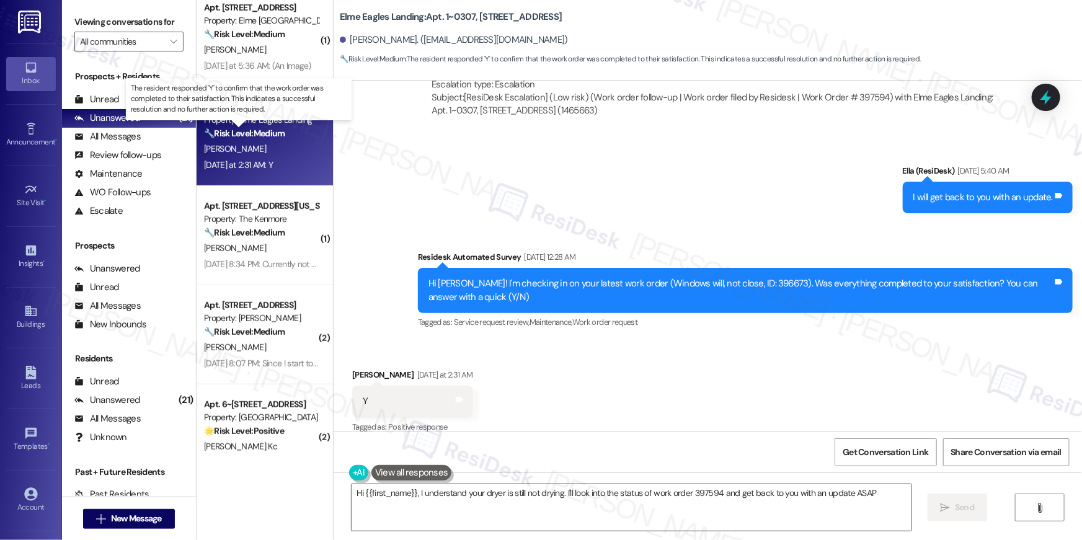
type textarea "Hi {{first_name}}, I understand your dryer is still not drying. I'll look into …"
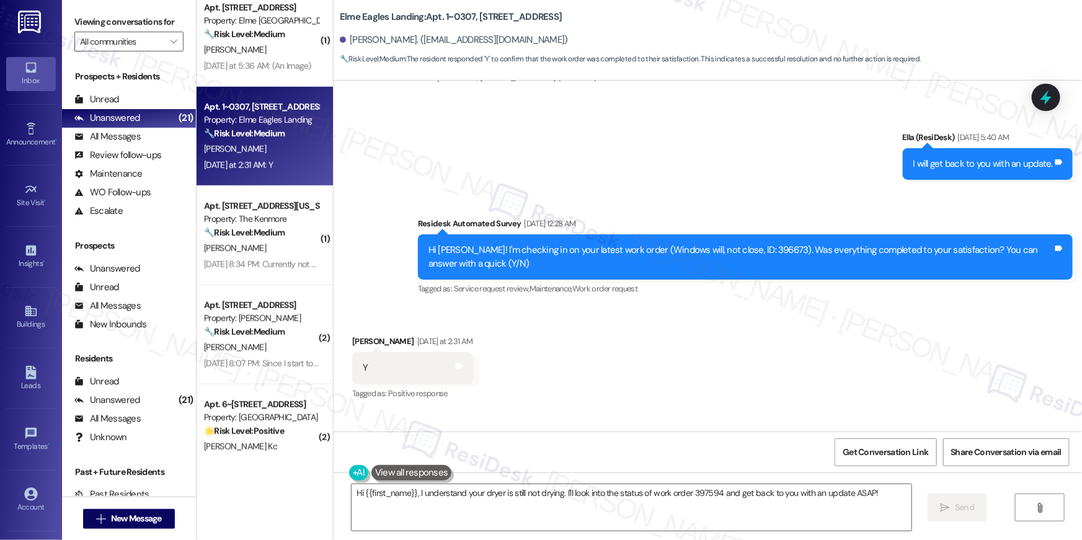
scroll to position [1007, 0]
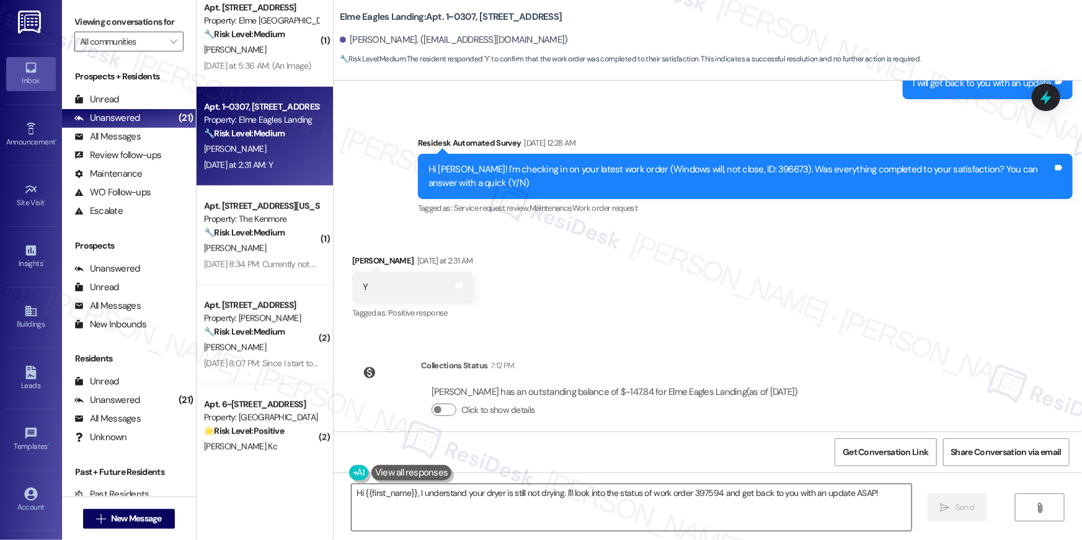
click at [538, 522] on textarea "Hi {{first_name}}, I understand your dryer is still not drying. I'll look into …" at bounding box center [632, 507] width 560 height 47
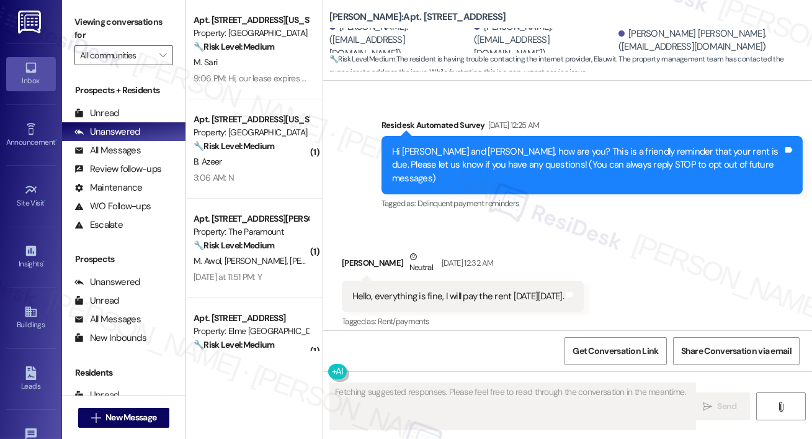
scroll to position [15572, 0]
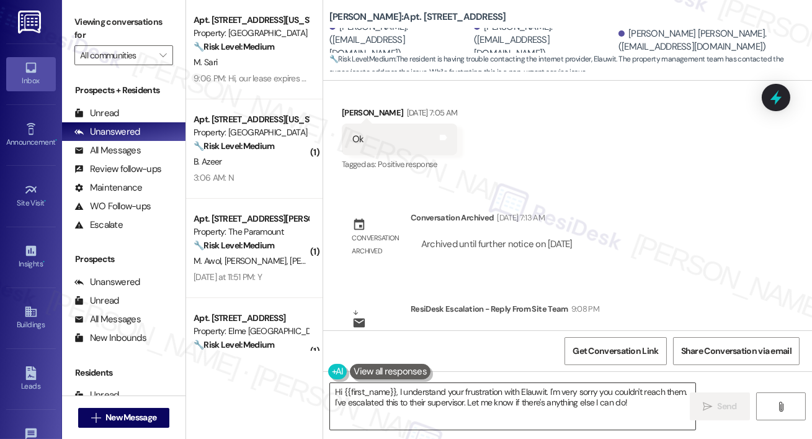
click at [418, 392] on textarea "Hi {{first_name}}, I understand your frustration with Elauwit. I'm very sorry y…" at bounding box center [512, 406] width 365 height 47
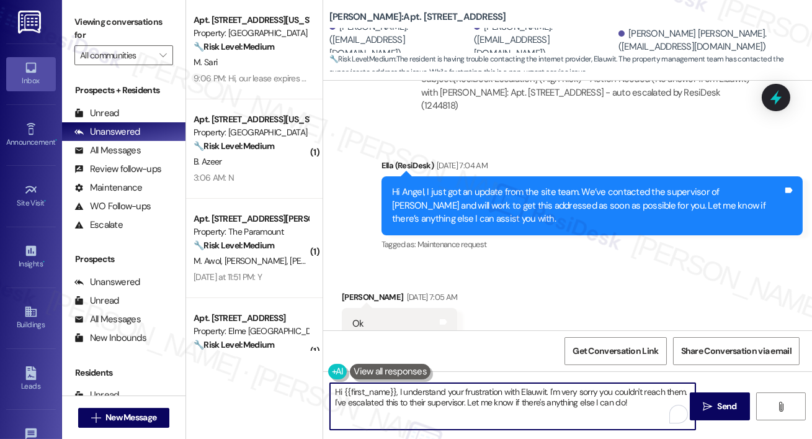
scroll to position [15386, 0]
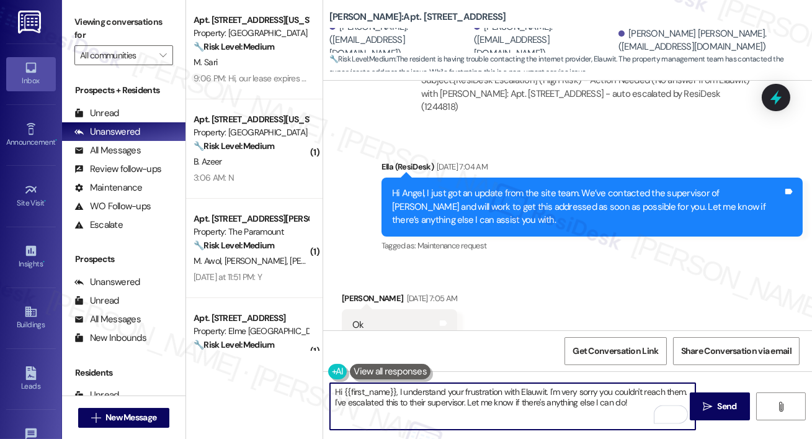
click at [370, 406] on textarea "Hi {{first_name}}, I understand your frustration with Elauwit. I'm very sorry y…" at bounding box center [512, 406] width 365 height 47
click at [372, 395] on textarea "Hi {{first_name}}, I understand your frustration with Elauwit. I'm very sorry y…" at bounding box center [512, 406] width 365 height 47
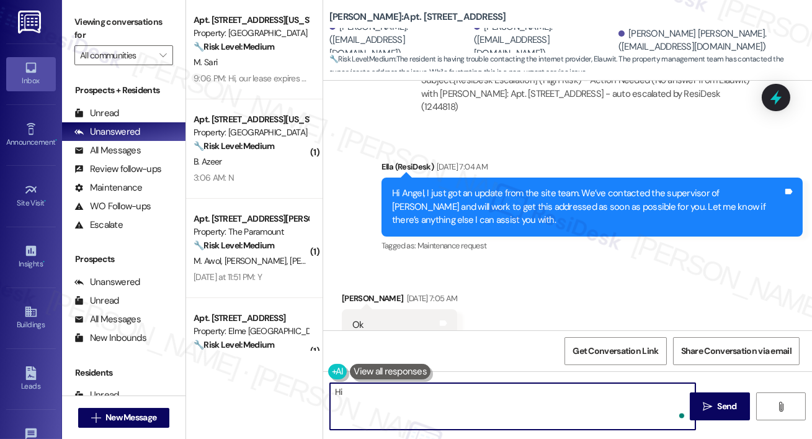
type textarea "H"
paste textarea "I just got an update from the site team. The Elauwit team is scheduled to send …"
type textarea "Hi Angel. I just got an update from the site team. The Elauwit team is schedule…"
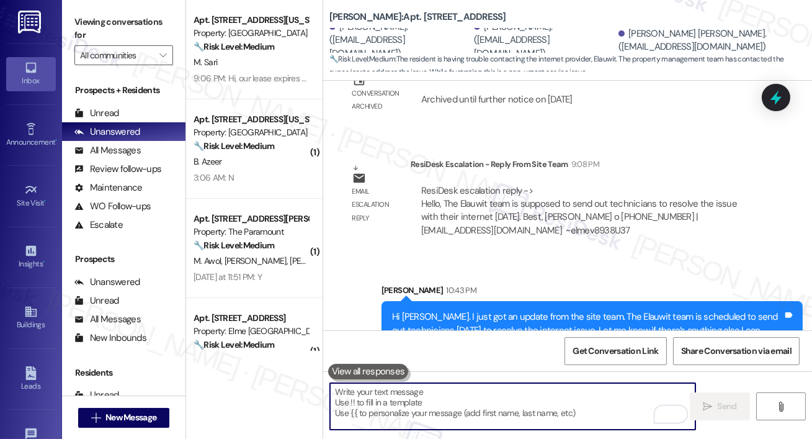
scroll to position [15797, 0]
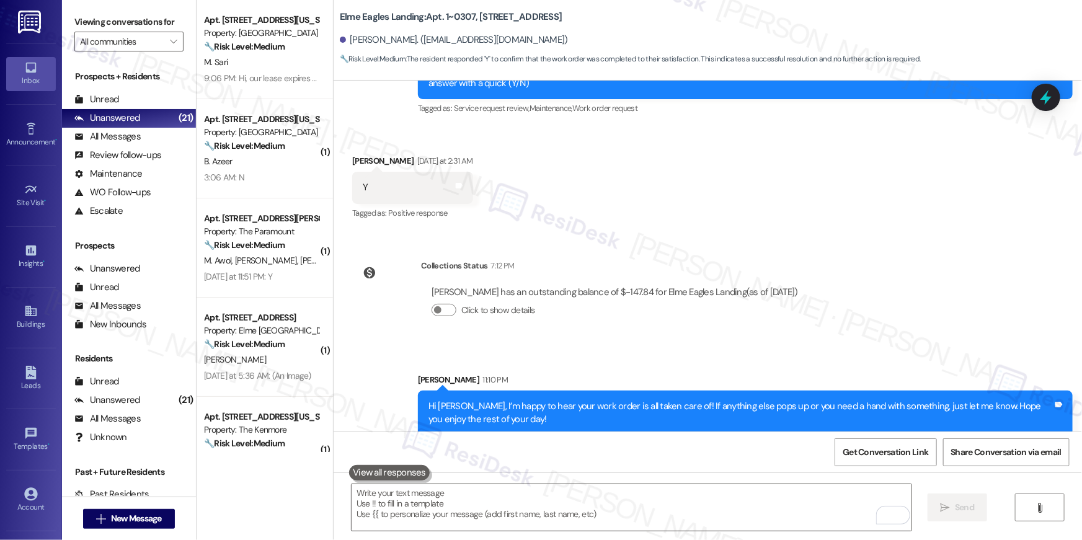
scroll to position [2, 0]
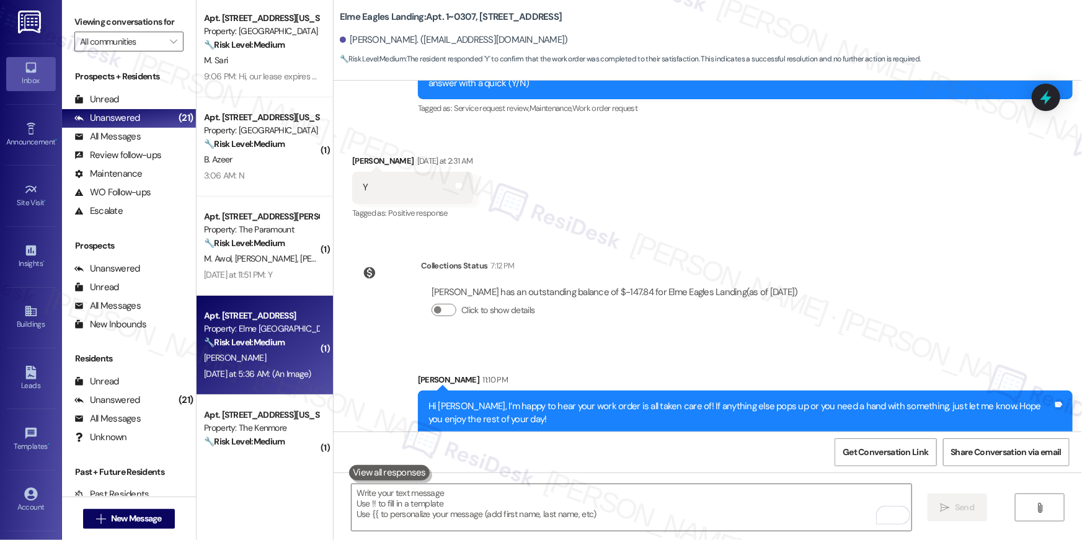
click at [274, 337] on strong "🔧 Risk Level: Medium" at bounding box center [244, 342] width 81 height 11
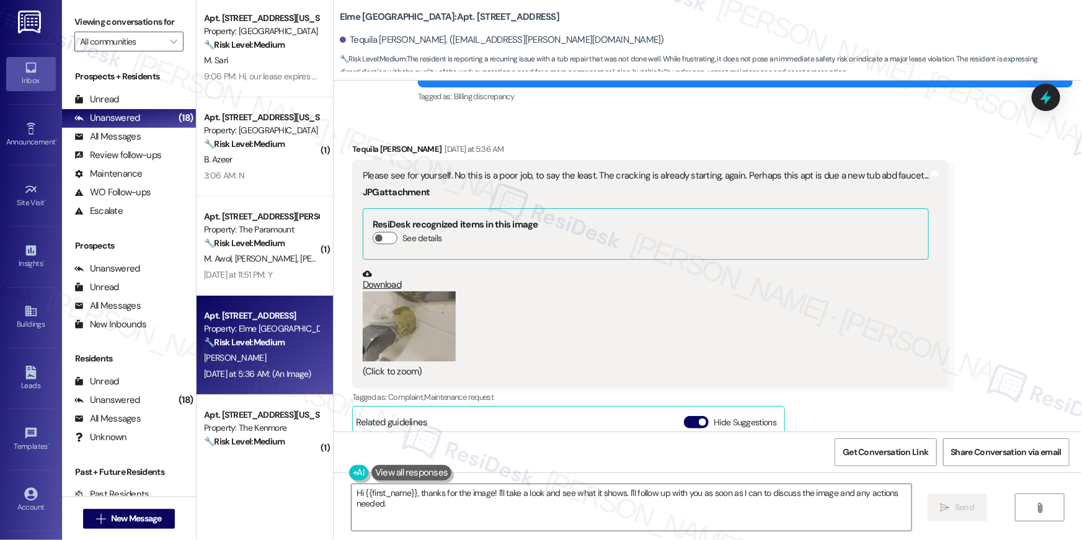
scroll to position [23412, 0]
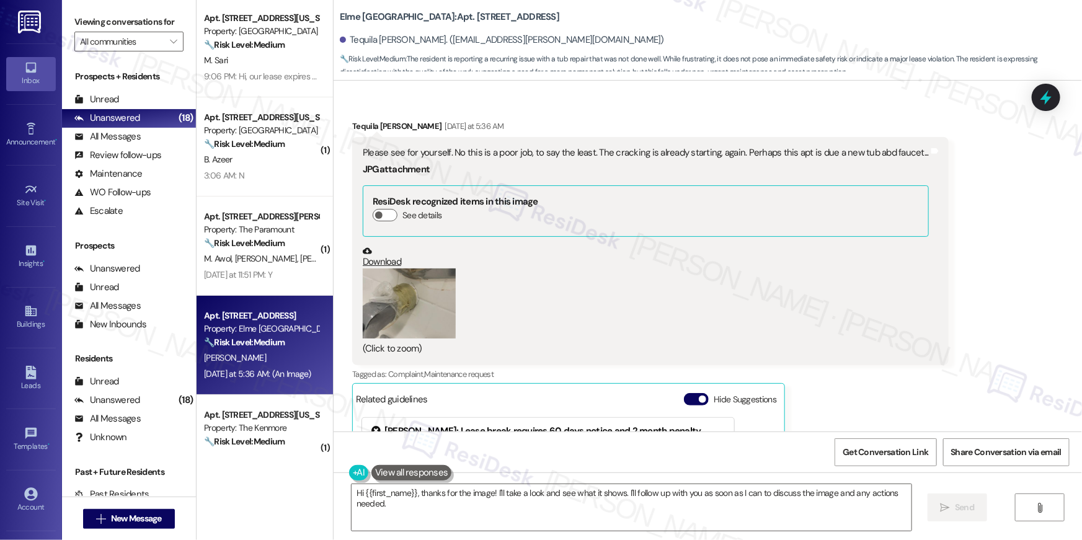
click at [390, 277] on button "Zoom image" at bounding box center [409, 304] width 93 height 70
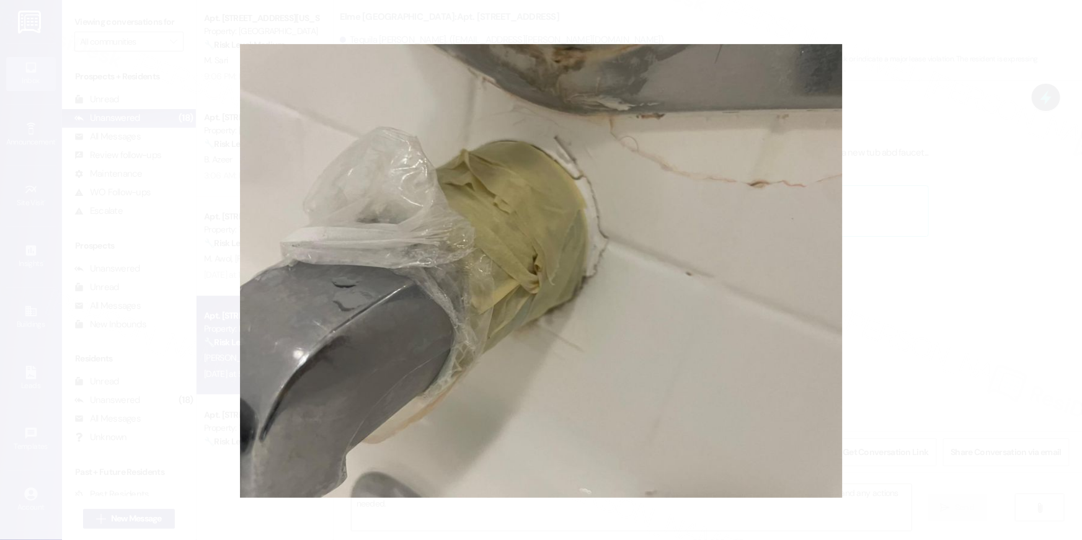
click at [901, 270] on button "Unzoom image" at bounding box center [541, 270] width 1082 height 540
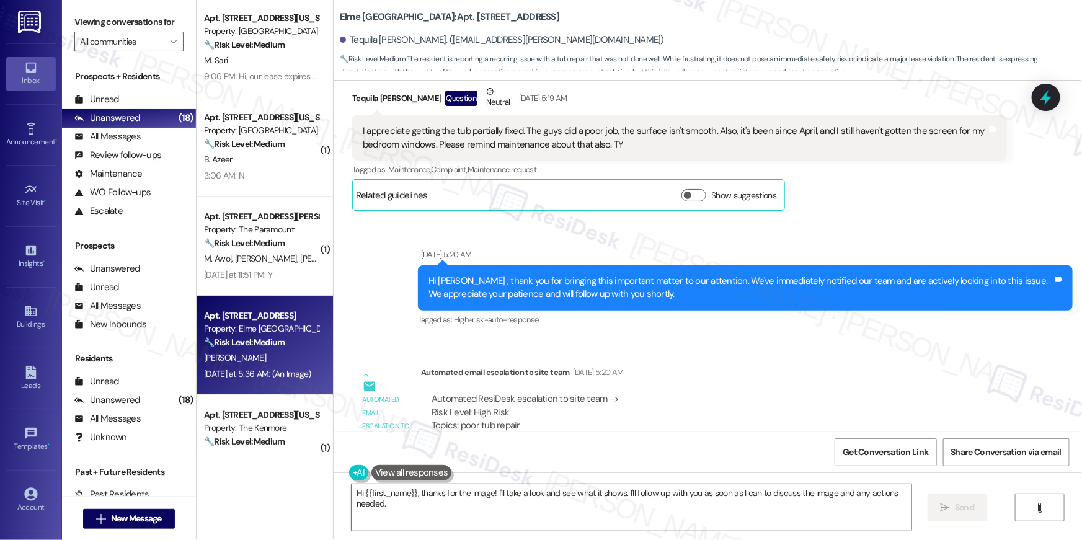
scroll to position [21967, 0]
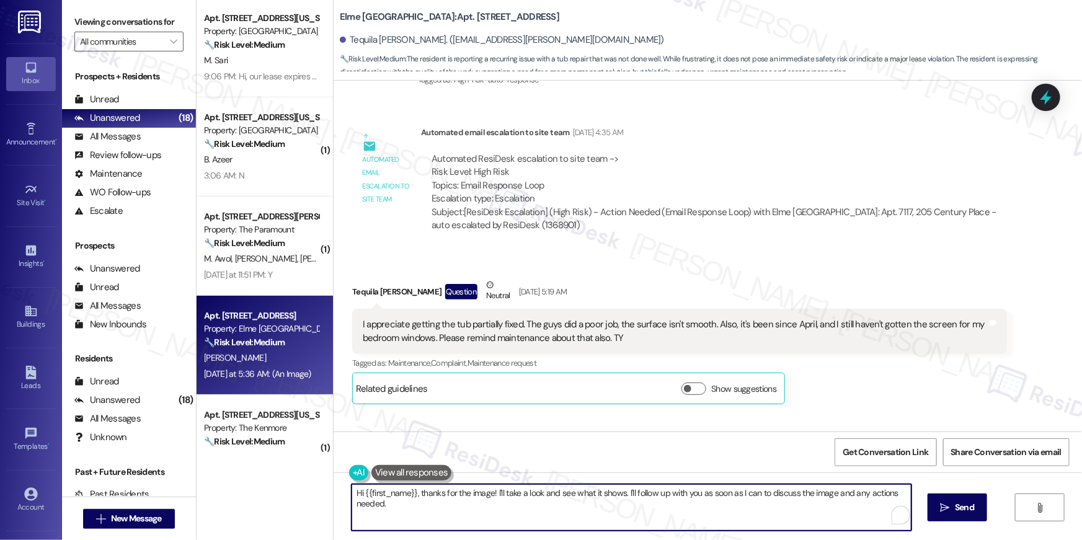
click at [440, 522] on textarea "Hi {{first_name}}, thanks for the image! I'll take a look and see what it shows…" at bounding box center [632, 507] width 560 height 47
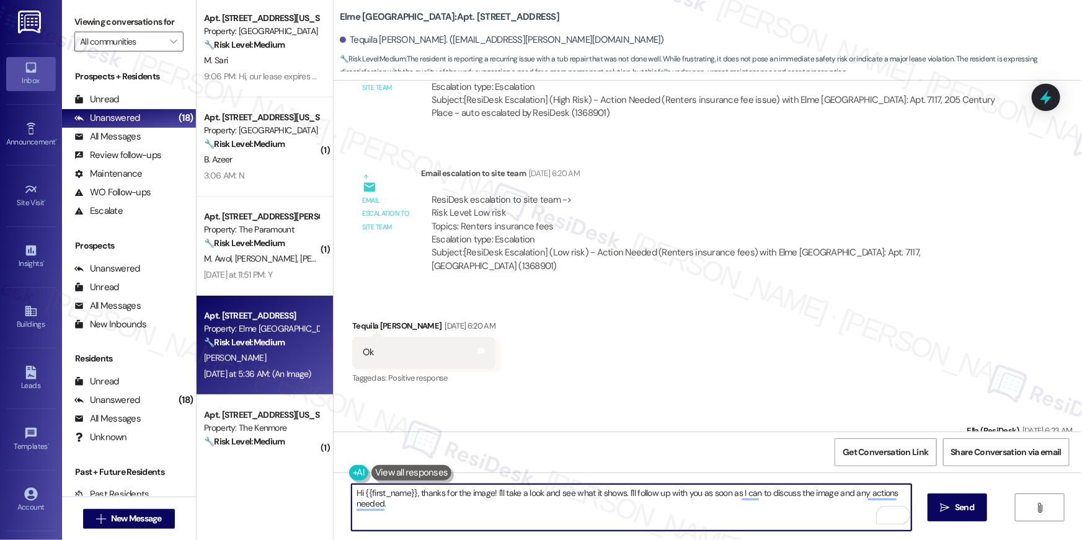
scroll to position [19832, 0]
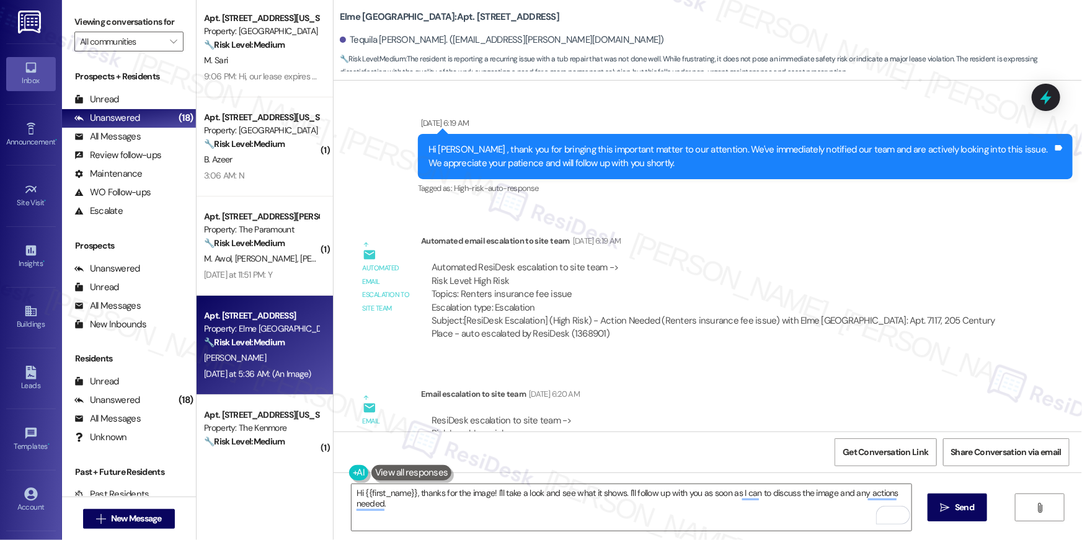
click at [661, 261] on div "Automated ResiDesk escalation to site team -> Risk Level: High Risk Topics: Ren…" at bounding box center [714, 287] width 565 height 53
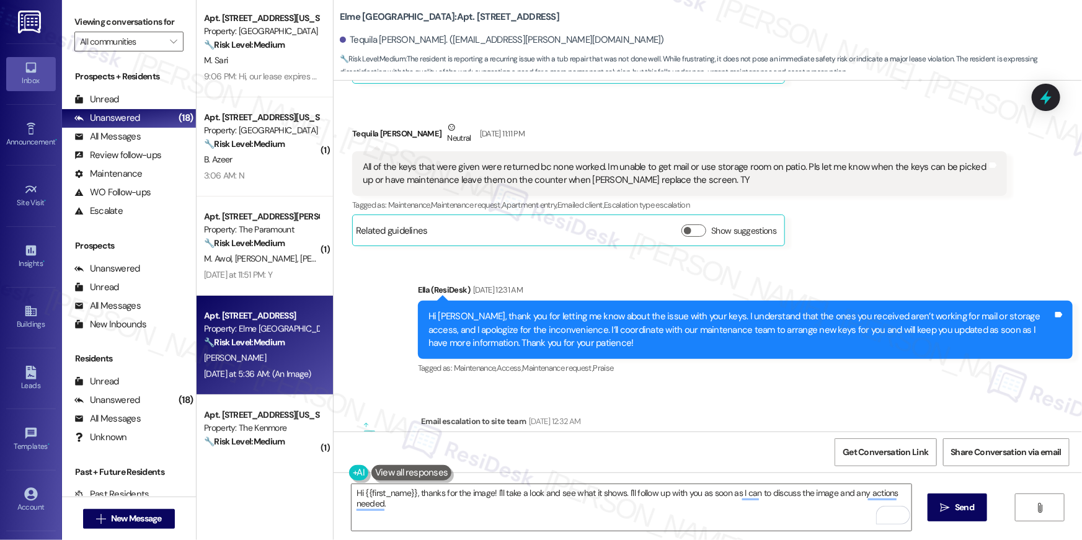
scroll to position [2378, 0]
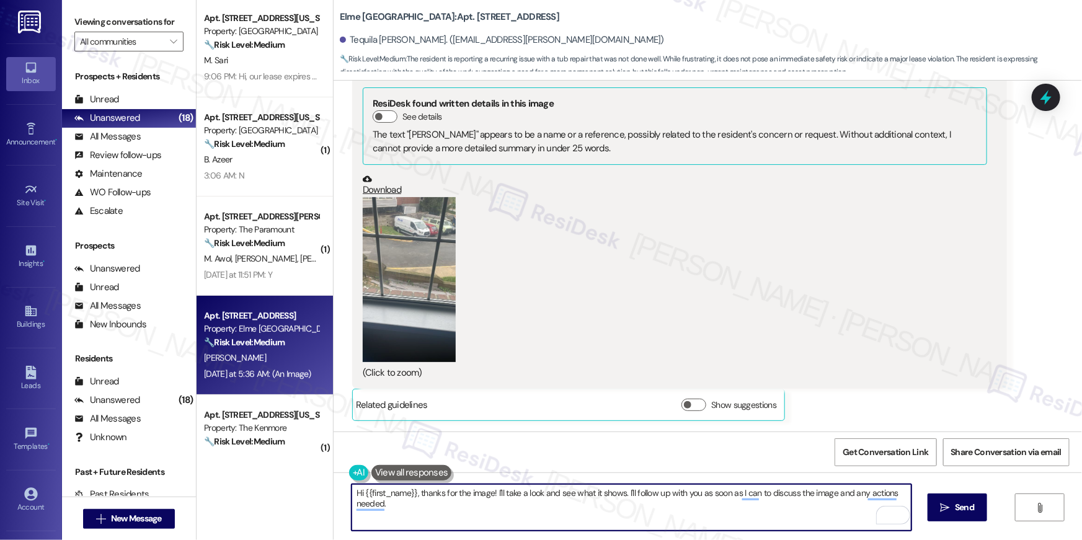
click at [435, 507] on textarea "Hi {{first_name}}, thanks for the image! I'll take a look and see what it shows…" at bounding box center [632, 507] width 560 height 47
drag, startPoint x: 488, startPoint y: 509, endPoint x: 490, endPoint y: 494, distance: 15.7
click at [490, 494] on textarea "Hi {{first_name}}, thanks for the image! I'll take a look and see what it shows…" at bounding box center [632, 507] width 560 height 47
click at [491, 511] on textarea "Hi {{first_name}}, thanks for the image! If you can provide me more information…" at bounding box center [632, 507] width 560 height 47
click at [592, 514] on textarea "Hi {{first_name}}, thanks for the image! If you can provide me more information…" at bounding box center [632, 507] width 560 height 47
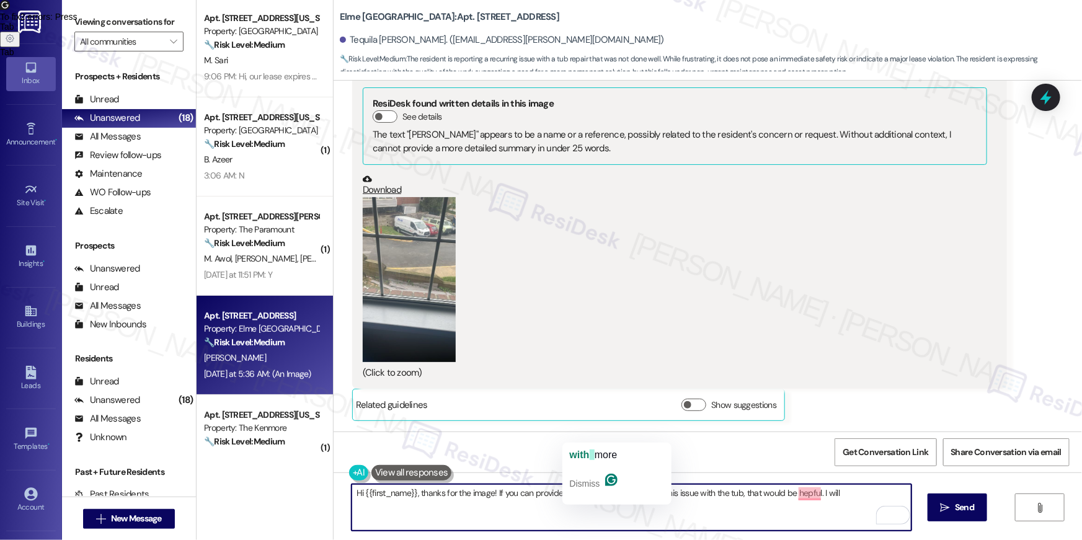
click at [583, 495] on textarea "Hi {{first_name}}, thanks for the image! If you can provide me more information…" at bounding box center [632, 507] width 560 height 47
click at [581, 493] on textarea "Hi {{first_name}}, thanks for the image! If you can provide me more information…" at bounding box center [632, 507] width 560 height 47
drag, startPoint x: 571, startPoint y: 496, endPoint x: 586, endPoint y: 496, distance: 14.9
click at [571, 496] on textarea "Hi {{first_name}}, thanks for the image! If you can provide me more information…" at bounding box center [632, 507] width 560 height 47
click at [854, 498] on textarea "Hi {{first_name}}, thanks for the image! If you can provide me with more inform…" at bounding box center [632, 507] width 560 height 47
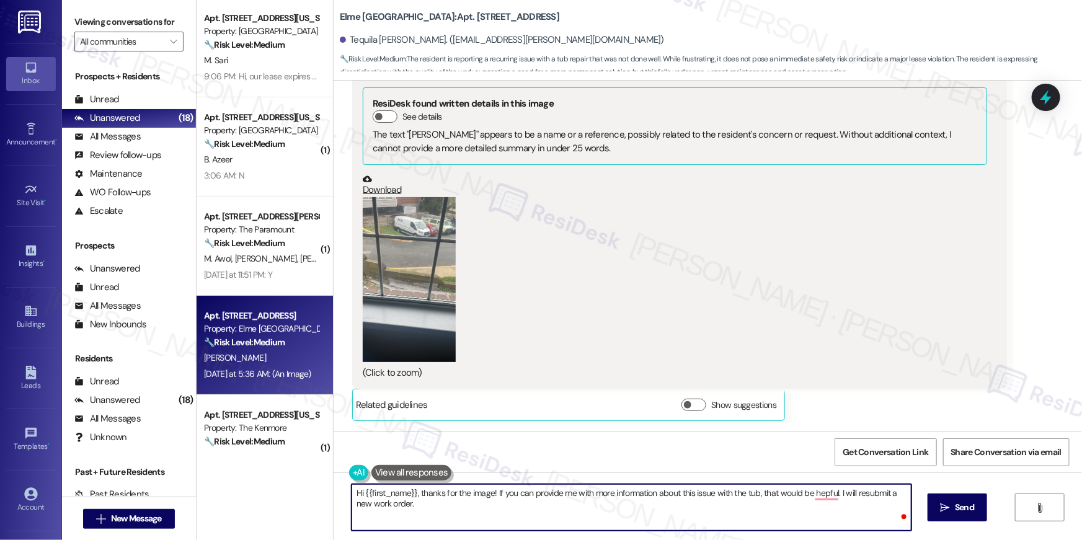
type textarea "Hi {{first_name}}, thanks for the image! If you can provide me with more inform…"
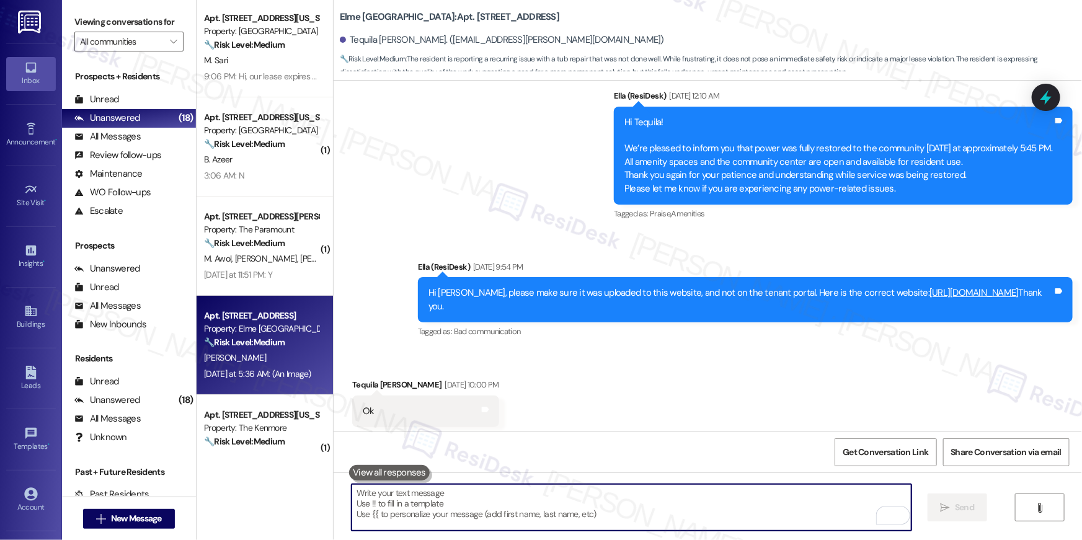
scroll to position [23578, 0]
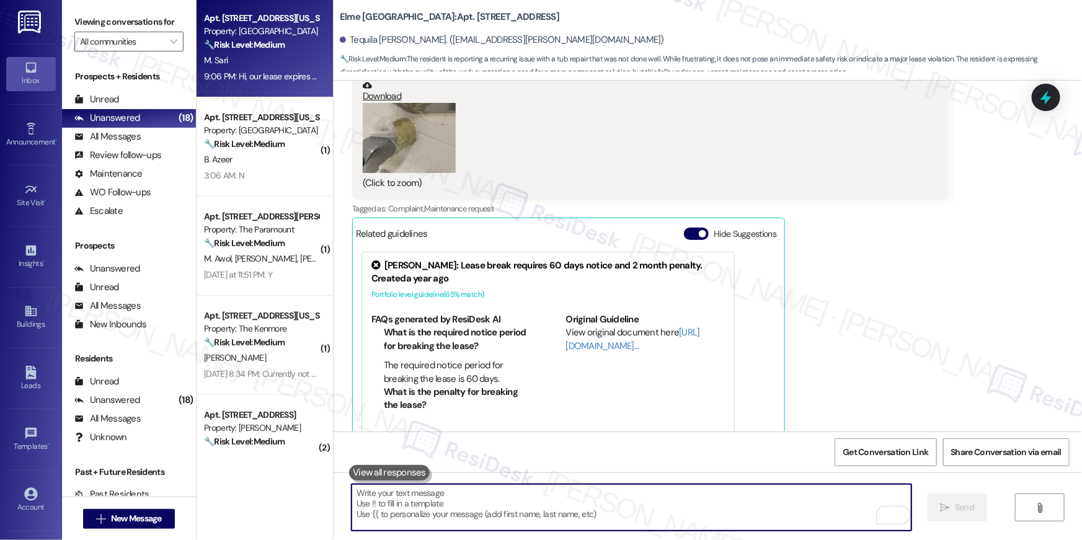
click at [261, 59] on div "M. Sari" at bounding box center [261, 61] width 117 height 16
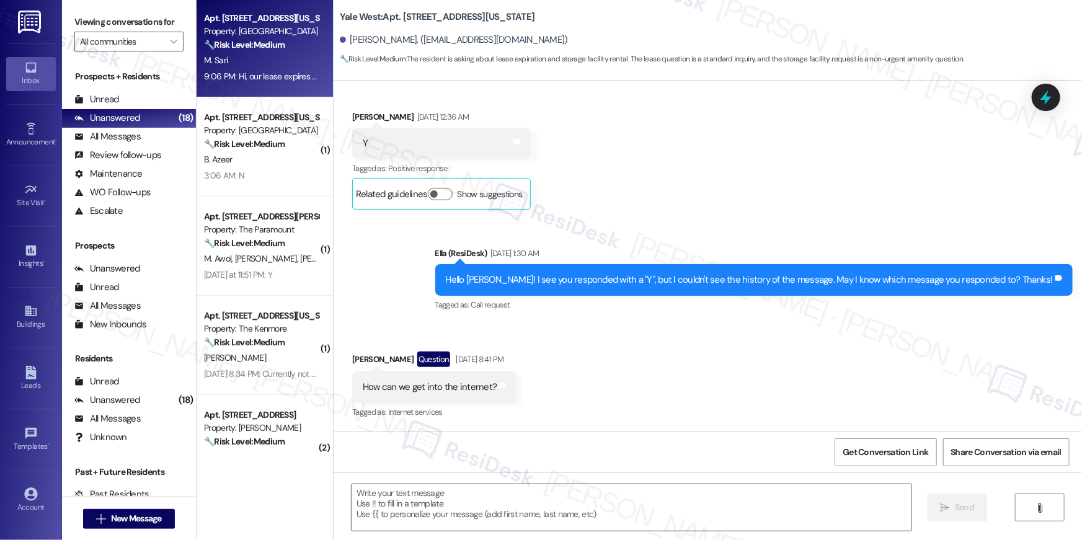
type textarea "Fetching suggested responses. Please feel free to read through the conversation…"
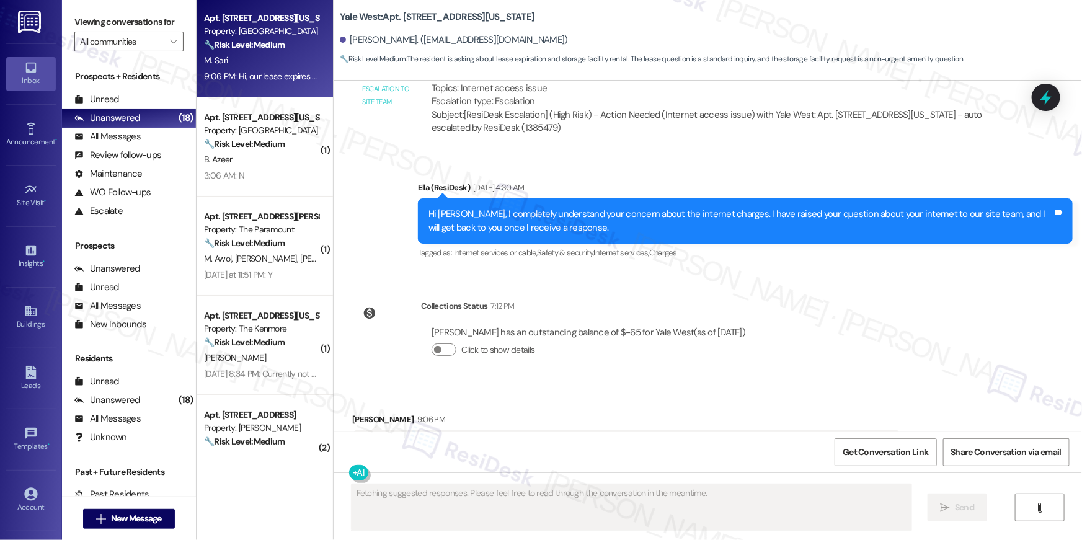
scroll to position [1445, 0]
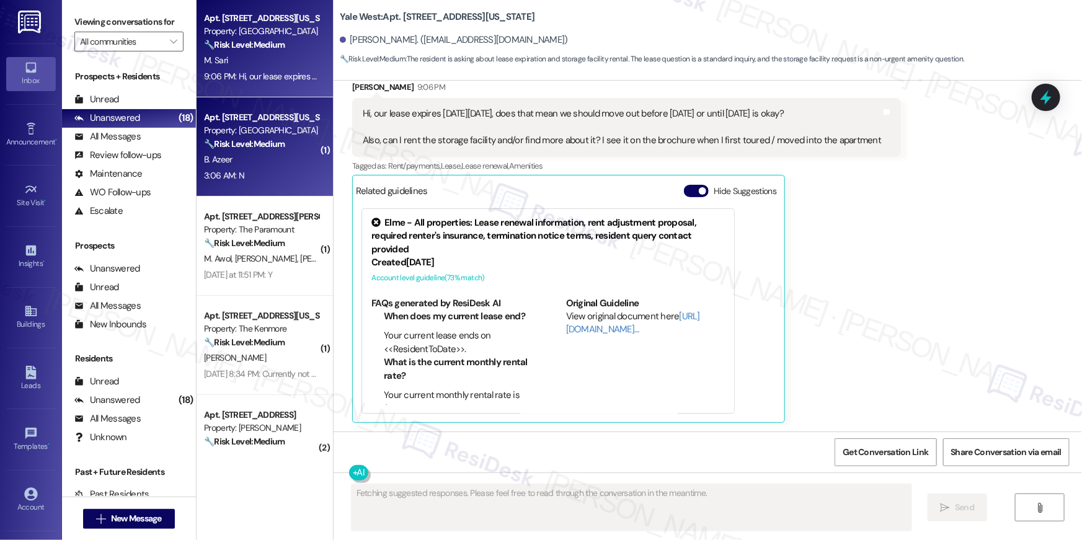
click at [239, 148] on strong "🔧 Risk Level: Medium" at bounding box center [244, 143] width 81 height 11
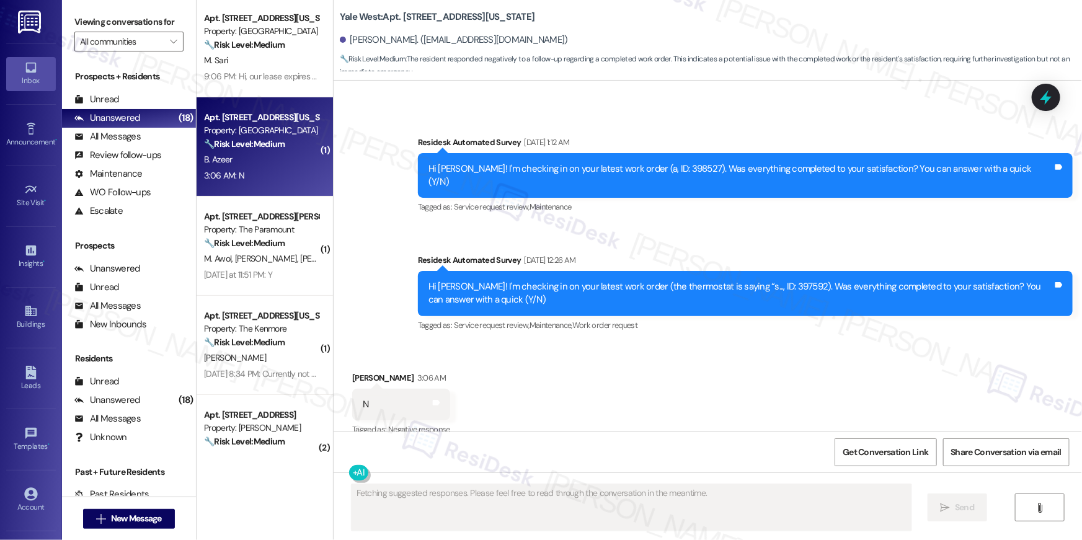
scroll to position [2373, 0]
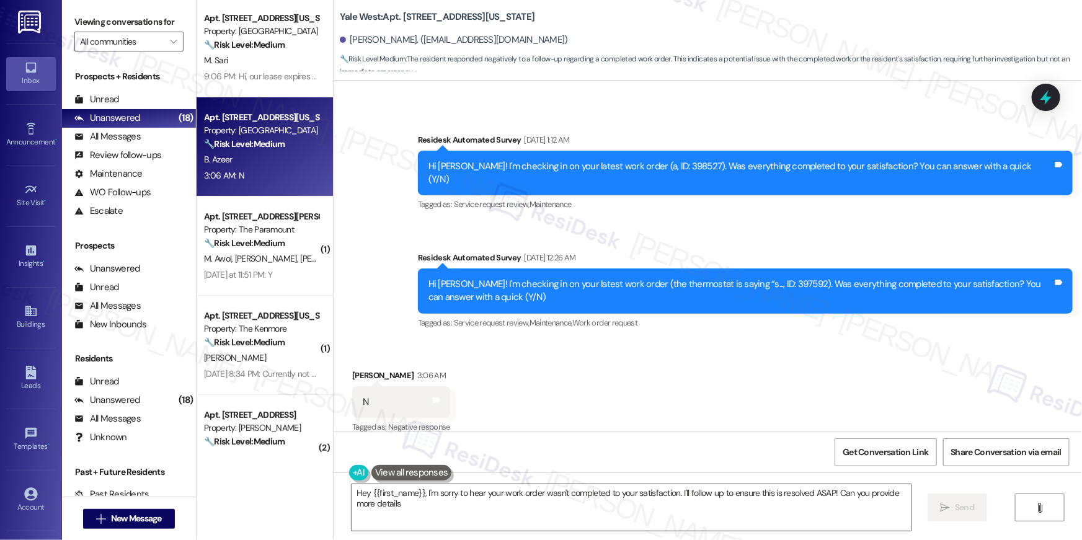
type textarea "Hey {{first_name}}, I'm sorry to hear your work order wasn't completed to your …"
click at [29, 139] on div "Announcement •" at bounding box center [31, 142] width 62 height 12
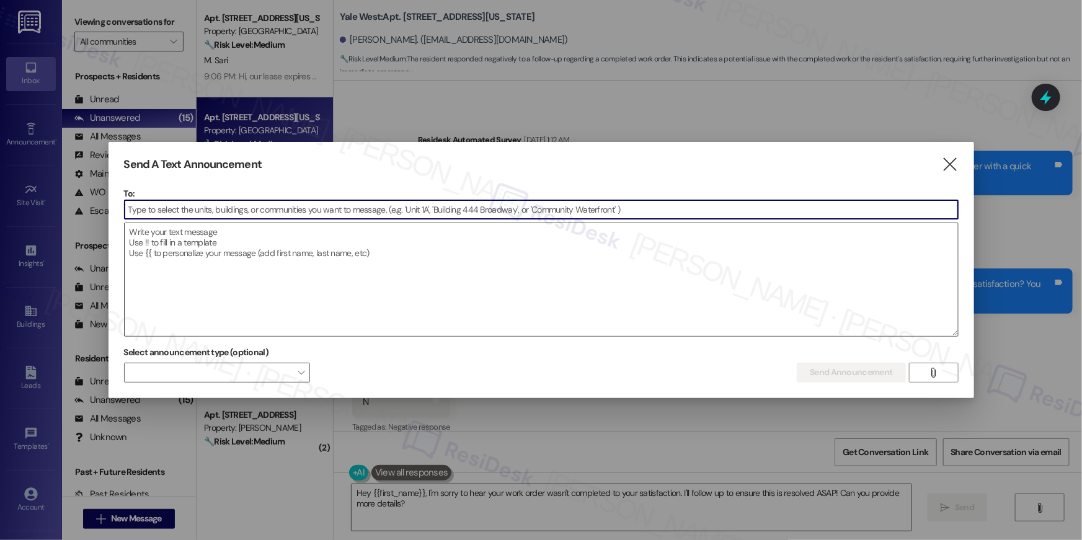
click at [729, 306] on textarea at bounding box center [542, 279] width 834 height 113
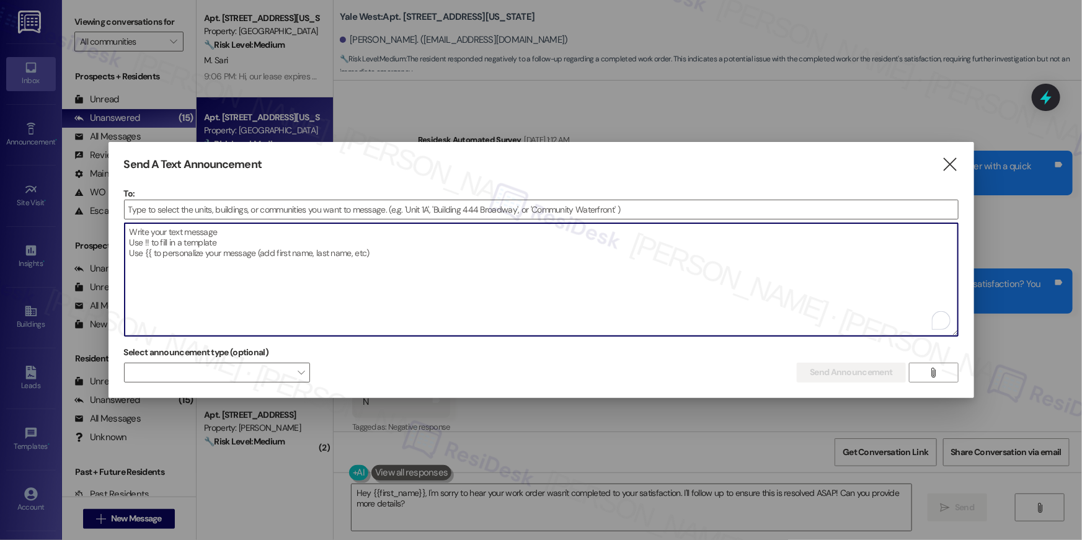
paste textarea "Hi {{first_name}}! Just a quick head-up—the Elme Alexandria office will be clos…"
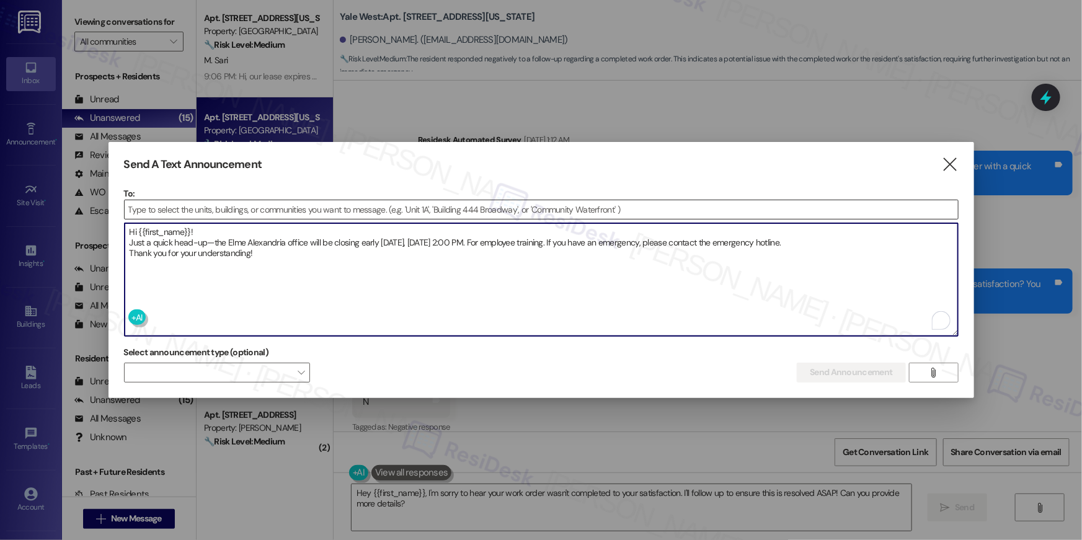
type textarea "Hi {{first_name}}! Just a quick head-up—the Elme Alexandria office will be clos…"
click at [335, 202] on input at bounding box center [542, 209] width 834 height 19
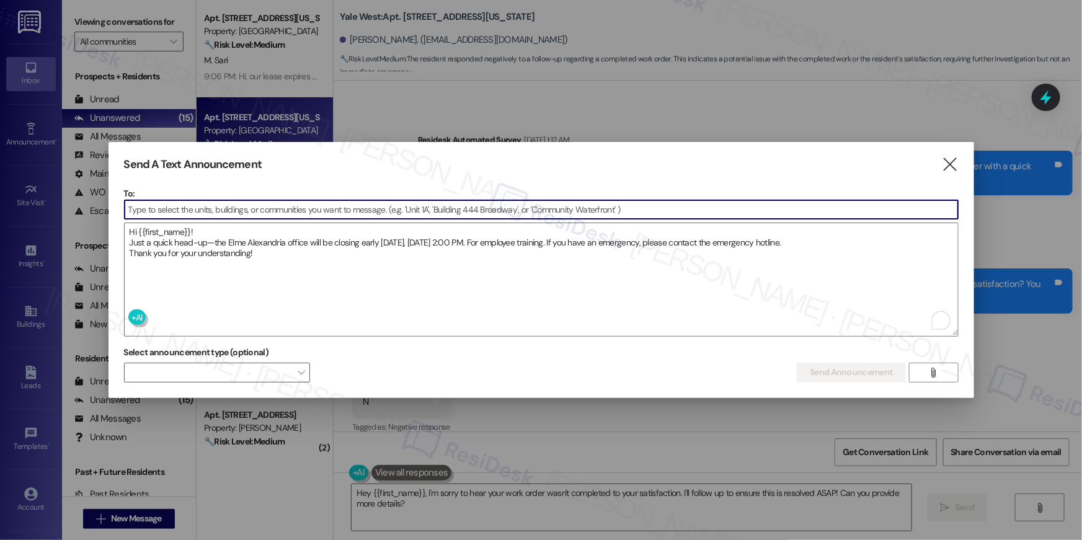
click at [335, 203] on input at bounding box center [542, 209] width 834 height 19
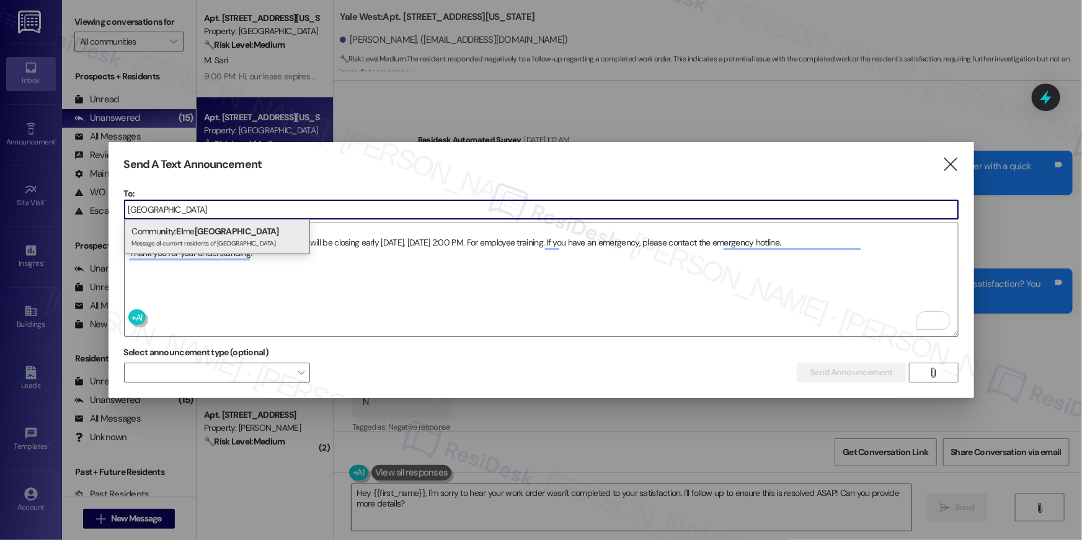
type input "[GEOGRAPHIC_DATA]"
click at [194, 232] on div "Commu ni ty: El me Alexandria Message all current residents of [GEOGRAPHIC_DATA]" at bounding box center [217, 236] width 186 height 35
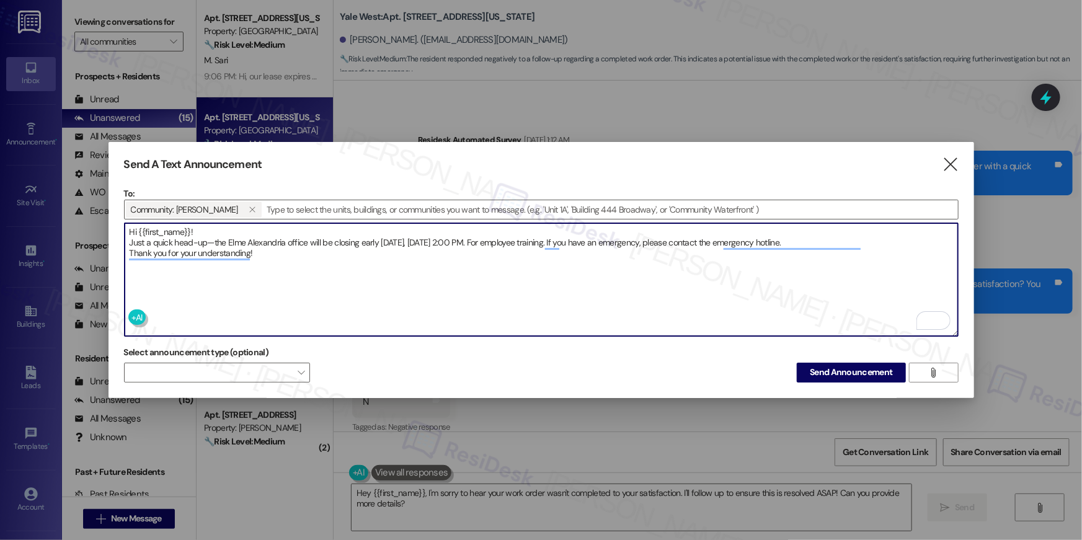
click at [267, 274] on textarea "Hi {{first_name}}! Just a quick head-up—the Elme Alexandria office will be clos…" at bounding box center [542, 279] width 834 height 113
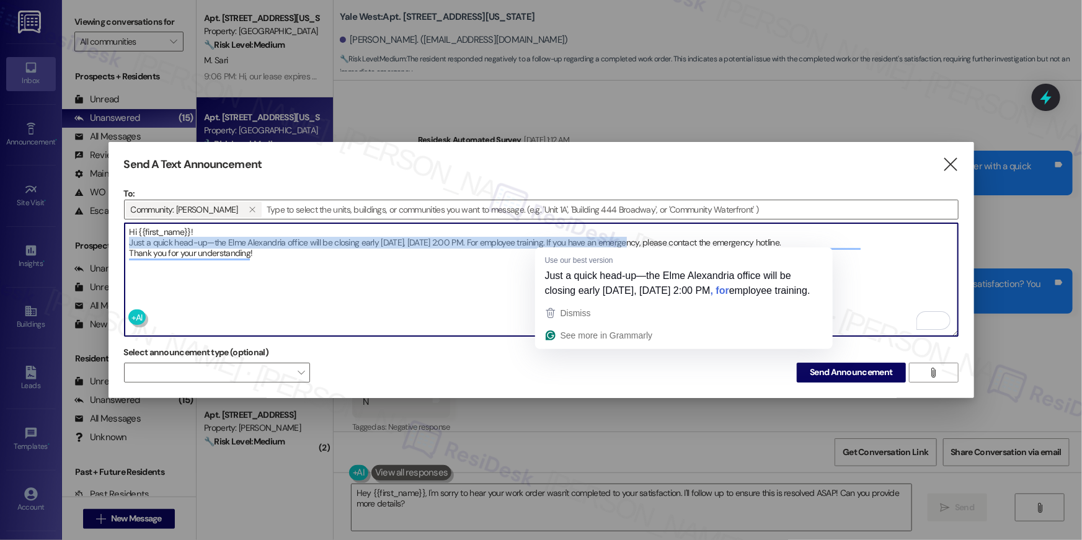
click at [550, 239] on textarea "Hi {{first_name}}! Just a quick head-up—the Elme Alexandria office will be clos…" at bounding box center [542, 279] width 834 height 113
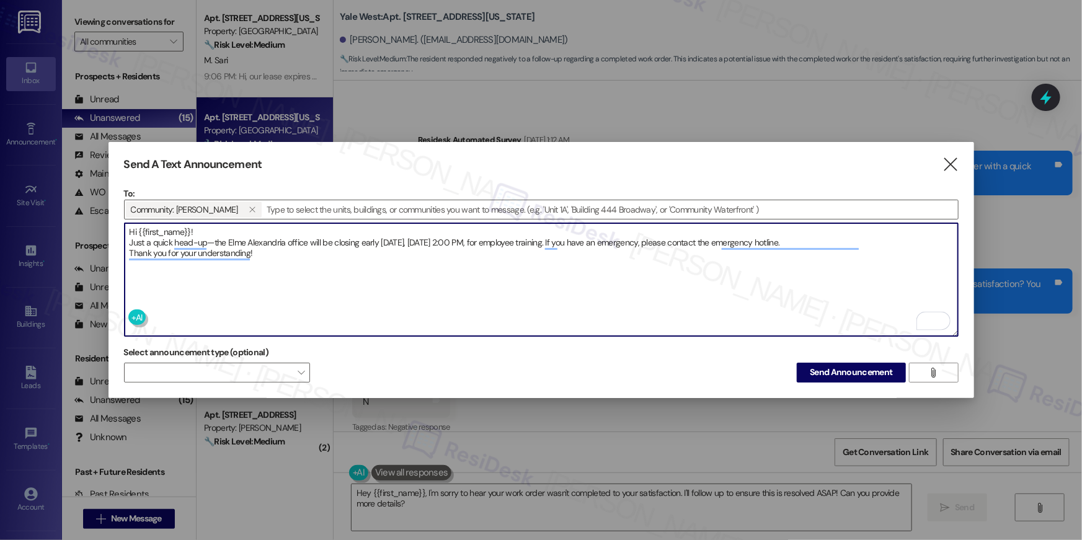
click at [628, 241] on textarea "Hi {{first_name}}! Just a quick head-up—the Elme Alexandria office will be clos…" at bounding box center [542, 279] width 834 height 113
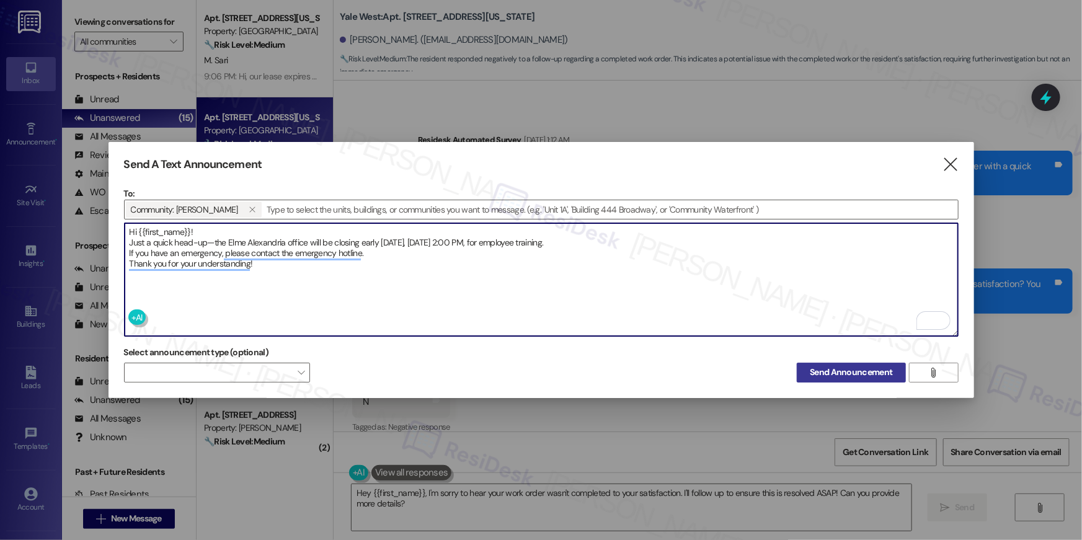
type textarea "Hi {{first_name}}! Just a quick head-up—the Elme Alexandria office will be clos…"
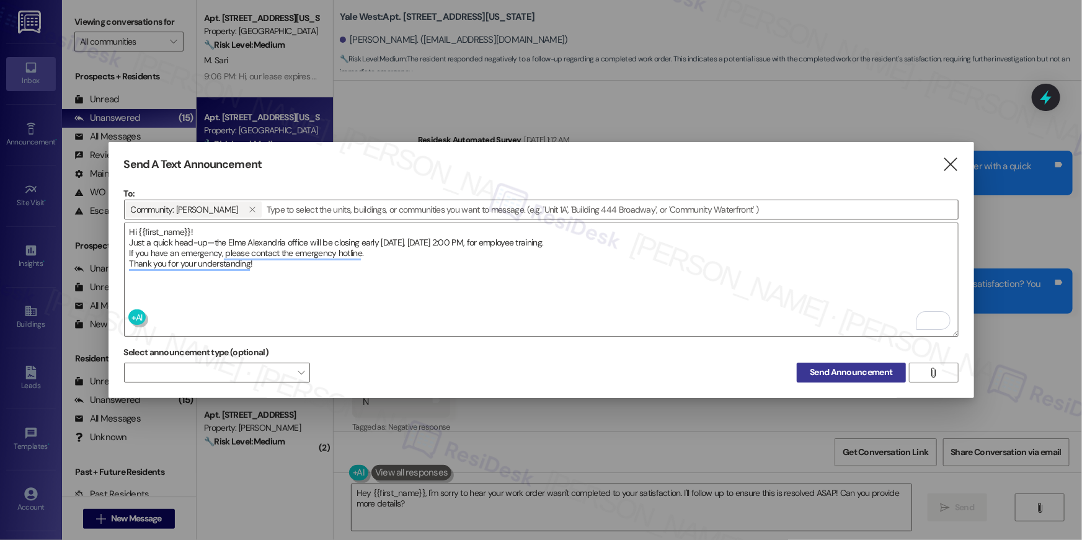
click at [824, 372] on span "Send Announcement" at bounding box center [851, 372] width 83 height 13
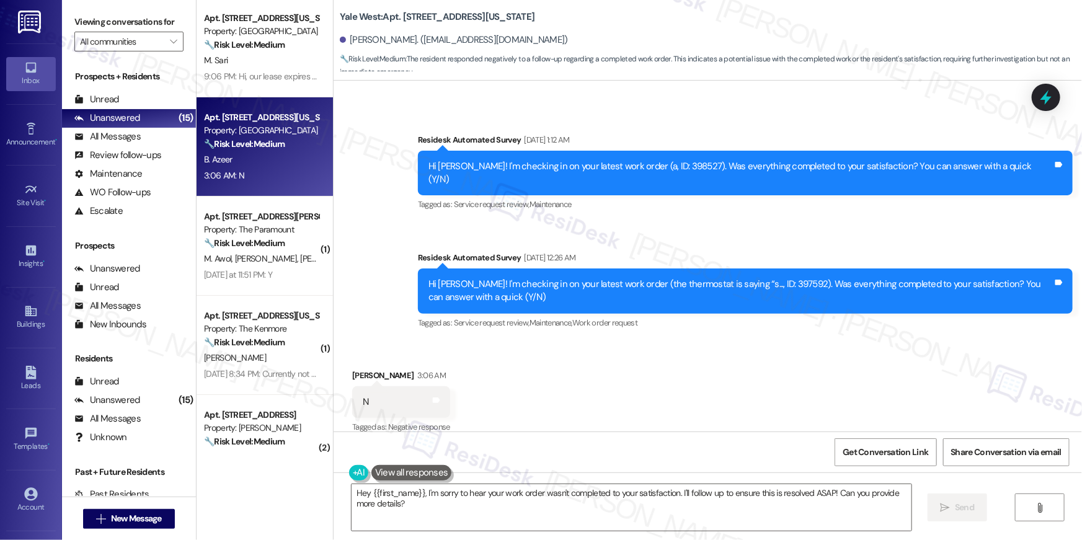
scroll to position [2373, 0]
